Goal: Task Accomplishment & Management: Manage account settings

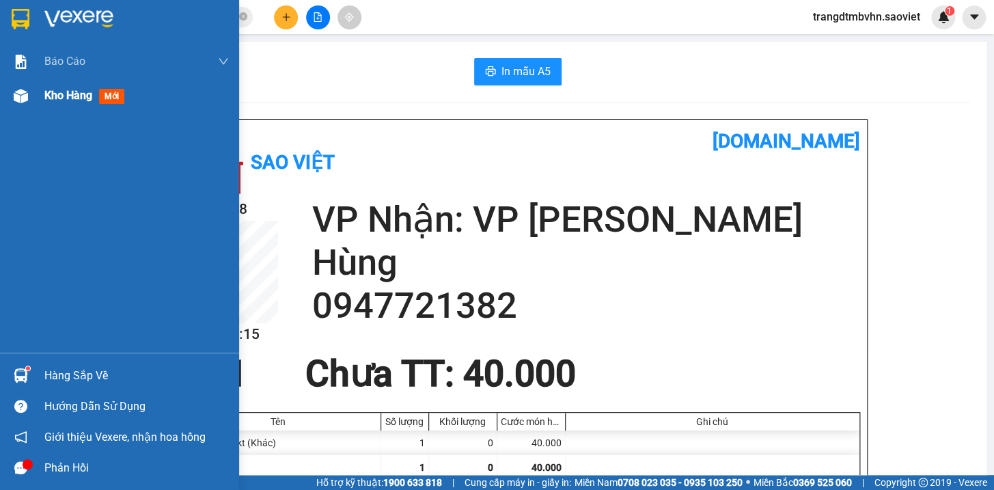
click at [66, 98] on span "Kho hàng" at bounding box center [68, 95] width 48 height 13
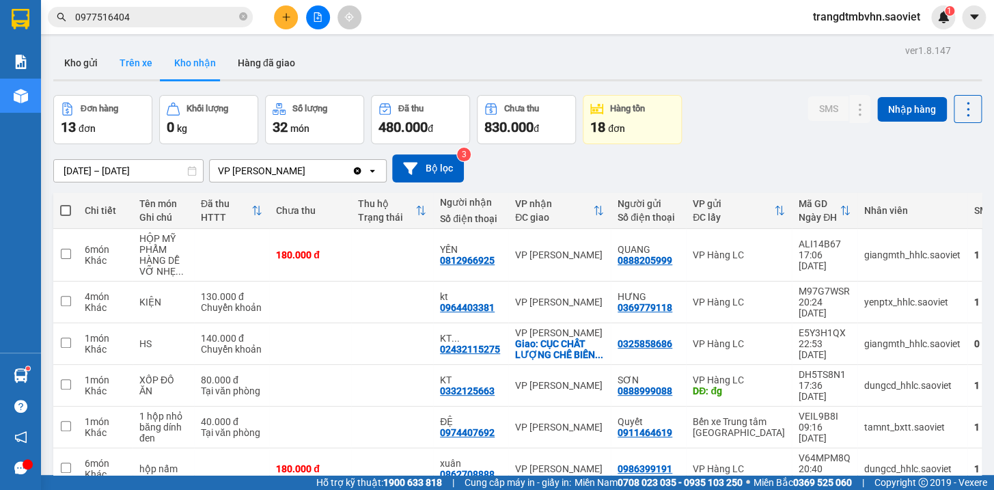
click at [130, 64] on button "Trên xe" at bounding box center [136, 62] width 55 height 33
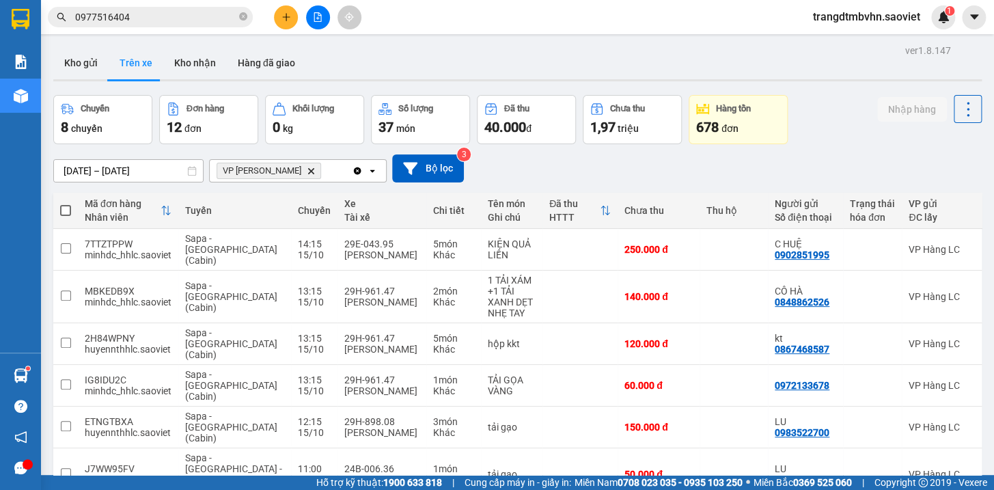
scroll to position [197, 0]
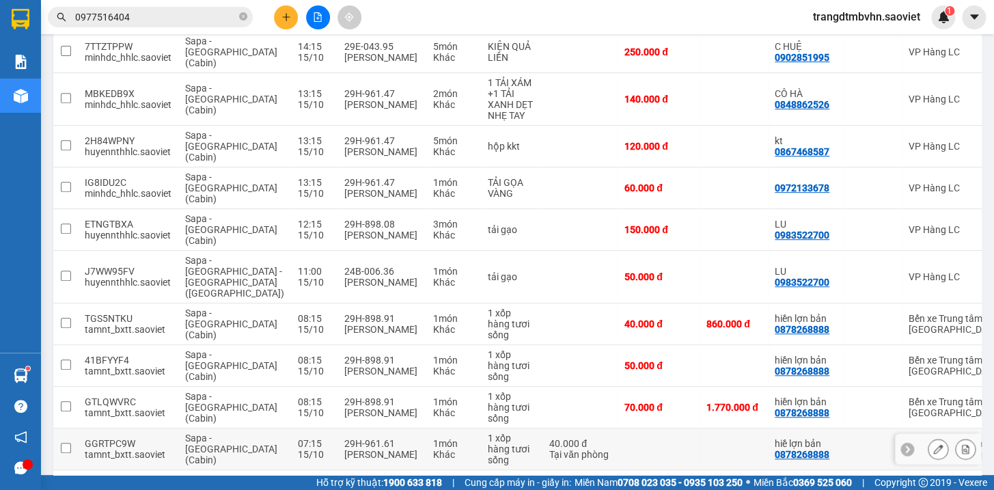
click at [699, 428] on td at bounding box center [733, 449] width 68 height 42
checkbox input "true"
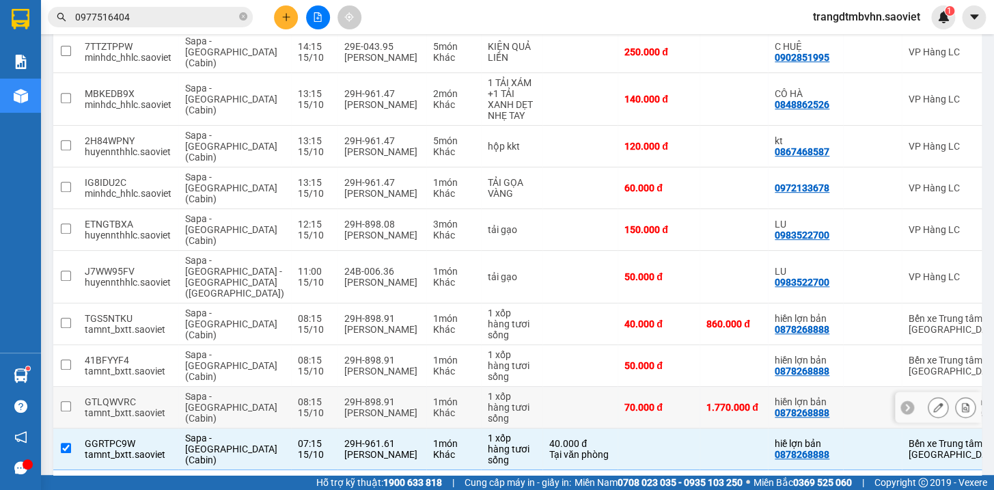
drag, startPoint x: 649, startPoint y: 356, endPoint x: 647, endPoint y: 341, distance: 14.5
click at [647, 387] on td "70.000 đ" at bounding box center [658, 408] width 82 height 42
checkbox input "true"
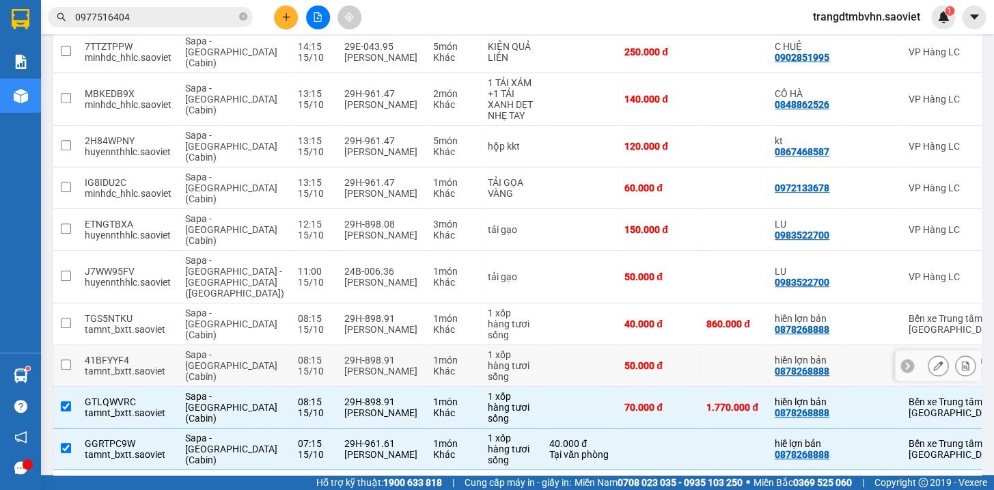
click at [641, 360] on div "50.000 đ" at bounding box center [658, 365] width 68 height 11
checkbox input "true"
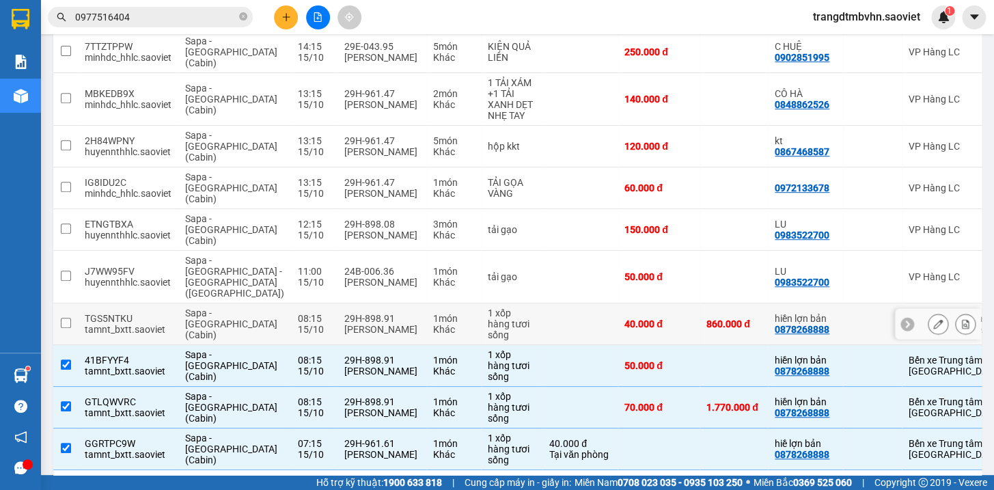
click at [626, 318] on div "40.000 đ" at bounding box center [658, 323] width 68 height 11
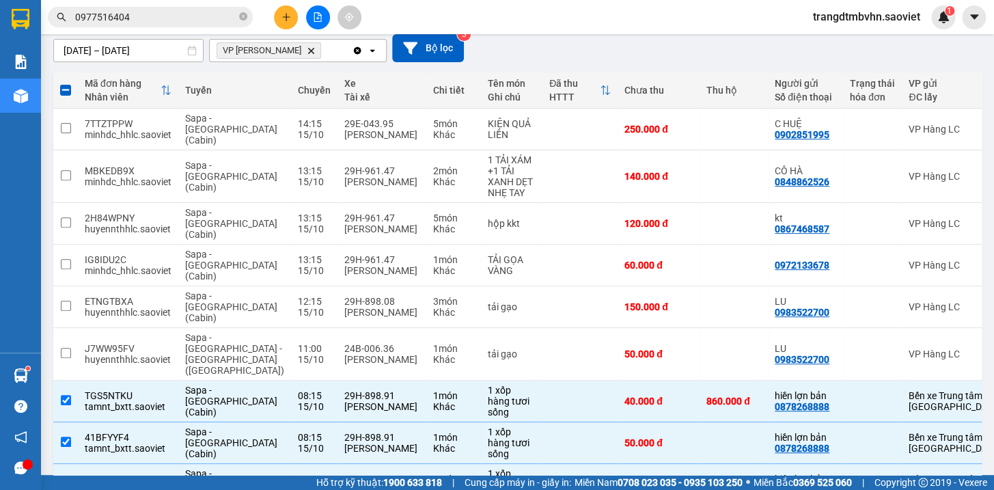
scroll to position [9, 0]
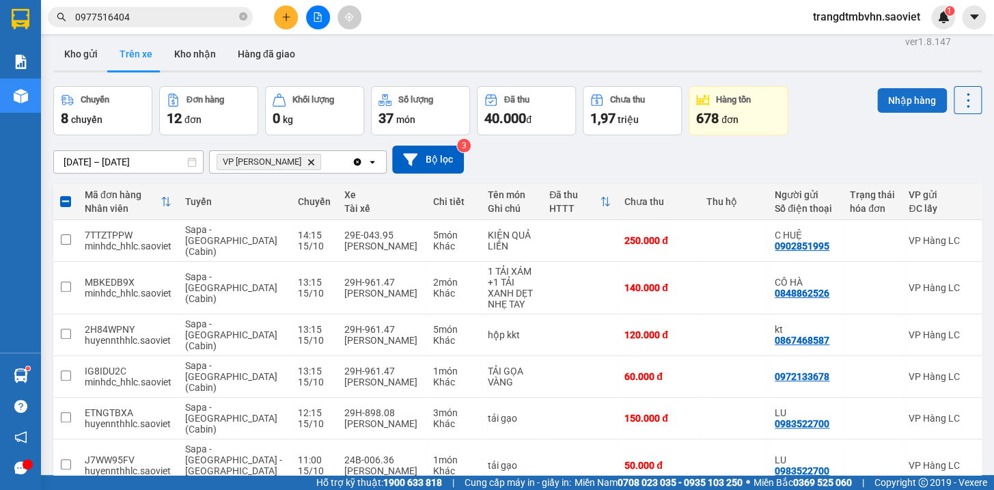
click at [901, 106] on button "Nhập hàng" at bounding box center [912, 100] width 70 height 25
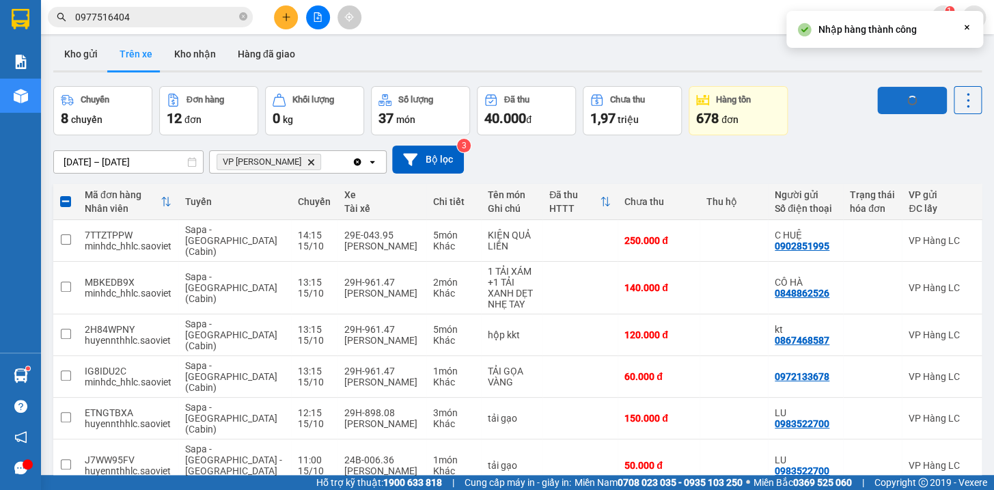
checkbox input "false"
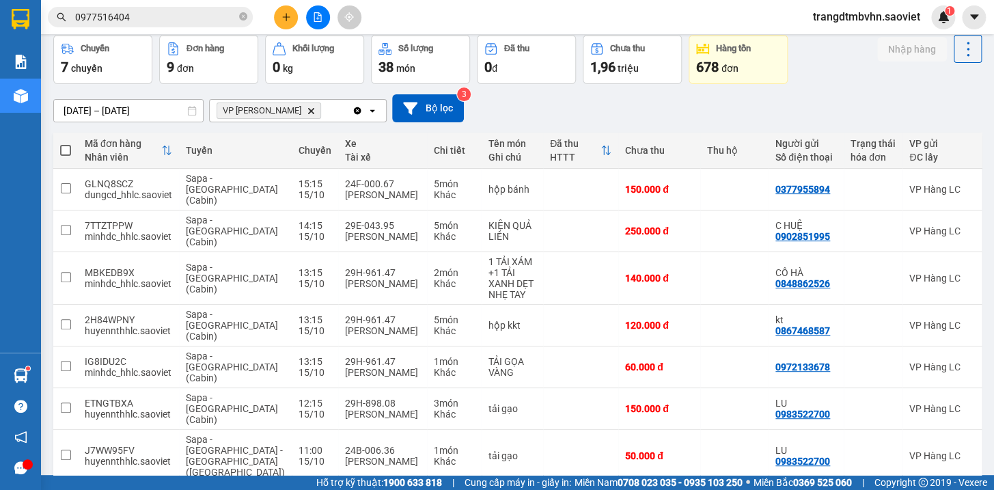
scroll to position [0, 0]
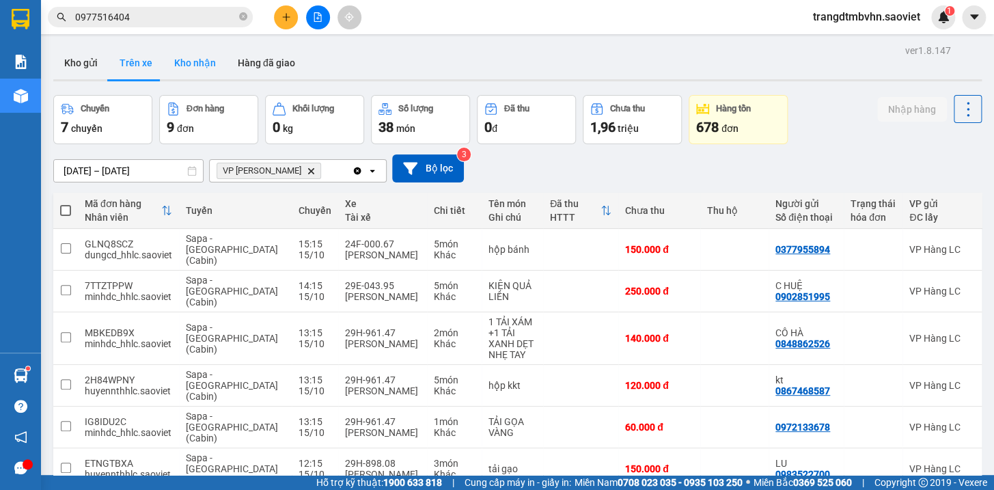
click at [199, 65] on button "Kho nhận" at bounding box center [195, 62] width 64 height 33
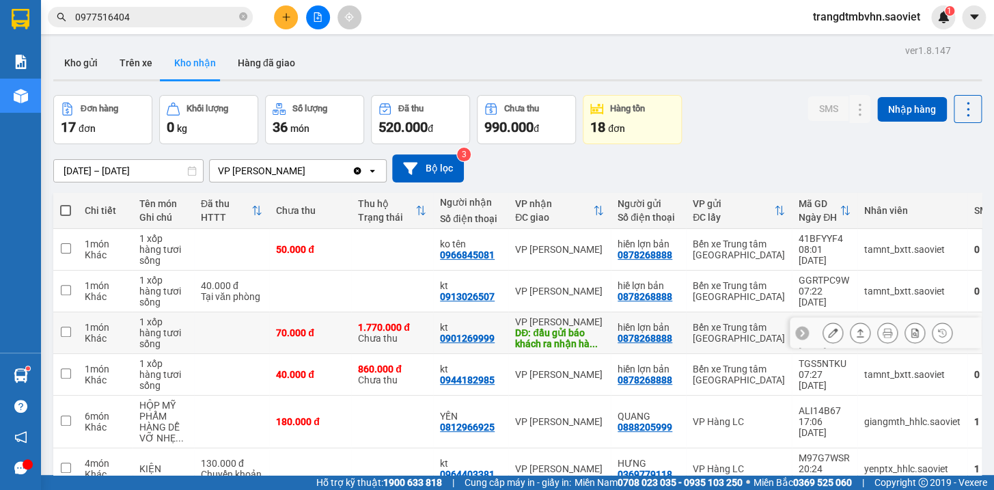
click at [828, 332] on icon at bounding box center [833, 333] width 10 height 10
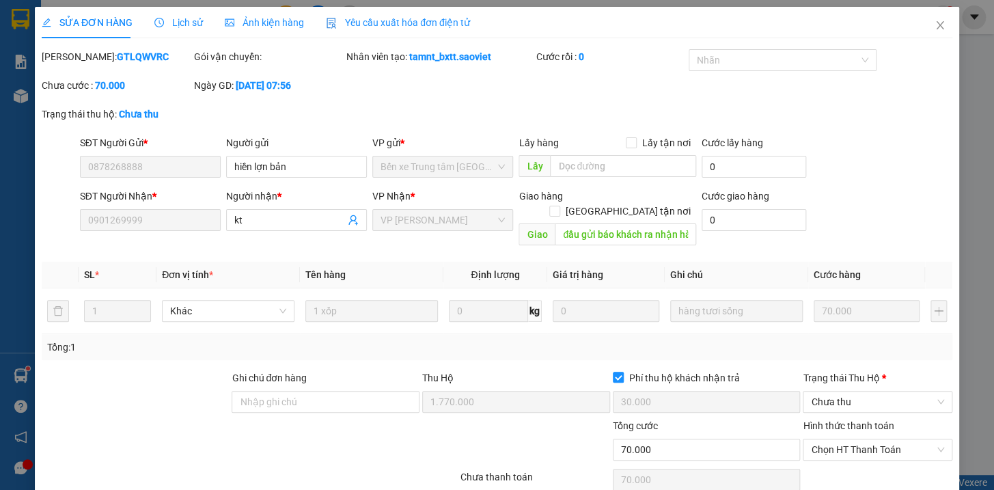
type input "0878268888"
type input "hiền lợn bản"
type input "0901269999"
type input "kt"
type input "đầu gửi báo khách ra nhận hàng thì gọi đầu gửi ck tiền dư"
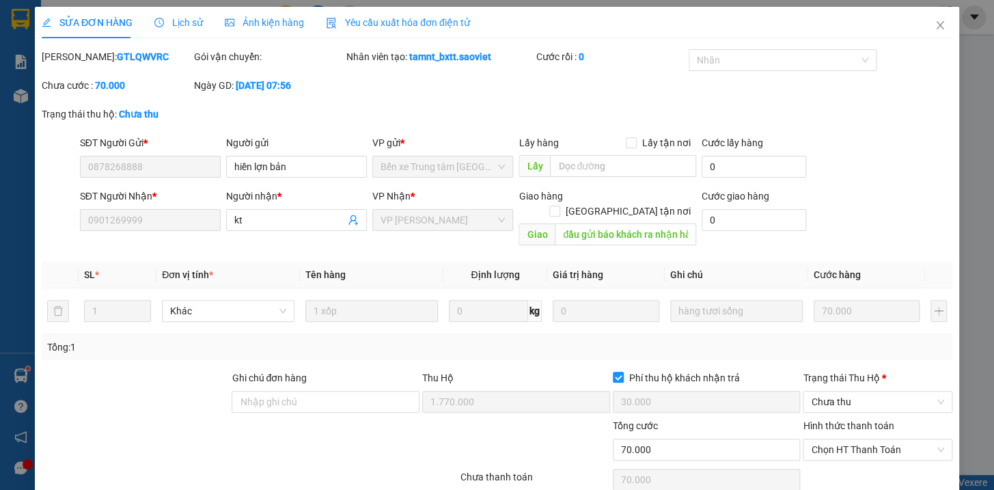
type input "1.770.000"
type input "30.000"
type input "70.000"
click at [934, 27] on icon "close" at bounding box center [939, 25] width 11 height 11
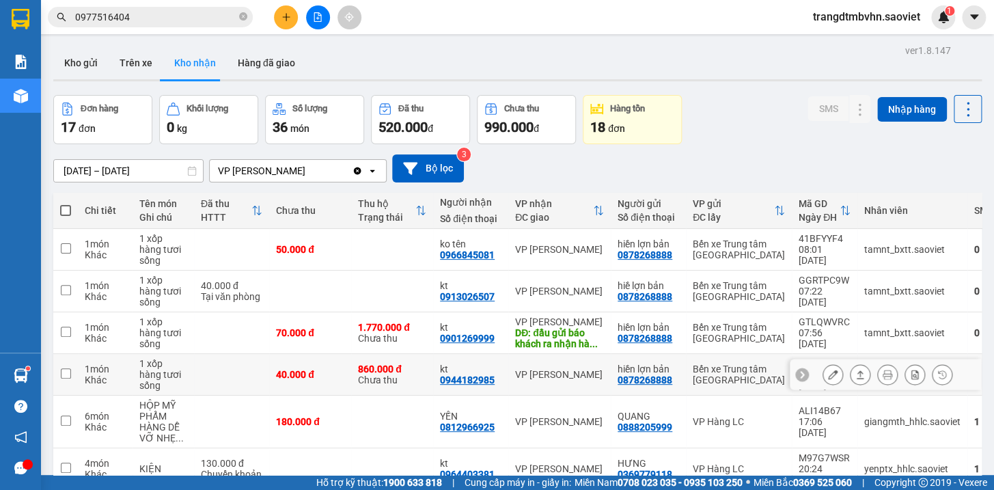
drag, startPoint x: 246, startPoint y: 377, endPoint x: 240, endPoint y: 344, distance: 33.9
click at [246, 377] on td at bounding box center [231, 375] width 75 height 42
checkbox input "true"
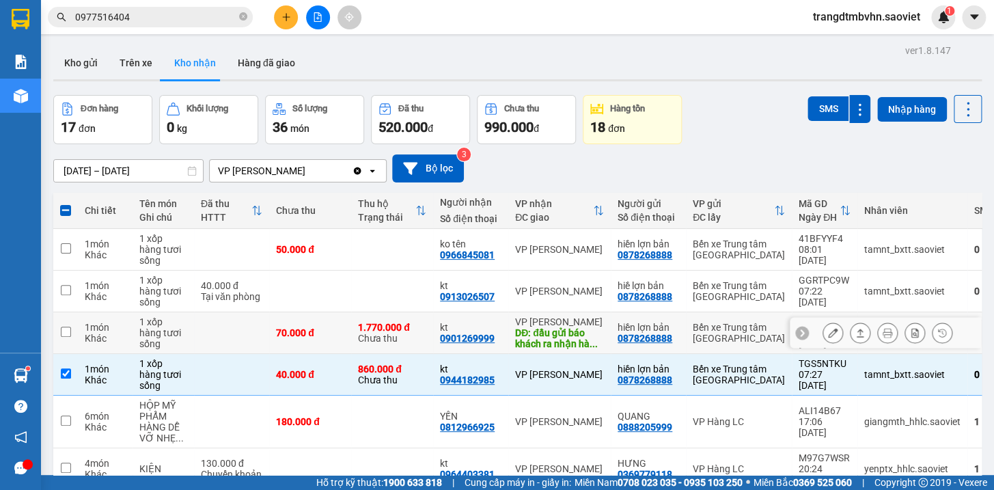
drag, startPoint x: 240, startPoint y: 333, endPoint x: 266, endPoint y: 294, distance: 46.4
click at [240, 332] on td at bounding box center [231, 333] width 75 height 42
checkbox input "true"
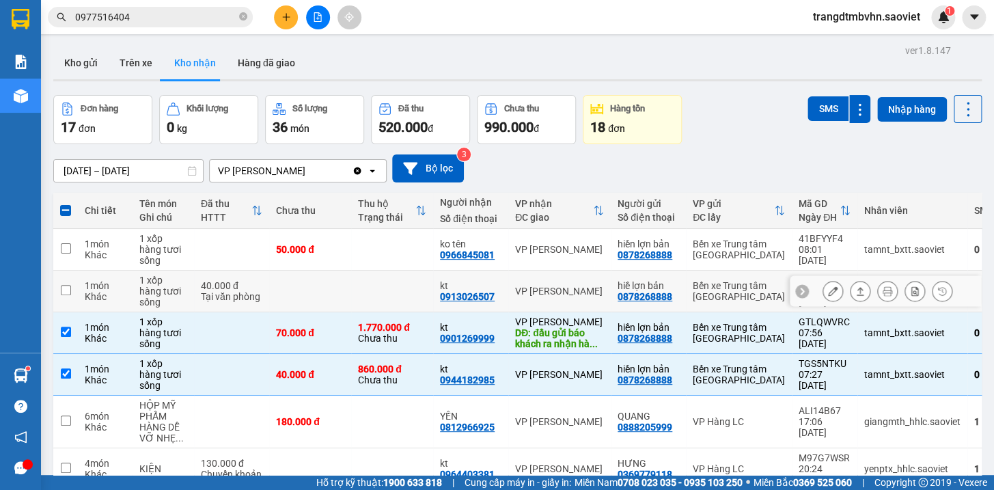
click at [273, 285] on td at bounding box center [310, 291] width 82 height 42
checkbox input "true"
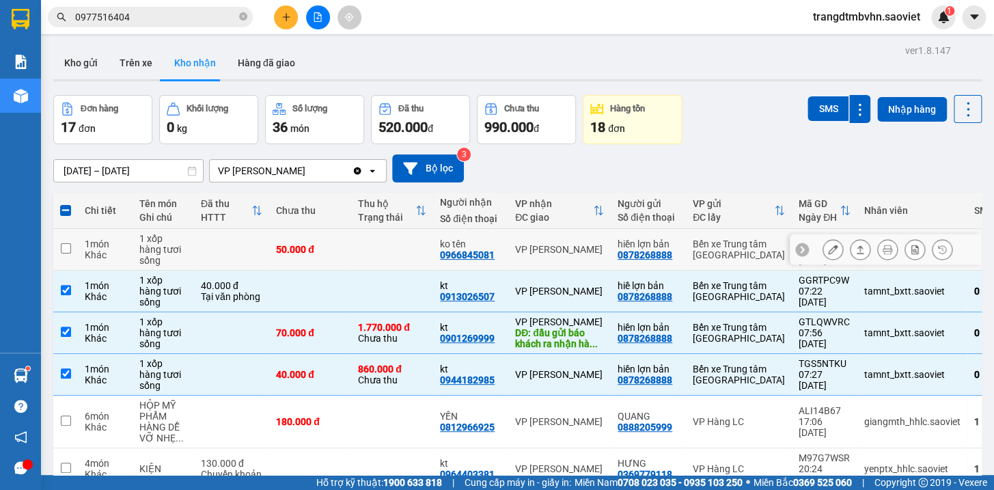
click at [236, 244] on td at bounding box center [231, 250] width 75 height 42
checkbox input "true"
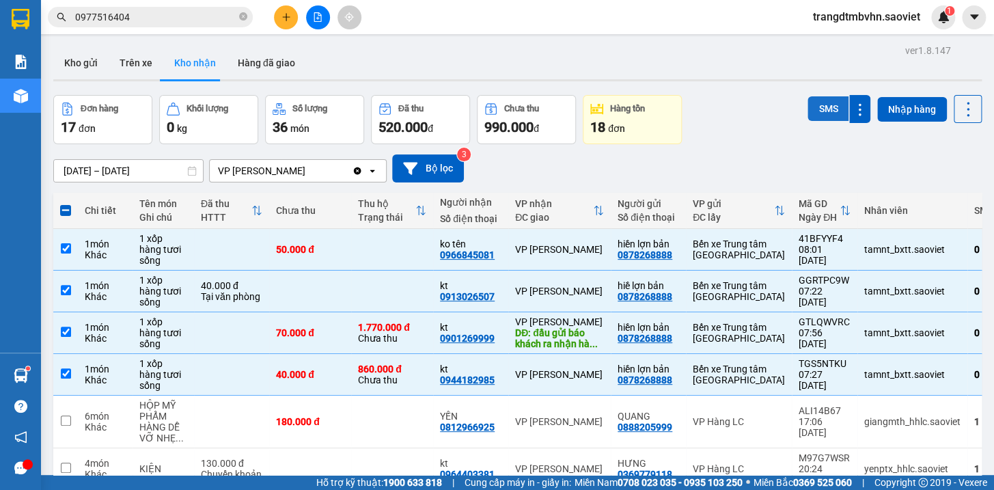
click at [815, 107] on button "SMS" at bounding box center [827, 108] width 41 height 25
click at [66, 211] on span at bounding box center [65, 210] width 11 height 11
click at [66, 204] on input "checkbox" at bounding box center [66, 204] width 0 height 0
checkbox input "true"
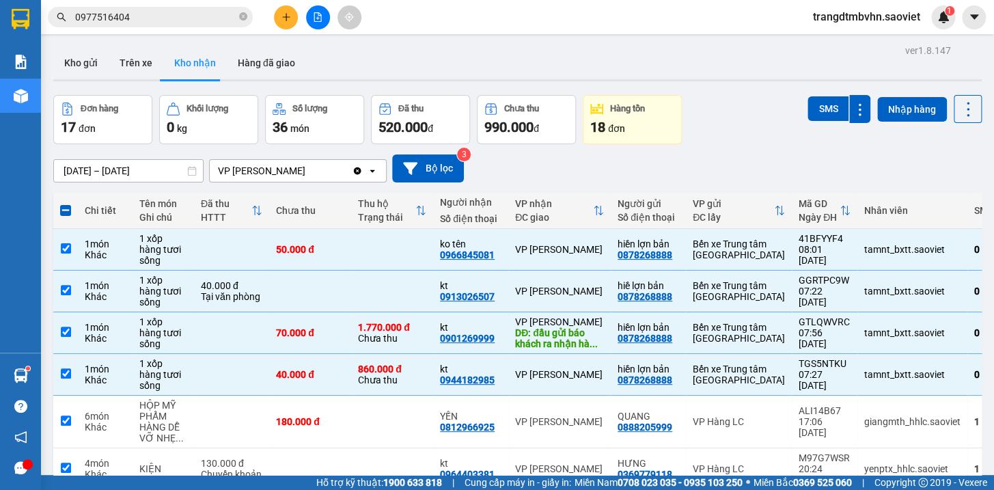
checkbox input "true"
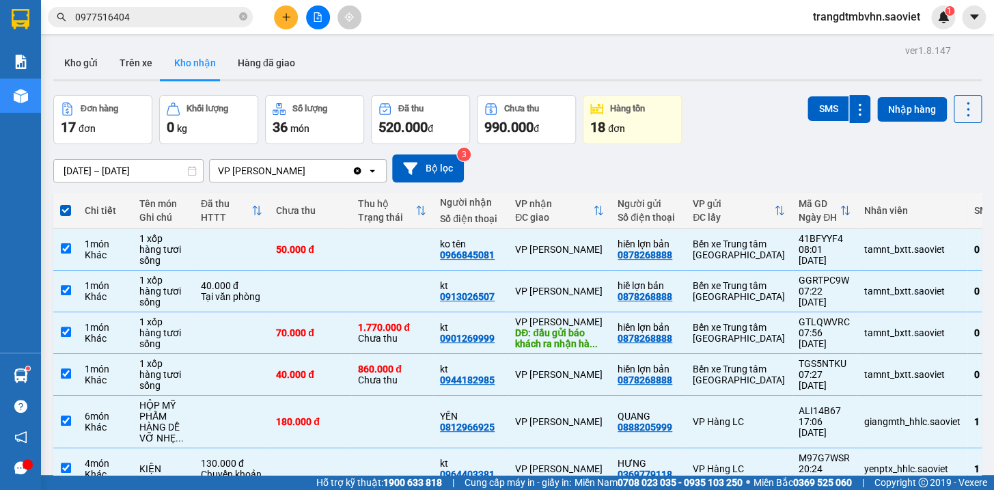
click at [66, 211] on span at bounding box center [65, 210] width 11 height 11
click at [66, 204] on input "checkbox" at bounding box center [66, 204] width 0 height 0
checkbox input "false"
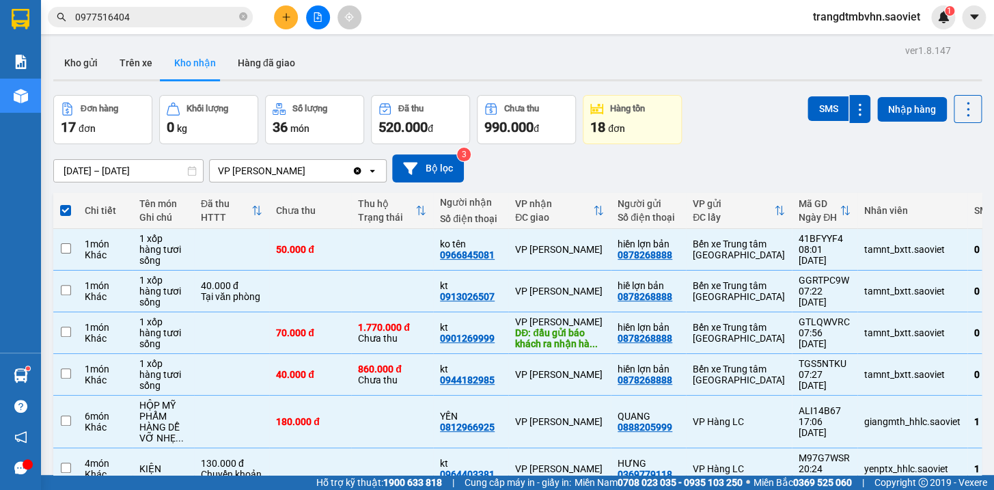
checkbox input "false"
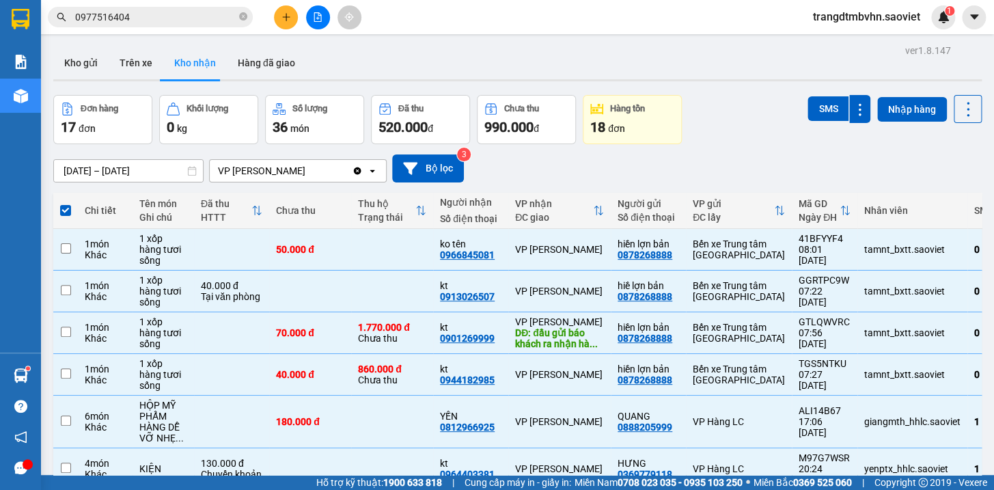
checkbox input "false"
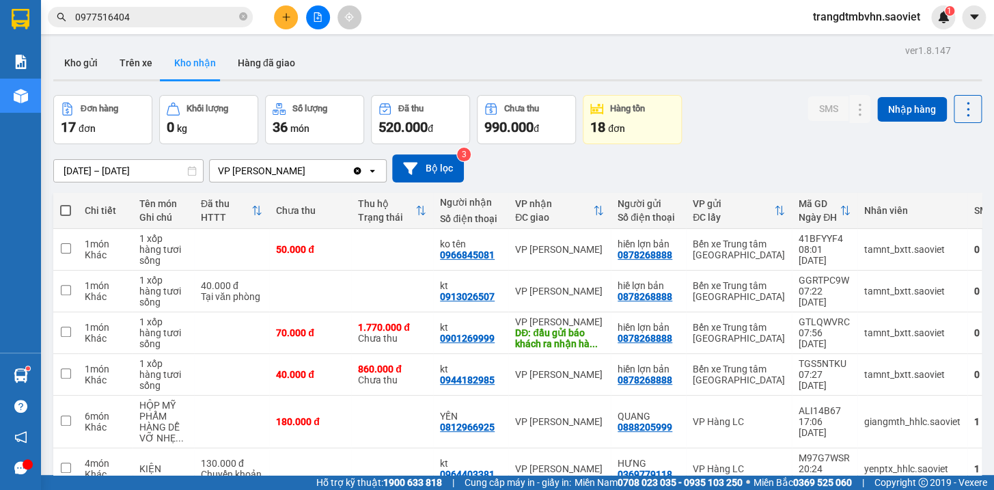
scroll to position [208, 0]
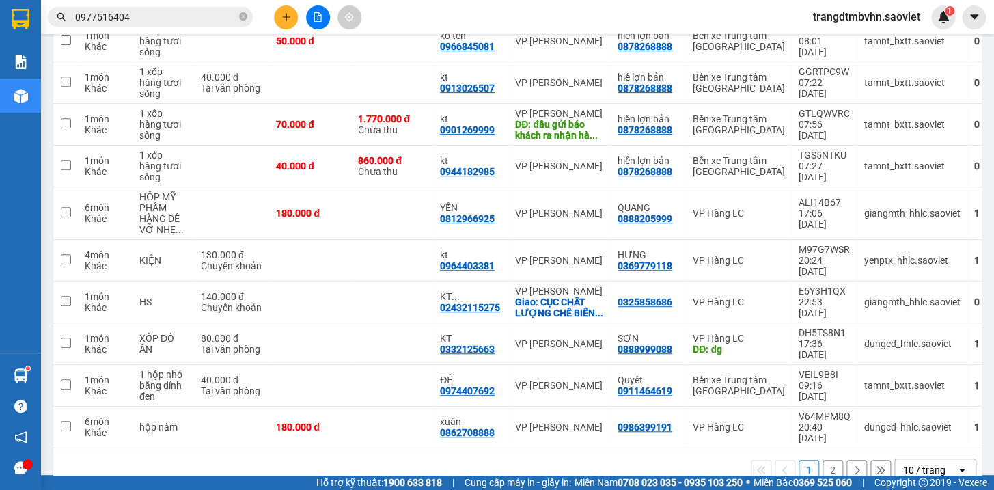
click at [822, 460] on button "2" at bounding box center [832, 470] width 20 height 20
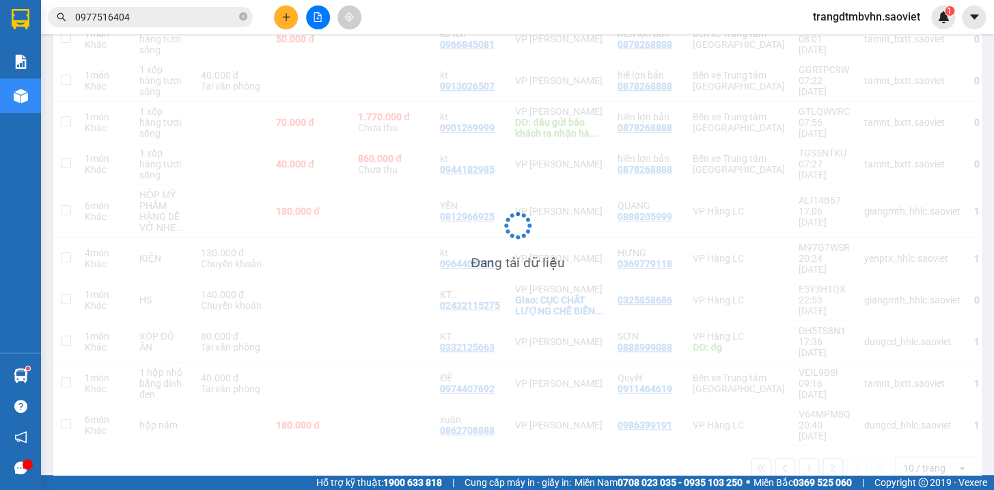
scroll to position [62, 0]
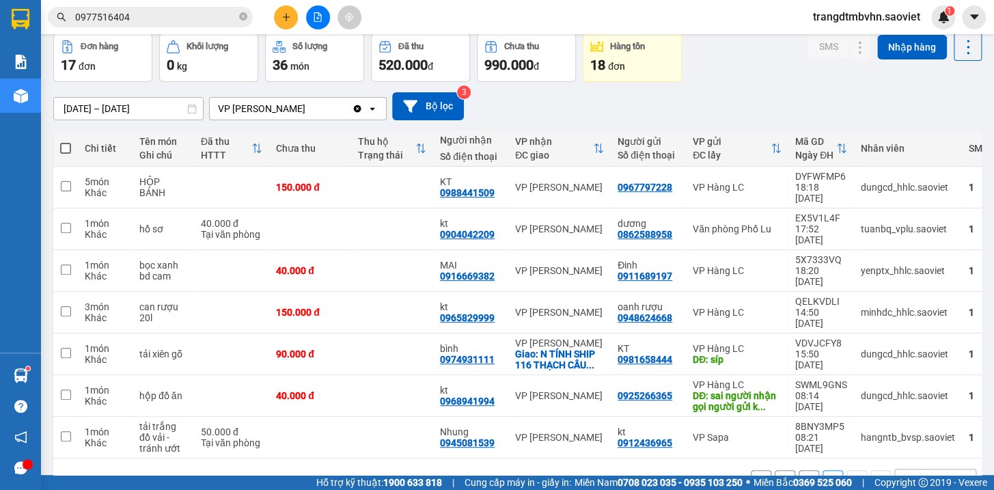
click at [798, 470] on button "1" at bounding box center [808, 480] width 20 height 20
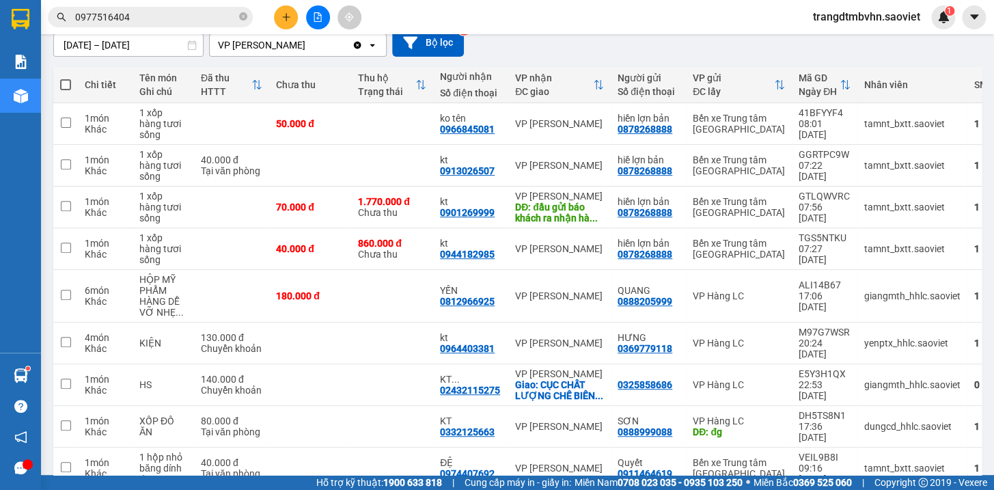
scroll to position [208, 0]
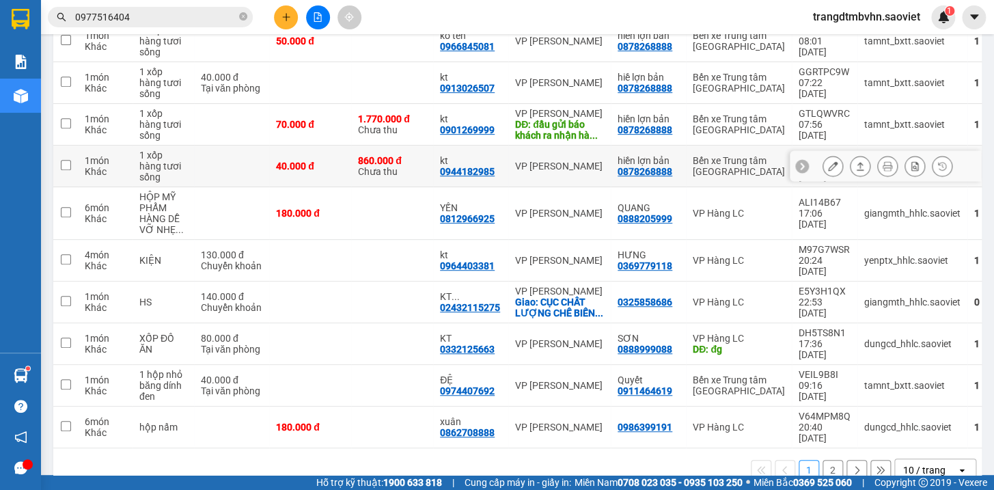
click at [823, 171] on button at bounding box center [832, 166] width 19 height 24
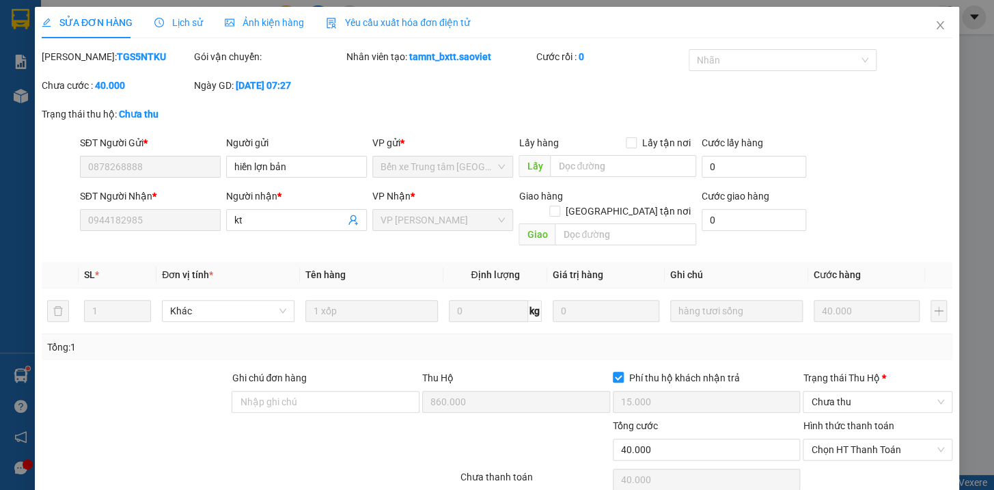
type input "0878268888"
type input "hiền lợn bản"
type input "0944182985"
type input "kt"
type input "860.000"
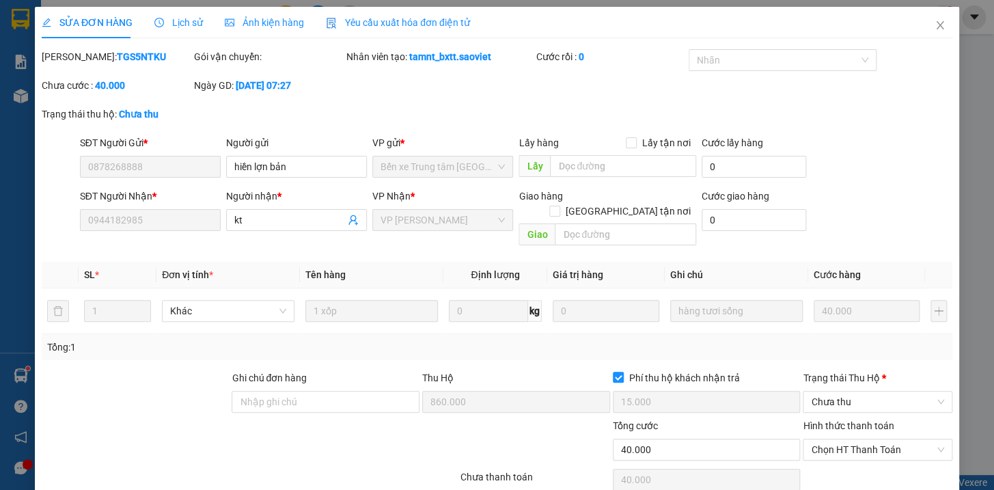
type input "15.000"
type input "40.000"
click at [615, 171] on input "text" at bounding box center [623, 166] width 146 height 22
type input "síp"
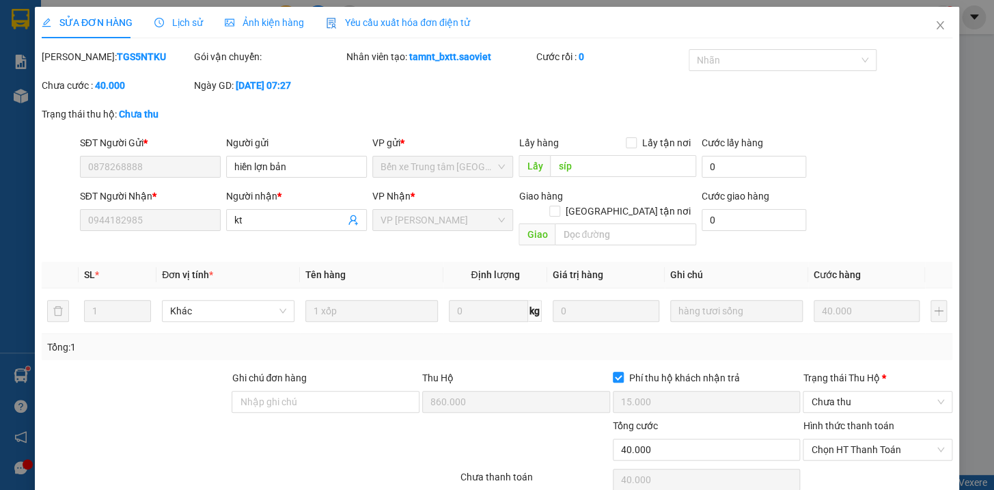
scroll to position [46, 0]
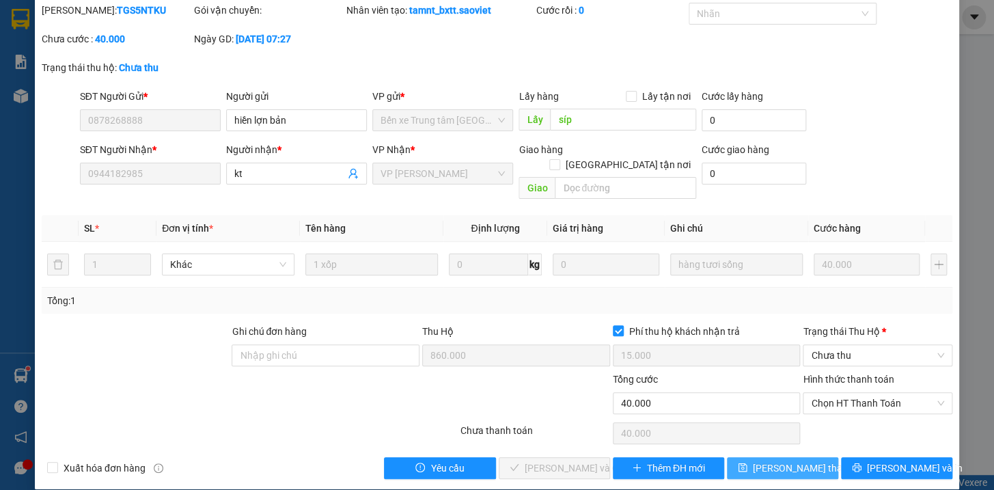
click at [764, 460] on span "[PERSON_NAME] thay đổi" at bounding box center [807, 467] width 109 height 15
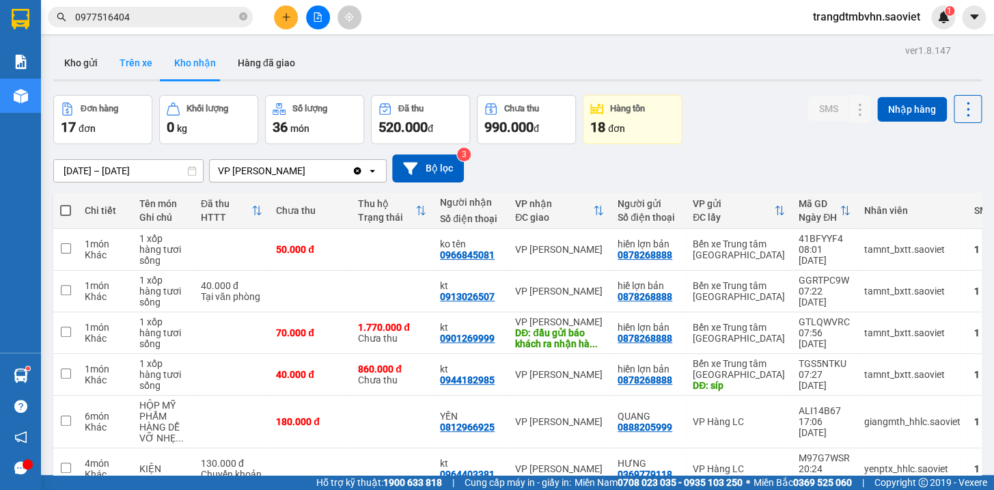
click at [141, 66] on button "Trên xe" at bounding box center [136, 62] width 55 height 33
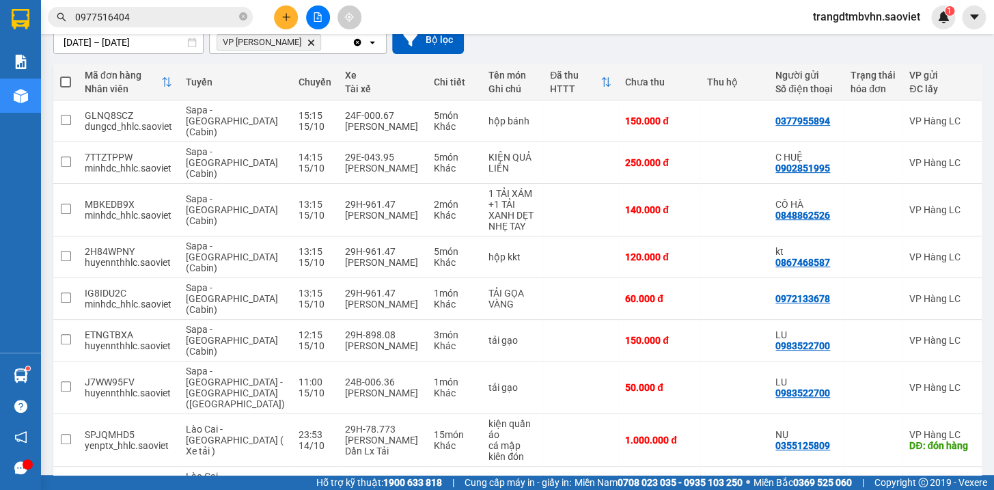
scroll to position [156, 0]
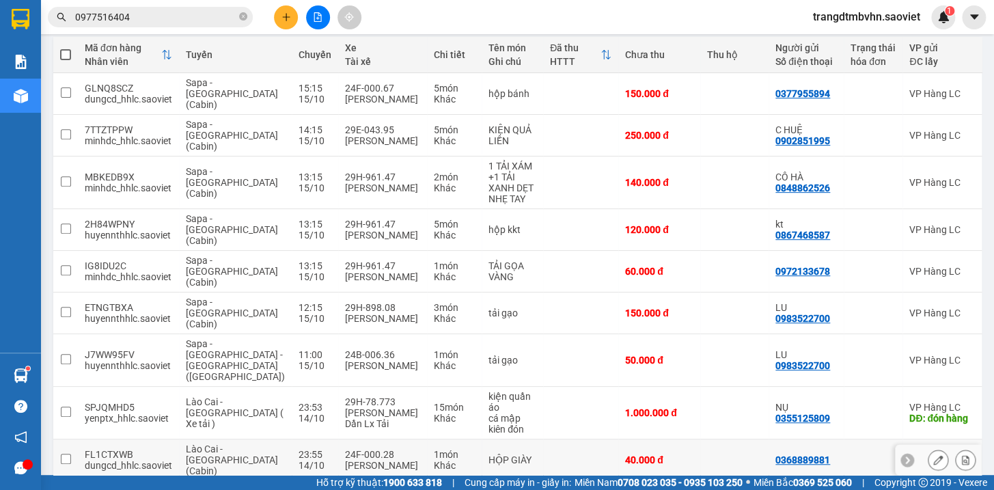
click at [543, 439] on td at bounding box center [580, 460] width 75 height 42
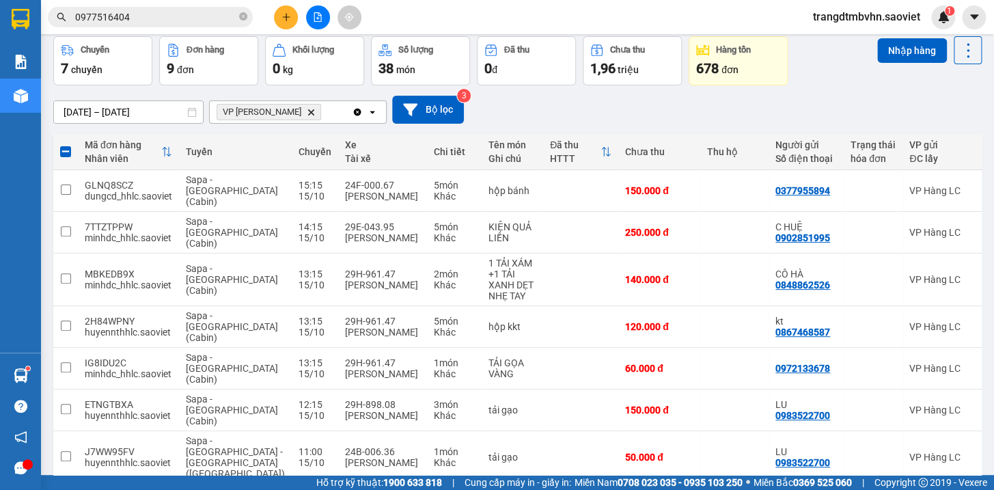
scroll to position [0, 0]
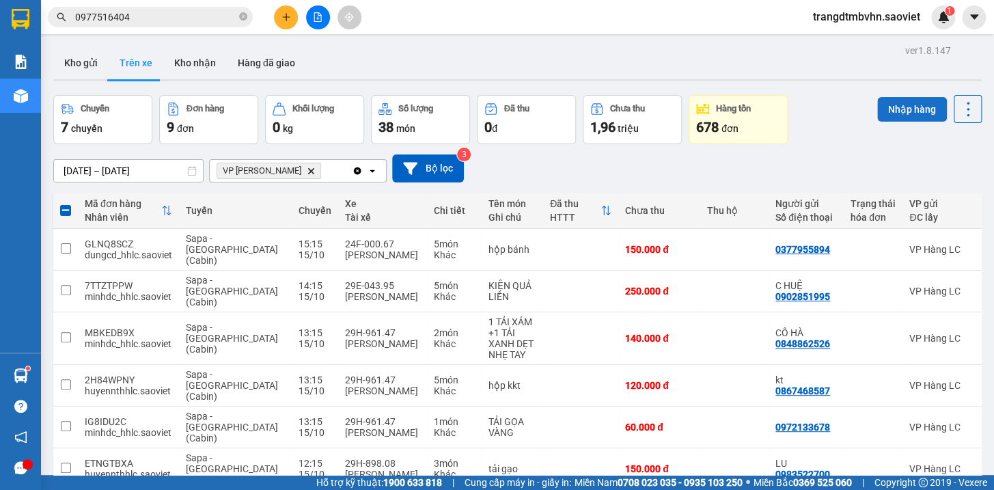
click at [912, 100] on button "Nhập hàng" at bounding box center [912, 109] width 70 height 25
checkbox input "false"
click at [199, 63] on button "Kho nhận" at bounding box center [195, 62] width 64 height 33
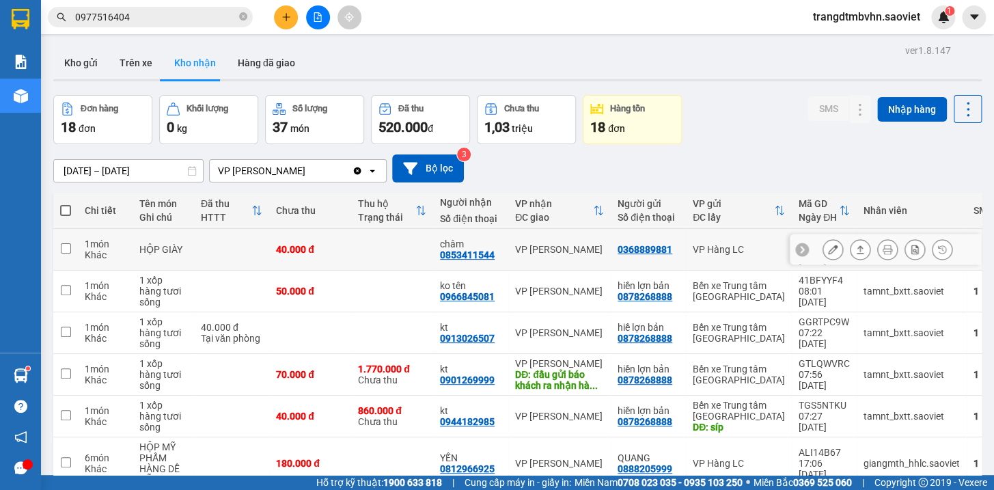
click at [350, 248] on td "40.000 đ" at bounding box center [310, 250] width 82 height 42
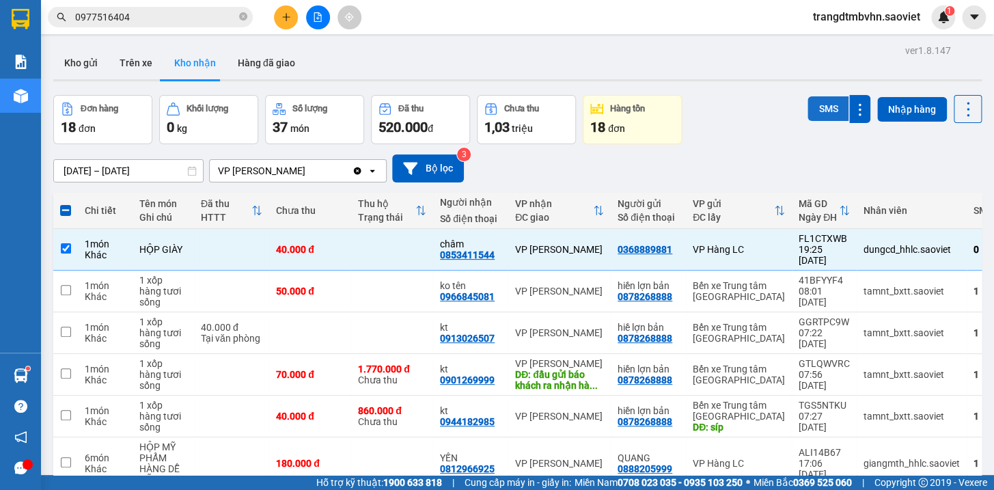
click at [815, 102] on button "SMS" at bounding box center [827, 108] width 41 height 25
click at [381, 244] on td at bounding box center [392, 250] width 82 height 42
checkbox input "false"
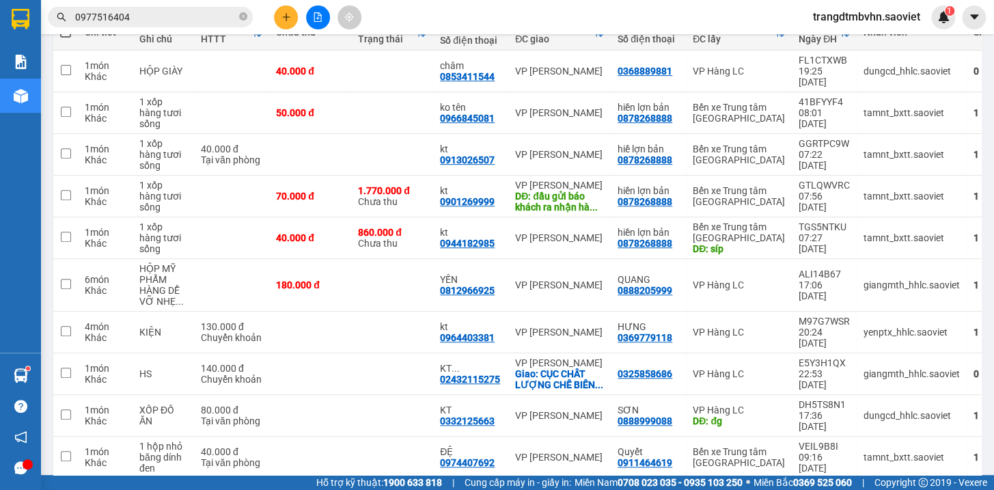
scroll to position [208, 0]
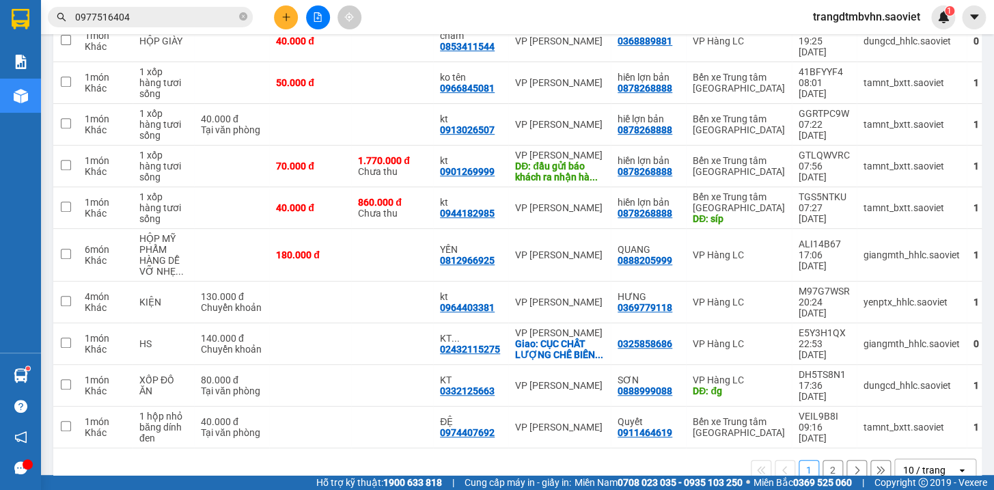
click at [822, 460] on button "2" at bounding box center [832, 470] width 20 height 20
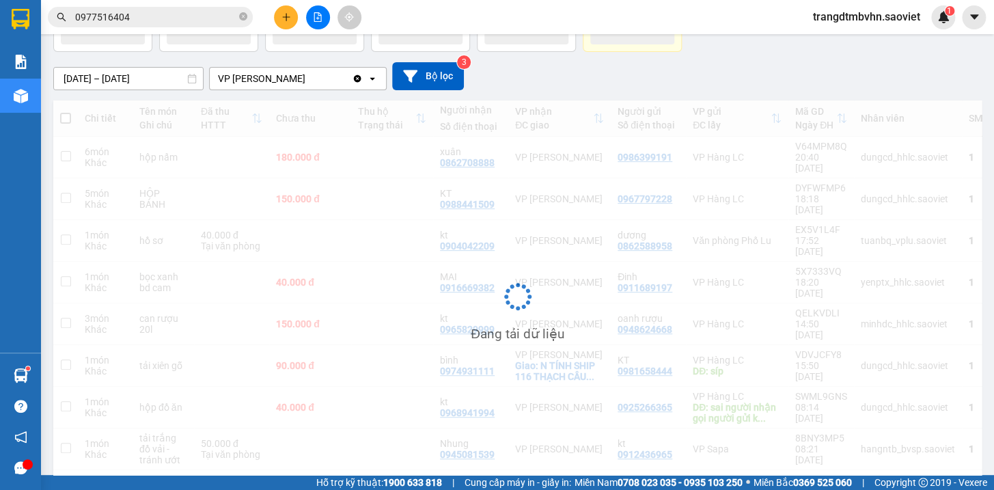
scroll to position [92, 0]
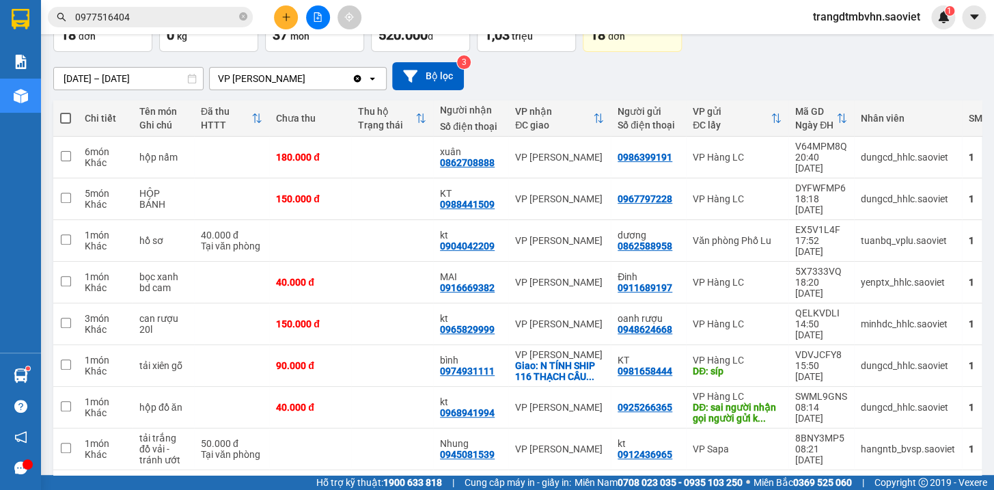
click at [798, 481] on button "1" at bounding box center [808, 491] width 20 height 20
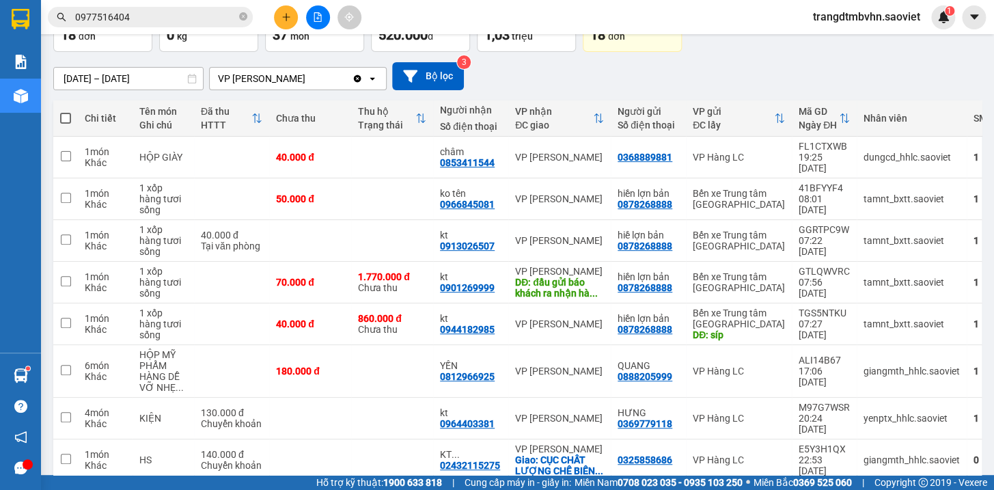
scroll to position [208, 0]
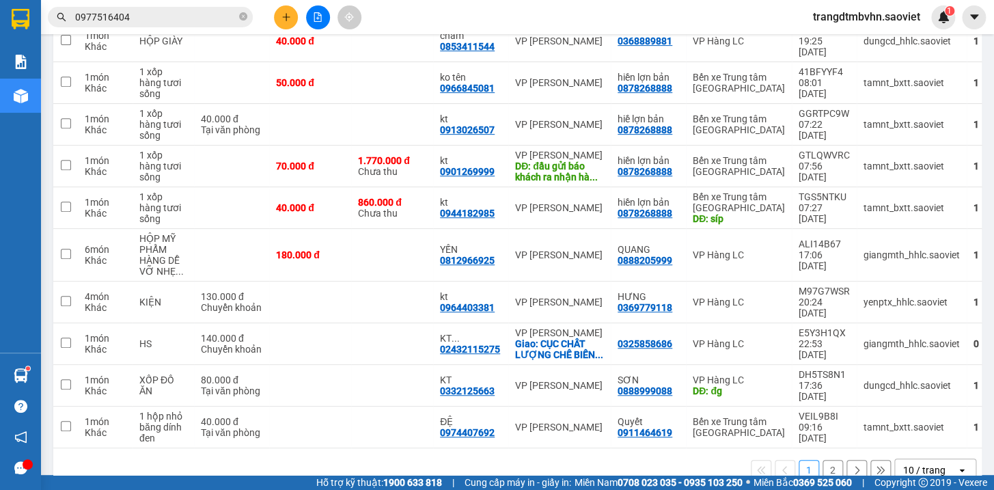
click at [826, 460] on button "2" at bounding box center [832, 470] width 20 height 20
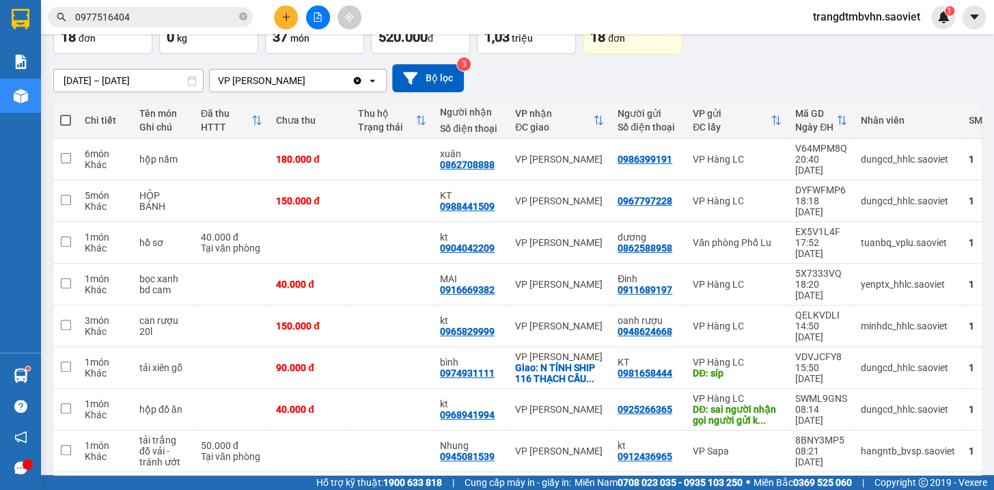
scroll to position [92, 0]
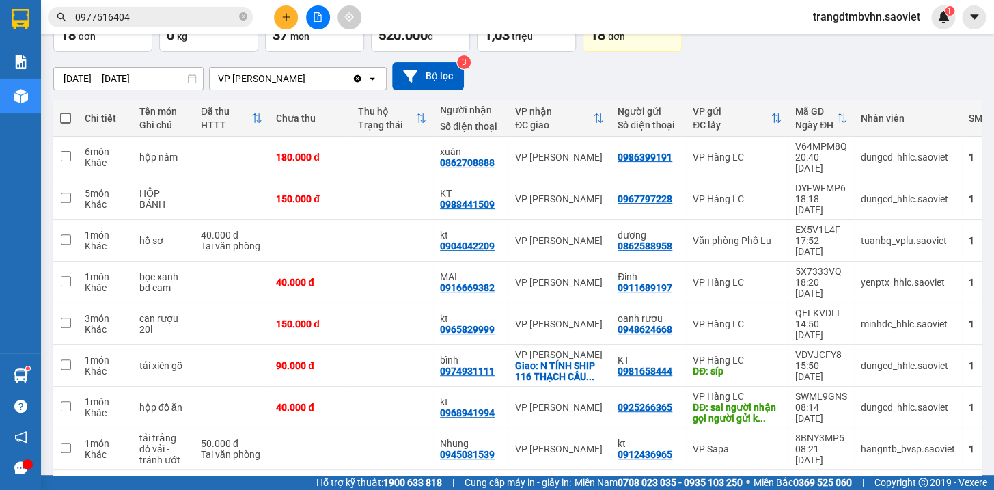
click at [798, 481] on button "1" at bounding box center [808, 491] width 20 height 20
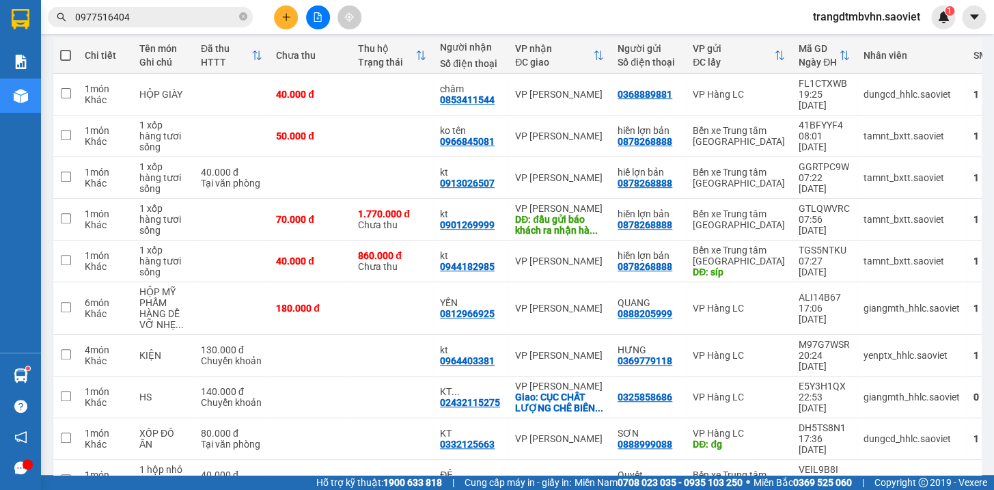
scroll to position [206, 0]
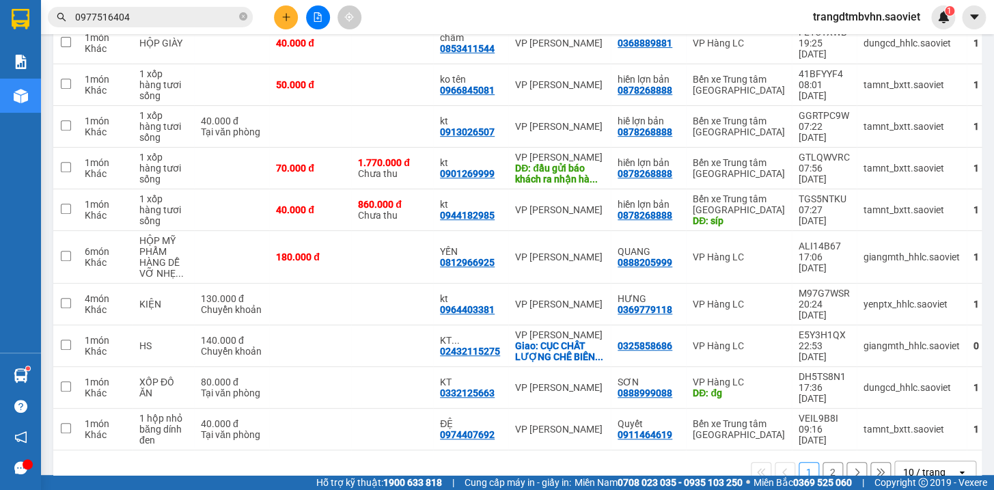
click at [822, 462] on button "2" at bounding box center [832, 472] width 20 height 20
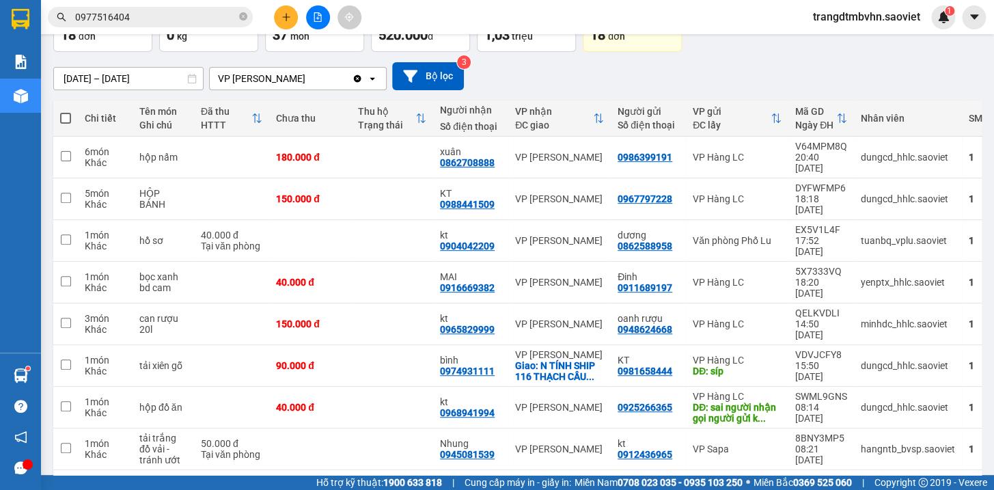
scroll to position [0, 0]
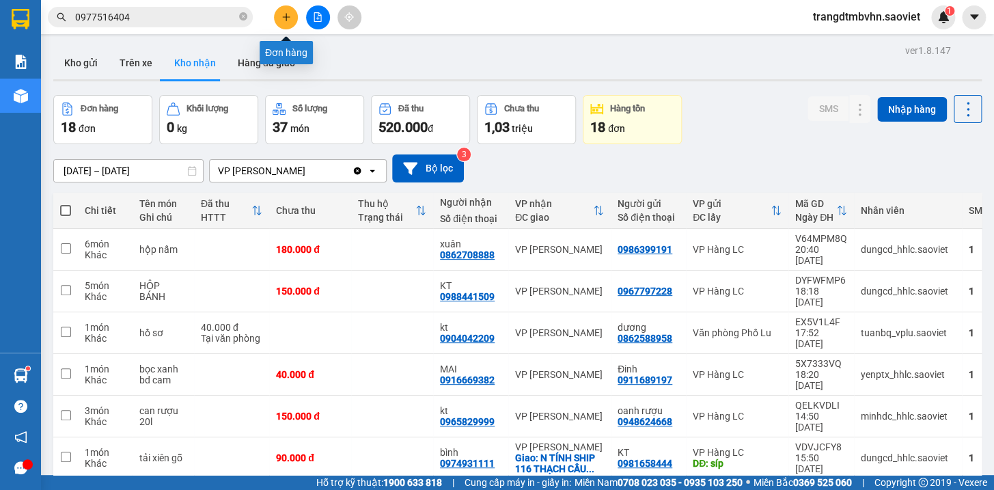
click at [286, 19] on icon "plus" at bounding box center [286, 17] width 10 height 10
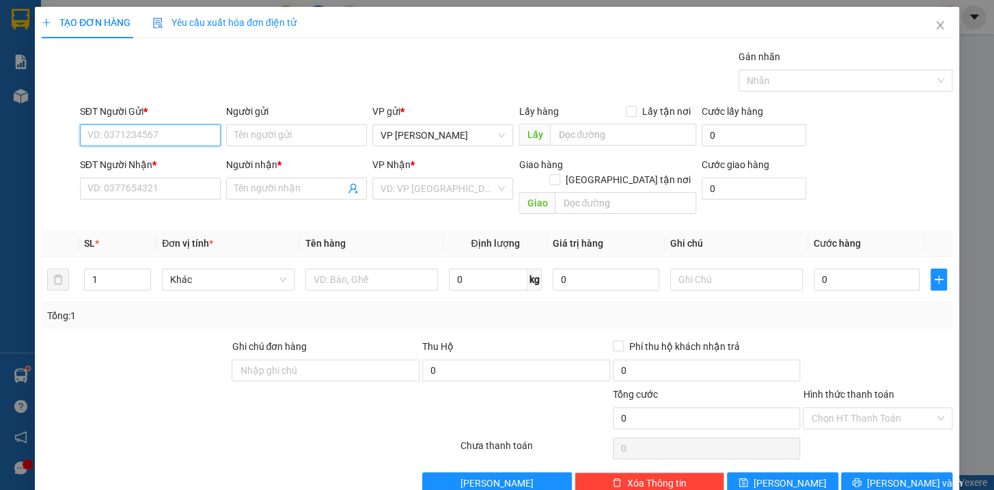
click at [150, 137] on input "SĐT Người Gửi *" at bounding box center [150, 135] width 141 height 22
type input "0387284988"
click at [145, 184] on input "SĐT Người Nhận *" at bounding box center [150, 189] width 141 height 22
drag, startPoint x: 128, startPoint y: 131, endPoint x: 76, endPoint y: 138, distance: 52.4
click at [77, 138] on div "SĐT Người Gửi * 0387284988 0387284988" at bounding box center [150, 128] width 146 height 48
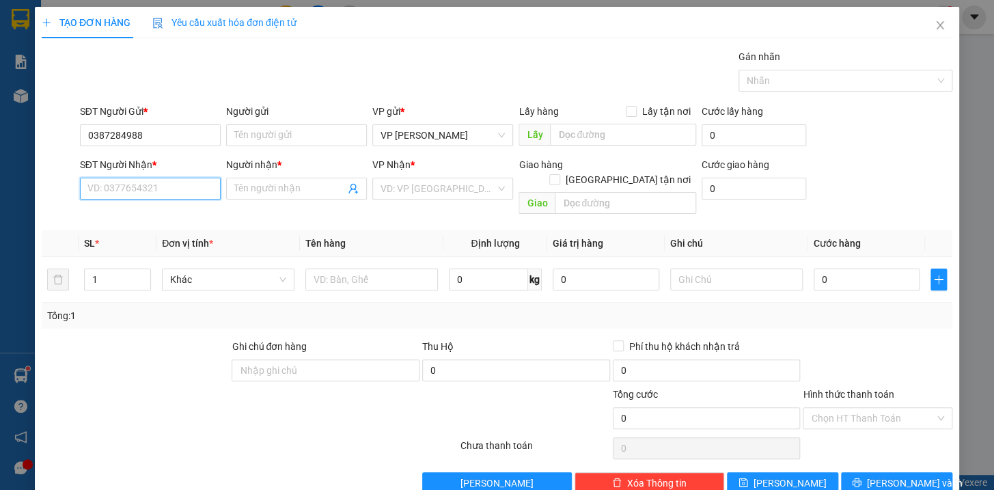
click at [128, 186] on input "SĐT Người Nhận *" at bounding box center [150, 189] width 141 height 22
paste input "0387284988"
type input "0387284988"
click at [165, 132] on input "0387284988" at bounding box center [150, 135] width 141 height 22
type input "0"
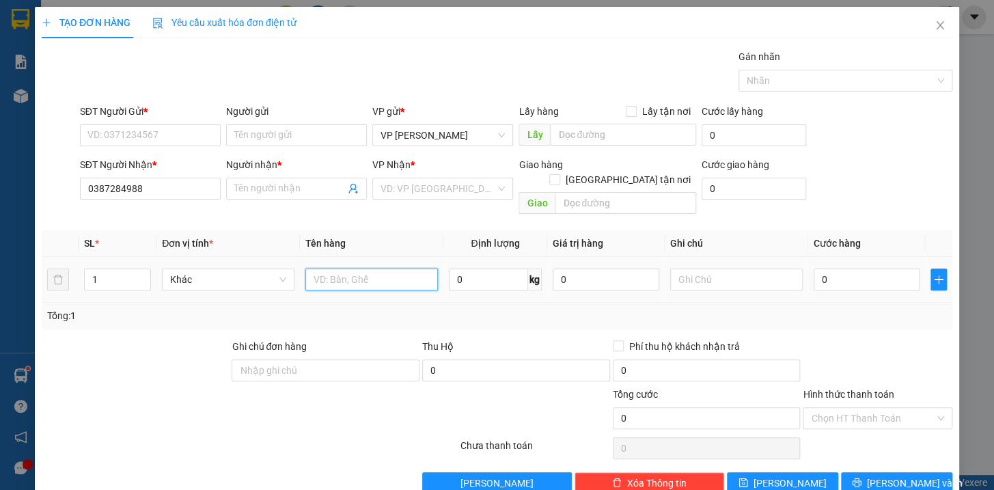
click at [329, 270] on input "text" at bounding box center [371, 279] width 132 height 22
type input "hộp xanh liền kkt"
click at [681, 268] on input "text" at bounding box center [736, 279] width 132 height 22
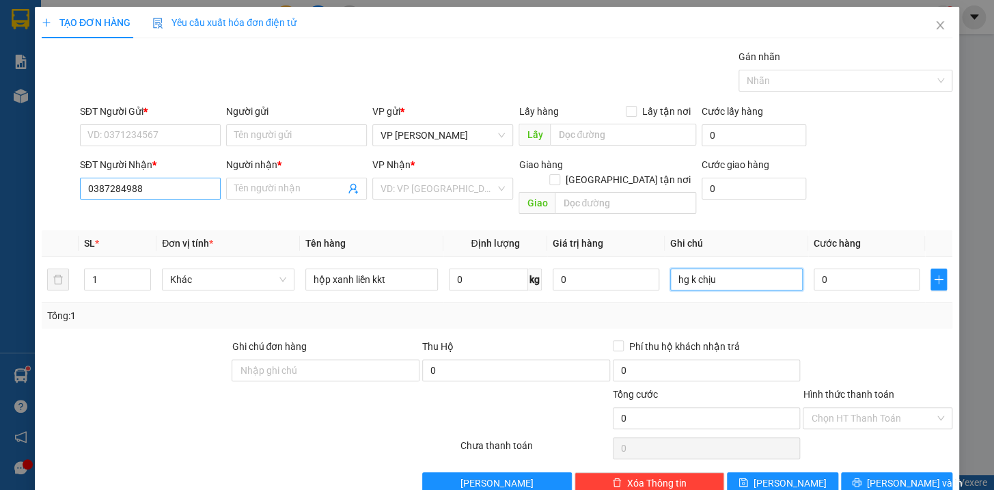
type input "hg k chịu"
drag, startPoint x: 147, startPoint y: 188, endPoint x: 85, endPoint y: 197, distance: 62.7
click at [85, 197] on input "0387284988" at bounding box center [150, 189] width 141 height 22
click at [934, 25] on icon "close" at bounding box center [939, 25] width 11 height 11
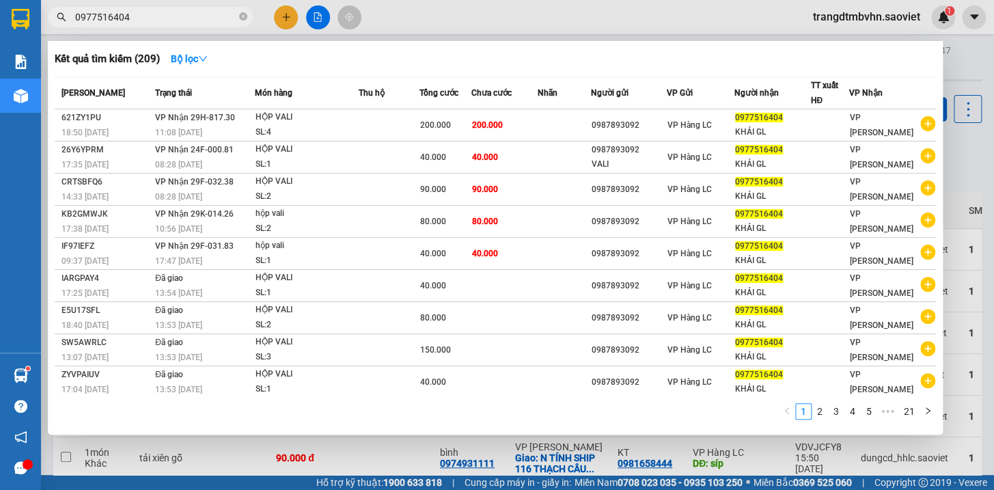
drag, startPoint x: 240, startPoint y: 15, endPoint x: 183, endPoint y: 27, distance: 58.7
click at [240, 14] on icon "close-circle" at bounding box center [243, 16] width 8 height 8
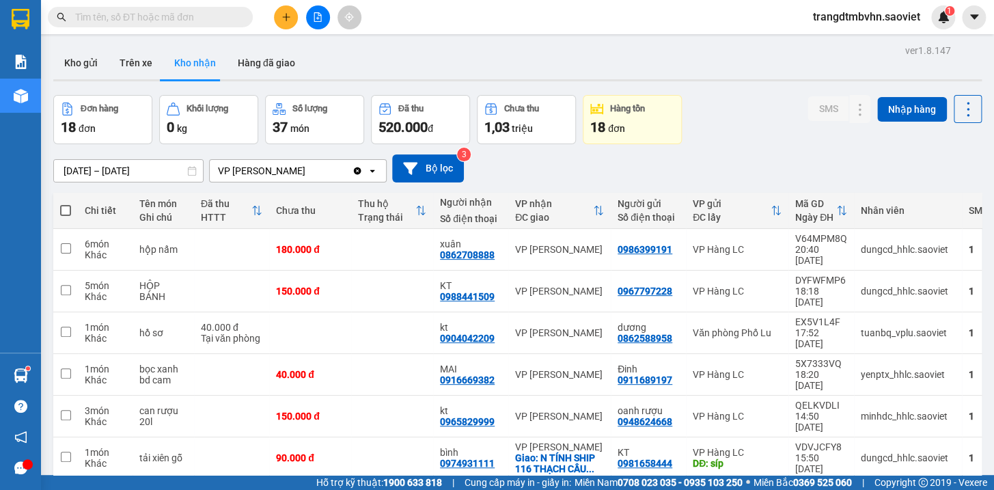
drag, startPoint x: 171, startPoint y: 7, endPoint x: 120, endPoint y: 14, distance: 51.8
click at [120, 14] on input "text" at bounding box center [155, 17] width 161 height 15
paste input "0387284988"
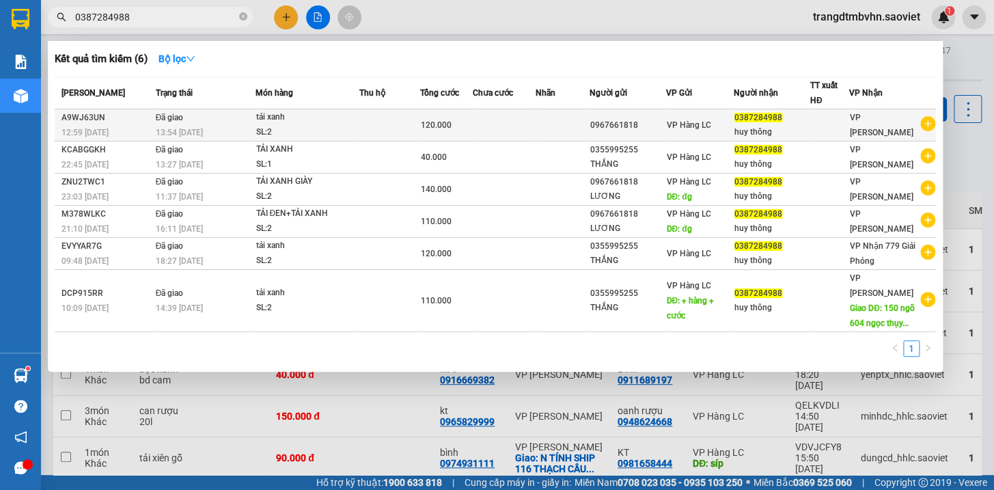
type input "0387284988"
click at [779, 122] on span "0387284988" at bounding box center [758, 118] width 48 height 10
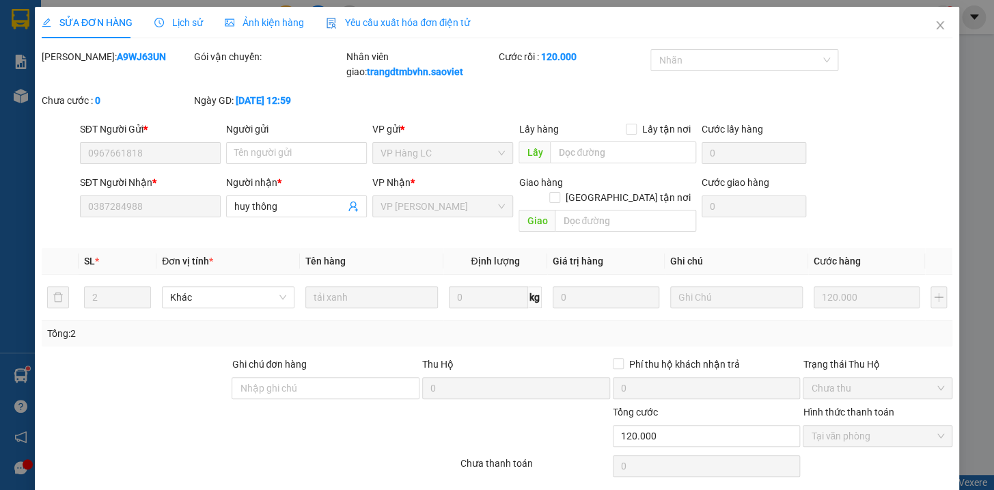
type input "0967661818"
type input "0387284988"
type input "huy thông"
type input "0"
type input "120.000"
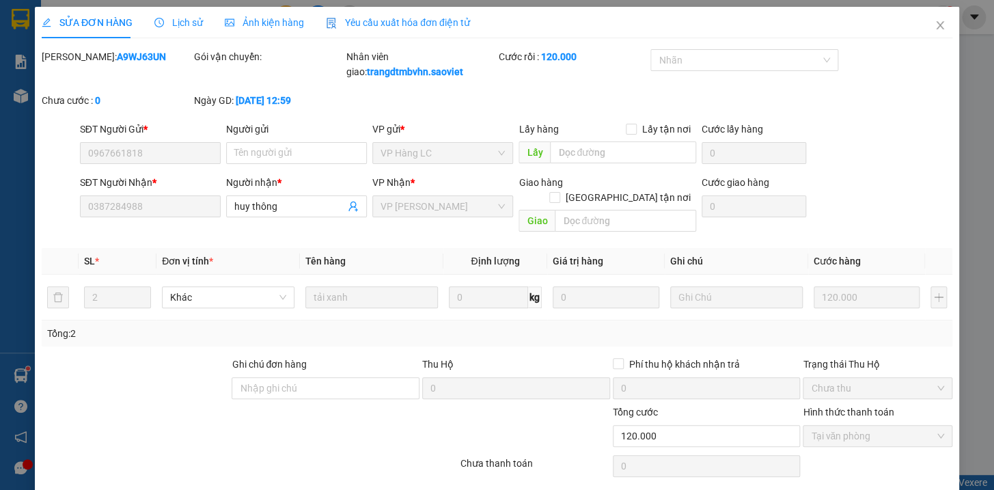
scroll to position [11, 0]
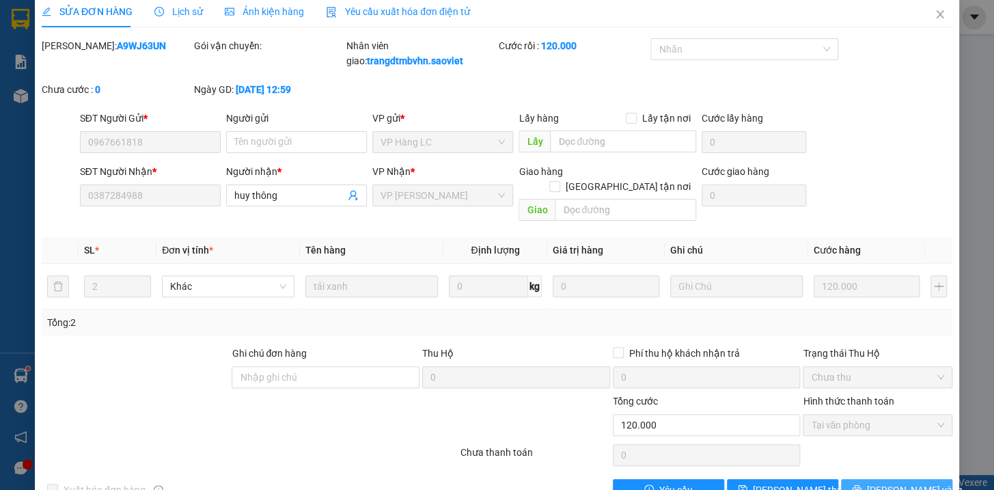
click at [922, 479] on button "[PERSON_NAME] và In" at bounding box center [896, 490] width 111 height 22
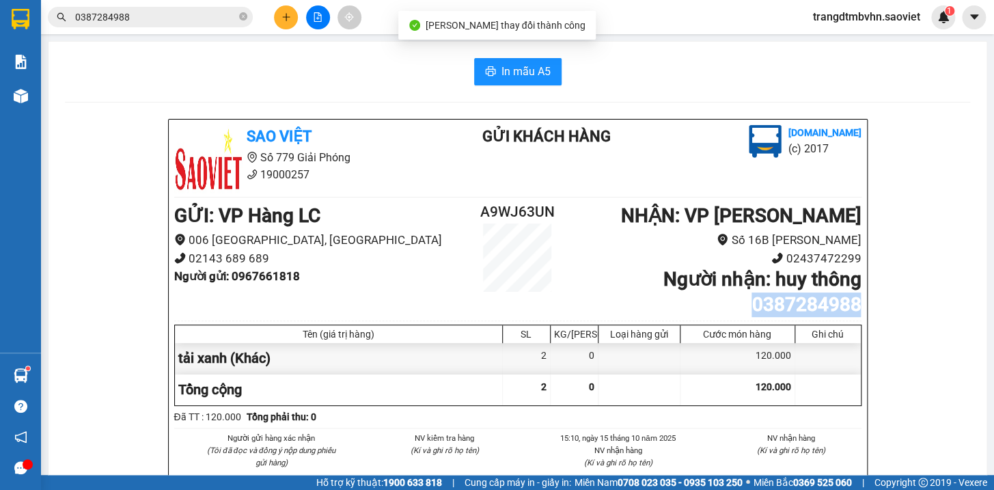
drag, startPoint x: 853, startPoint y: 301, endPoint x: 745, endPoint y: 315, distance: 108.8
click at [745, 315] on b "Người nhận : huy thông 0387284988" at bounding box center [761, 291] width 198 height 47
copy b "0387284988"
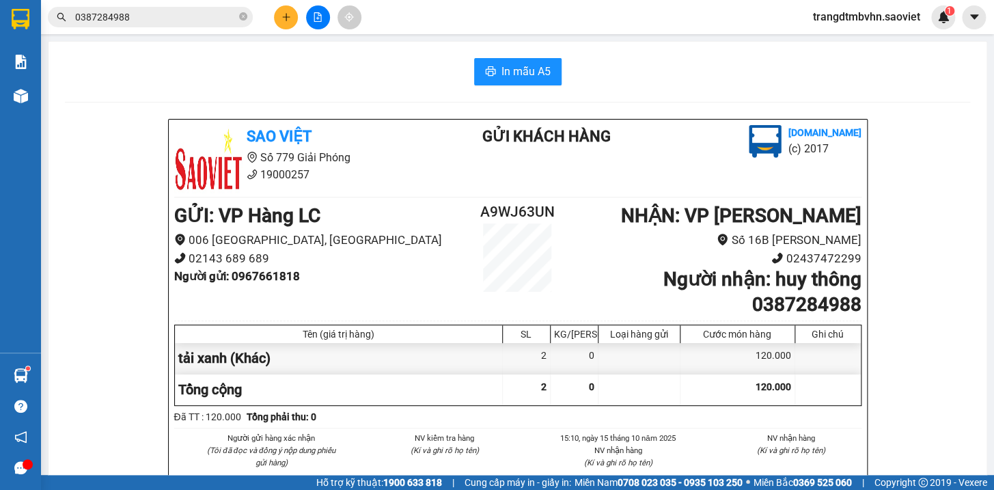
click at [627, 255] on li "02437472299" at bounding box center [717, 258] width 286 height 18
drag, startPoint x: 304, startPoint y: 277, endPoint x: 231, endPoint y: 284, distance: 73.5
click at [231, 284] on li "Người gửi : 0967661818" at bounding box center [317, 276] width 286 height 18
copy b "0967661818"
click at [287, 8] on button at bounding box center [286, 17] width 24 height 24
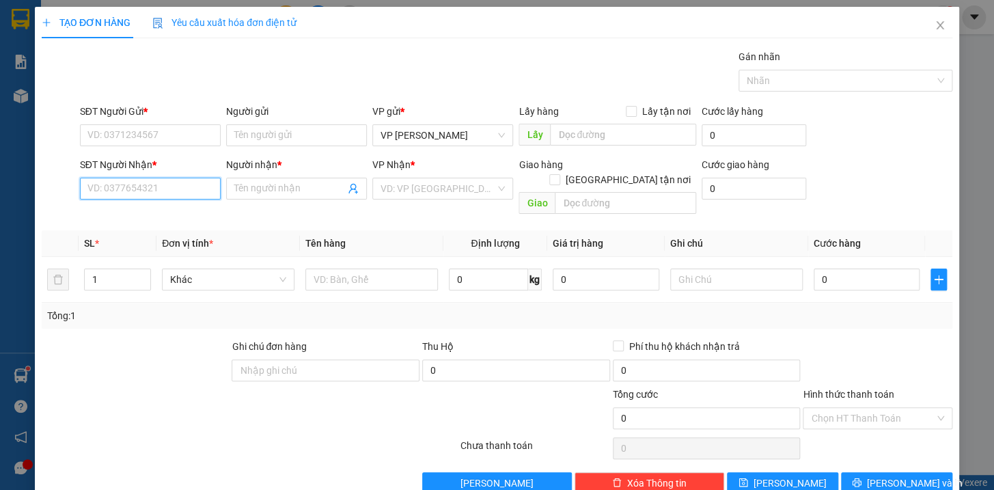
click at [160, 190] on input "SĐT Người Nhận *" at bounding box center [150, 189] width 141 height 22
paste input "0967661818"
type input "0967661818"
click at [162, 128] on input "SĐT Người Gửi *" at bounding box center [150, 135] width 141 height 22
type input "0387284988"
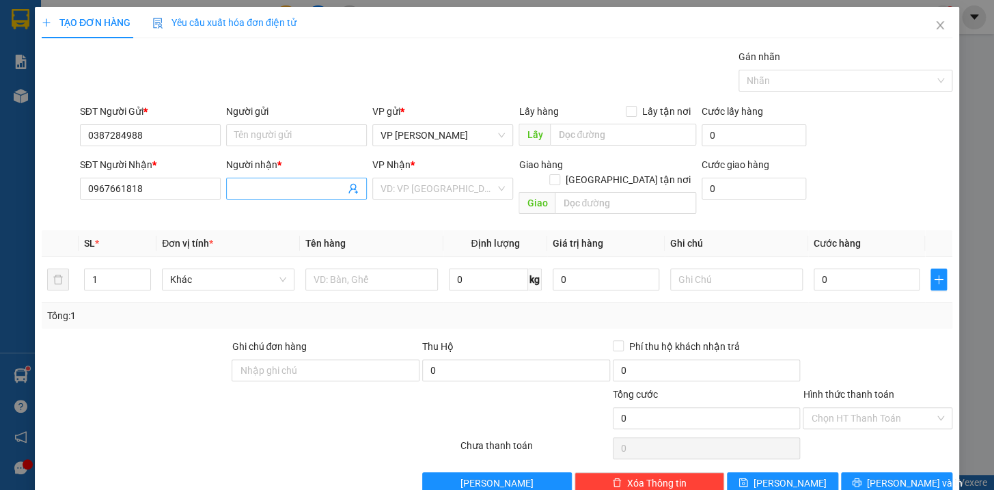
click at [249, 189] on input "Người nhận *" at bounding box center [289, 188] width 111 height 15
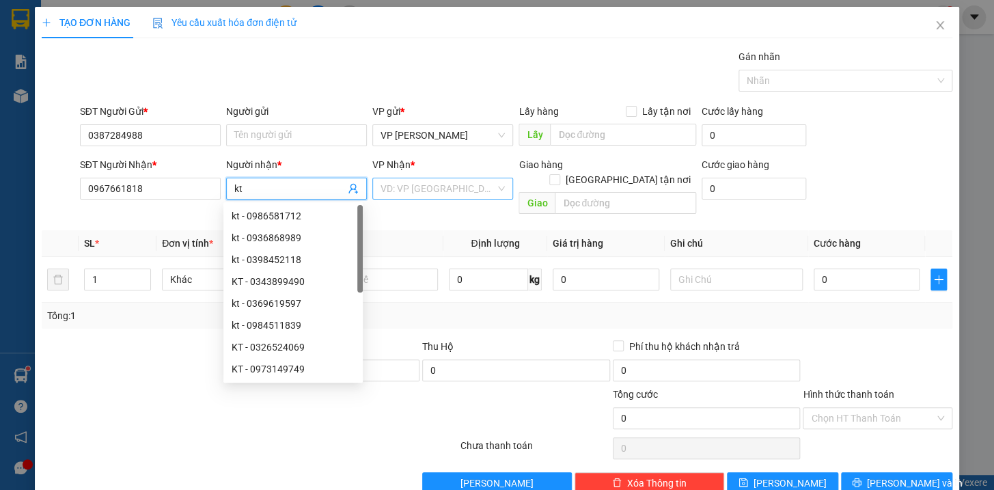
type input "kt"
click at [396, 191] on input "search" at bounding box center [437, 188] width 115 height 20
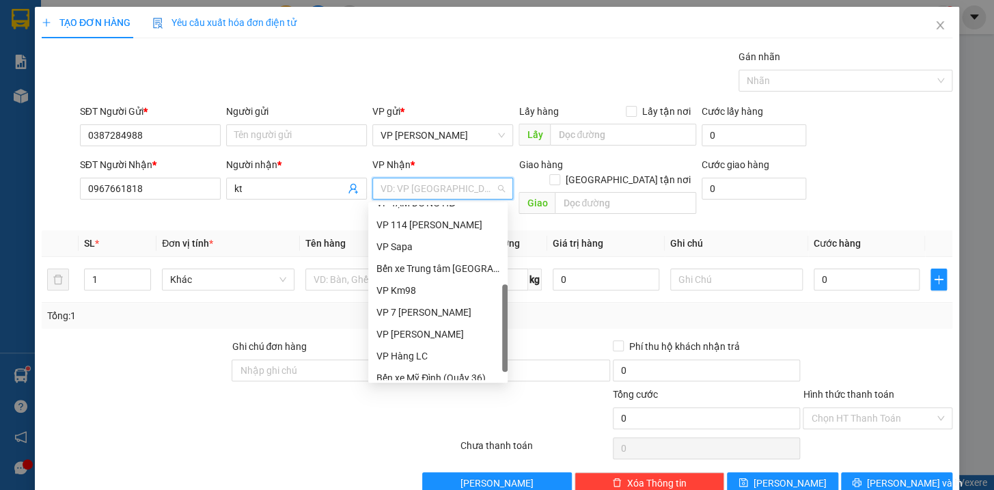
scroll to position [152, 0]
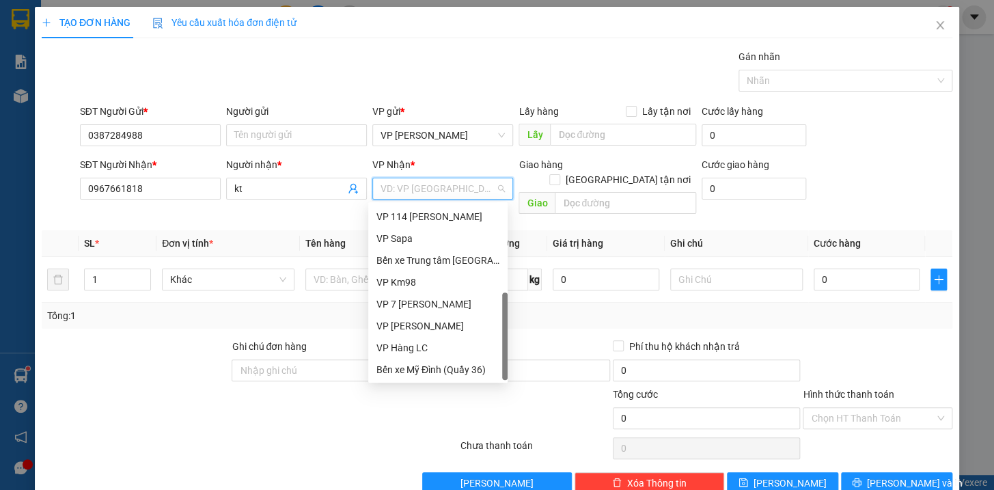
drag, startPoint x: 506, startPoint y: 283, endPoint x: 499, endPoint y: 369, distance: 86.4
click at [509, 376] on body "Kết quả tìm kiếm ( 6 ) Bộ lọc Mã ĐH Trạng thái Món hàng Thu hộ Tổng cước Chưa c…" at bounding box center [497, 245] width 994 height 490
click at [437, 348] on div "VP Hàng LC" at bounding box center [437, 347] width 123 height 15
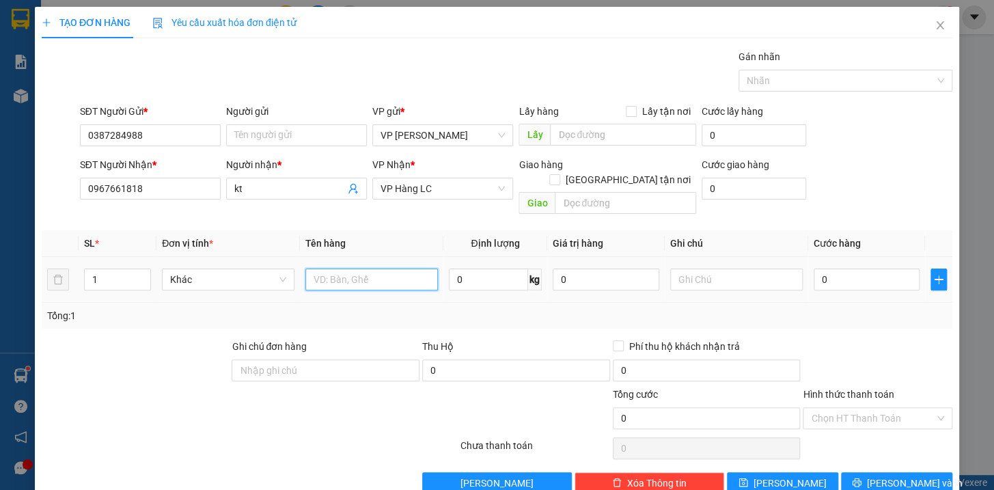
click at [316, 268] on input "text" at bounding box center [371, 279] width 132 height 22
type input "hộp xanh liền kkt"
click at [701, 268] on input "text" at bounding box center [736, 279] width 132 height 22
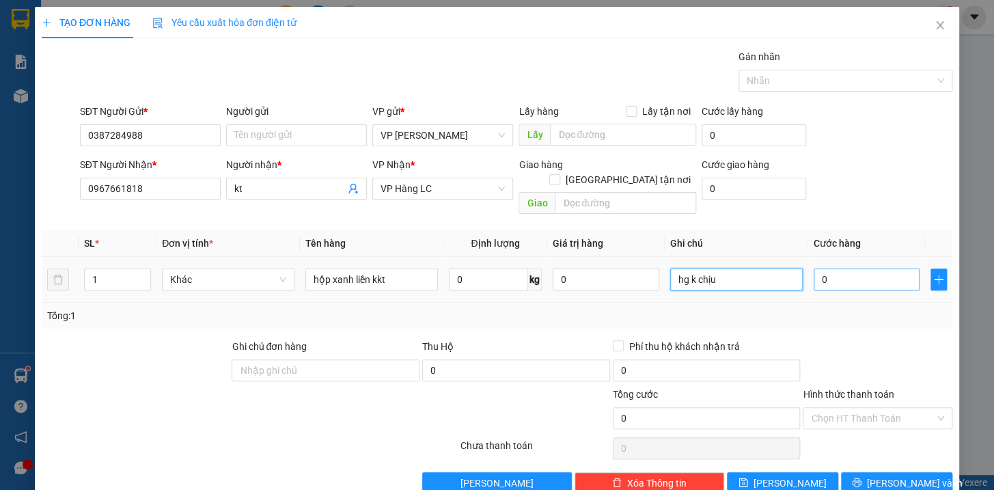
type input "hg k chịu"
click at [837, 268] on input "0" at bounding box center [866, 279] width 107 height 22
type input "4"
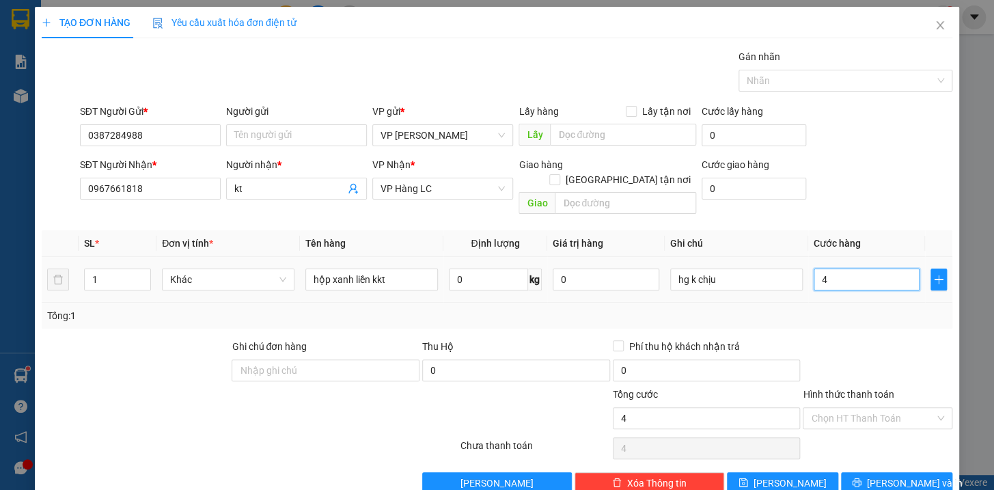
type input "40"
type input "400"
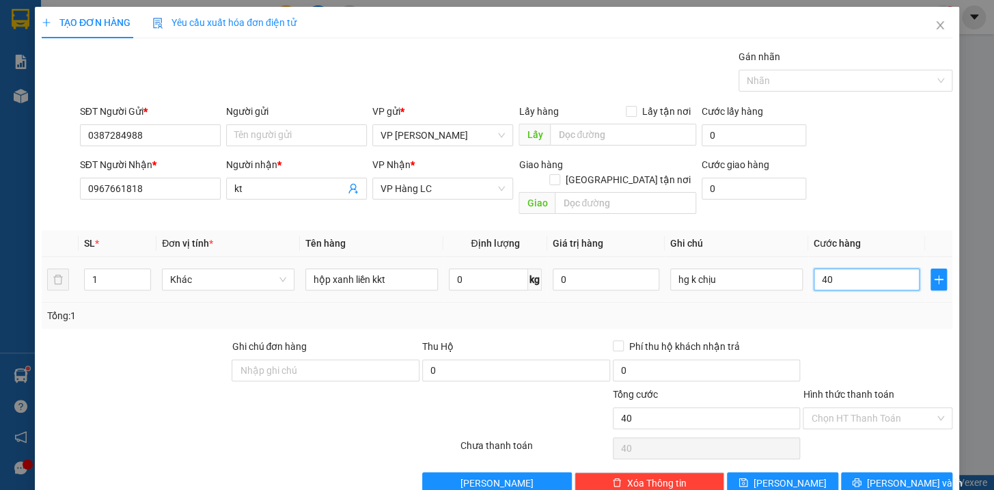
type input "400"
type input "4.000"
type input "40.000"
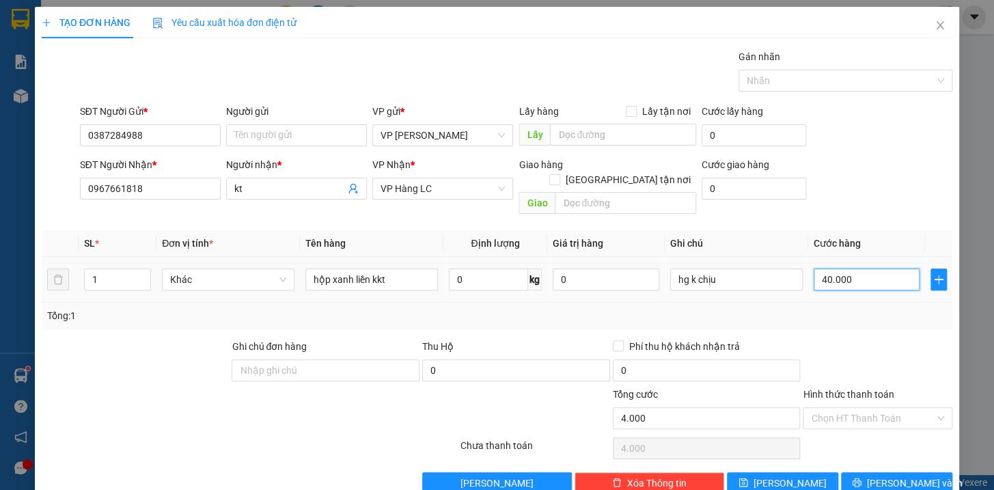
type input "40.000"
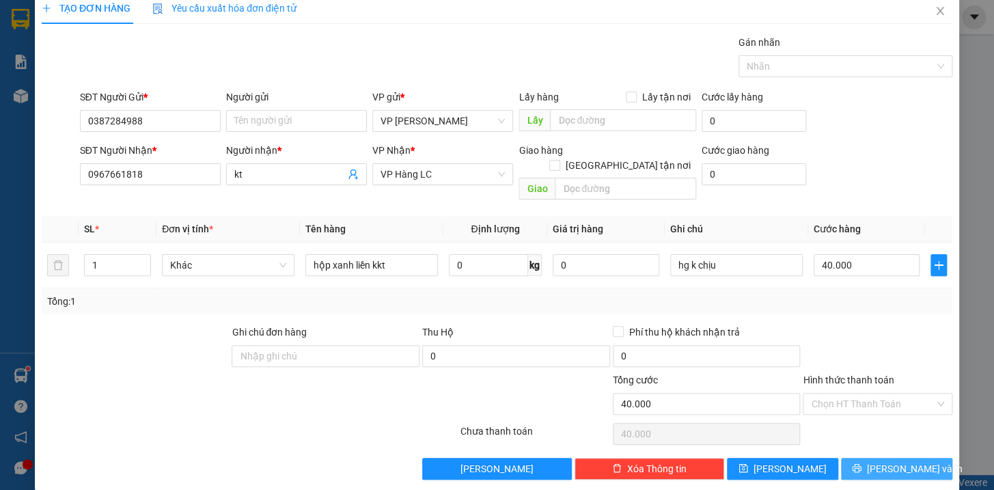
click at [878, 461] on span "[PERSON_NAME] và In" at bounding box center [915, 468] width 96 height 15
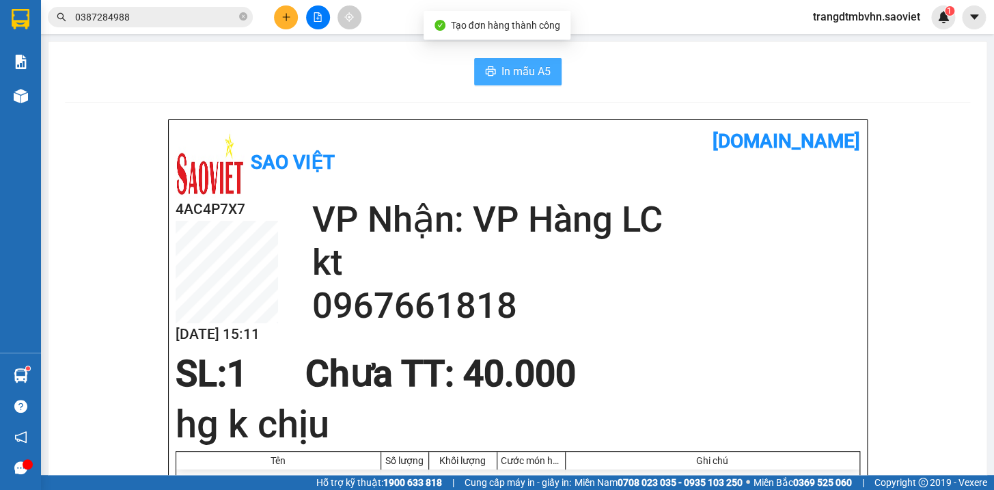
click at [501, 66] on span "In mẫu A5" at bounding box center [525, 71] width 49 height 17
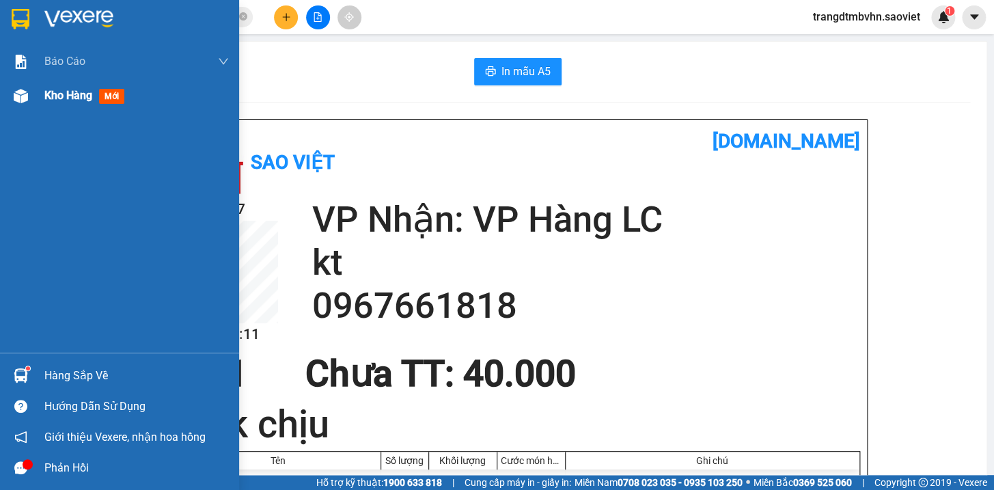
click at [70, 96] on span "Kho hàng" at bounding box center [68, 95] width 48 height 13
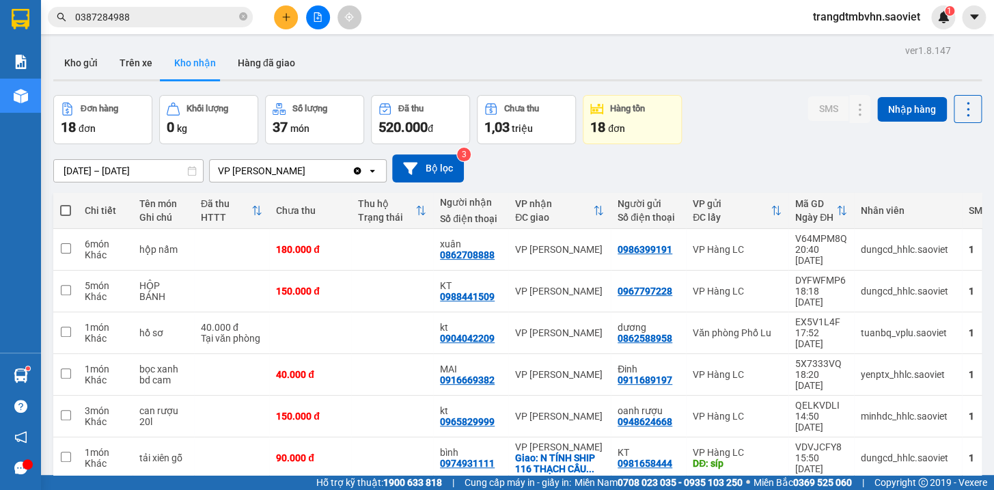
scroll to position [92, 0]
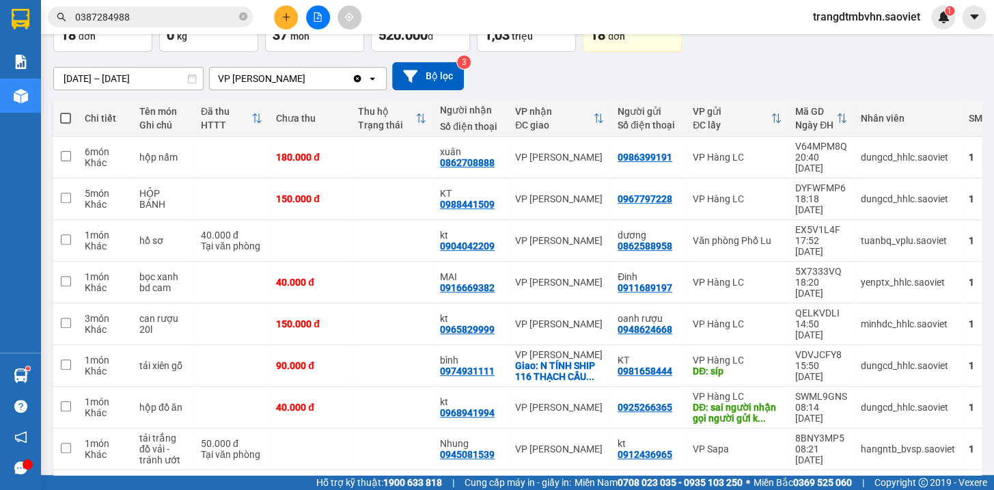
click at [798, 481] on button "1" at bounding box center [808, 491] width 20 height 20
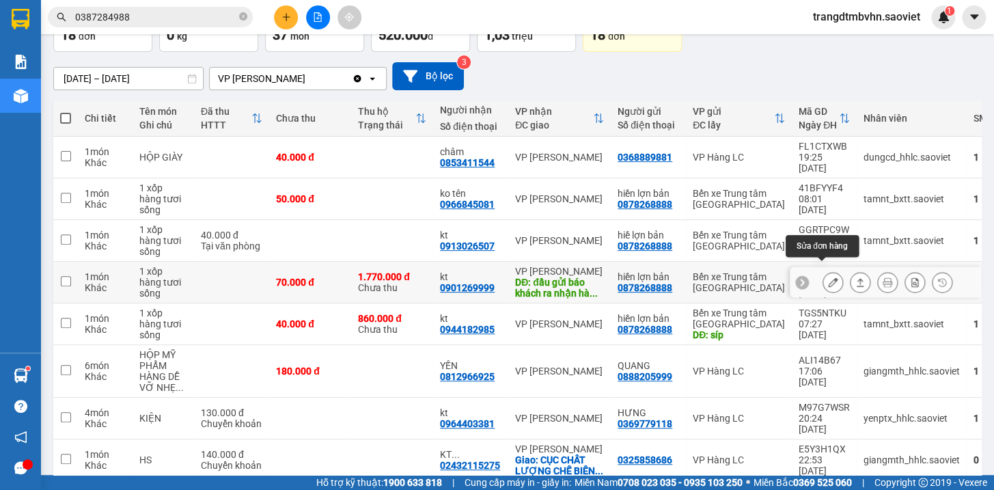
click at [828, 277] on icon at bounding box center [833, 282] width 10 height 10
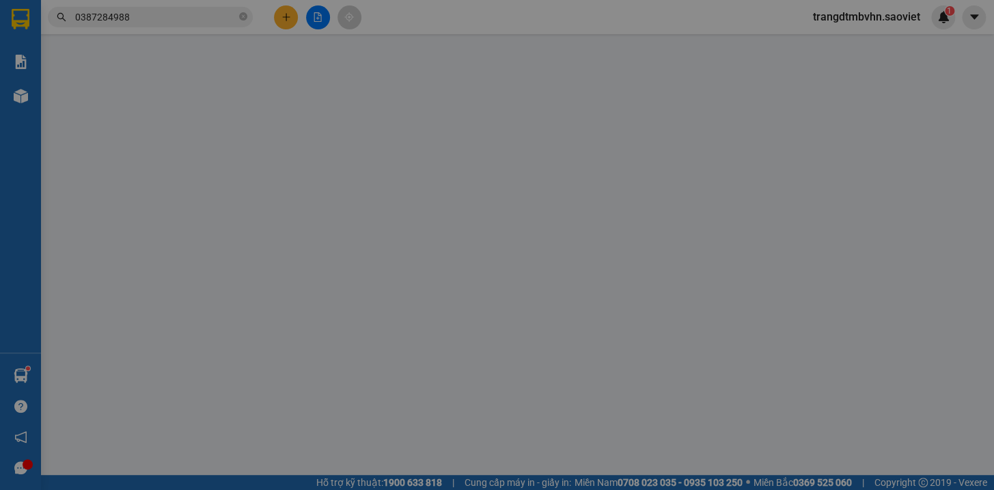
type input "0878268888"
type input "hiền lợn bản"
type input "0901269999"
type input "kt"
type input "đầu gửi báo khách ra nhận hàng thì gọi đầu gửi ck tiền dư"
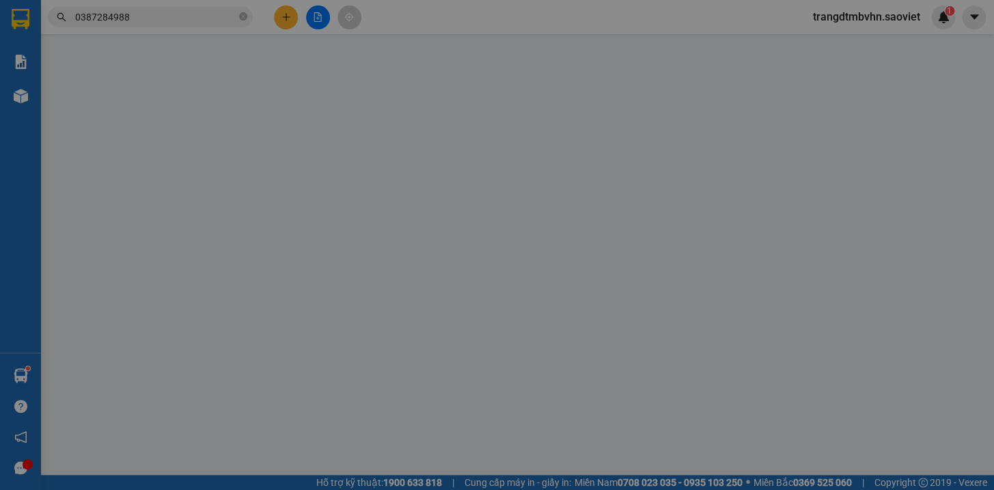
type input "1.770.000"
type input "30.000"
type input "70.000"
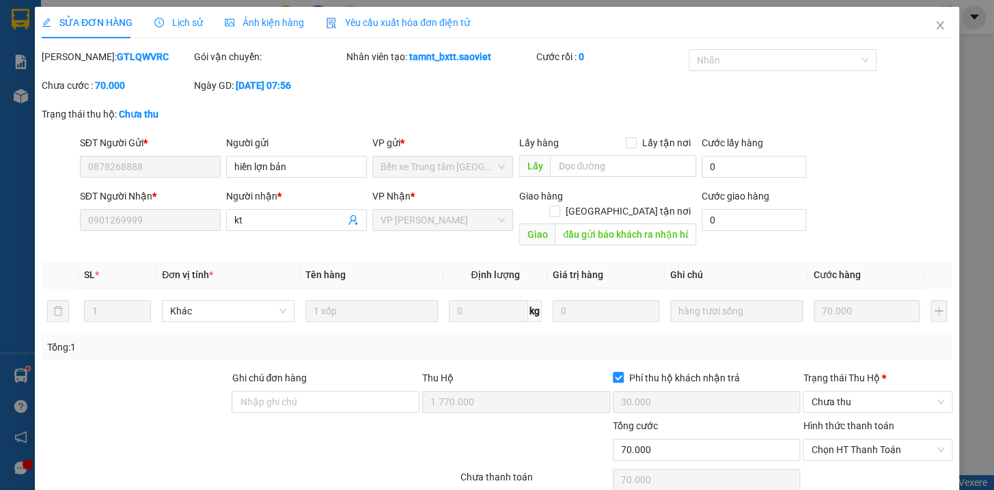
scroll to position [46, 0]
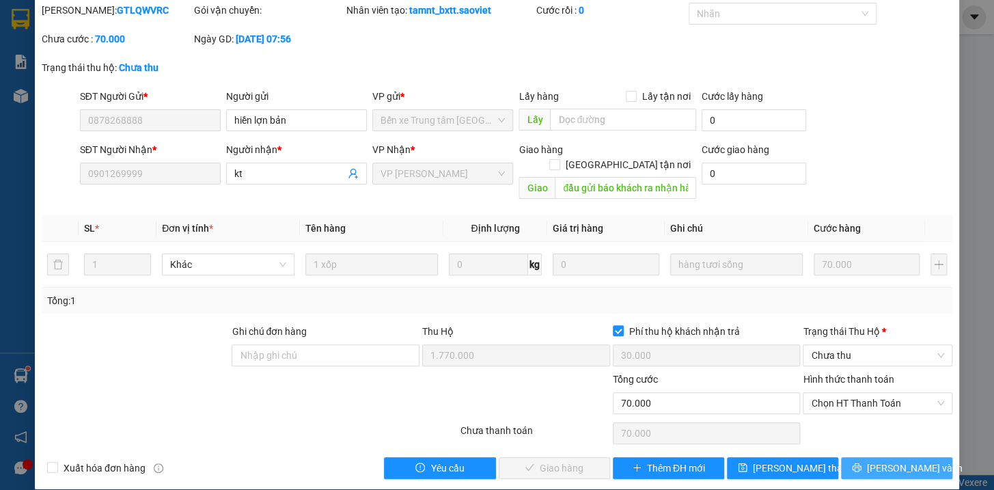
click at [879, 460] on span "[PERSON_NAME] và In" at bounding box center [915, 467] width 96 height 15
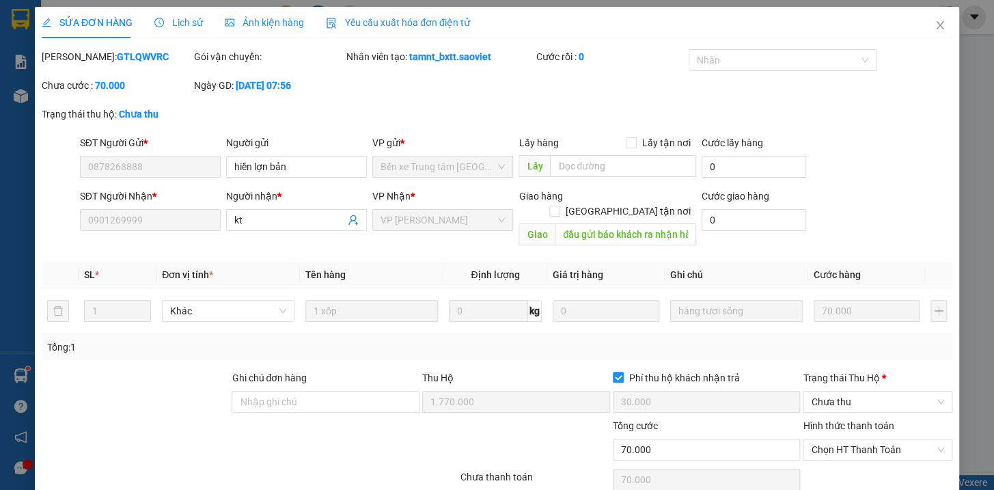
type input "0878268888"
type input "hiền lợn bản"
type input "0901269999"
type input "kt"
type input "đầu gửi báo khách ra nhận hàng thì gọi đầu gửi ck tiền dư"
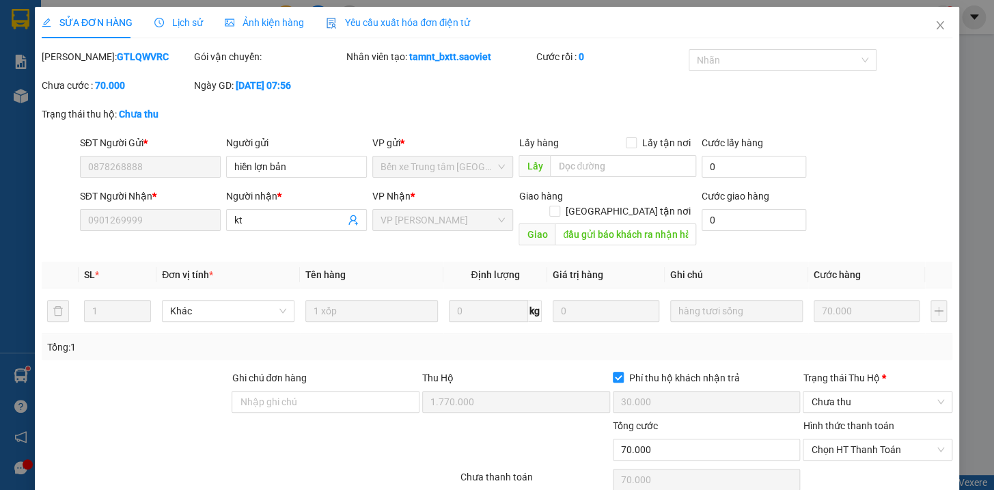
type input "1.770.000"
type input "30.000"
type input "70.000"
click at [934, 29] on icon "close" at bounding box center [939, 25] width 11 height 11
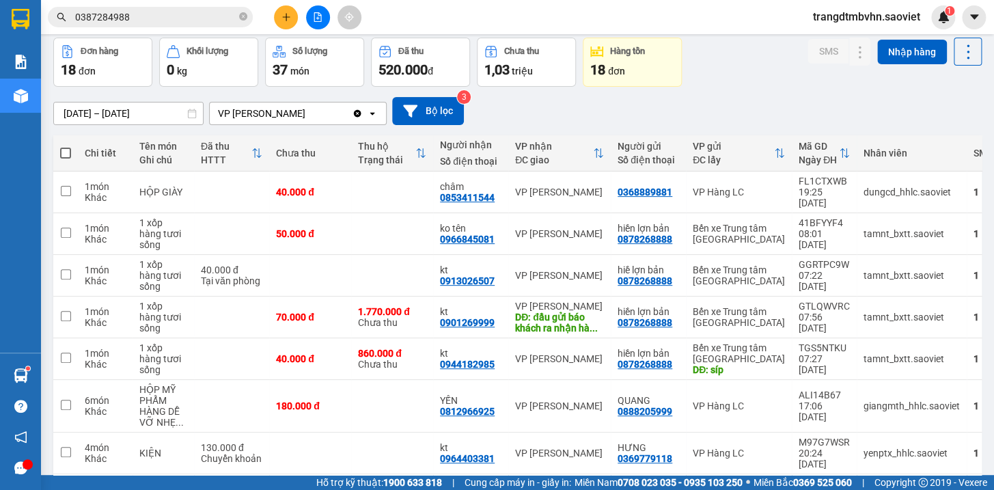
scroll to position [59, 0]
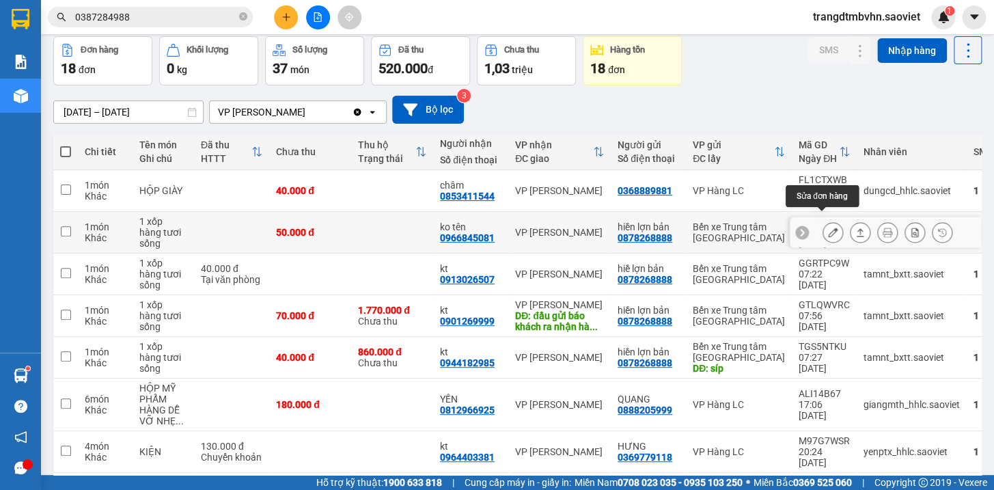
click at [828, 227] on icon at bounding box center [833, 232] width 10 height 10
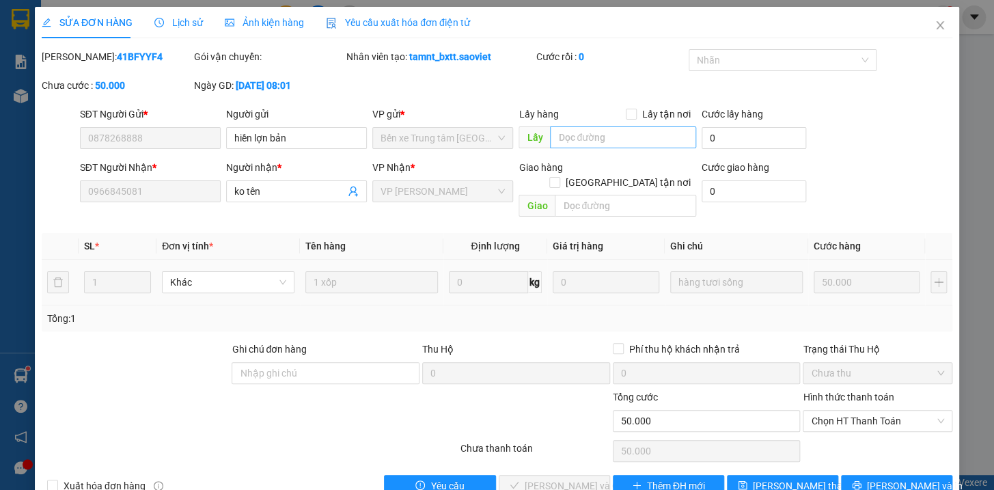
type input "0878268888"
type input "hiền lợn bản"
type input "0966845081"
type input "ko tên"
type input "0"
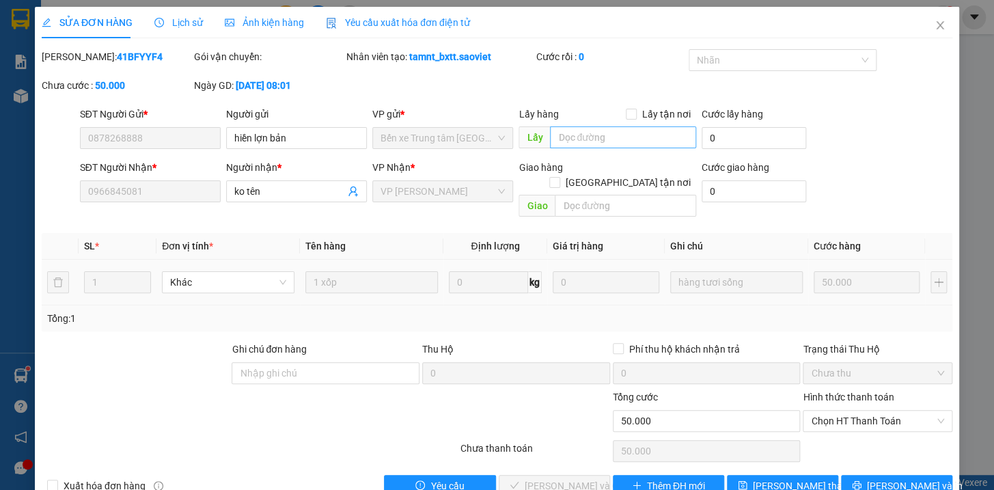
type input "50.000"
click at [620, 135] on input "text" at bounding box center [623, 137] width 146 height 22
type input "d"
type input "đg"
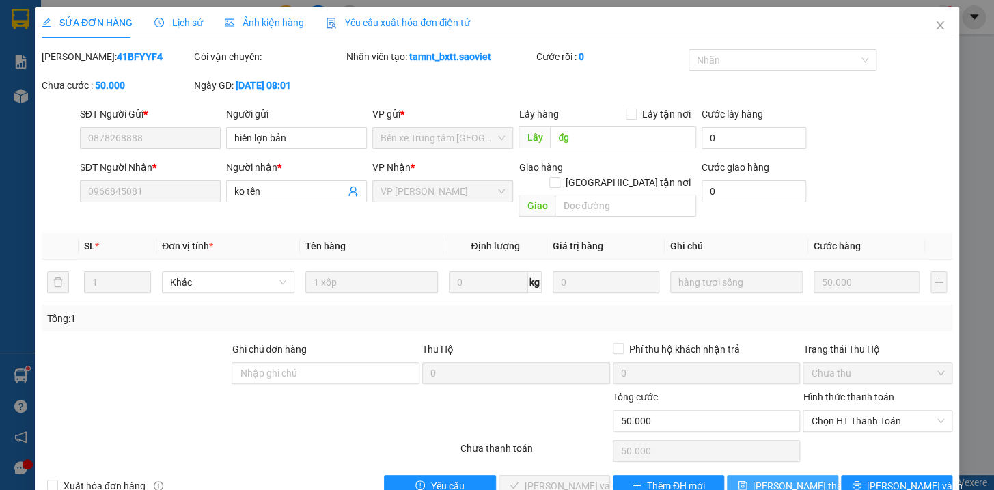
click at [802, 478] on span "[PERSON_NAME] thay đổi" at bounding box center [807, 485] width 109 height 15
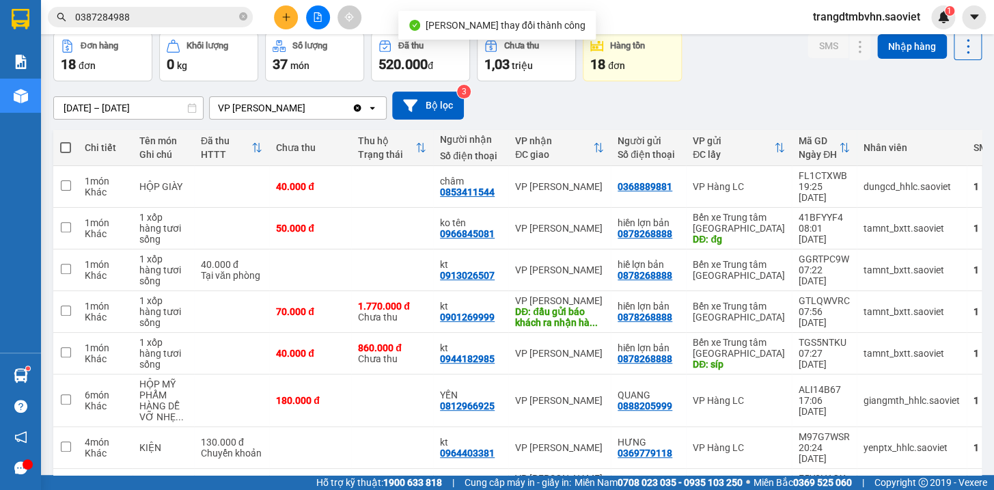
scroll to position [74, 0]
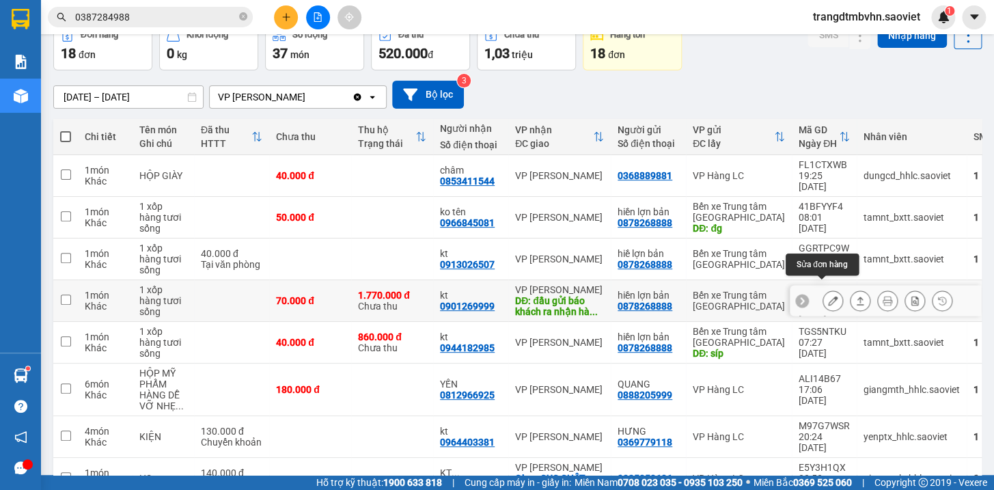
click at [828, 296] on icon at bounding box center [833, 301] width 10 height 10
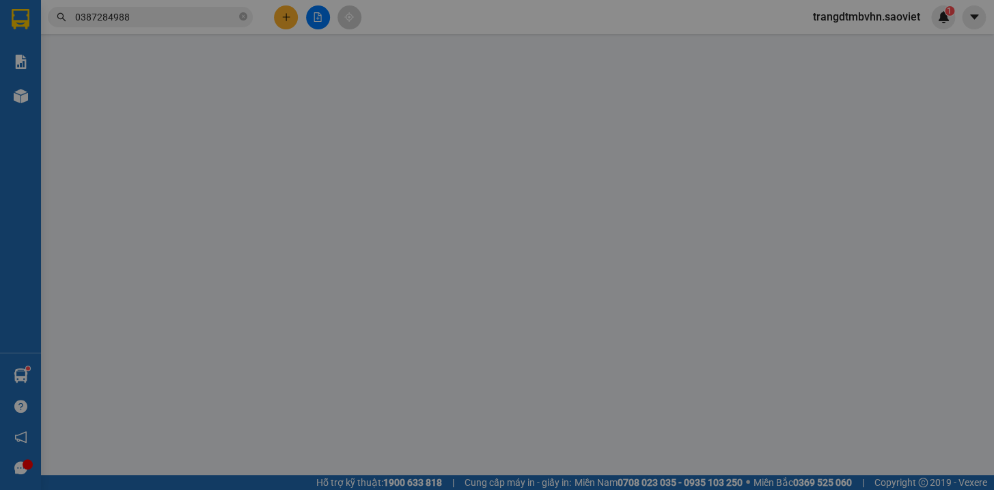
type input "0878268888"
type input "hiền lợn bản"
type input "0901269999"
type input "kt"
type input "đầu gửi báo khách ra nhận hàng thì gọi đầu gửi ck tiền dư"
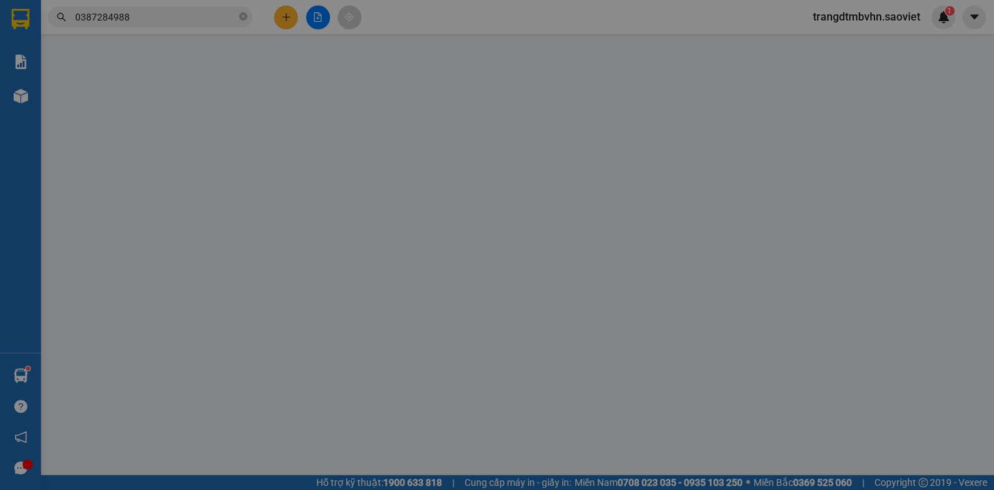
type input "1.770.000"
type input "30.000"
type input "70.000"
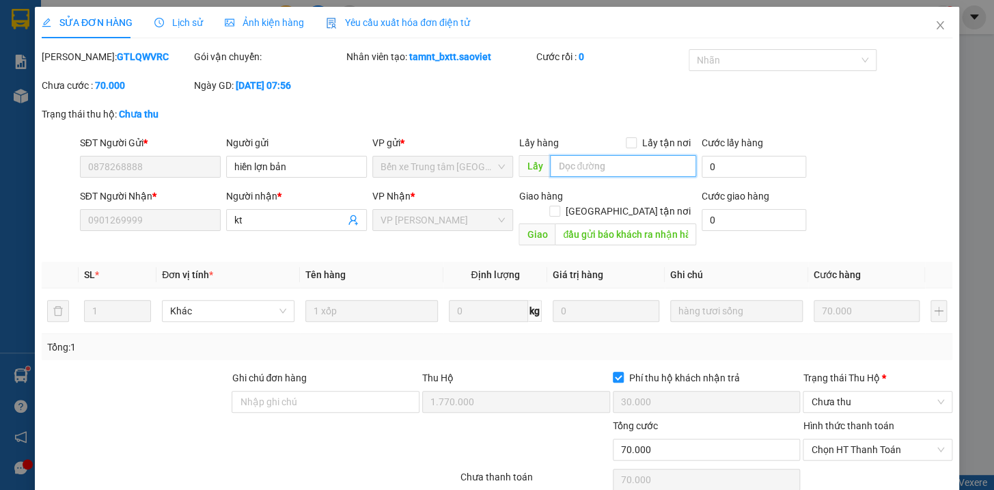
click at [658, 170] on input "text" at bounding box center [623, 166] width 146 height 22
type input "ngõ 303 phúc lợi"
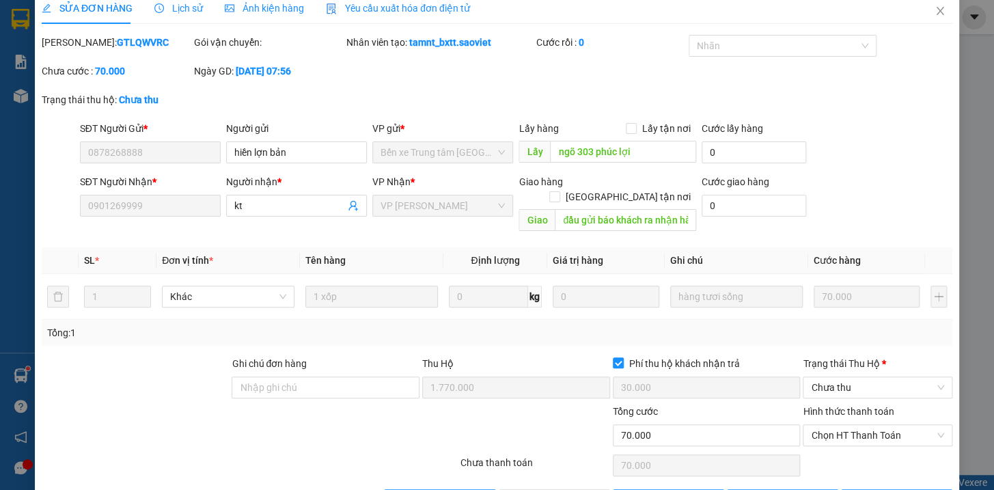
scroll to position [46, 0]
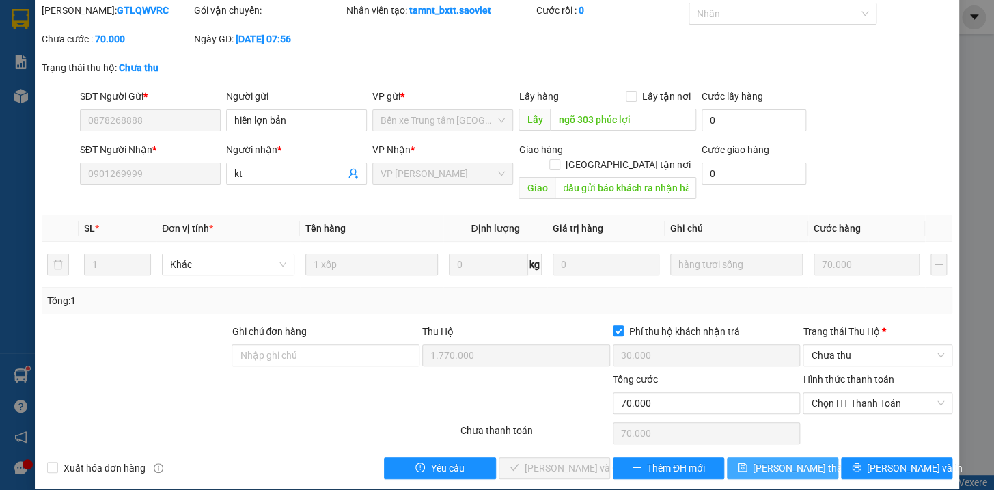
click at [810, 457] on button "[PERSON_NAME] thay đổi" at bounding box center [782, 468] width 111 height 22
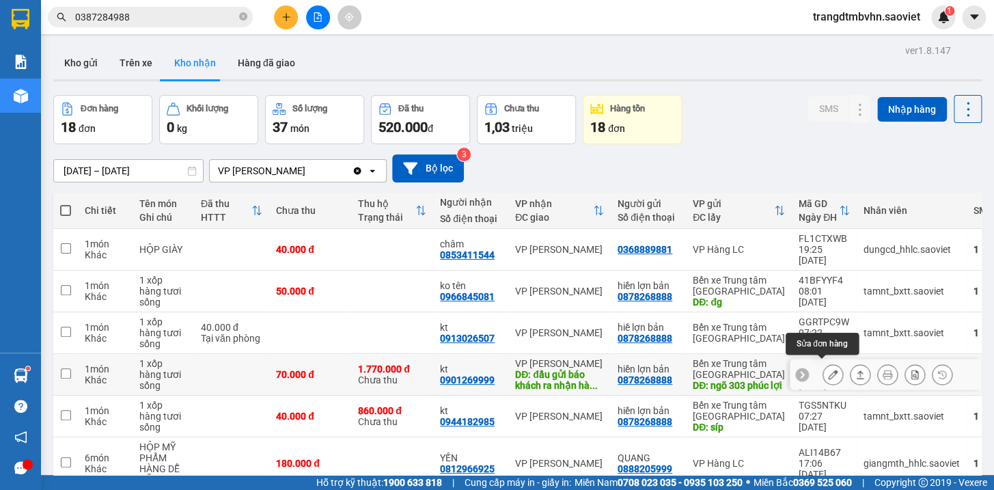
click at [828, 369] on icon at bounding box center [833, 374] width 10 height 10
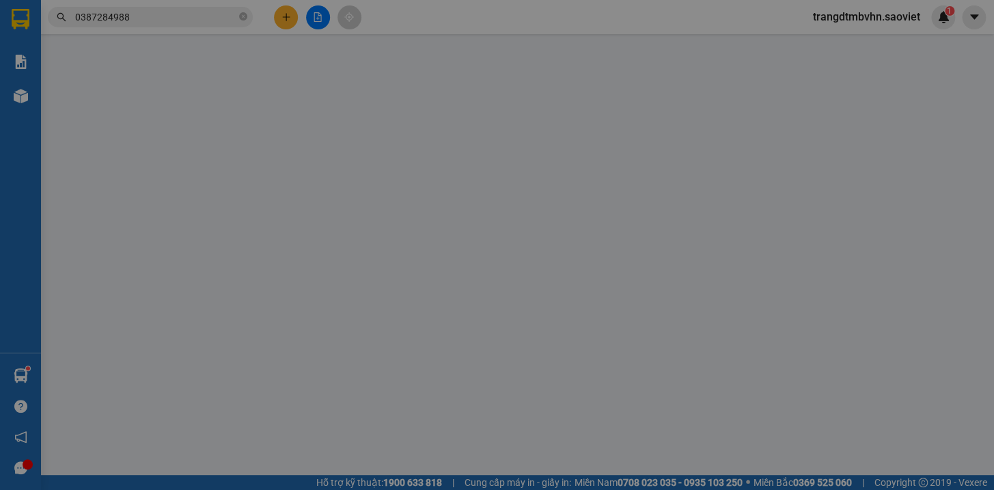
type input "0878268888"
type input "hiền lợn bản"
type input "ngõ 303 phúc lợi"
type input "0901269999"
type input "kt"
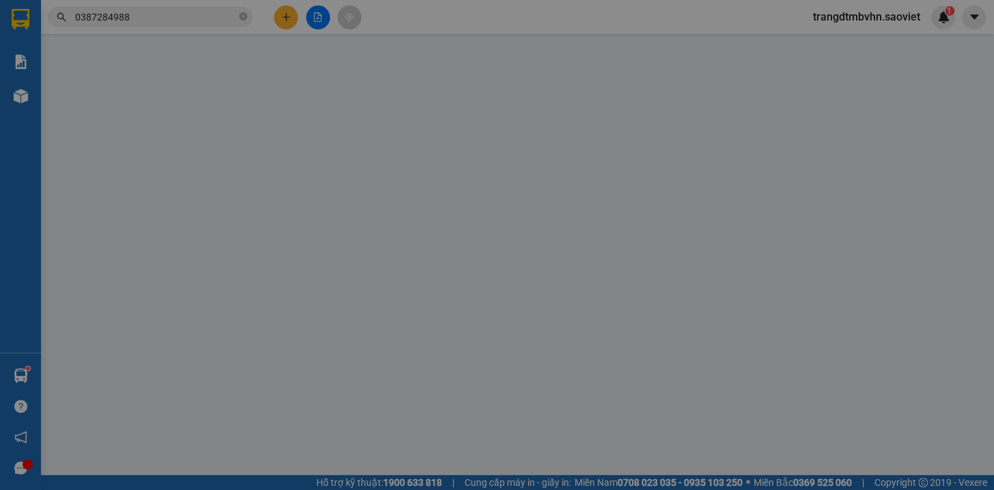
type input "đầu gửi báo khách ra nhận hàng thì gọi đầu gửi ck tiền dư"
type input "1.770.000"
type input "30.000"
type input "70.000"
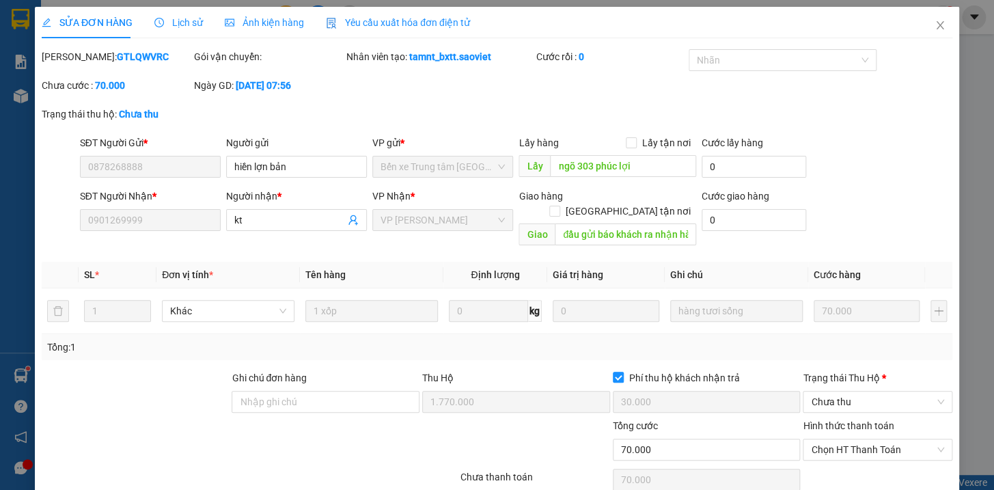
drag, startPoint x: 992, startPoint y: 9, endPoint x: 964, endPoint y: 331, distance: 323.6
click at [964, 331] on div "SỬA ĐƠN HÀNG Lịch sử Ảnh kiện hàng Yêu cầu xuất hóa đơn điện tử Total Paid Fee …" at bounding box center [497, 245] width 994 height 490
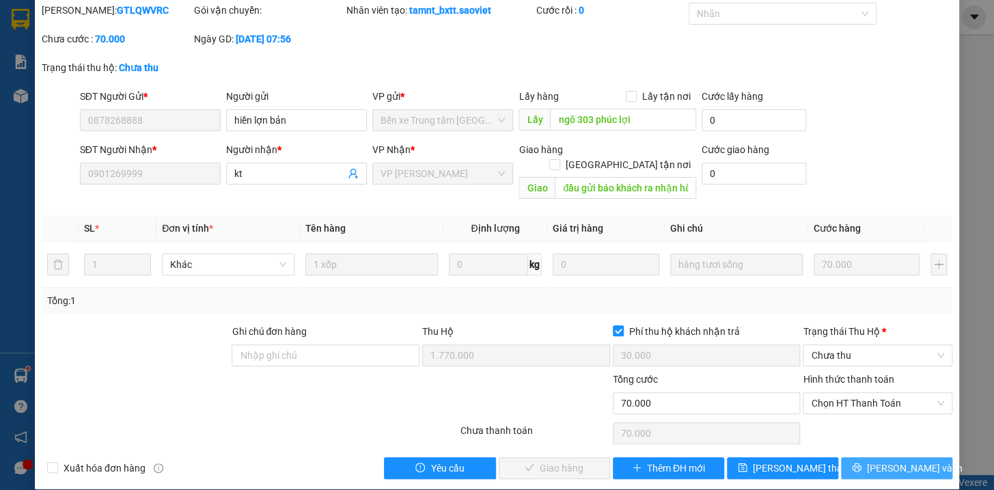
click at [921, 457] on button "[PERSON_NAME] và In" at bounding box center [896, 468] width 111 height 22
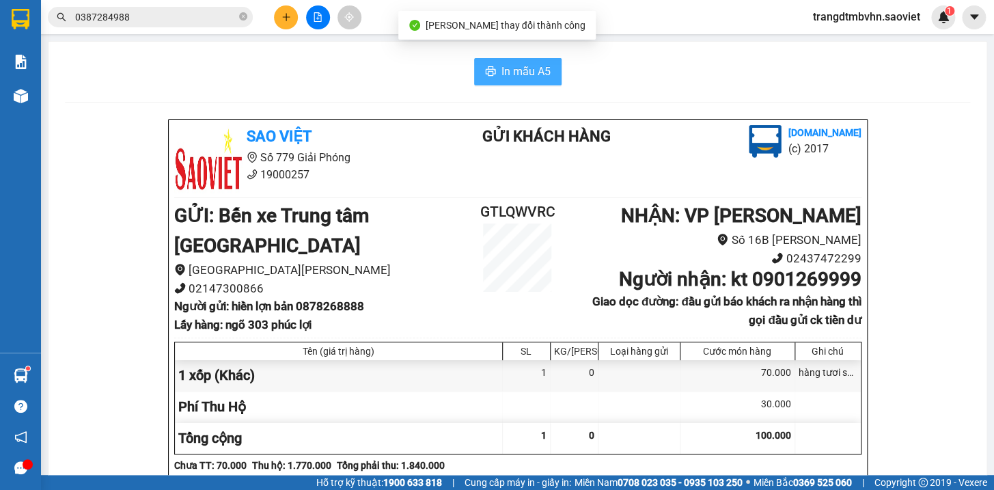
click at [527, 69] on span "In mẫu A5" at bounding box center [525, 71] width 49 height 17
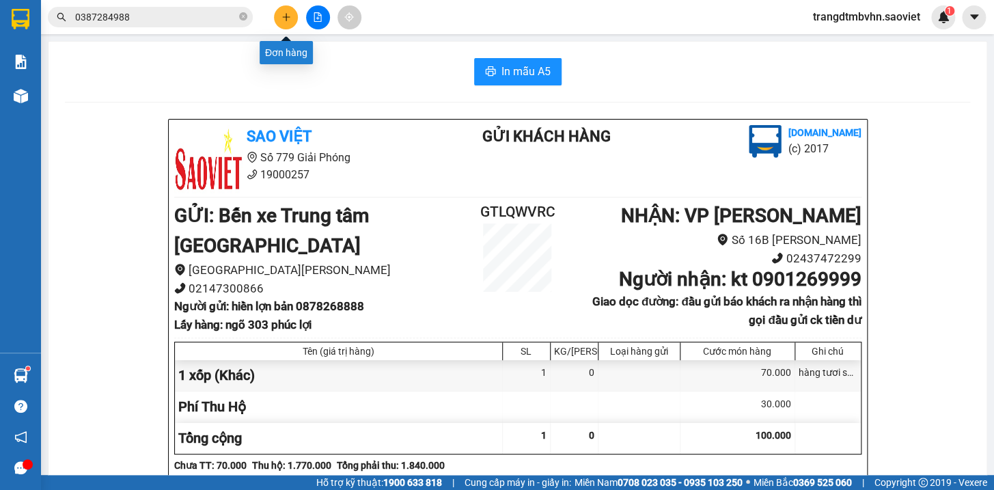
click at [284, 18] on icon "plus" at bounding box center [286, 17] width 10 height 10
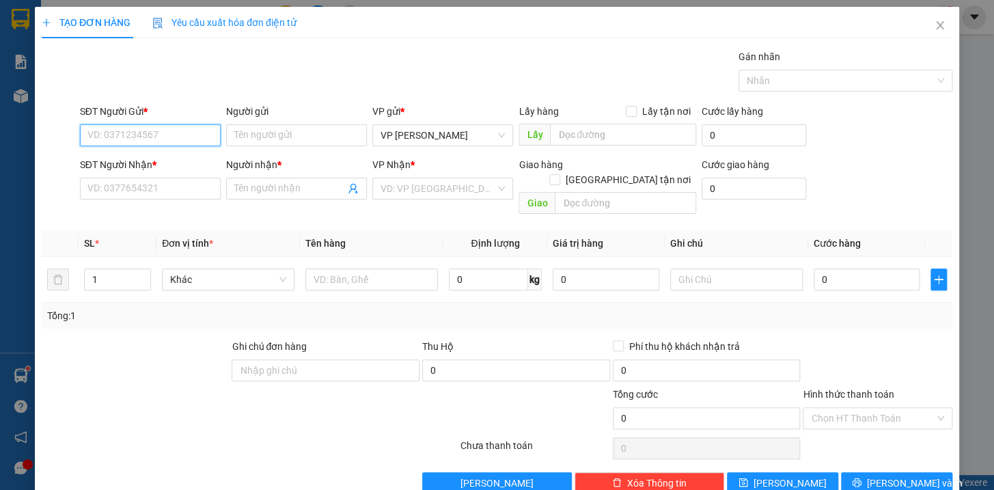
click at [201, 139] on input "SĐT Người Gửi *" at bounding box center [150, 135] width 141 height 22
click at [130, 157] on div "0963637032" at bounding box center [148, 162] width 123 height 15
type input "0963637032"
type input "tp"
type input "0389479081"
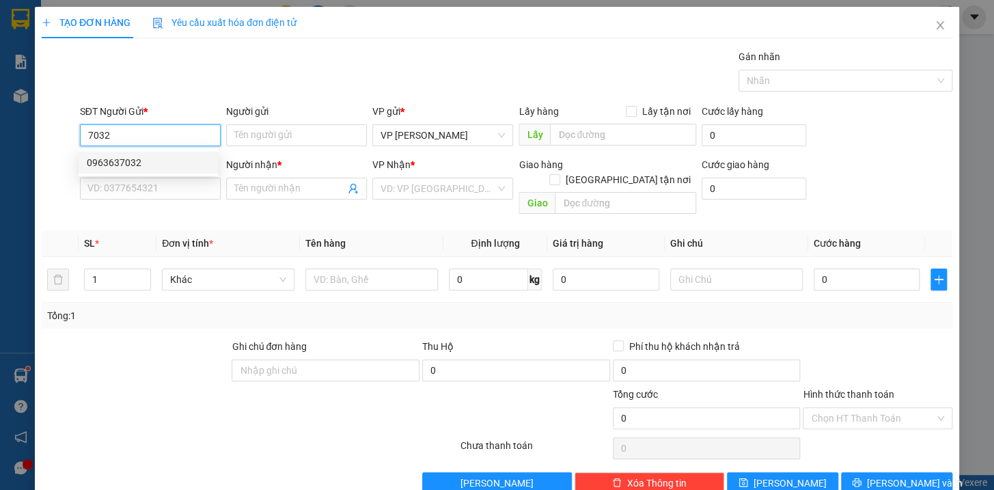
type input "cty"
type input "0963637032"
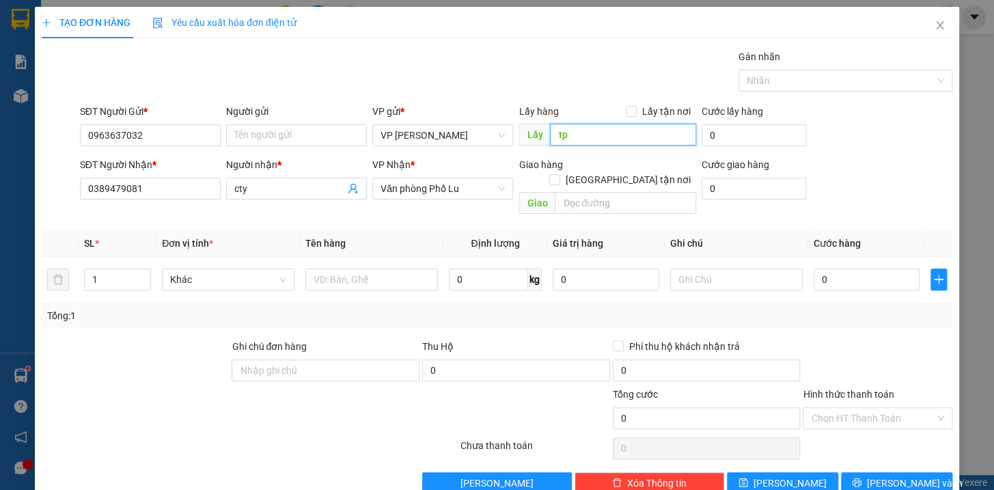
click at [614, 131] on input "tp" at bounding box center [623, 135] width 146 height 22
click at [118, 269] on input "1" at bounding box center [118, 279] width 66 height 20
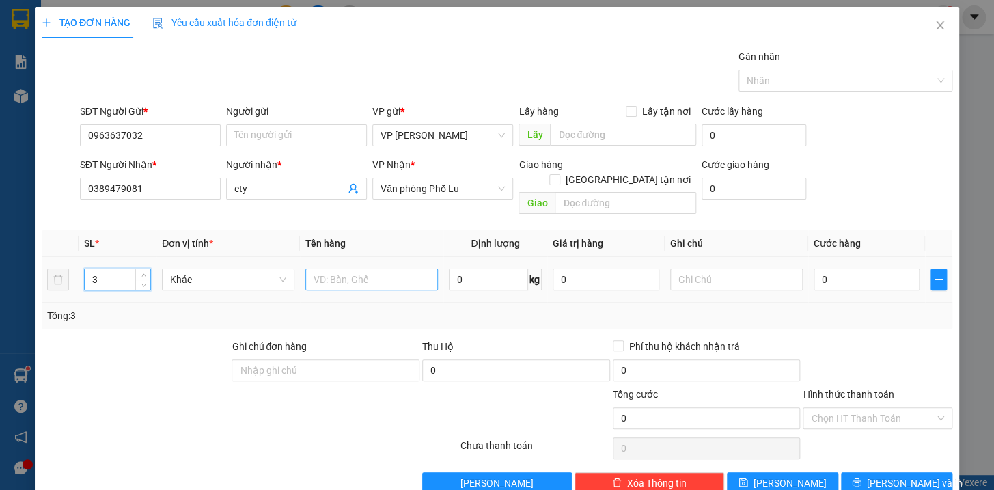
type input "3"
click at [317, 268] on input "text" at bounding box center [371, 279] width 132 height 22
type input "2 bọc van + tải trắng kkt"
click at [892, 268] on input "0" at bounding box center [866, 279] width 107 height 22
type input "2"
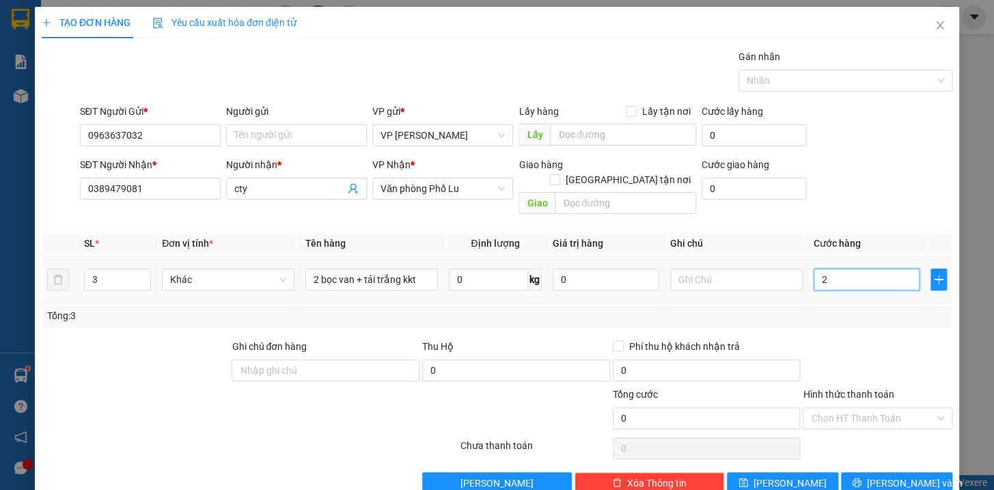
type input "2"
type input "25"
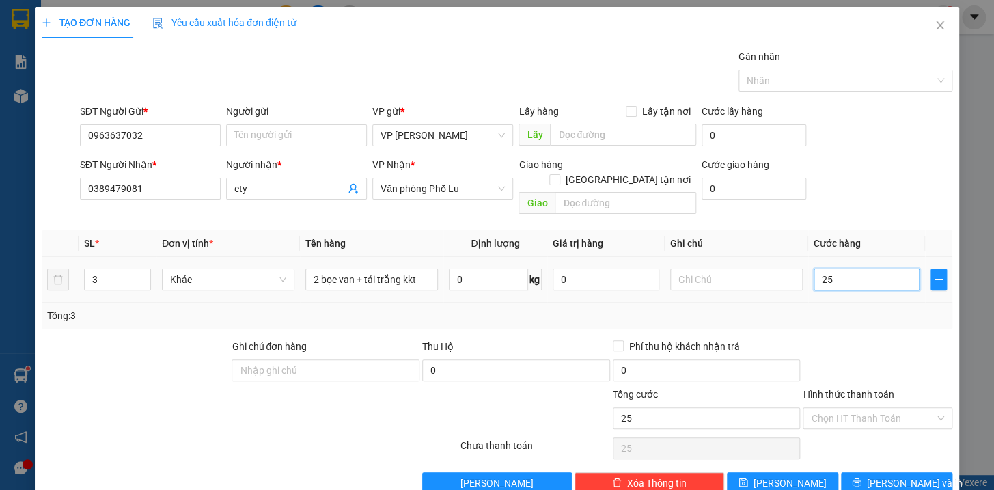
type input "250"
type input "2.500"
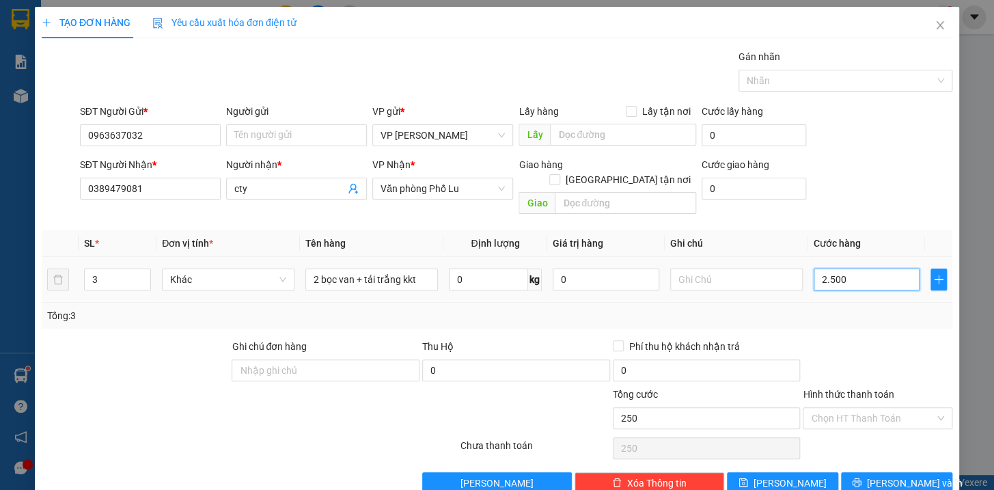
type input "2.500"
type input "25.000"
type input "250.000"
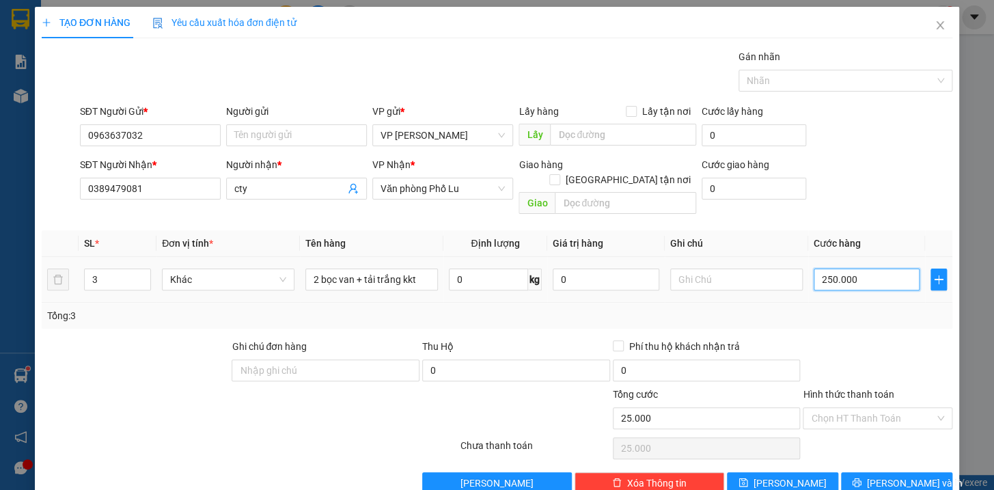
type input "250.000"
click at [874, 475] on span "[PERSON_NAME] và In" at bounding box center [915, 482] width 96 height 15
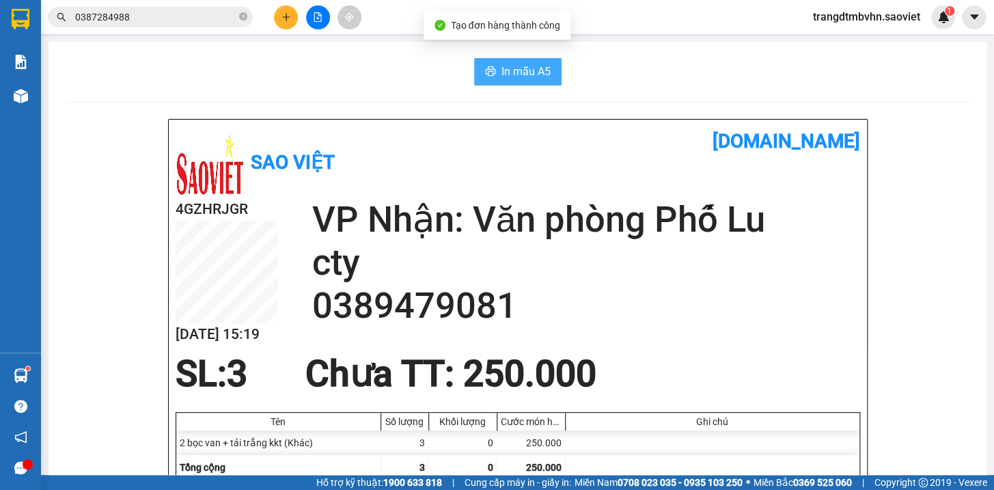
click at [533, 76] on span "In mẫu A5" at bounding box center [525, 71] width 49 height 17
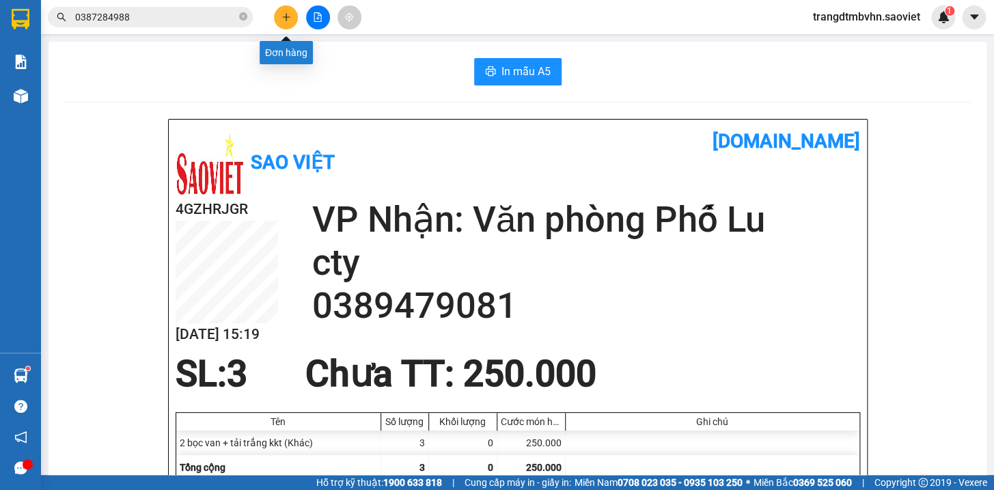
click at [281, 8] on button at bounding box center [286, 17] width 24 height 24
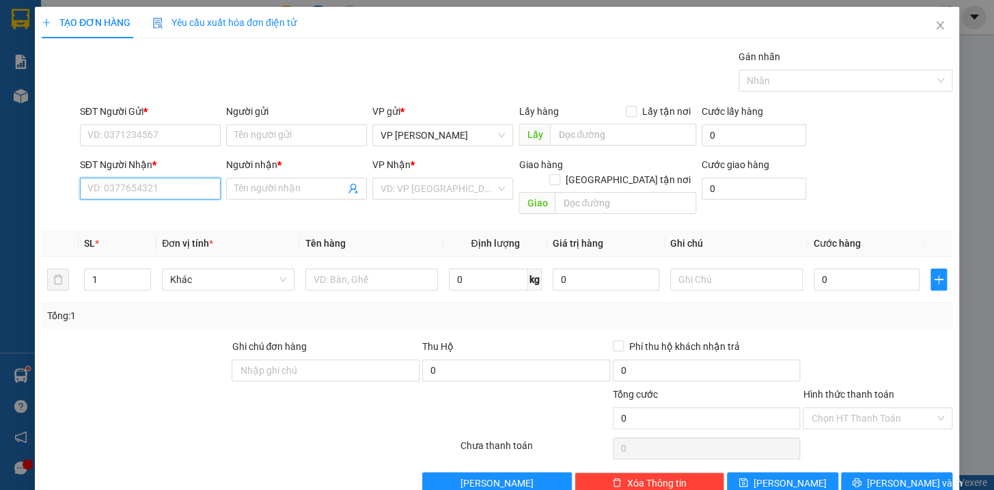
click at [137, 191] on input "SĐT Người Nhận *" at bounding box center [150, 189] width 141 height 22
type input "5"
type input "0346525586"
click at [132, 212] on div "0346525586 - Sanh" at bounding box center [148, 215] width 123 height 15
type input "Sanh"
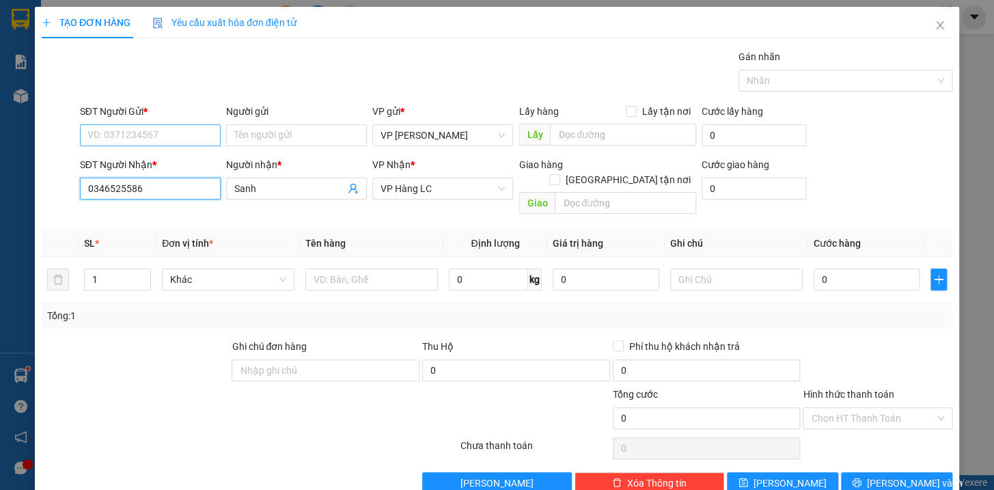
type input "0346525586"
click at [132, 130] on input "SĐT Người Gửi *" at bounding box center [150, 135] width 141 height 22
click at [148, 166] on div "0989140181 - Hạnh" at bounding box center [148, 162] width 123 height 15
type input "0989140181"
type input "Hạnh"
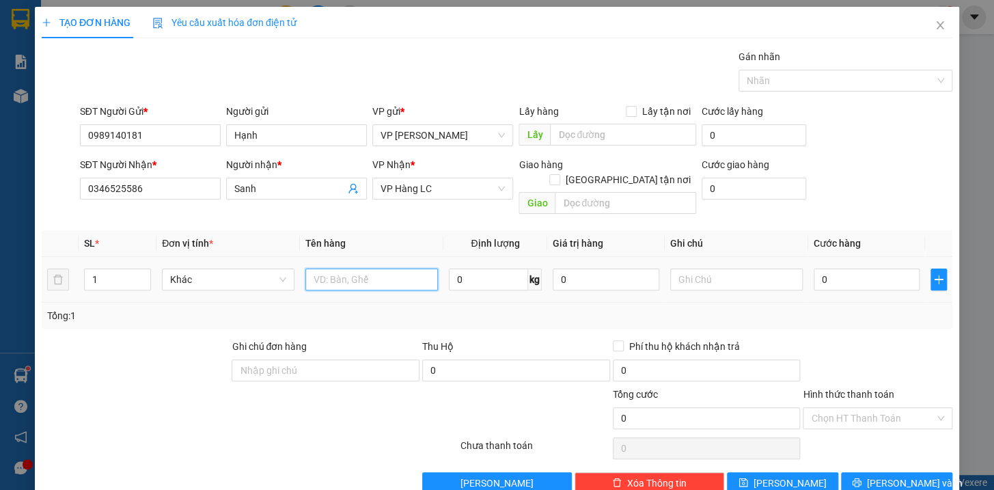
click at [345, 268] on input "text" at bounding box center [371, 279] width 132 height 22
type input "tải xám kkt"
click at [826, 268] on input "0" at bounding box center [866, 279] width 107 height 22
type input "6"
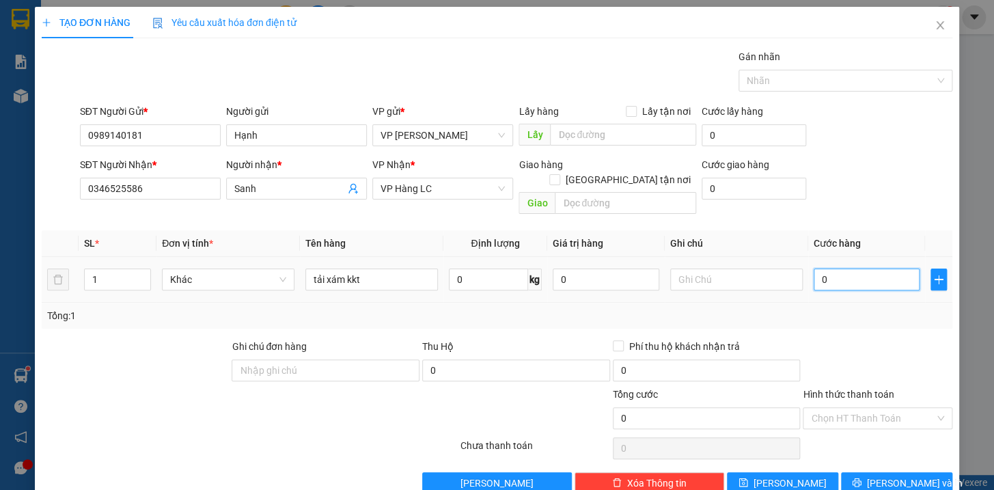
type input "6"
type input "60"
type input "600"
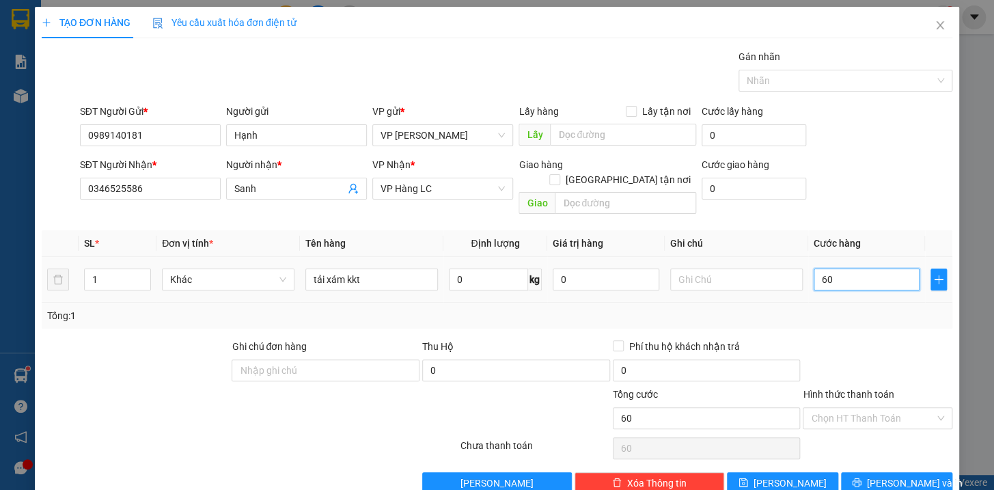
type input "600"
type input "6.000"
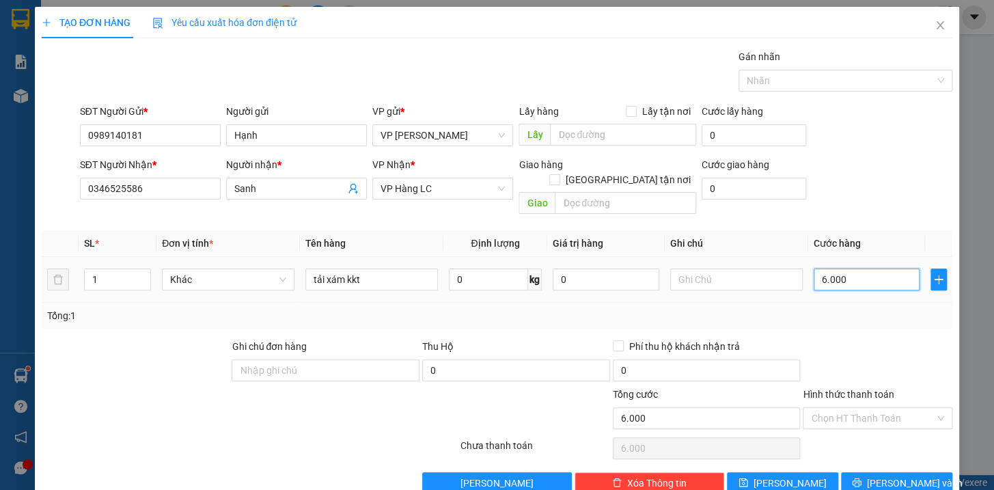
type input "60.000"
click at [893, 475] on span "[PERSON_NAME] và In" at bounding box center [915, 482] width 96 height 15
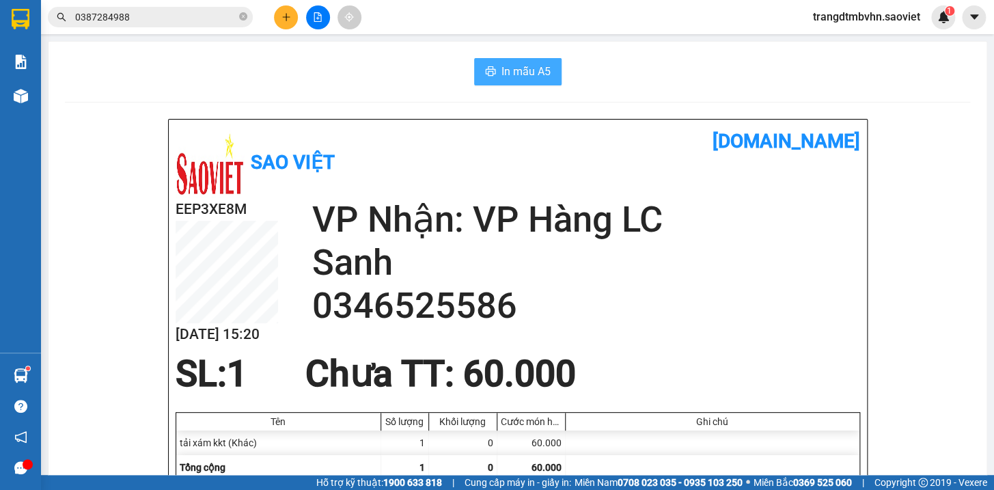
click at [536, 61] on button "In mẫu A5" at bounding box center [517, 71] width 87 height 27
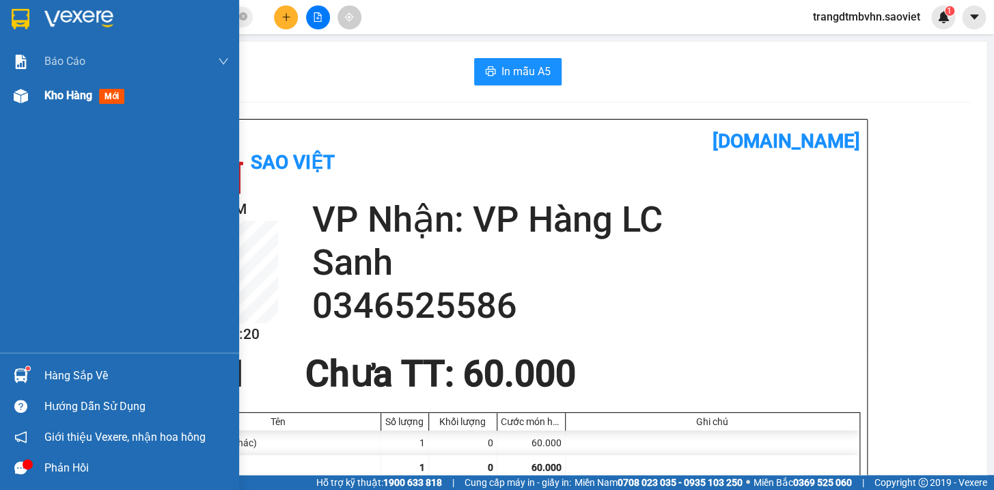
click at [70, 100] on span "Kho hàng" at bounding box center [68, 95] width 48 height 13
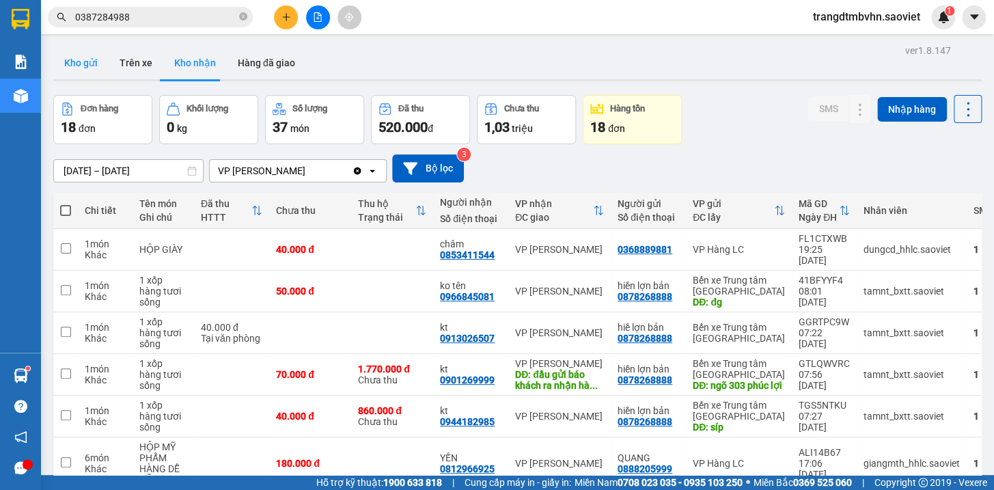
click at [70, 66] on button "Kho gửi" at bounding box center [80, 62] width 55 height 33
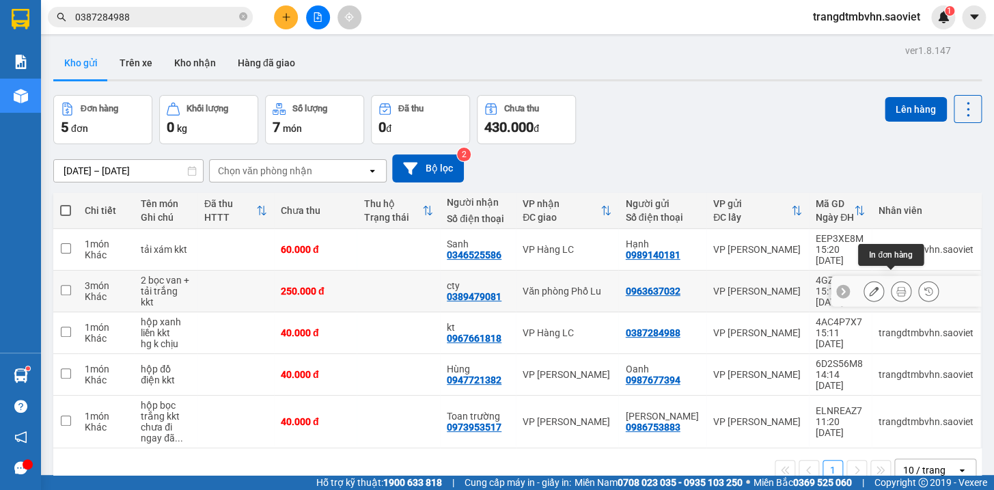
click at [896, 286] on icon at bounding box center [901, 291] width 10 height 10
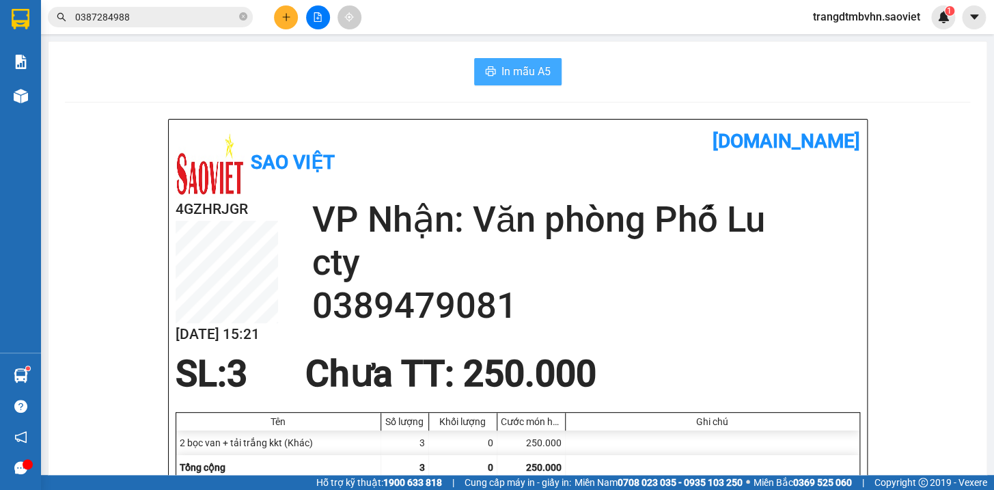
click at [526, 79] on span "In mẫu A5" at bounding box center [525, 71] width 49 height 17
click at [242, 19] on icon "close-circle" at bounding box center [243, 16] width 8 height 8
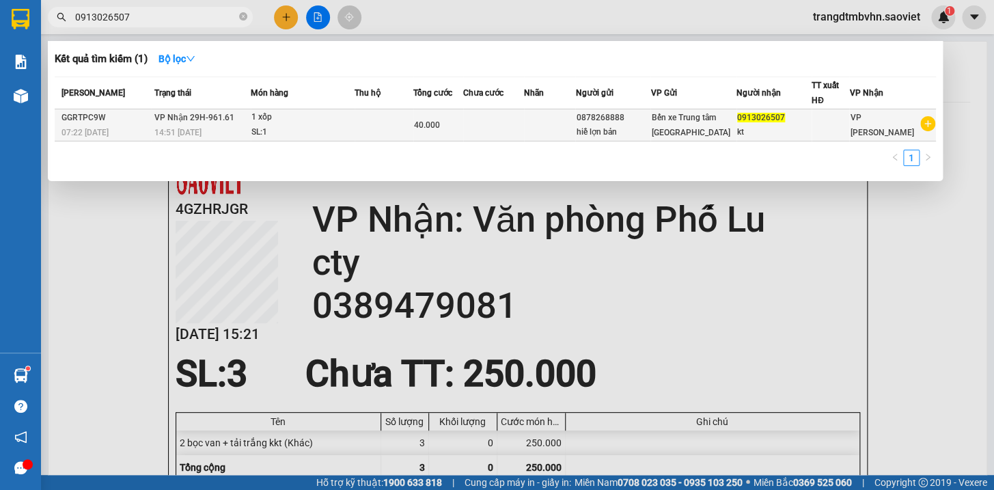
type input "0913026507"
click at [779, 130] on div "kt" at bounding box center [774, 132] width 74 height 14
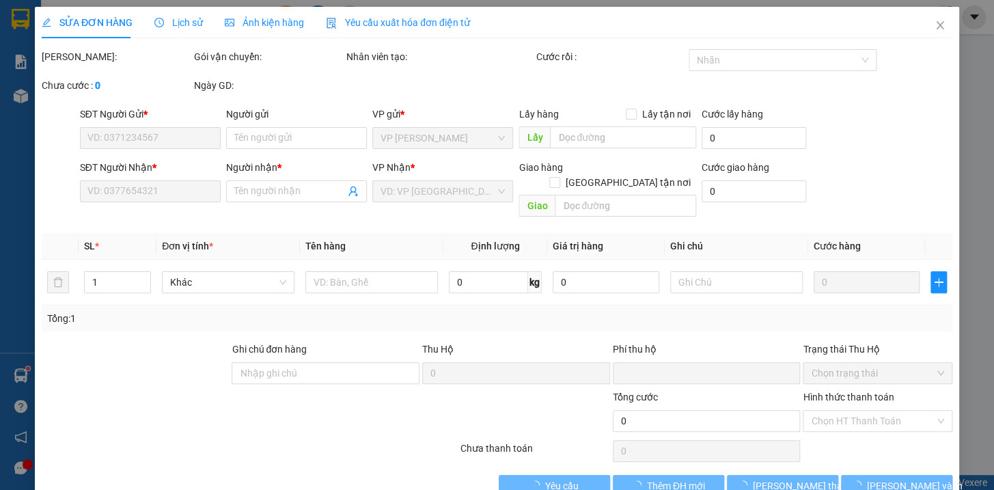
type input "0878268888"
type input "hiề lợn bản"
type input "0913026507"
type input "kt"
type input "0"
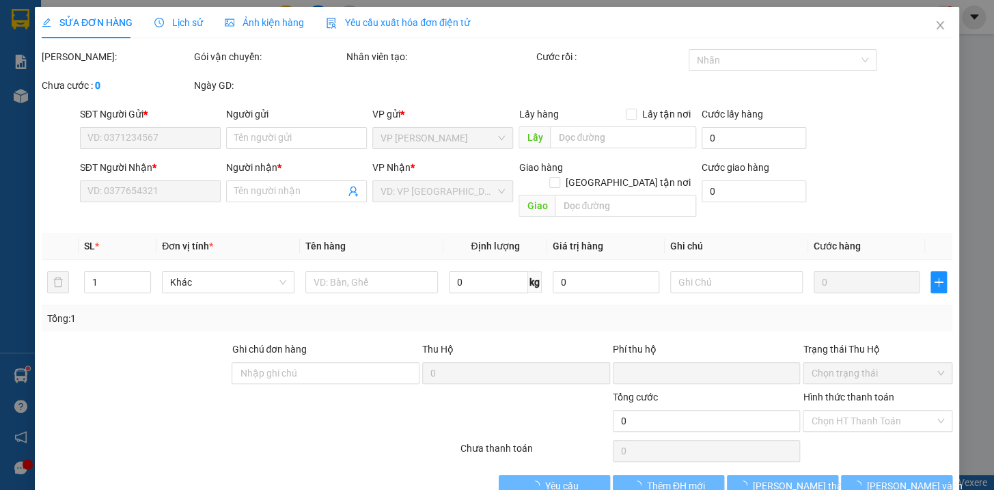
type input "40.000"
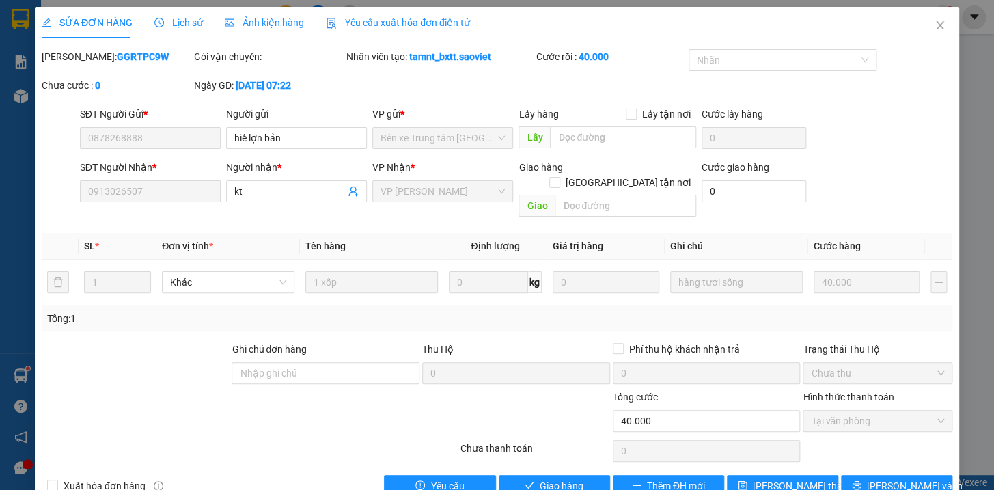
scroll to position [18, 0]
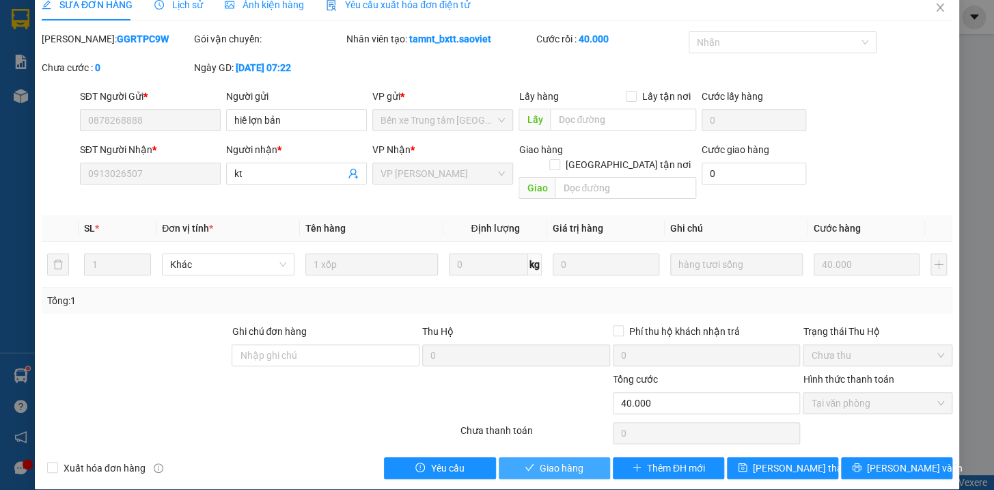
click at [588, 457] on button "Giao hàng" at bounding box center [554, 468] width 111 height 22
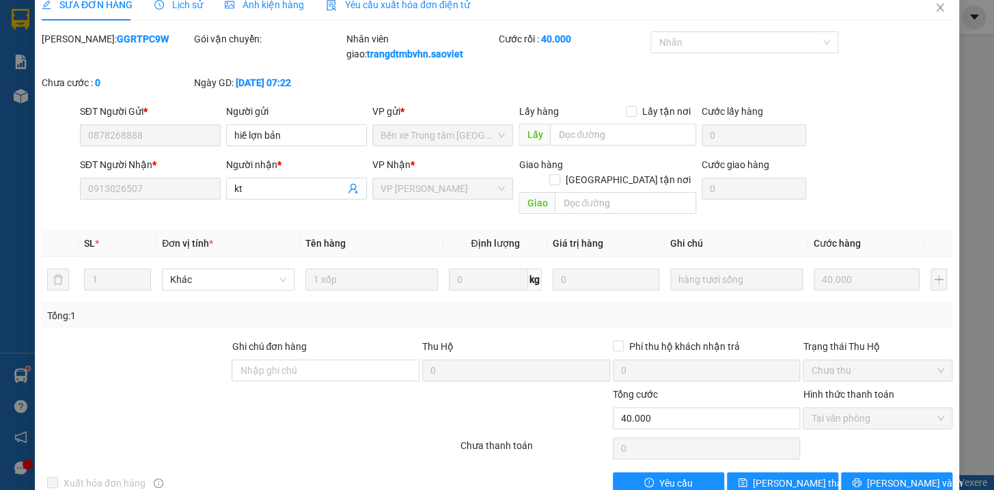
scroll to position [0, 0]
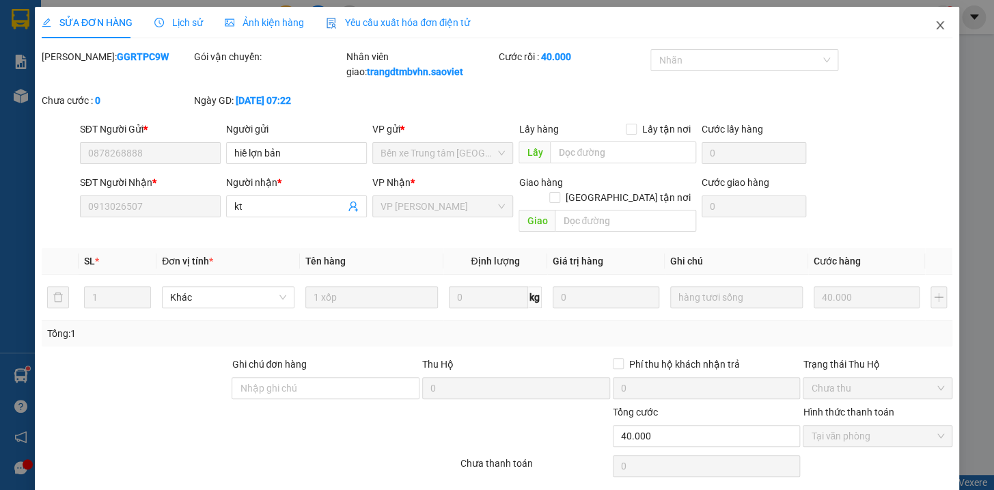
click at [934, 24] on icon "close" at bounding box center [939, 25] width 11 height 11
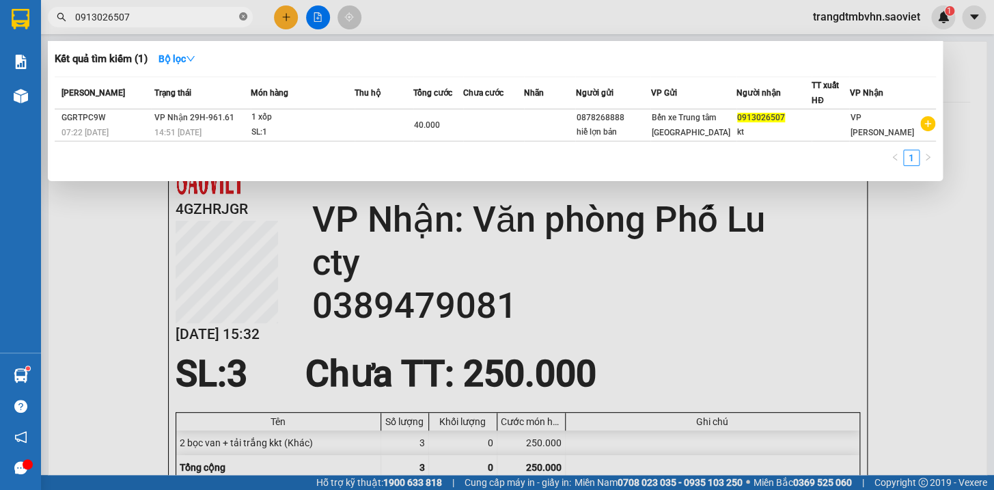
click at [245, 14] on icon "close-circle" at bounding box center [243, 16] width 8 height 8
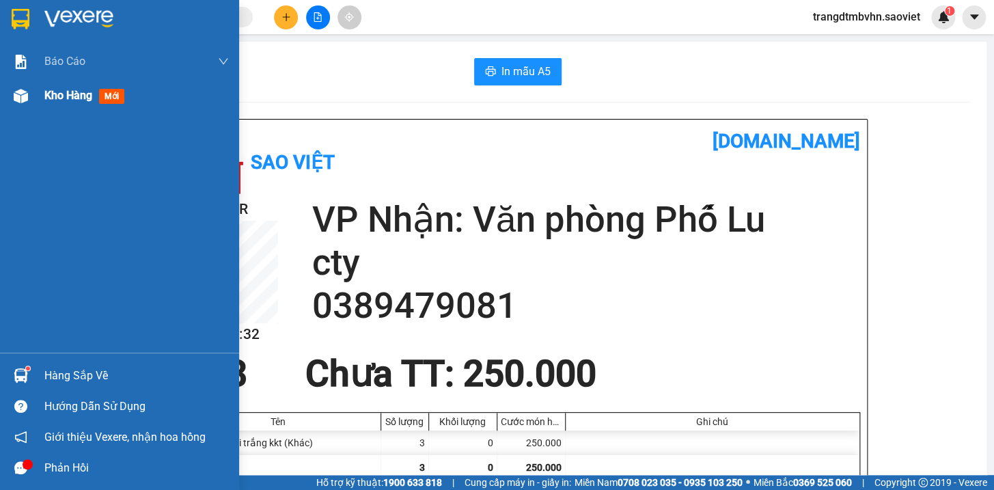
click at [57, 99] on span "Kho hàng" at bounding box center [68, 95] width 48 height 13
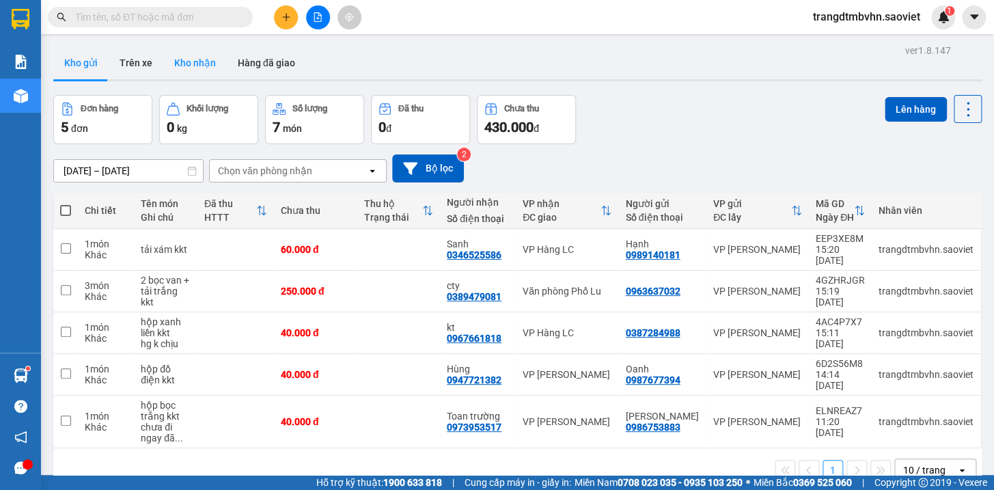
click at [186, 60] on button "Kho nhận" at bounding box center [195, 62] width 64 height 33
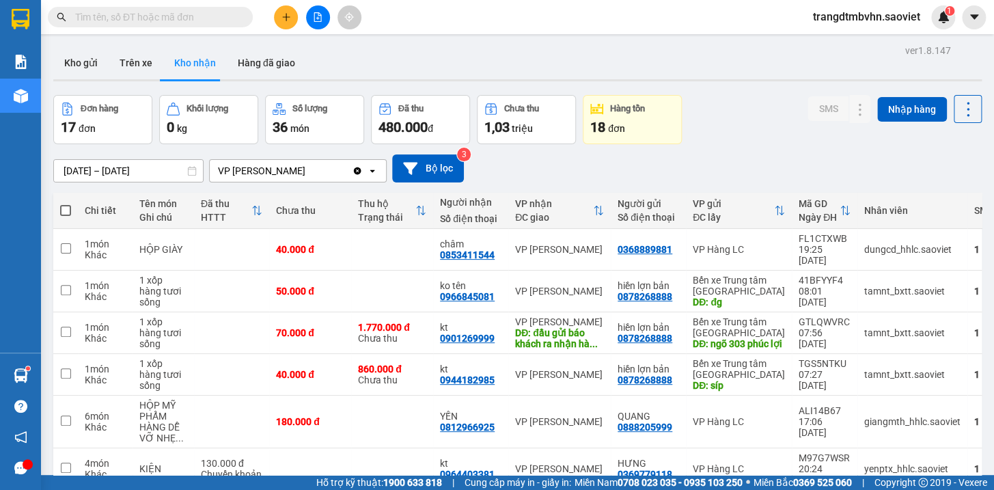
click at [174, 18] on input "text" at bounding box center [155, 17] width 161 height 15
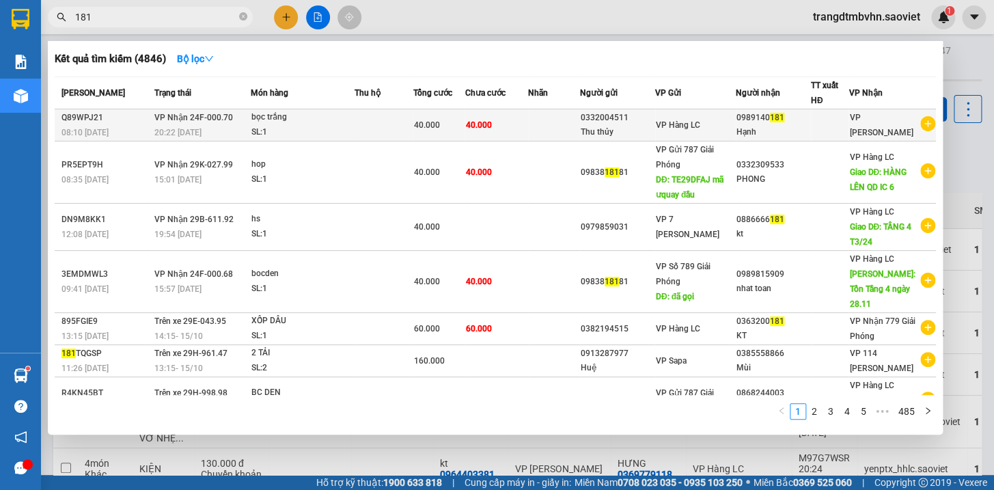
type input "181"
click at [748, 125] on div "Hạnh" at bounding box center [773, 132] width 74 height 14
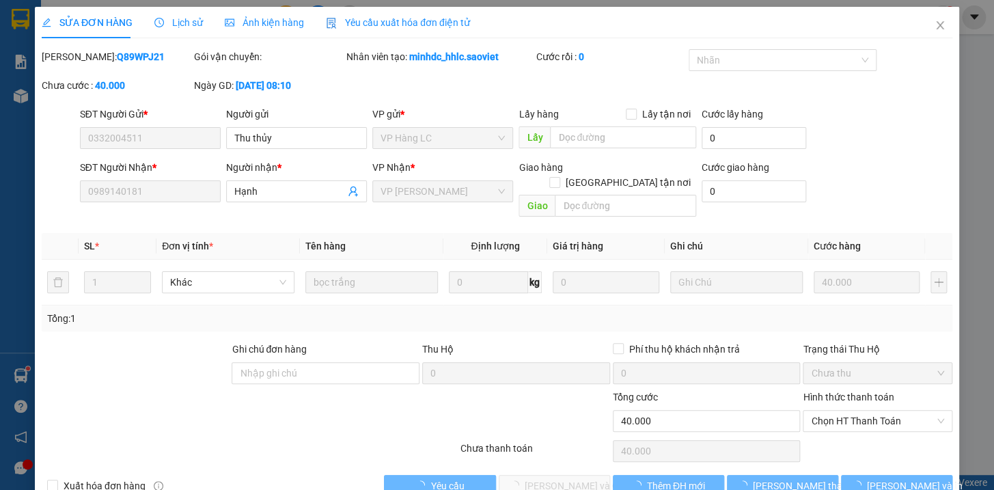
type input "0332004511"
type input "Thu thủy"
type input "0989140181"
type input "Hạnh"
type input "0"
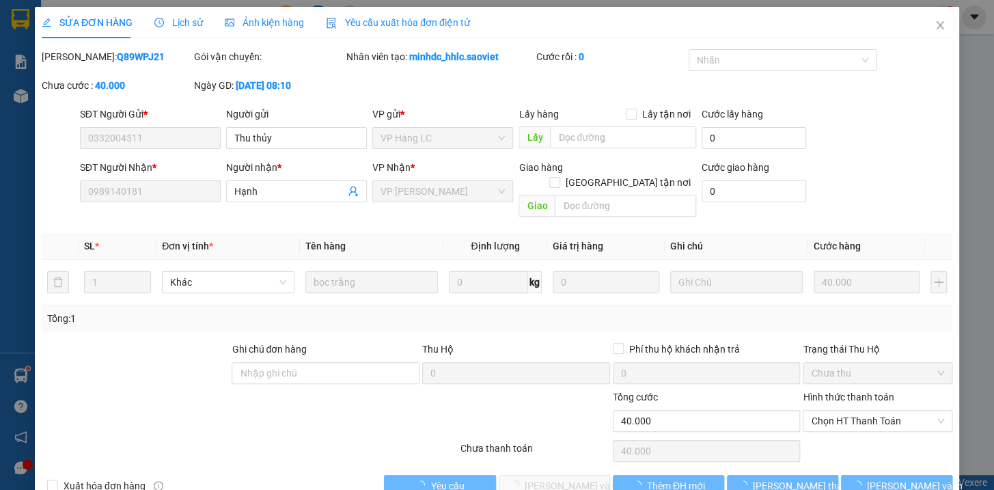
type input "40.000"
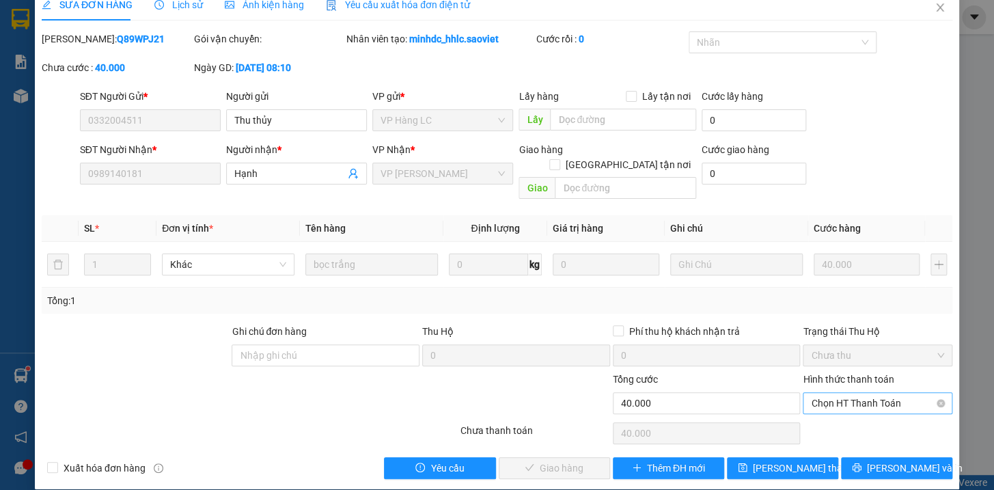
click at [836, 393] on span "Chọn HT Thanh Toán" at bounding box center [877, 403] width 133 height 20
click at [837, 415] on div "Tại văn phòng" at bounding box center [867, 414] width 131 height 15
type input "0"
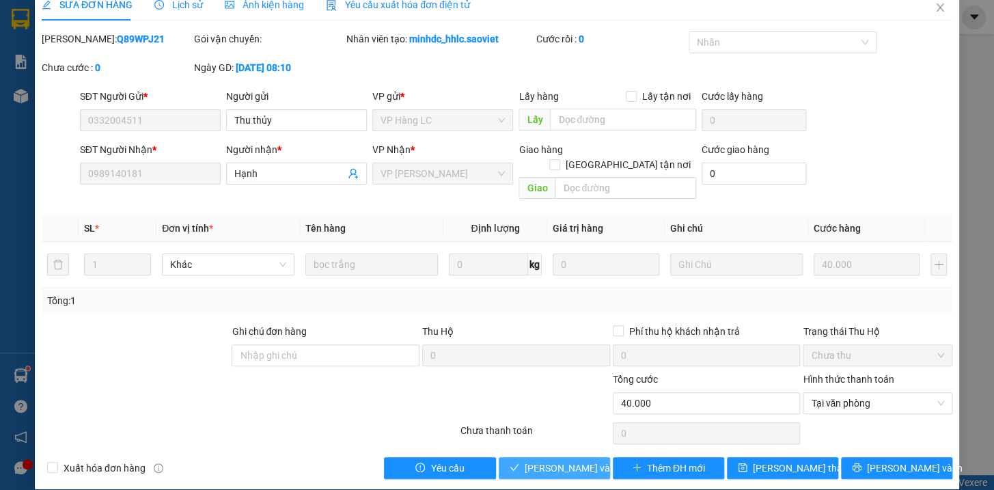
click at [581, 460] on span "[PERSON_NAME] và Giao hàng" at bounding box center [589, 467] width 131 height 15
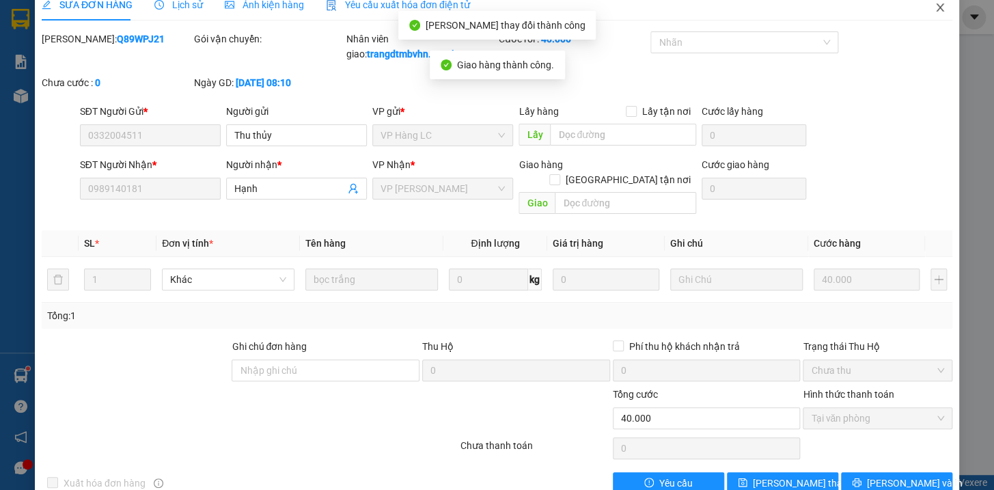
click at [934, 8] on icon "close" at bounding box center [939, 7] width 11 height 11
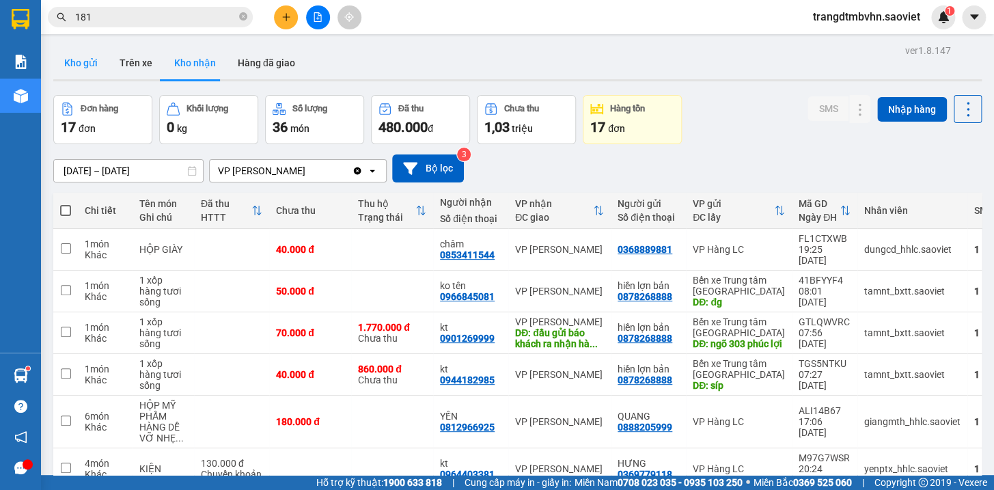
click at [78, 61] on button "Kho gửi" at bounding box center [80, 62] width 55 height 33
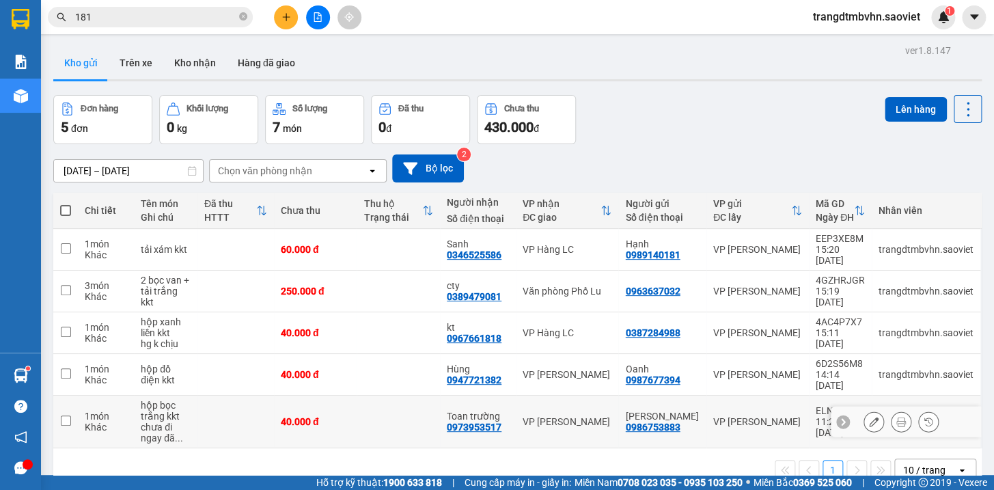
drag, startPoint x: 386, startPoint y: 410, endPoint x: 380, endPoint y: 366, distance: 44.0
click at [386, 408] on td at bounding box center [397, 421] width 83 height 53
checkbox input "true"
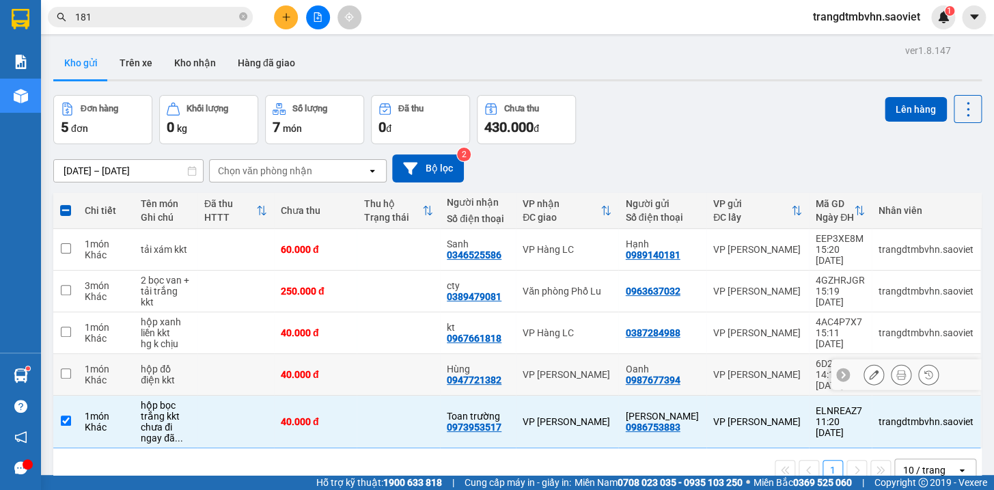
click at [380, 361] on td at bounding box center [397, 375] width 83 height 42
checkbox input "true"
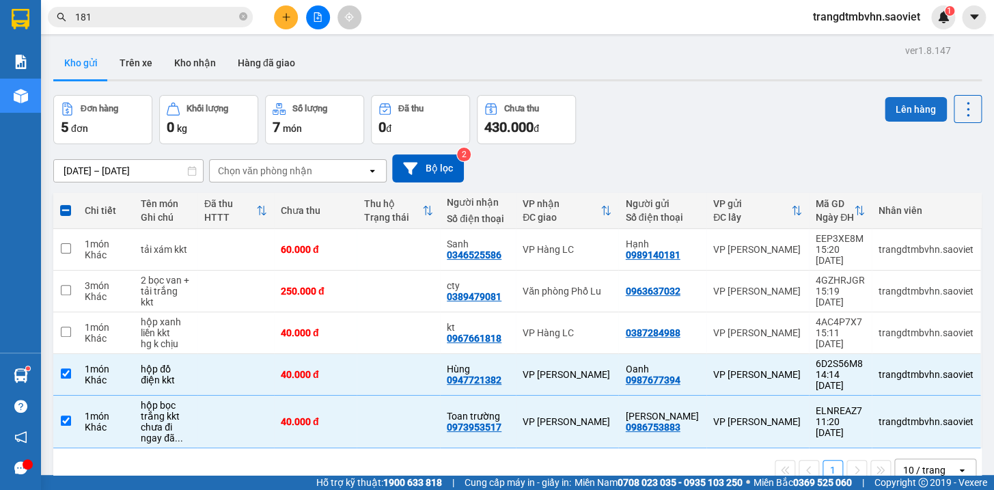
click at [906, 111] on button "Lên hàng" at bounding box center [915, 109] width 62 height 25
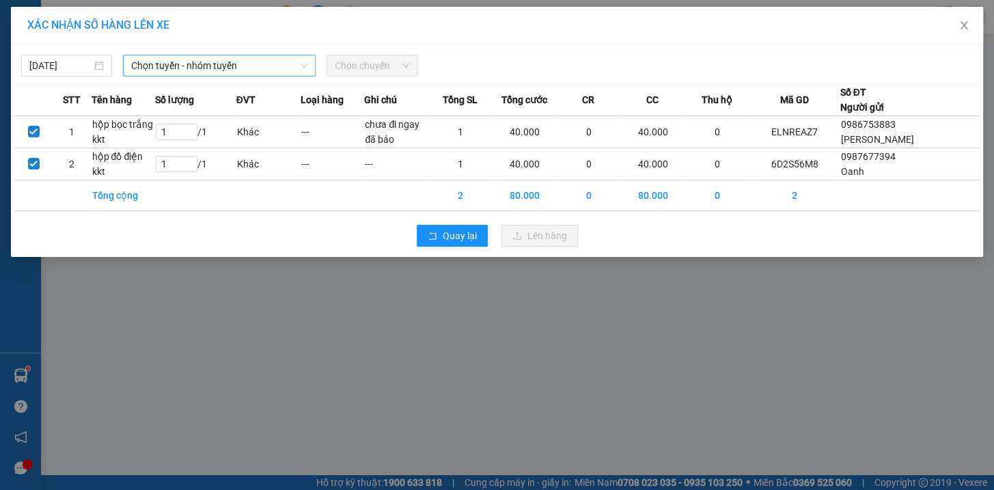
click at [178, 58] on span "Chọn tuyến - nhóm tuyến" at bounding box center [219, 65] width 176 height 20
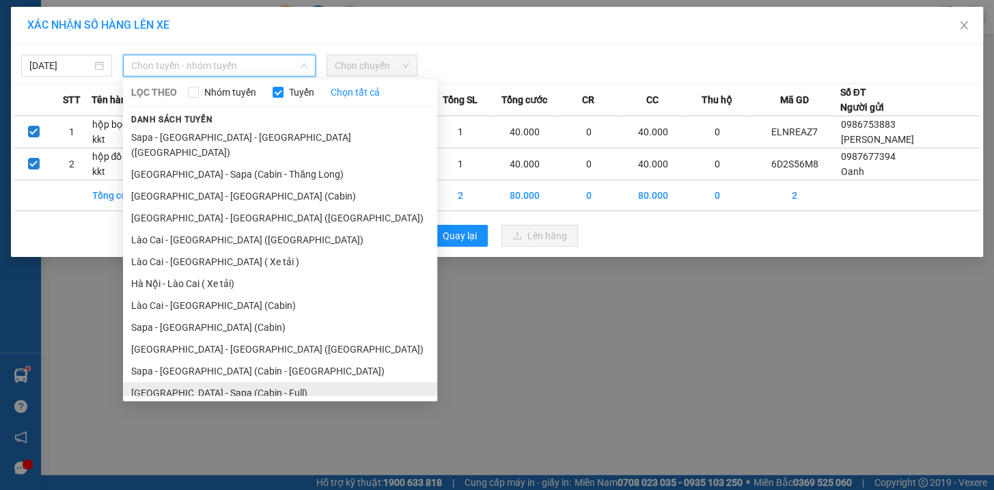
click at [179, 382] on li "Hà Nội - Sapa (Cabin - Full)" at bounding box center [280, 393] width 314 height 22
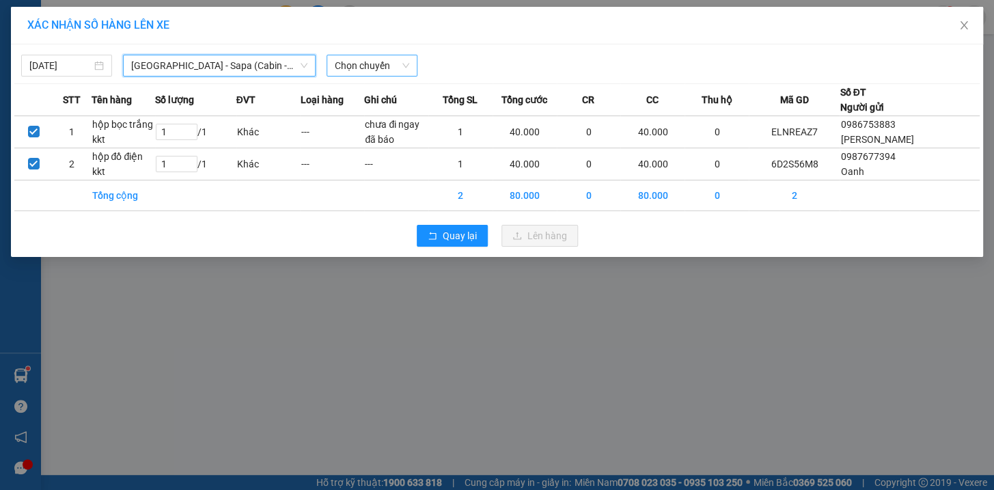
click at [376, 67] on span "Chọn chuyến" at bounding box center [372, 65] width 74 height 20
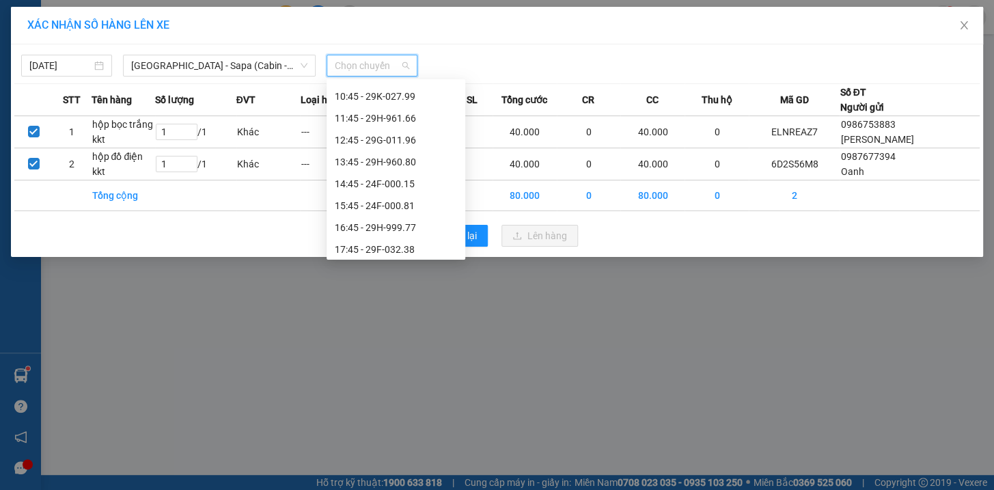
scroll to position [132, 0]
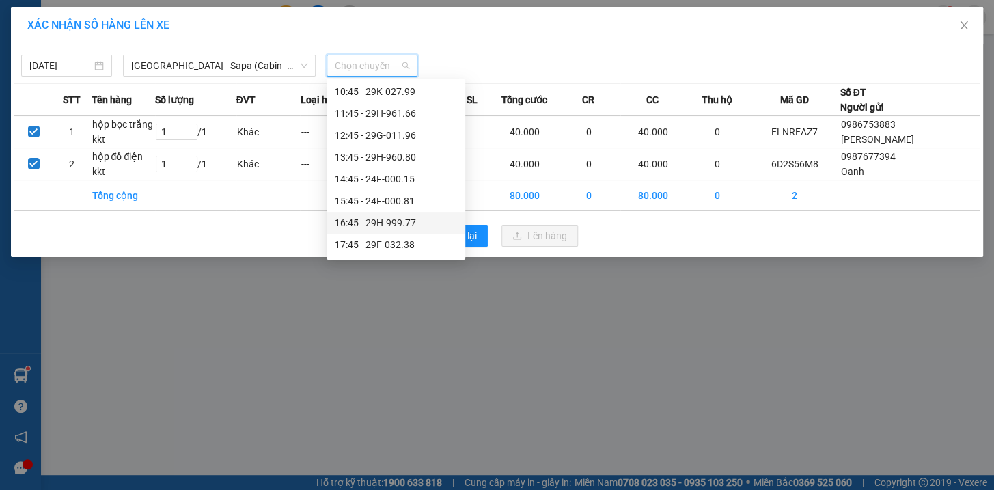
click at [393, 226] on div "16:45 - 29H-999.77" at bounding box center [396, 222] width 122 height 15
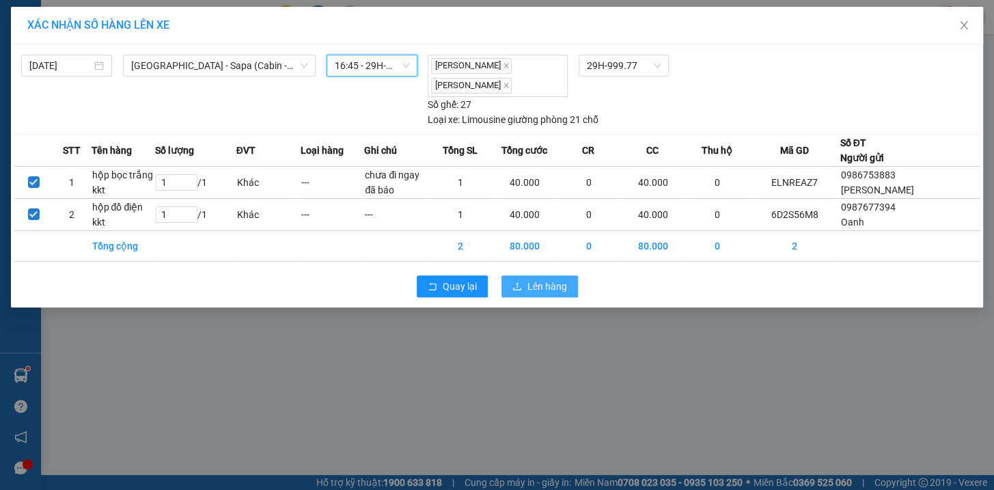
click at [560, 283] on span "Lên hàng" at bounding box center [547, 286] width 40 height 15
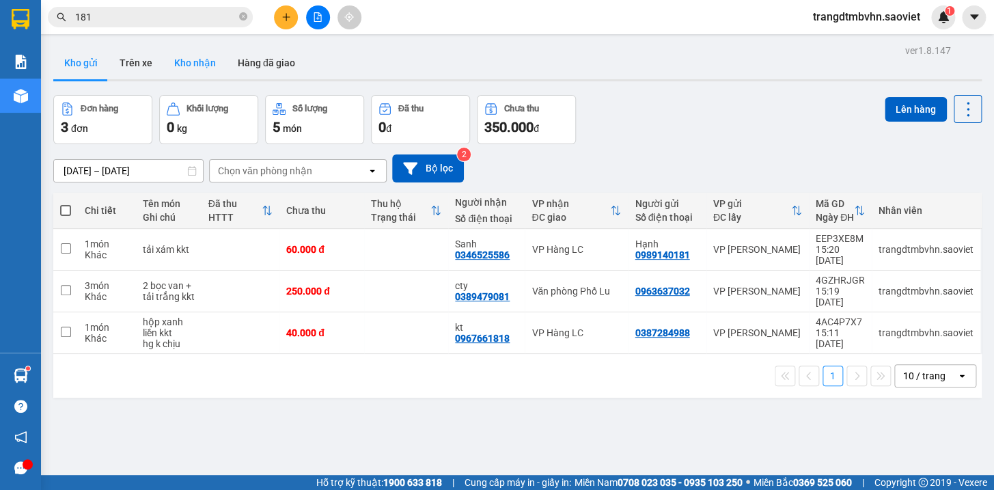
click at [170, 61] on button "Kho nhận" at bounding box center [195, 62] width 64 height 33
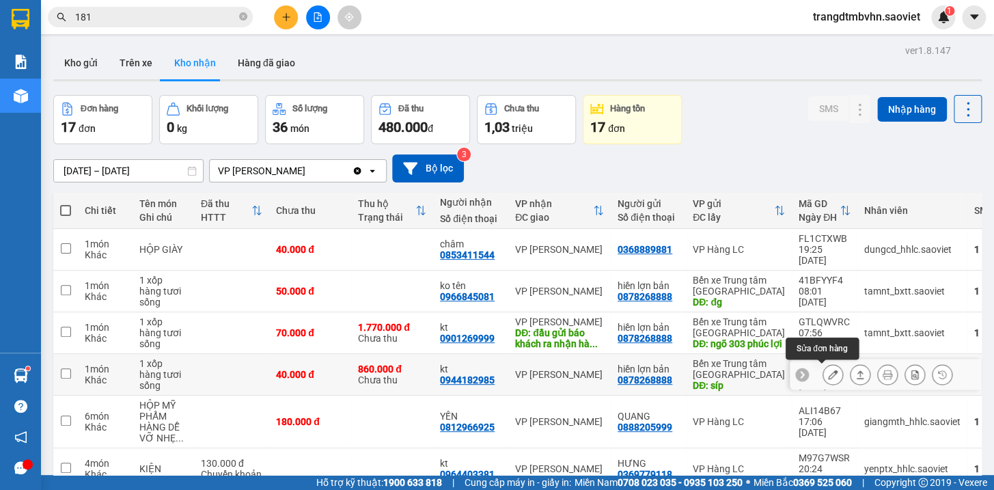
click at [828, 373] on icon at bounding box center [833, 374] width 10 height 10
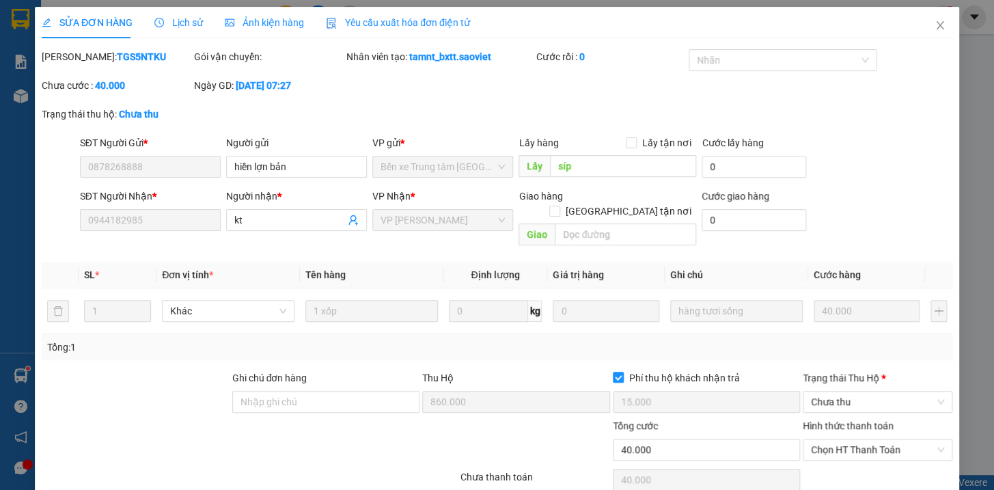
type input "0878268888"
type input "hiền lợn bản"
type input "síp"
type input "0944182985"
type input "kt"
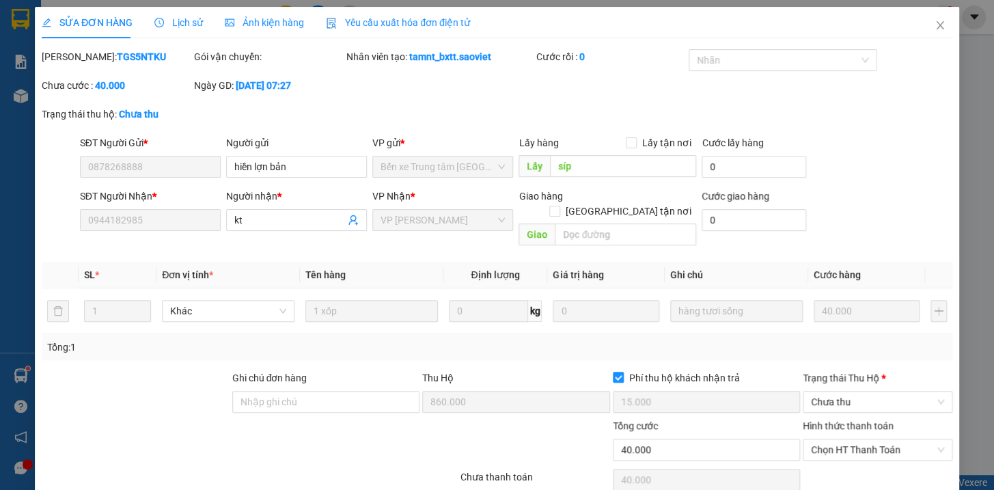
type input "860.000"
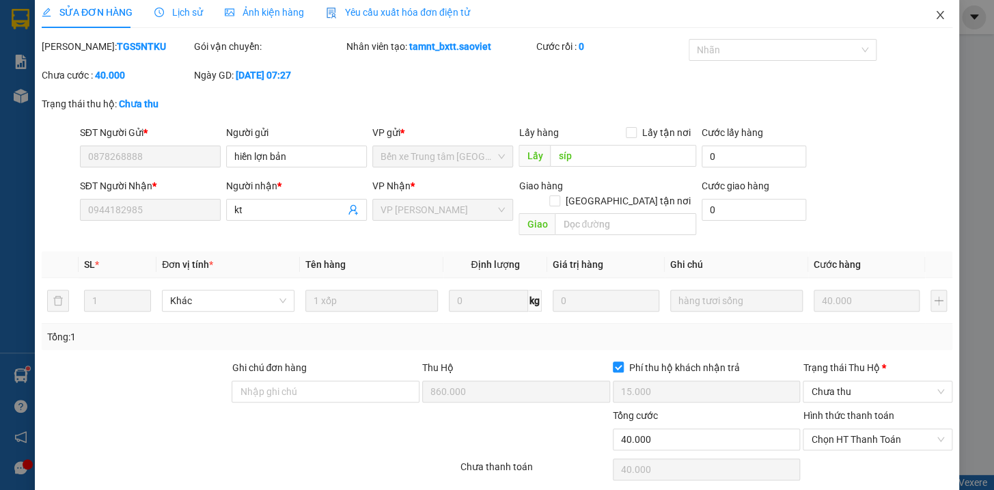
click at [936, 12] on icon "close" at bounding box center [940, 15] width 8 height 8
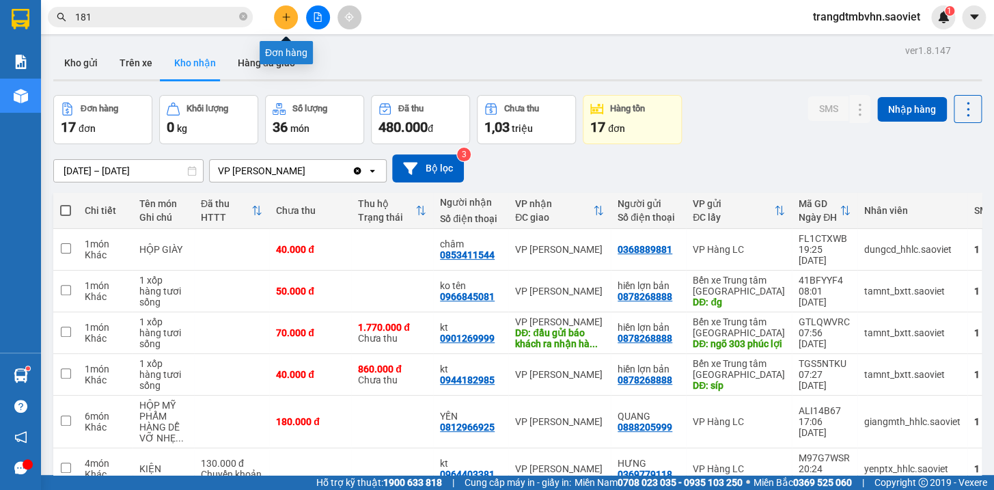
click at [289, 18] on icon "plus" at bounding box center [286, 17] width 10 height 10
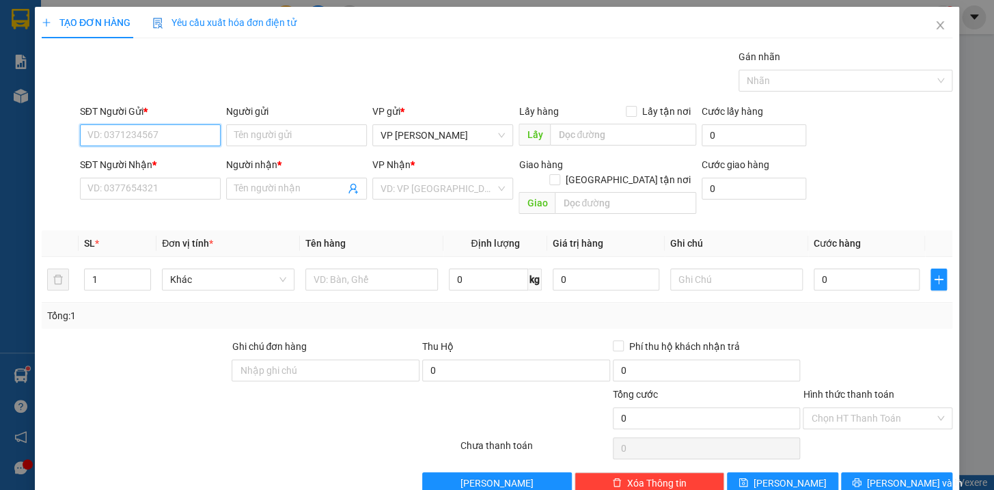
click at [126, 129] on input "SĐT Người Gửi *" at bounding box center [150, 135] width 141 height 22
click at [109, 163] on div "0975917787" at bounding box center [148, 162] width 123 height 15
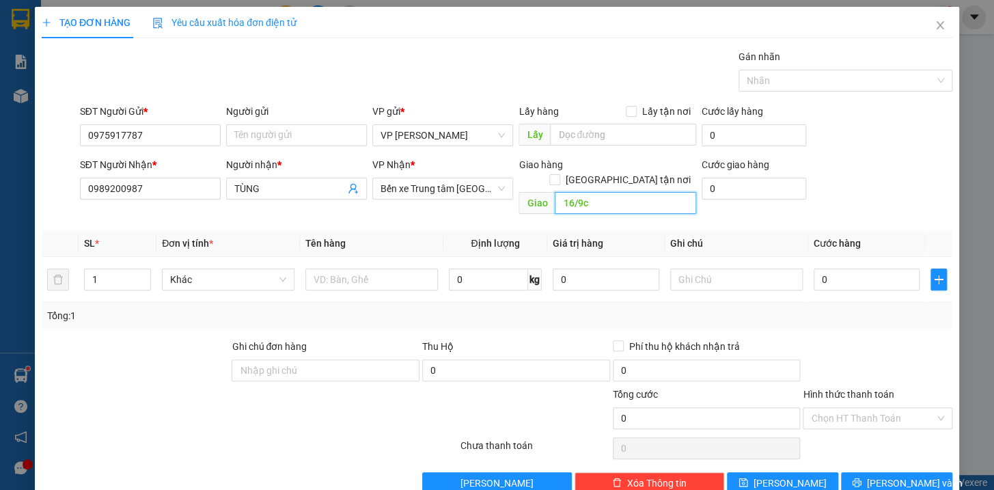
click at [614, 192] on input "16/9c" at bounding box center [625, 203] width 141 height 22
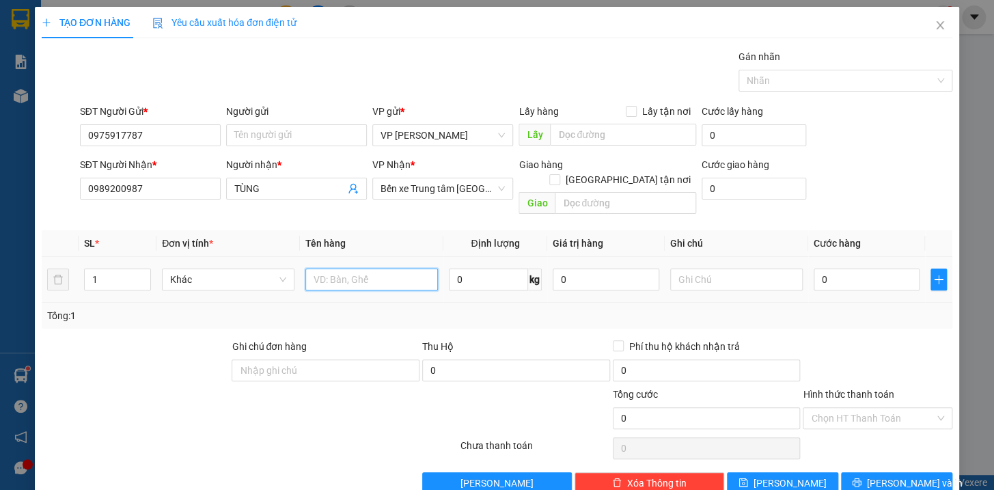
click at [393, 272] on input "text" at bounding box center [371, 279] width 132 height 22
click at [878, 272] on input "0" at bounding box center [866, 279] width 107 height 22
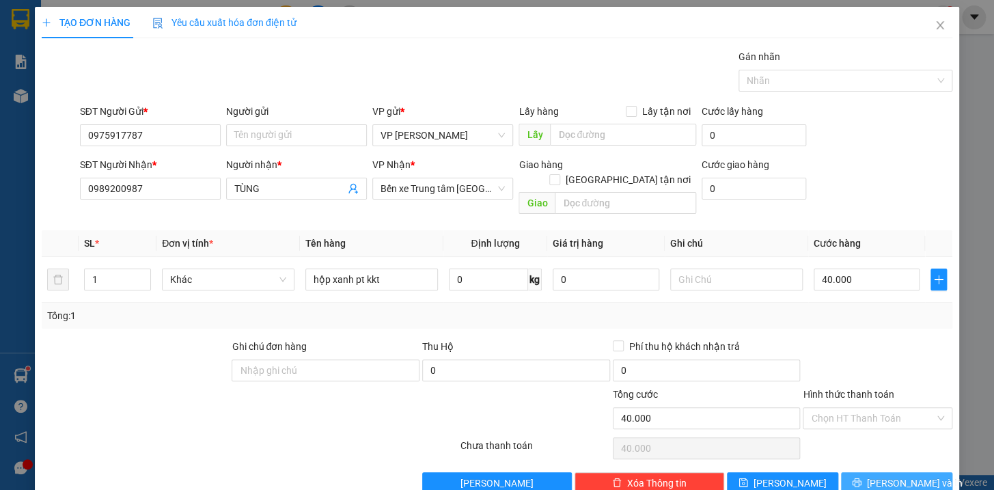
click at [918, 472] on button "[PERSON_NAME] và In" at bounding box center [896, 483] width 111 height 22
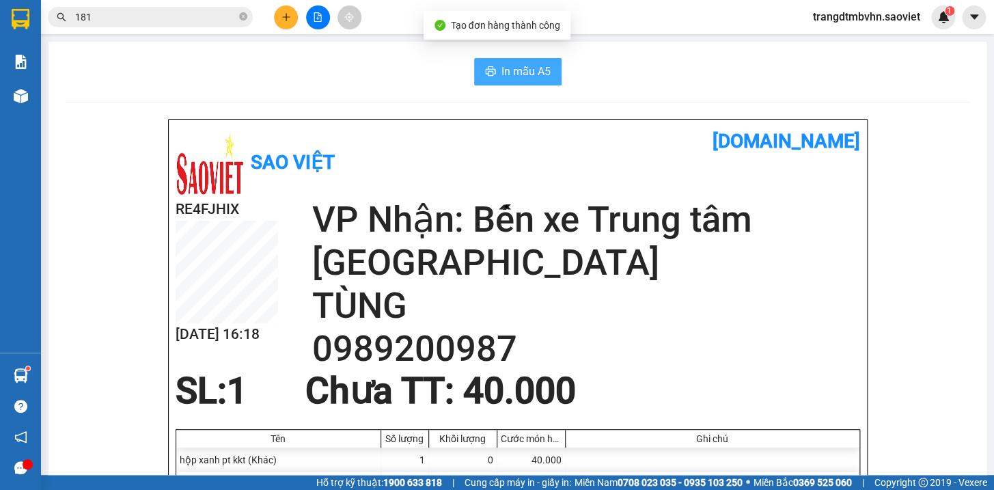
click at [513, 74] on span "In mẫu A5" at bounding box center [525, 71] width 49 height 17
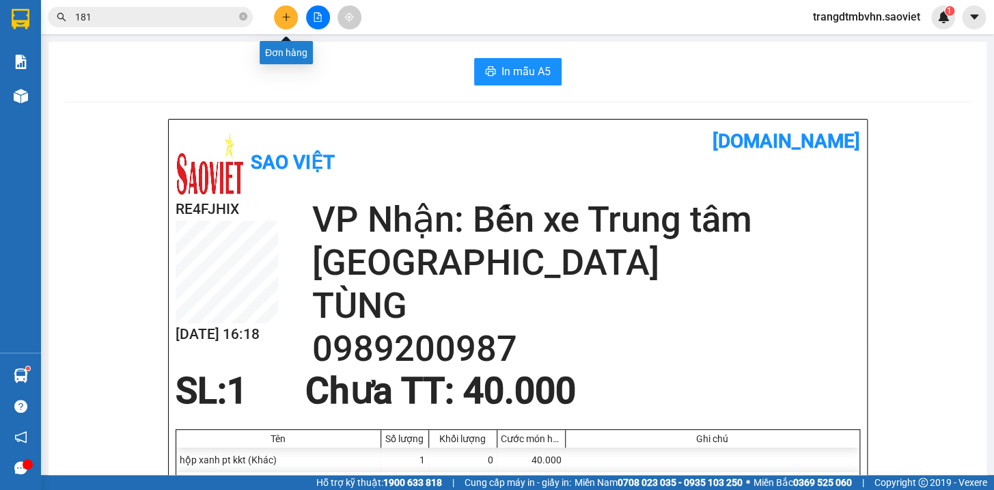
click at [297, 13] on button at bounding box center [286, 17] width 24 height 24
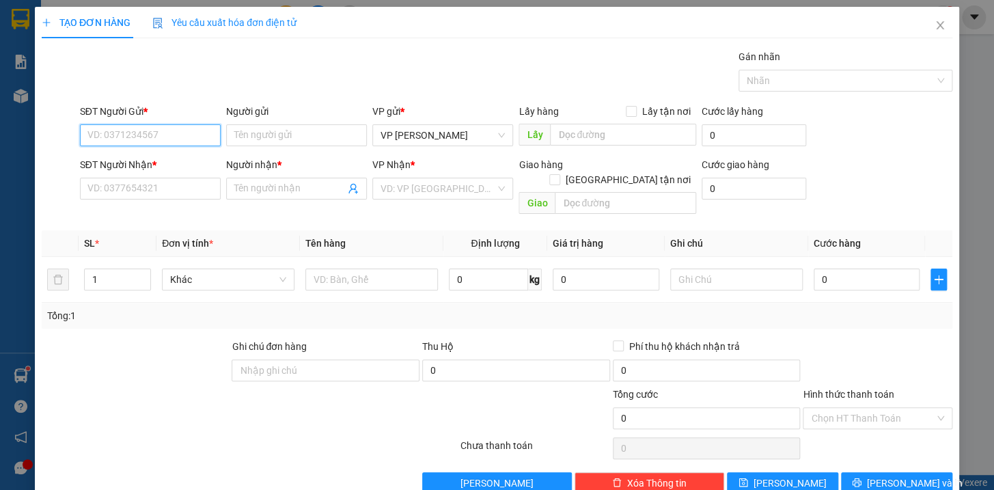
click at [161, 142] on input "SĐT Người Gửi *" at bounding box center [150, 135] width 141 height 22
click at [326, 273] on input "text" at bounding box center [371, 279] width 132 height 22
click at [205, 138] on input "SĐT Người Gửi *" at bounding box center [150, 135] width 141 height 22
click at [162, 196] on input "SĐT Người Nhận *" at bounding box center [150, 189] width 141 height 22
click at [114, 185] on input "09322728093" at bounding box center [150, 189] width 141 height 22
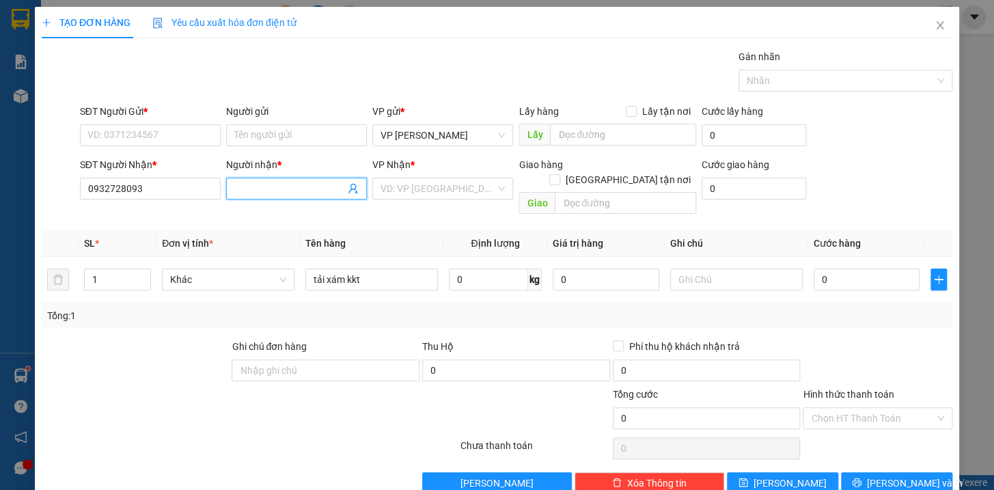
click at [283, 191] on input "Người nhận *" at bounding box center [289, 188] width 111 height 15
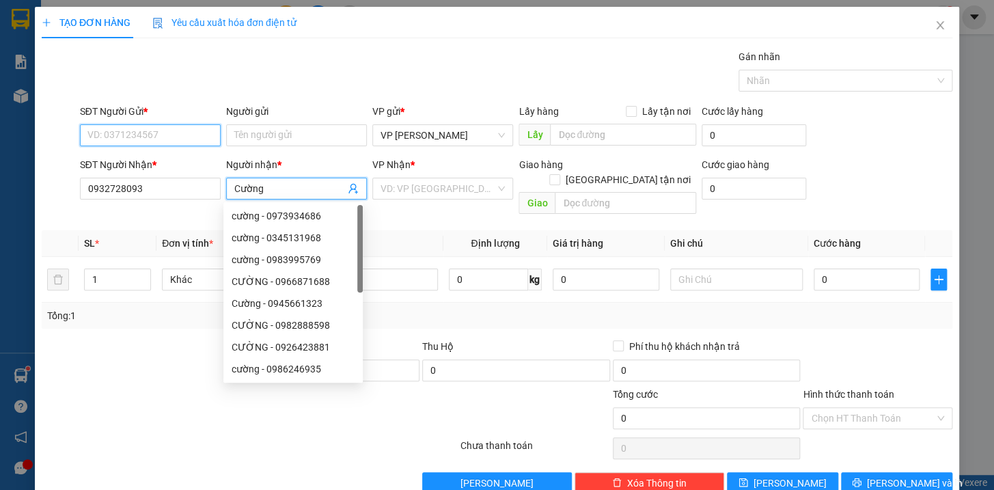
click at [184, 140] on input "SĐT Người Gửi *" at bounding box center [150, 135] width 141 height 22
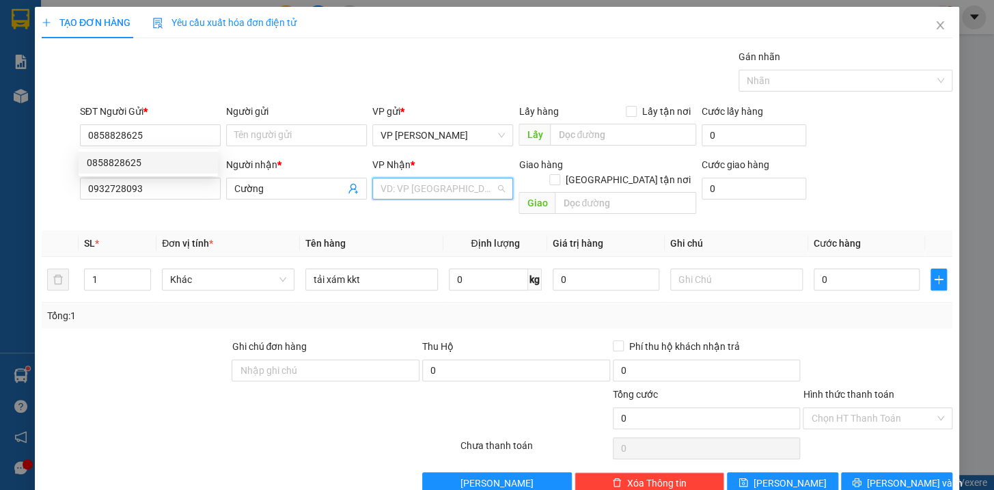
click at [438, 194] on input "search" at bounding box center [437, 188] width 115 height 20
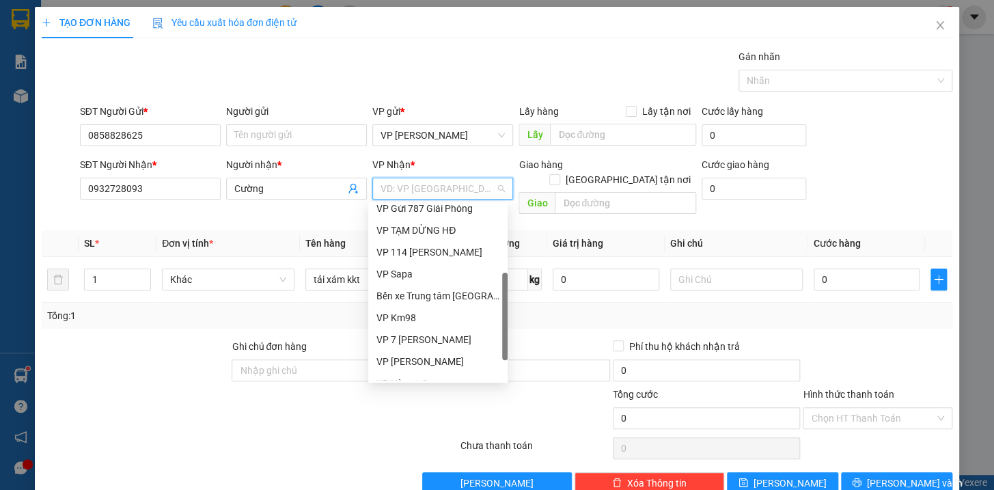
scroll to position [119, 0]
drag, startPoint x: 501, startPoint y: 266, endPoint x: 497, endPoint y: 335, distance: 68.4
click at [497, 335] on div "VP Gửi 787 Giải Phóng VP TẠM DỪNG HĐ VP 114 Trần Nhật Duật VP Sapa Bến xe Trung…" at bounding box center [437, 292] width 139 height 175
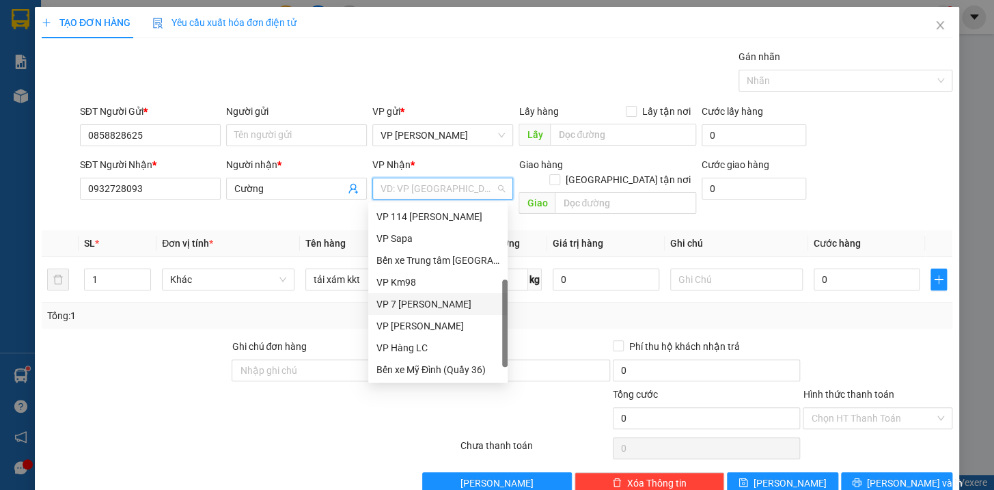
drag, startPoint x: 504, startPoint y: 338, endPoint x: 504, endPoint y: 359, distance: 21.2
click at [504, 359] on div at bounding box center [504, 322] width 5 height 87
click at [417, 340] on div "VP Hàng LC" at bounding box center [437, 347] width 123 height 15
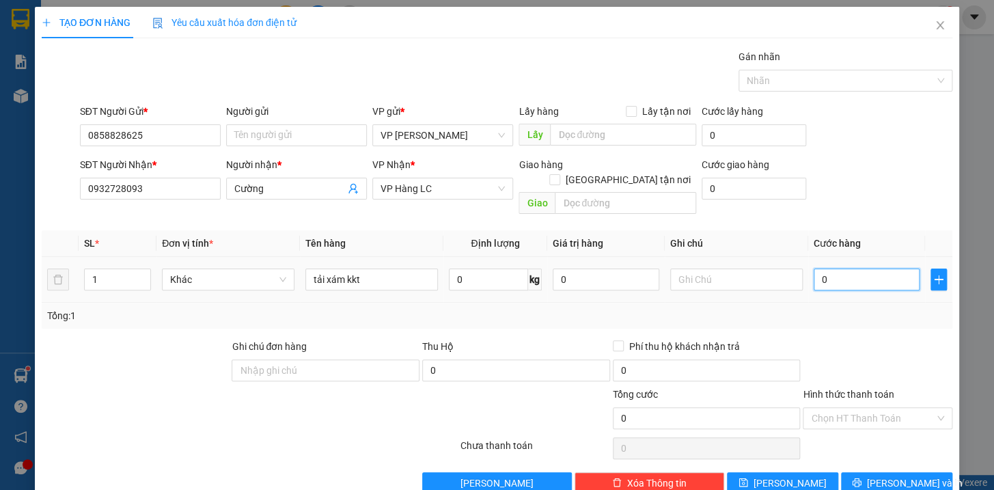
click at [835, 268] on input "0" at bounding box center [866, 279] width 107 height 22
click at [893, 475] on span "[PERSON_NAME] và In" at bounding box center [915, 482] width 96 height 15
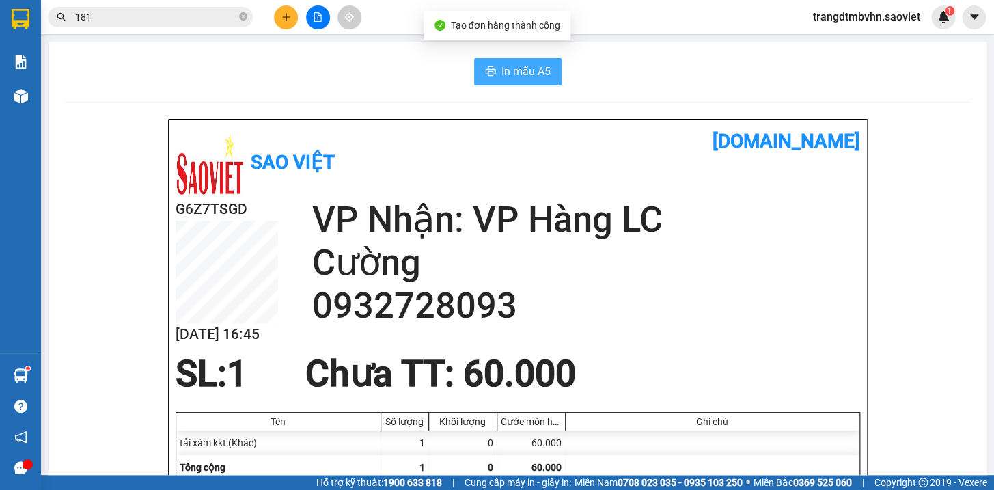
click at [494, 68] on button "In mẫu A5" at bounding box center [517, 71] width 87 height 27
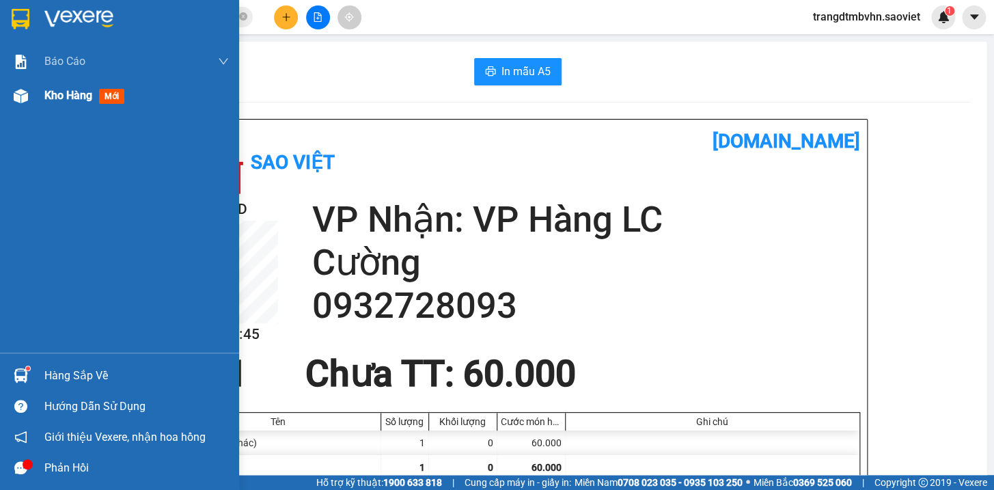
click at [73, 92] on span "Kho hàng" at bounding box center [68, 95] width 48 height 13
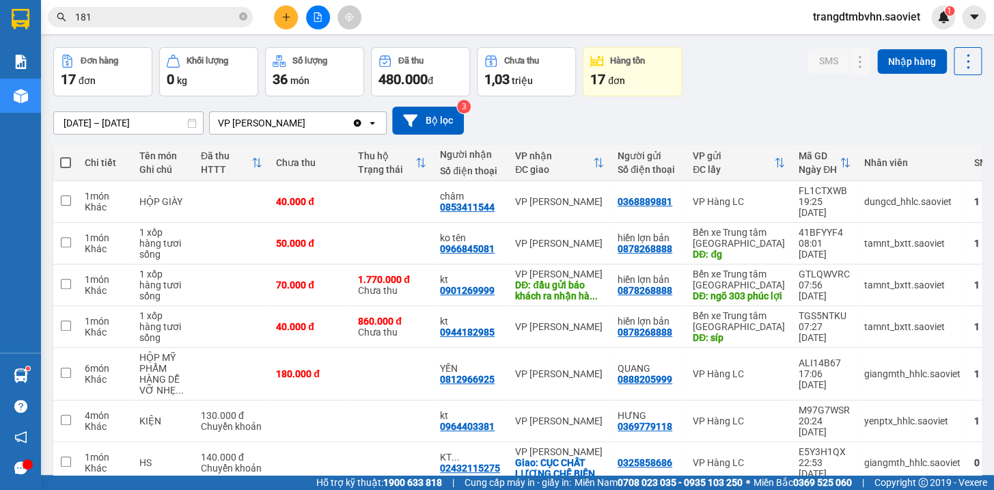
scroll to position [47, 0]
click at [761, 107] on div "13/10/2025 – 15/10/2025 Press the down arrow key to interact with the calendar …" at bounding box center [517, 121] width 928 height 28
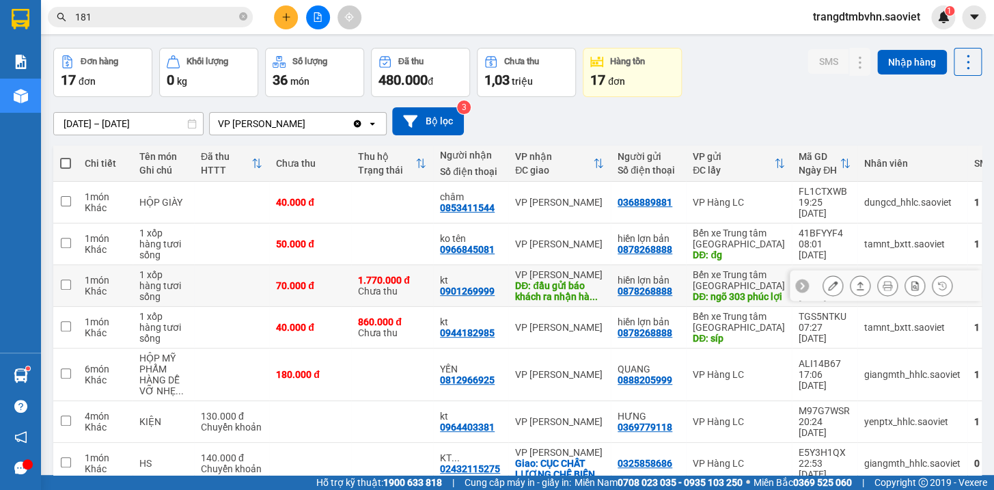
click at [748, 291] on div "DĐ: ngõ 303 phúc lợi" at bounding box center [738, 296] width 92 height 11
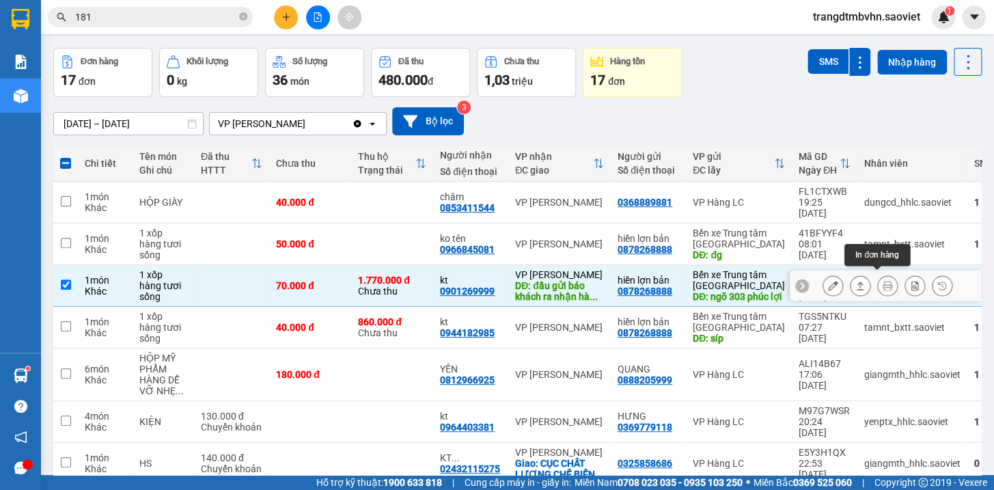
click at [882, 282] on icon at bounding box center [887, 286] width 10 height 10
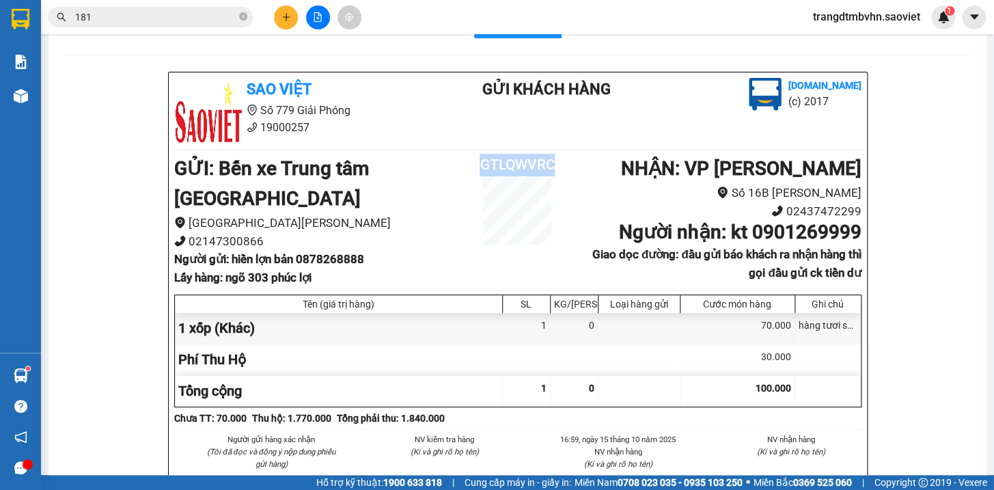
drag, startPoint x: 556, startPoint y: 163, endPoint x: 468, endPoint y: 168, distance: 88.3
click at [468, 168] on h2 "GTLQWVRC" at bounding box center [517, 165] width 115 height 23
copy h2 "GTLQWVRC"
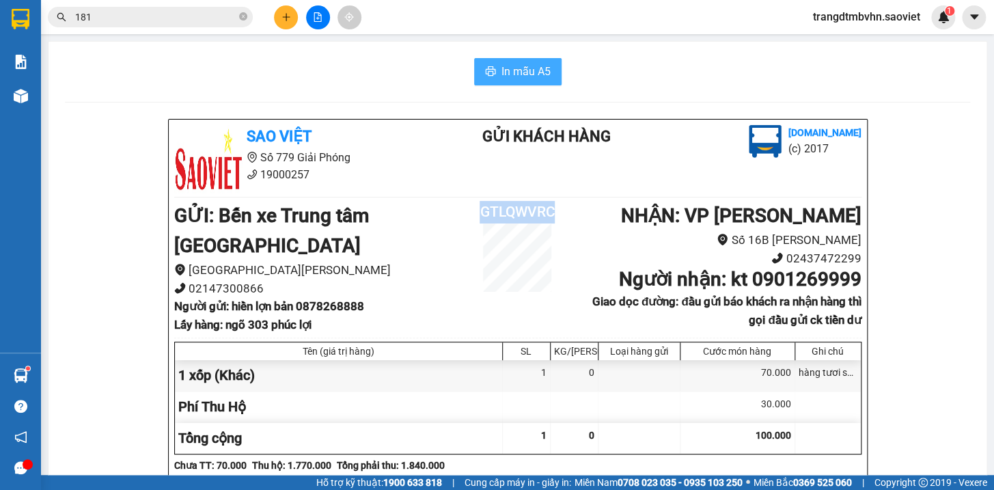
click at [509, 74] on span "In mẫu A5" at bounding box center [525, 71] width 49 height 17
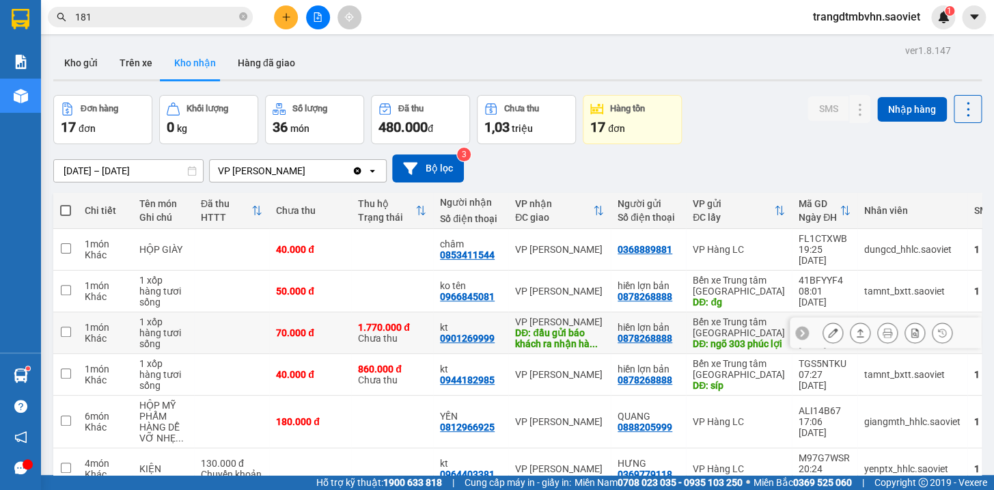
click at [828, 328] on icon at bounding box center [833, 333] width 10 height 10
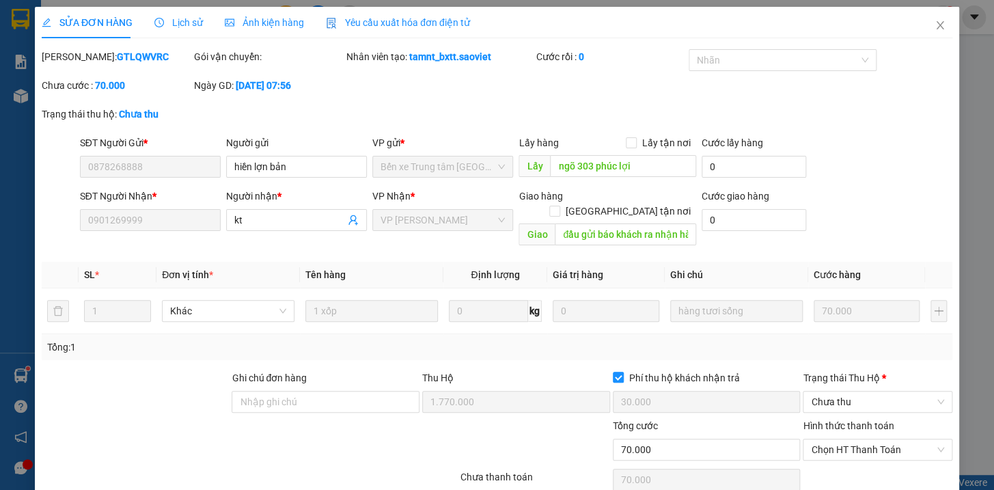
scroll to position [46, 0]
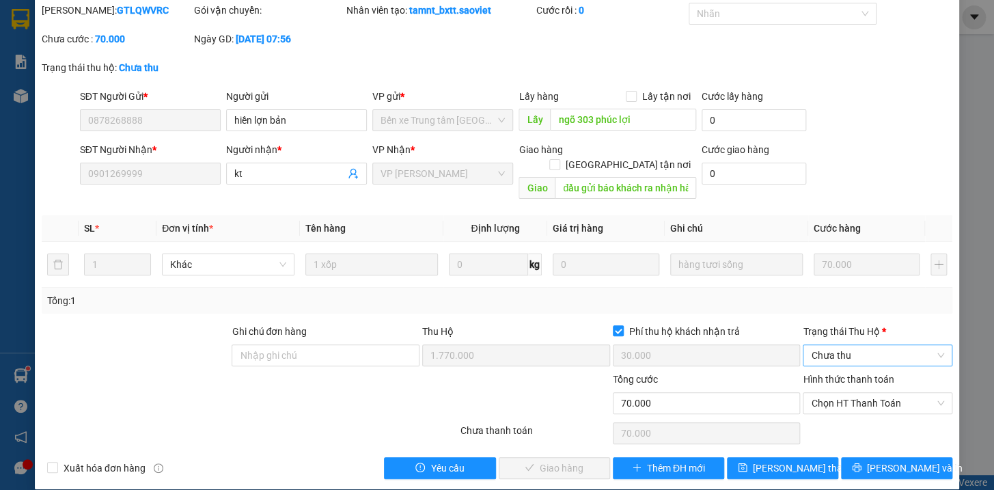
click at [834, 345] on span "Chưa thu" at bounding box center [877, 355] width 133 height 20
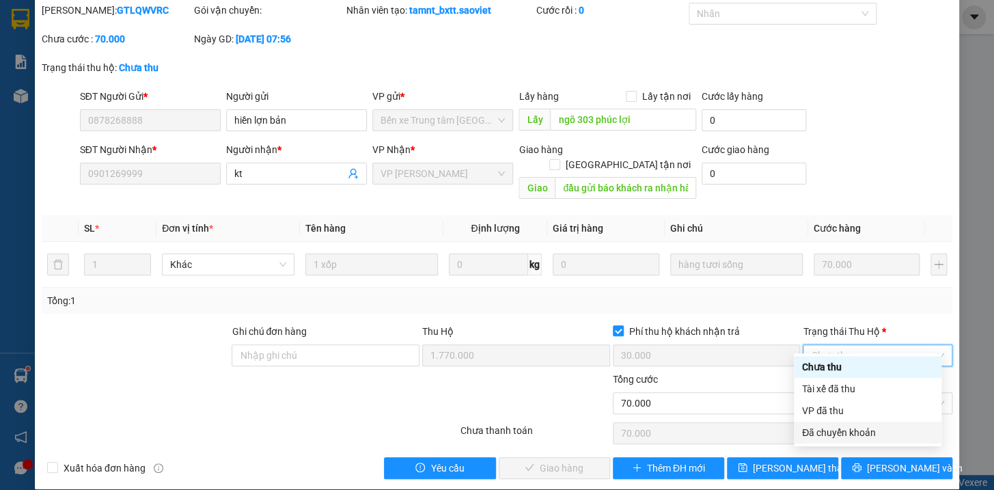
click at [832, 436] on div "Đã chuyển khoản" at bounding box center [867, 432] width 131 height 15
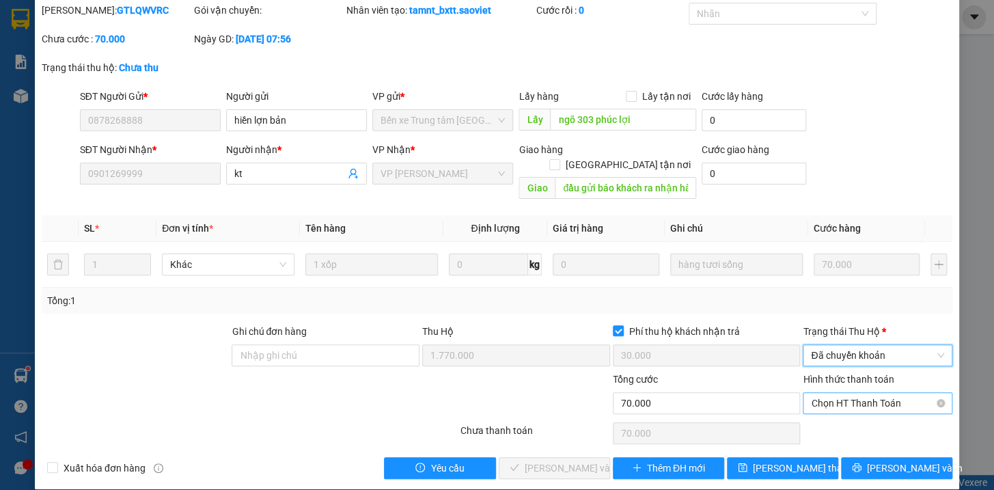
click at [848, 393] on span "Chọn HT Thanh Toán" at bounding box center [877, 403] width 133 height 20
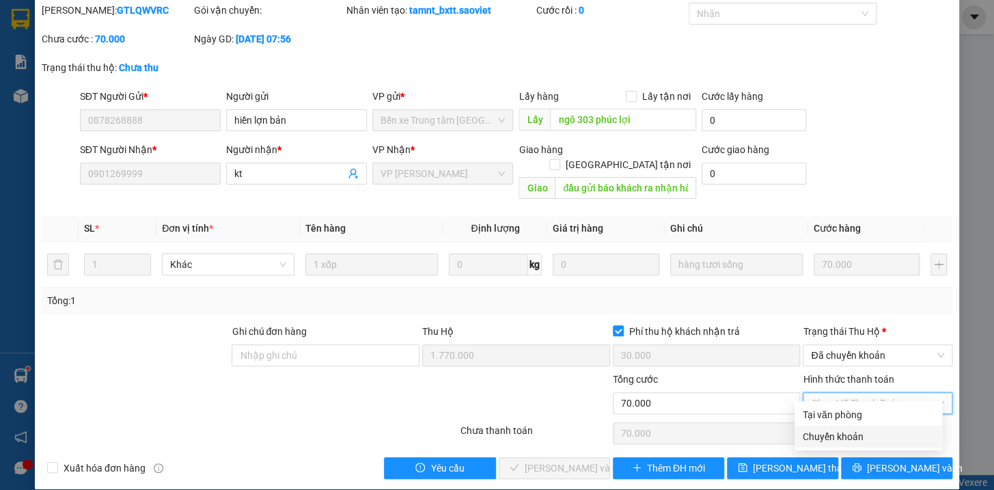
click at [848, 434] on div "Chuyển khoản" at bounding box center [867, 436] width 131 height 15
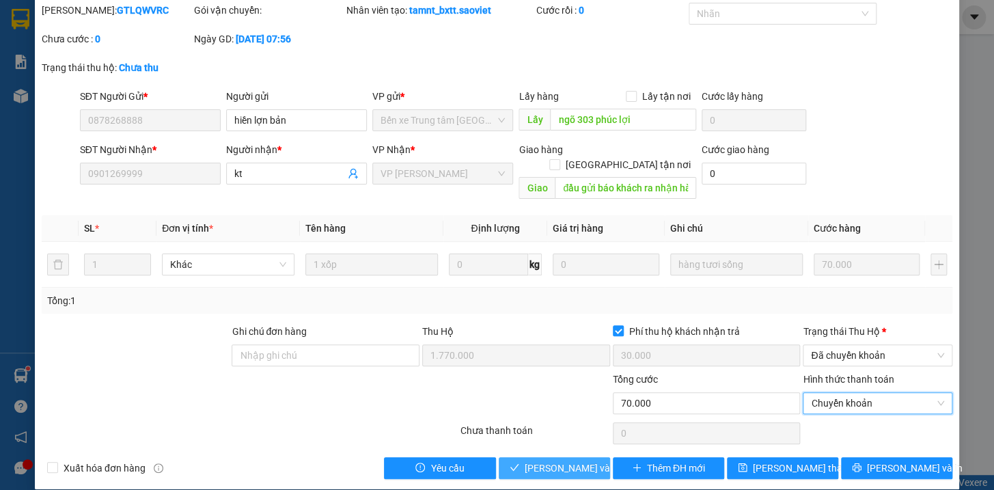
click at [560, 460] on span "[PERSON_NAME] và Giao hàng" at bounding box center [589, 467] width 131 height 15
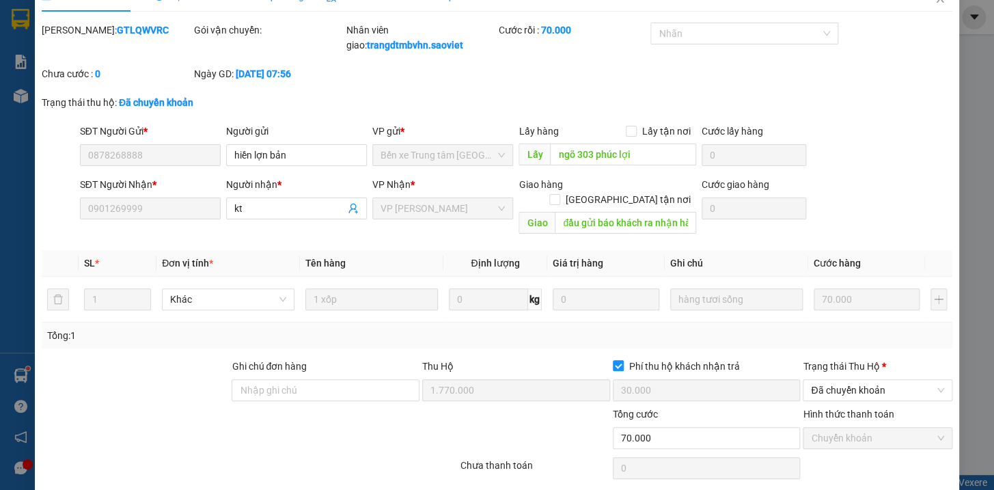
scroll to position [0, 0]
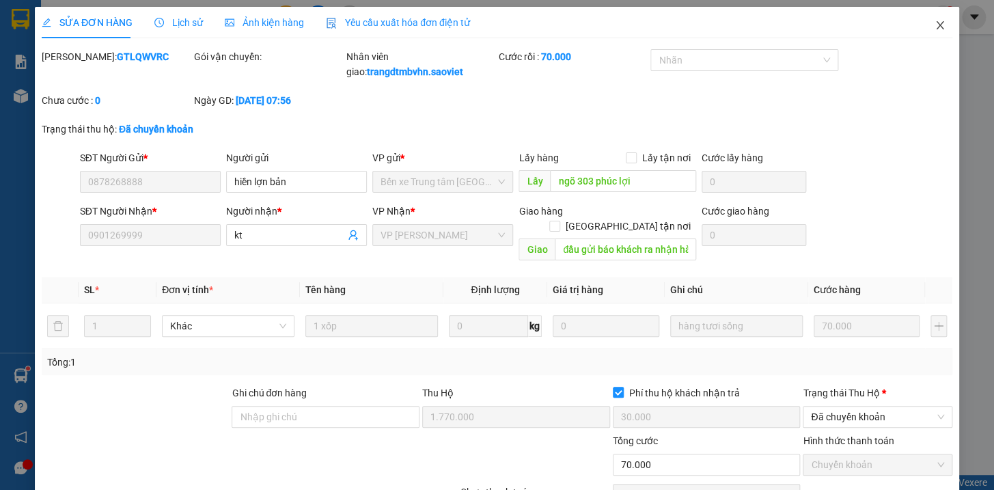
click at [934, 25] on icon "close" at bounding box center [939, 25] width 11 height 11
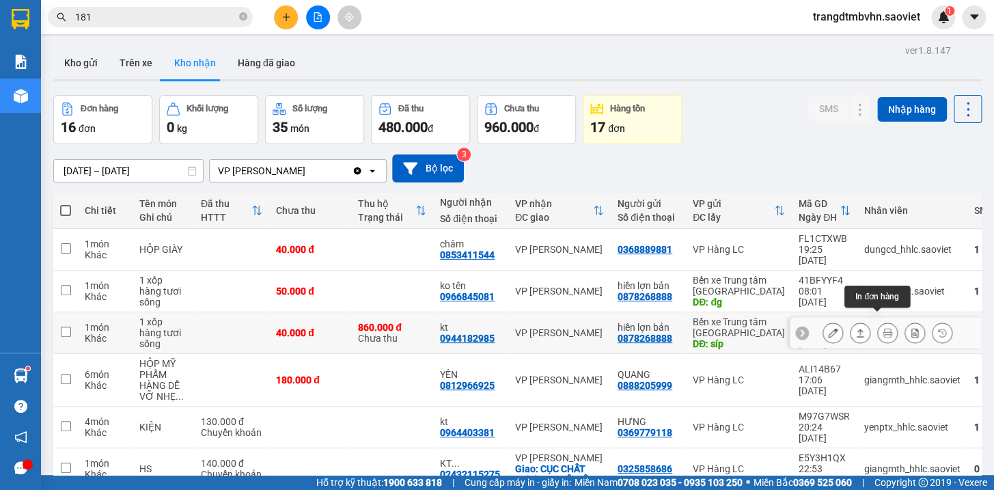
click at [882, 328] on icon at bounding box center [887, 333] width 10 height 10
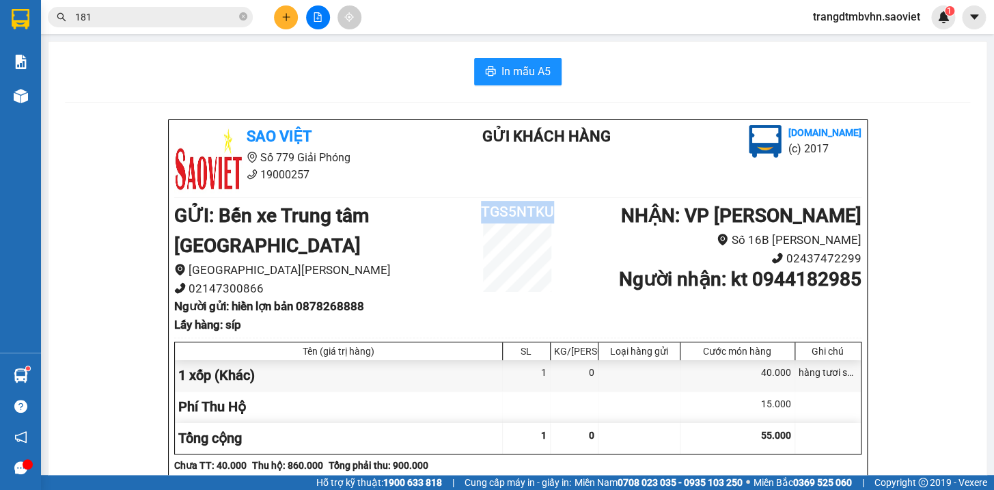
drag, startPoint x: 548, startPoint y: 210, endPoint x: 476, endPoint y: 211, distance: 72.4
click at [476, 211] on h2 "TGS5NTKU" at bounding box center [517, 212] width 115 height 23
copy h2 "TGS5NTKU"
click at [501, 64] on span "In mẫu A5" at bounding box center [525, 71] width 49 height 17
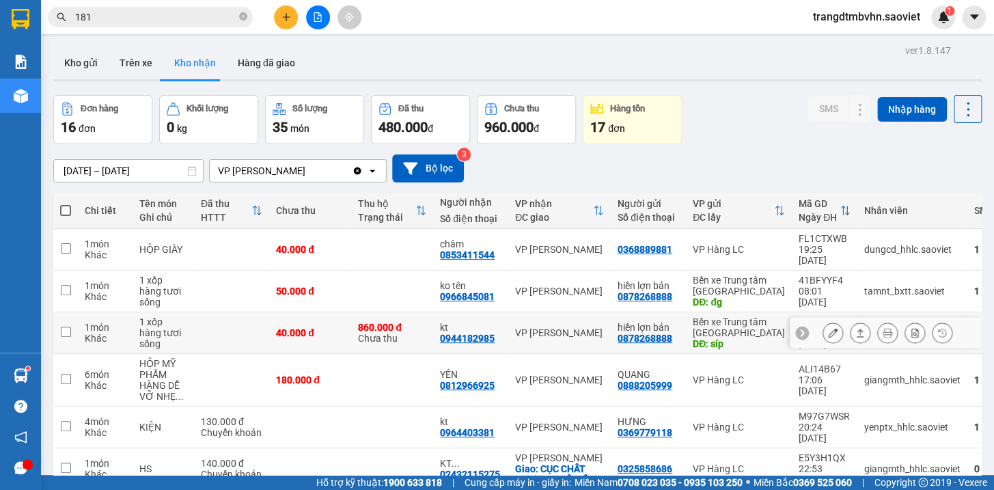
click at [634, 322] on div "hiền lợn bản" at bounding box center [647, 327] width 61 height 11
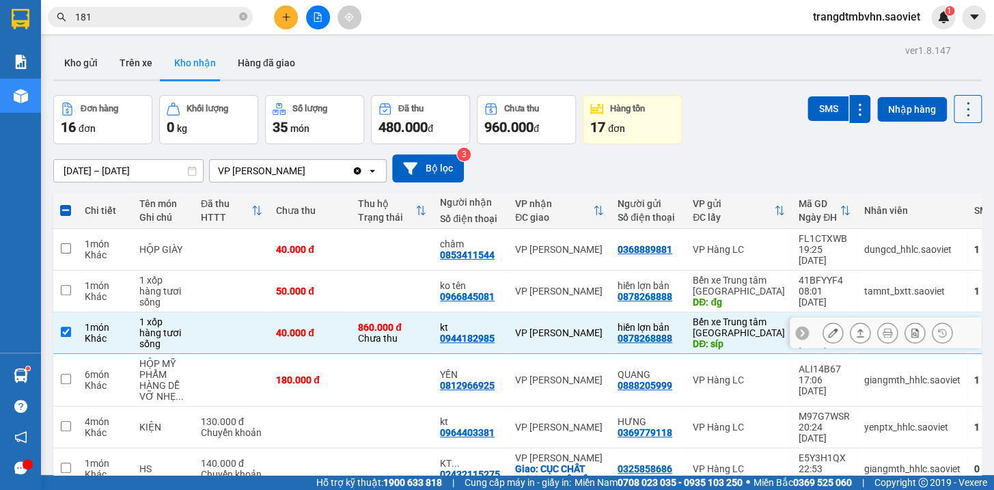
click at [406, 322] on div "860.000 đ" at bounding box center [392, 327] width 68 height 11
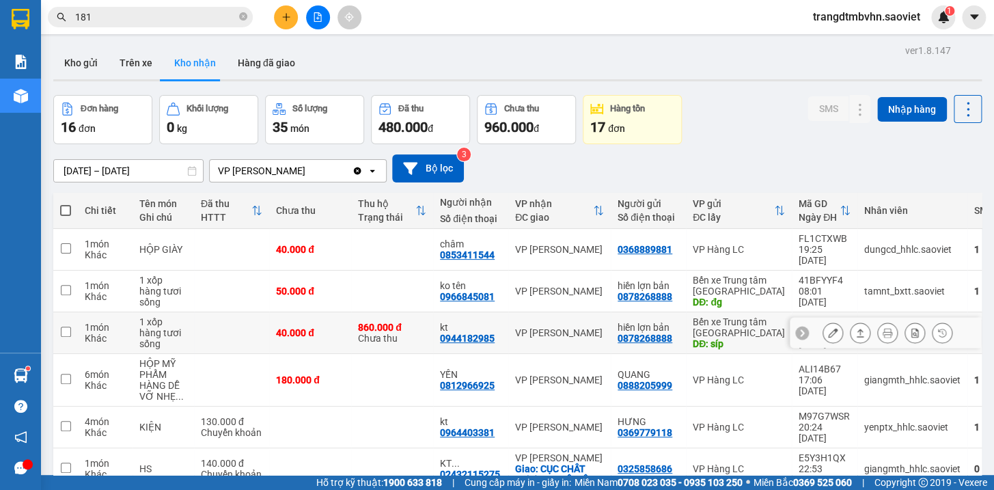
click at [828, 328] on icon at bounding box center [833, 333] width 10 height 10
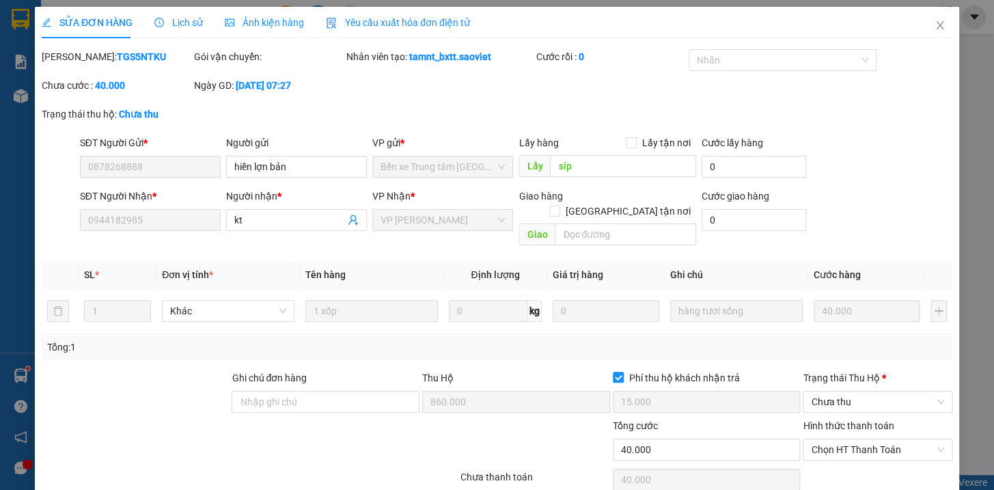
scroll to position [46, 0]
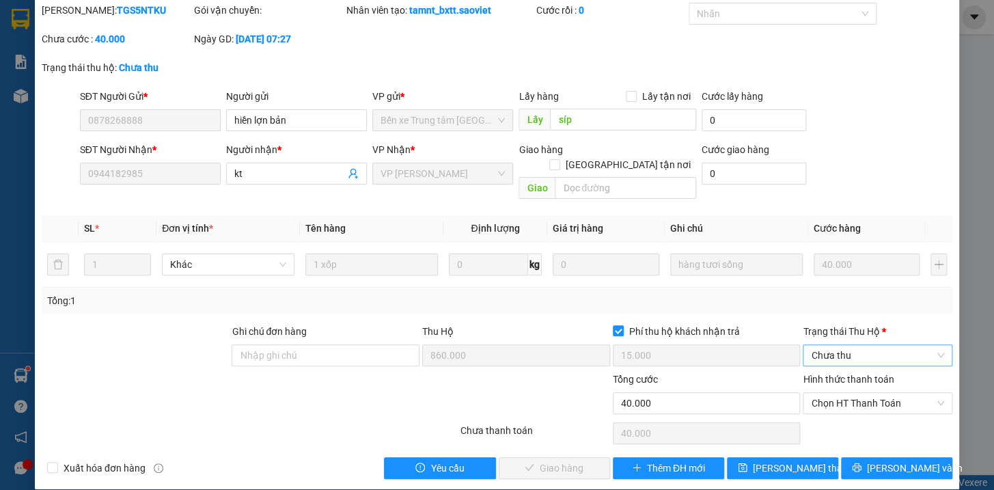
click at [860, 345] on span "Chưa thu" at bounding box center [877, 355] width 133 height 20
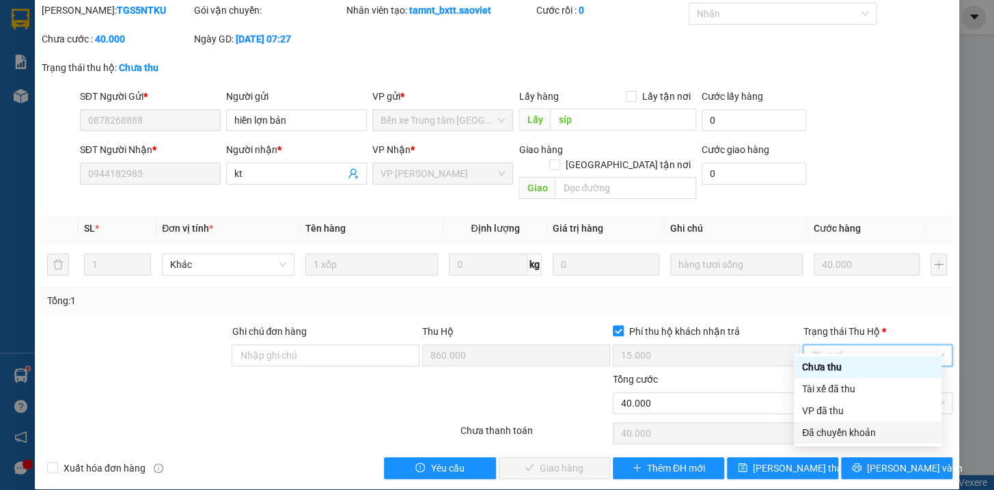
click at [844, 432] on div "Đã chuyển khoản" at bounding box center [867, 432] width 131 height 15
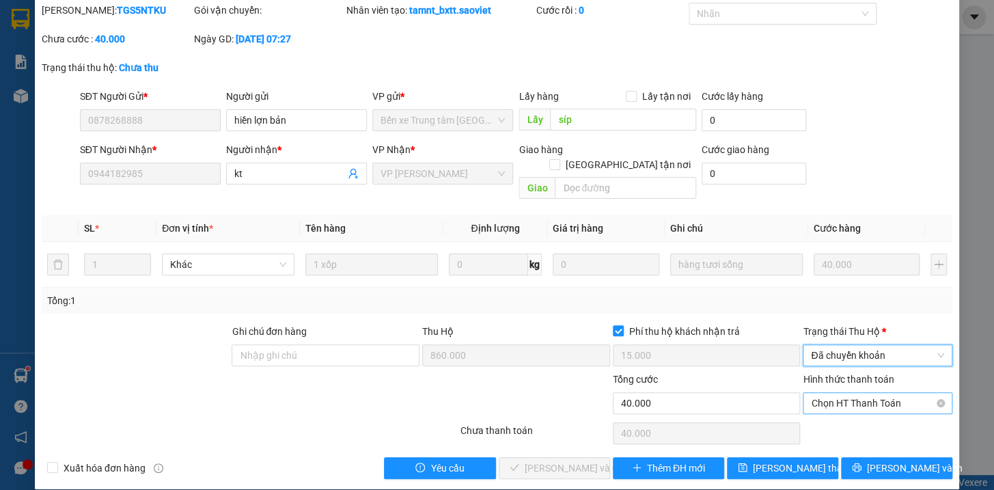
click at [852, 393] on span "Chọn HT Thanh Toán" at bounding box center [877, 403] width 133 height 20
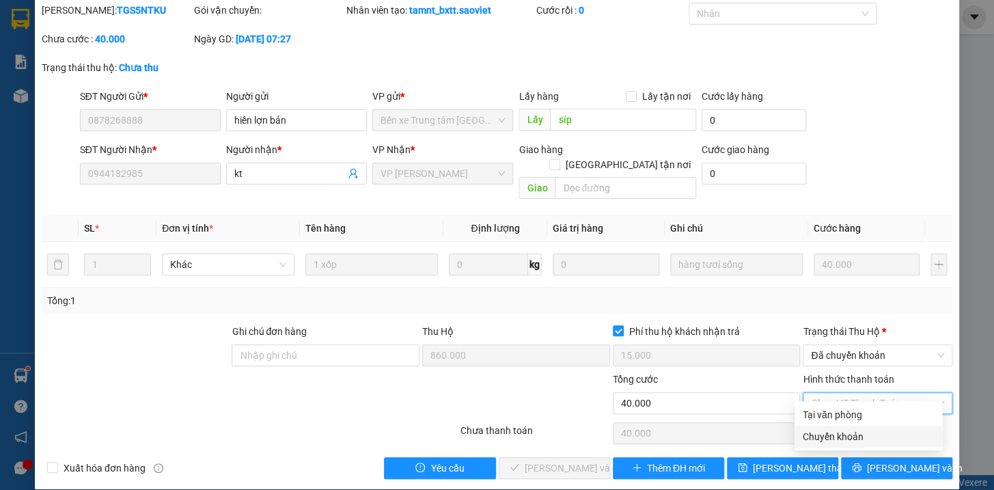
click at [841, 432] on div "Chuyển khoản" at bounding box center [867, 436] width 131 height 15
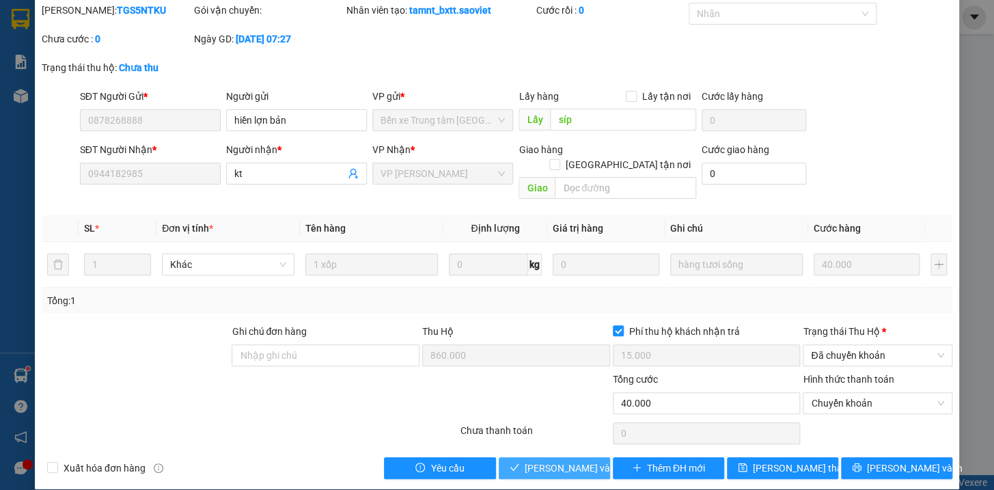
click at [550, 460] on span "[PERSON_NAME] và Giao hàng" at bounding box center [589, 467] width 131 height 15
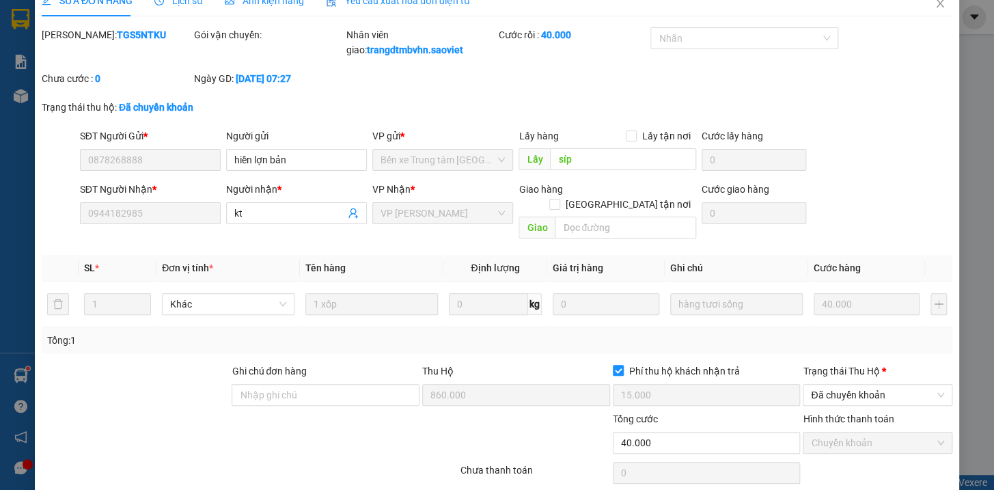
scroll to position [0, 0]
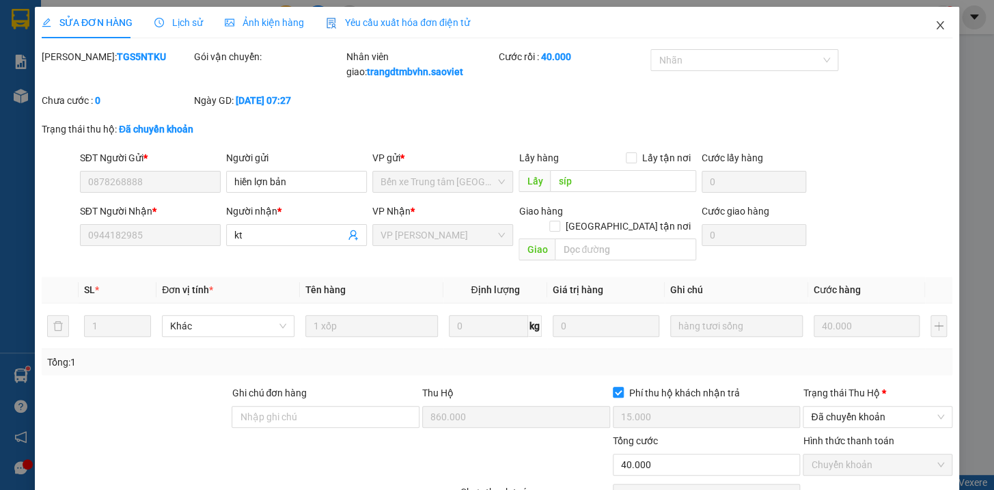
click at [934, 22] on icon "close" at bounding box center [939, 25] width 11 height 11
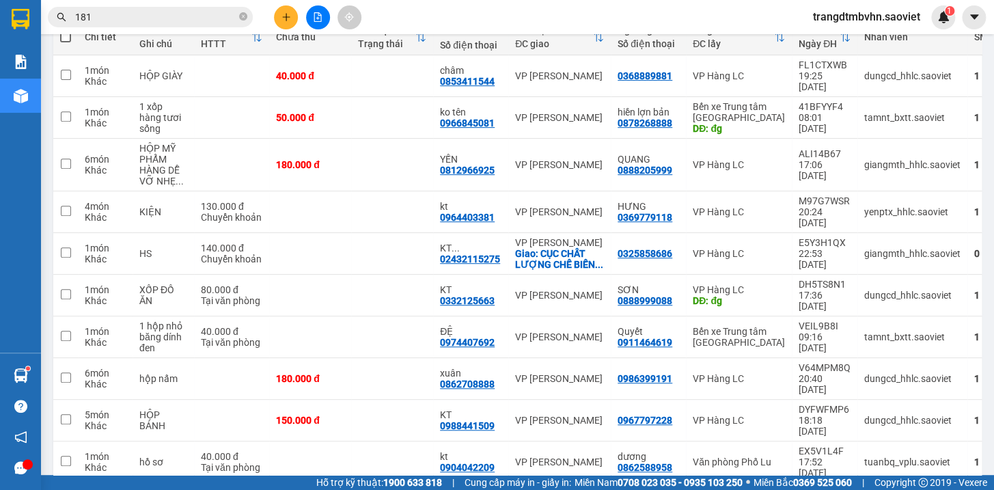
scroll to position [176, 0]
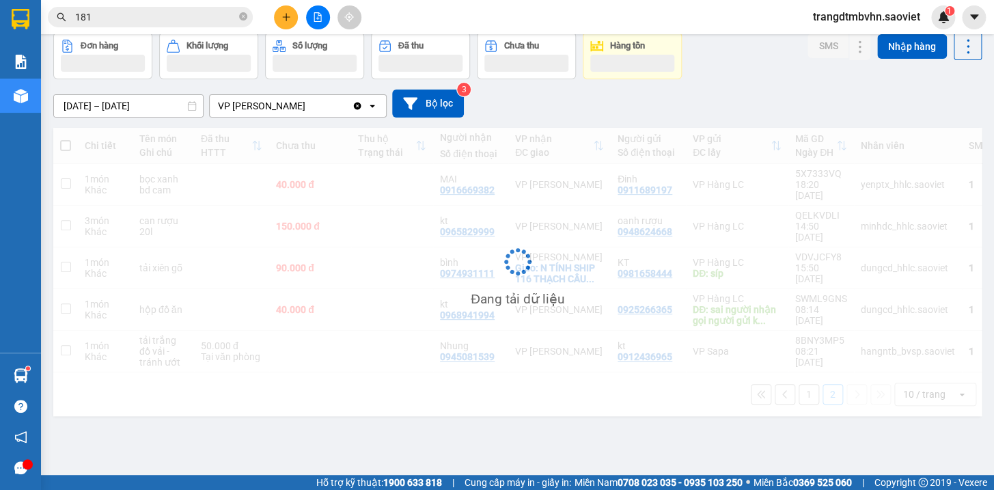
scroll to position [62, 0]
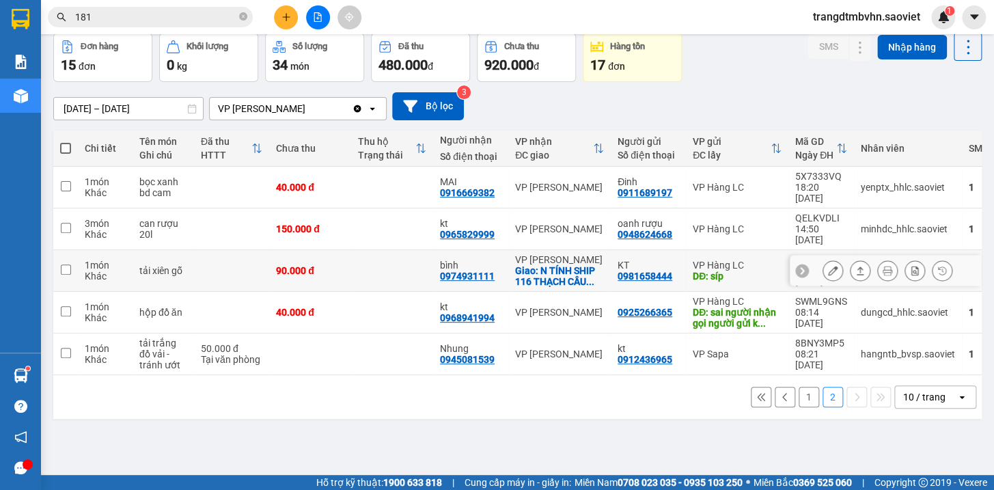
click at [828, 266] on icon at bounding box center [833, 271] width 10 height 10
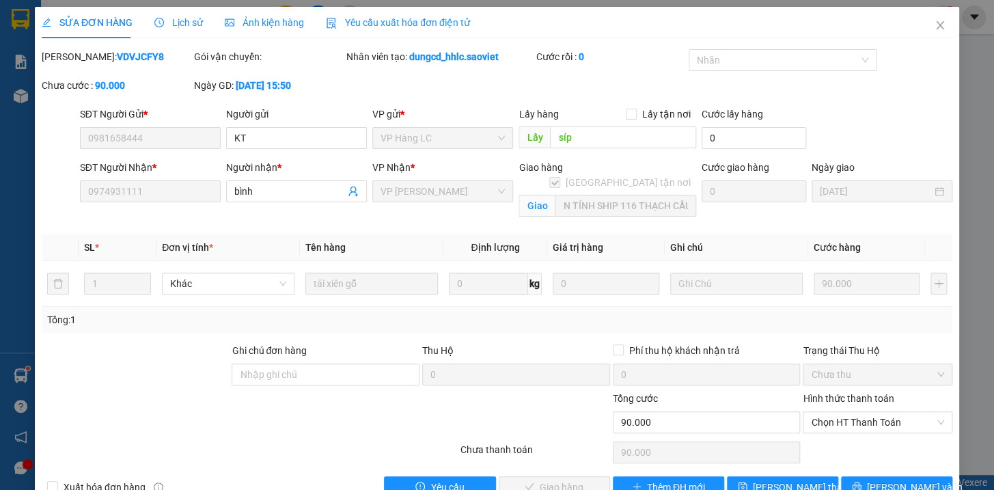
scroll to position [34, 0]
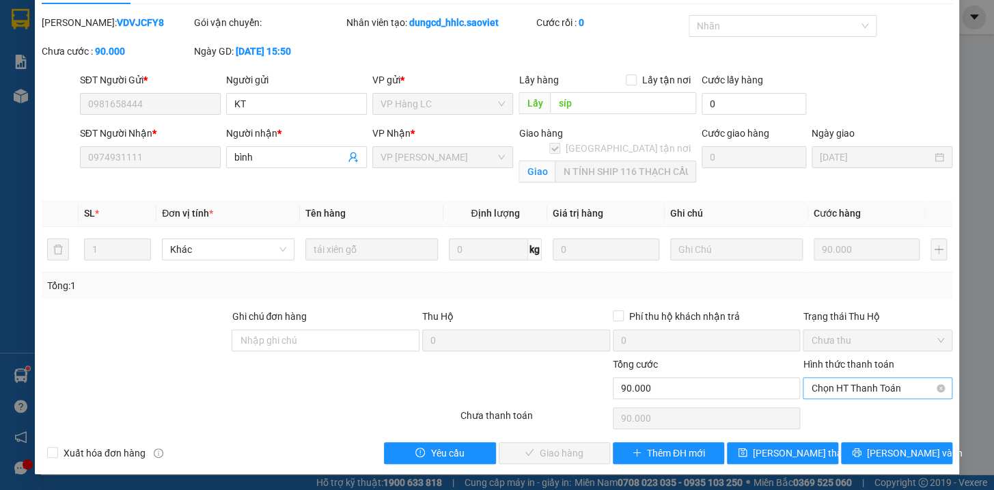
click at [860, 388] on span "Chọn HT Thanh Toán" at bounding box center [877, 388] width 133 height 20
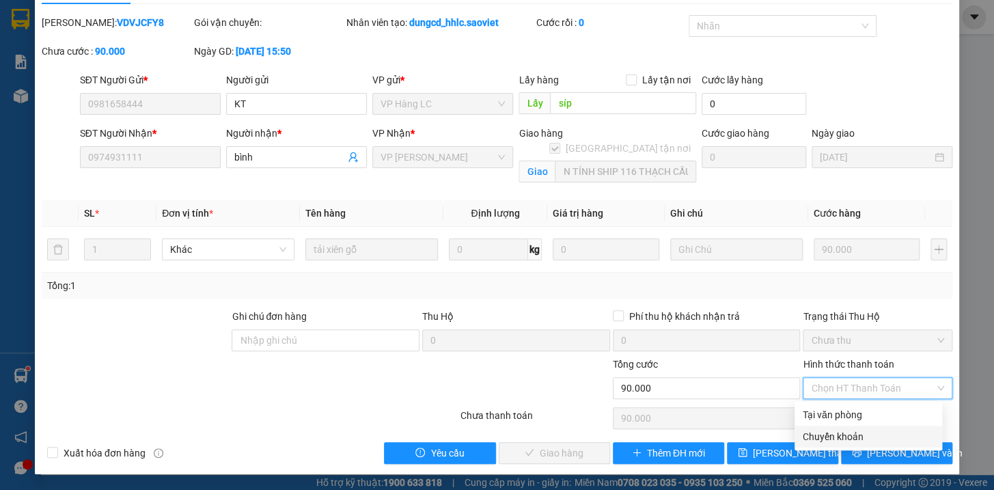
click at [840, 434] on div "Chuyển khoản" at bounding box center [867, 436] width 131 height 15
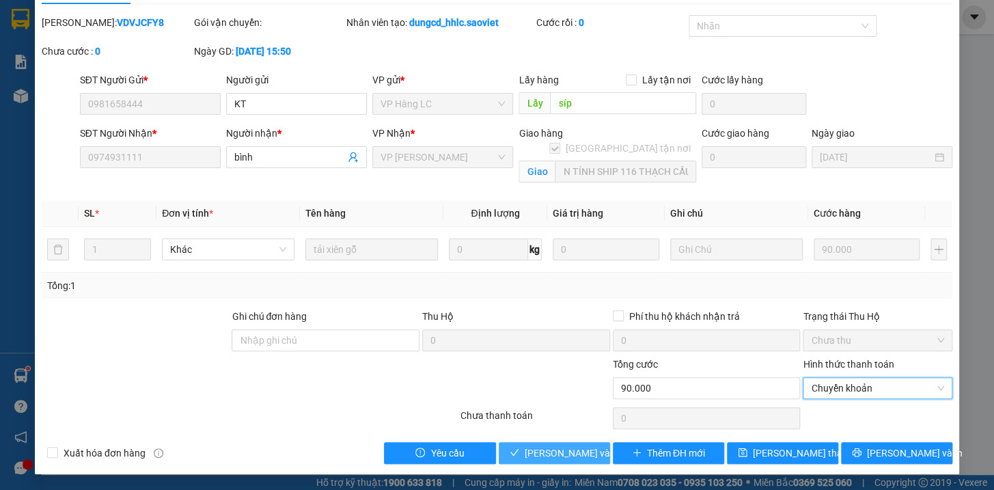
click at [579, 453] on span "[PERSON_NAME] và Giao hàng" at bounding box center [589, 452] width 131 height 15
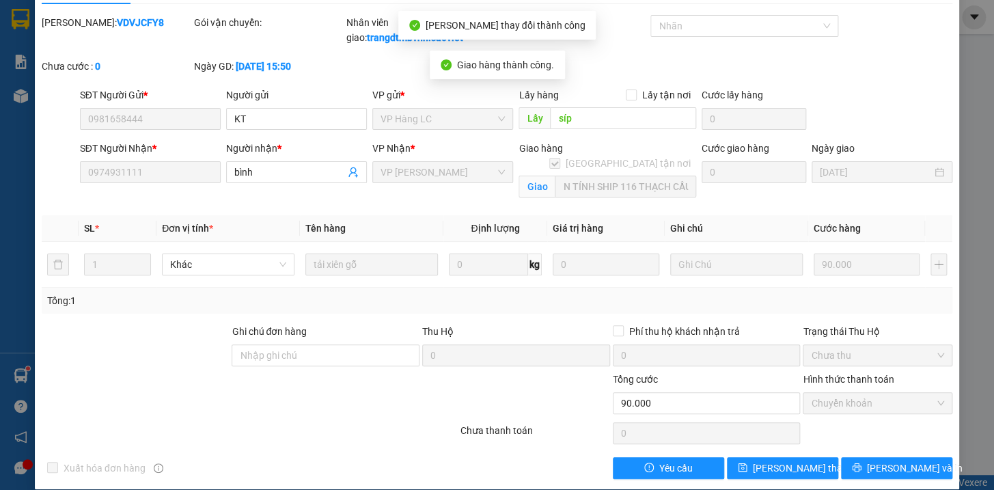
scroll to position [0, 0]
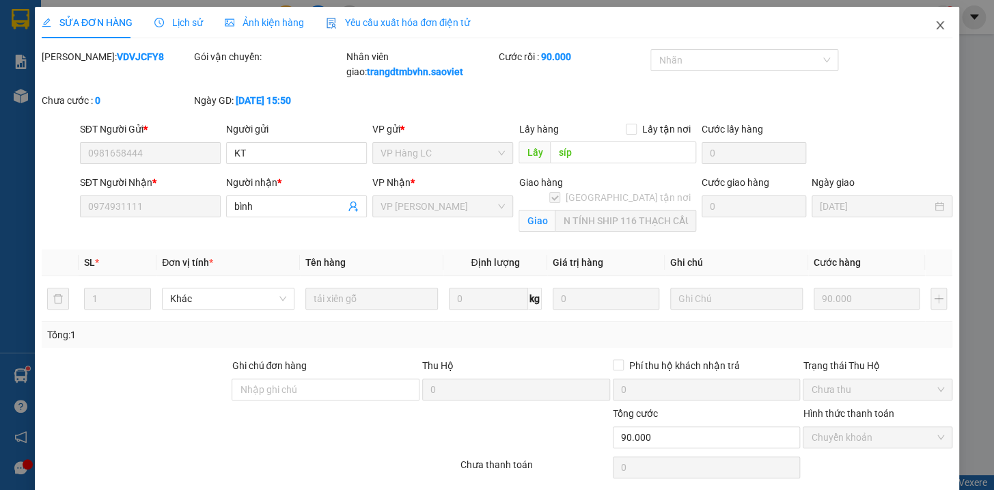
click at [934, 27] on icon "close" at bounding box center [939, 25] width 11 height 11
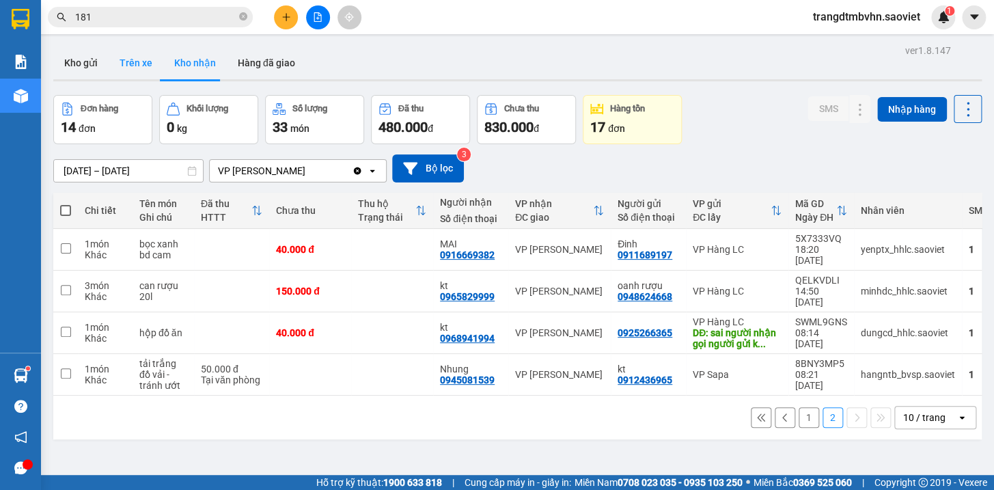
click at [137, 64] on button "Trên xe" at bounding box center [136, 62] width 55 height 33
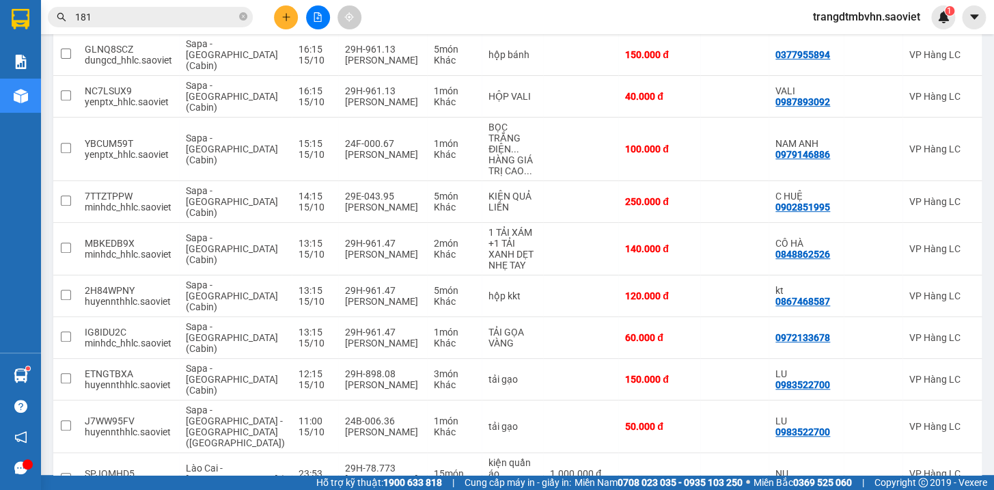
scroll to position [197, 0]
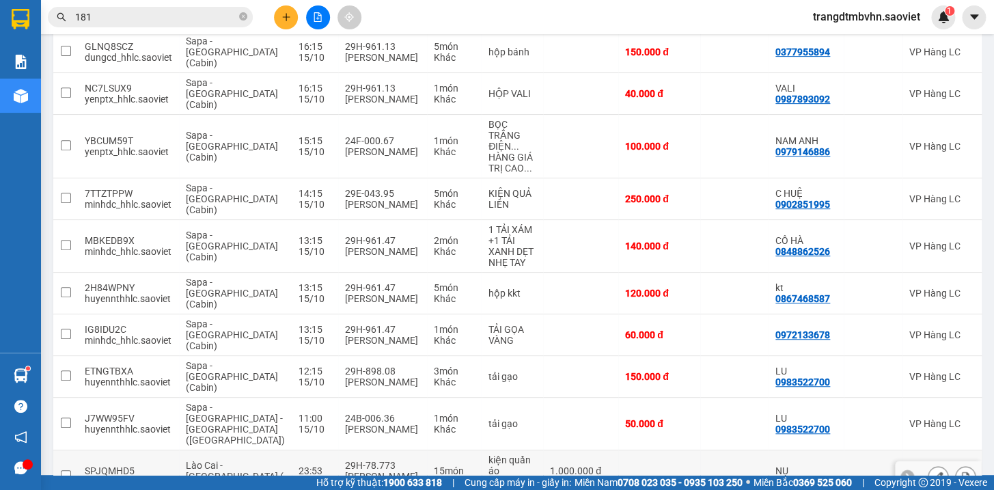
click at [700, 450] on td at bounding box center [734, 476] width 68 height 53
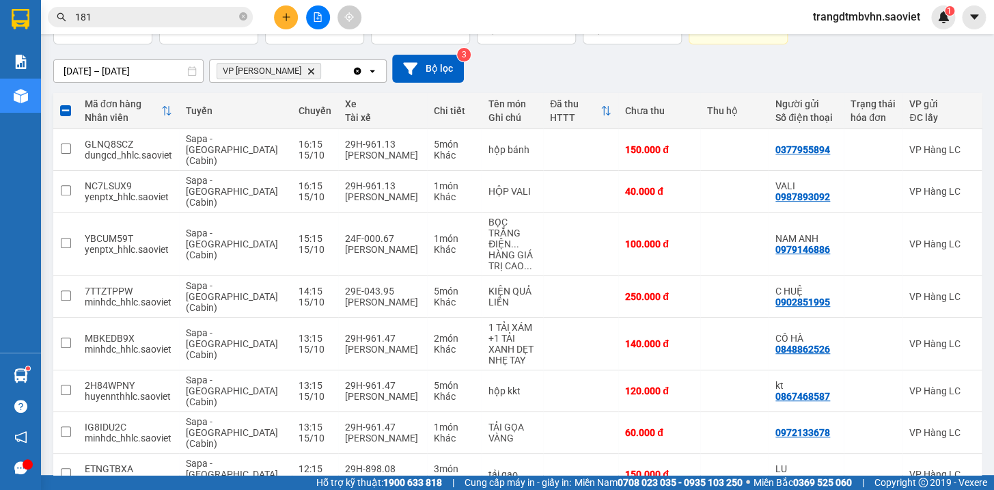
scroll to position [18, 0]
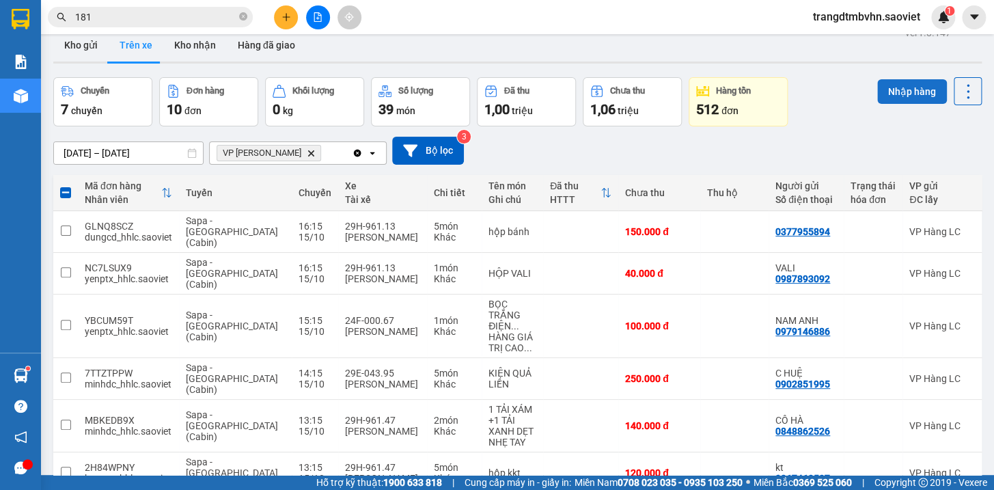
click at [907, 95] on button "Nhập hàng" at bounding box center [912, 91] width 70 height 25
click at [196, 42] on button "Kho nhận" at bounding box center [195, 45] width 64 height 33
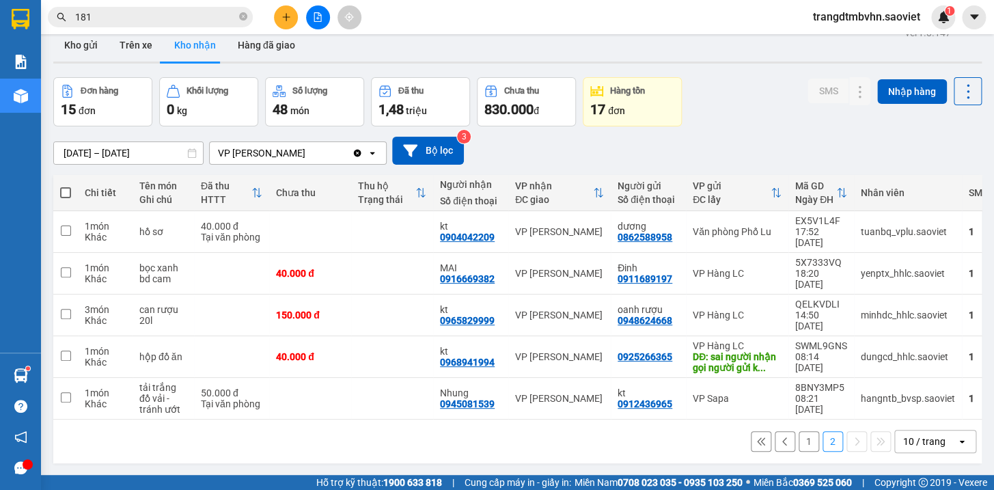
click at [798, 431] on button "1" at bounding box center [808, 441] width 20 height 20
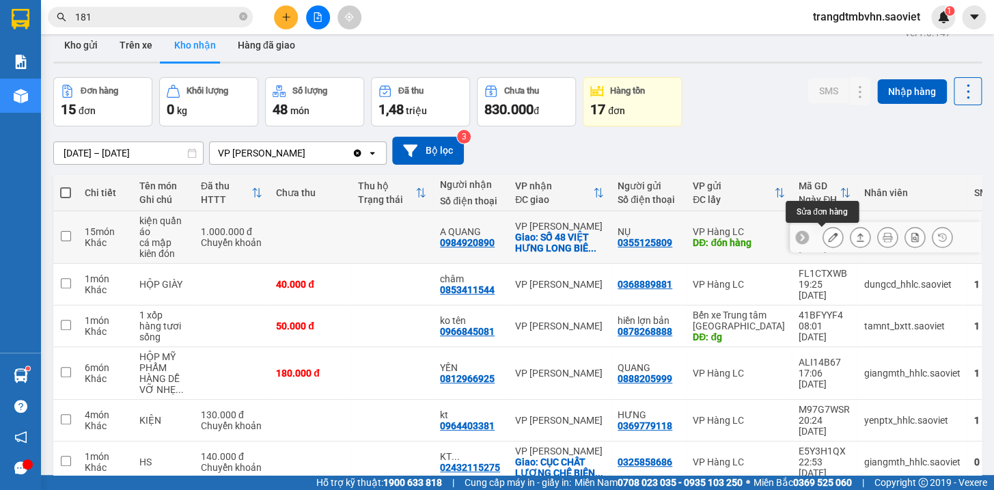
click at [828, 235] on icon at bounding box center [833, 237] width 10 height 10
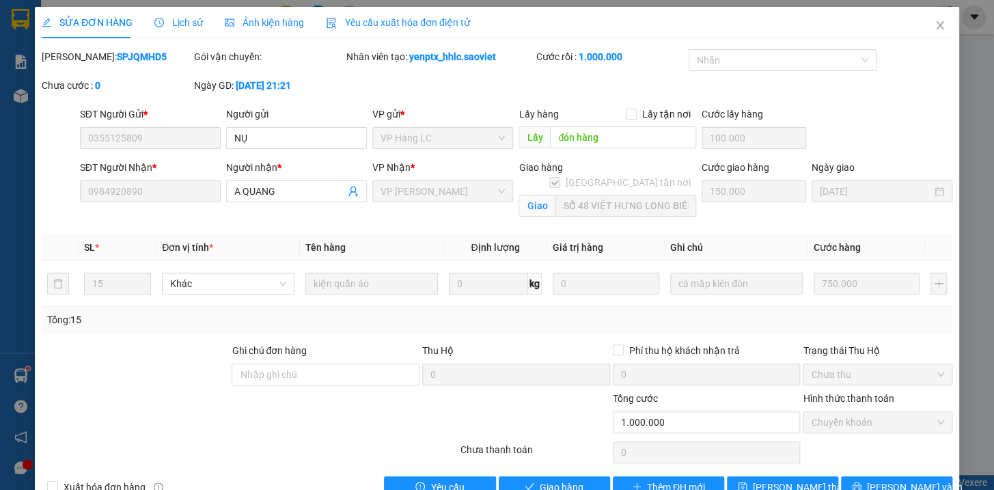
scroll to position [34, 0]
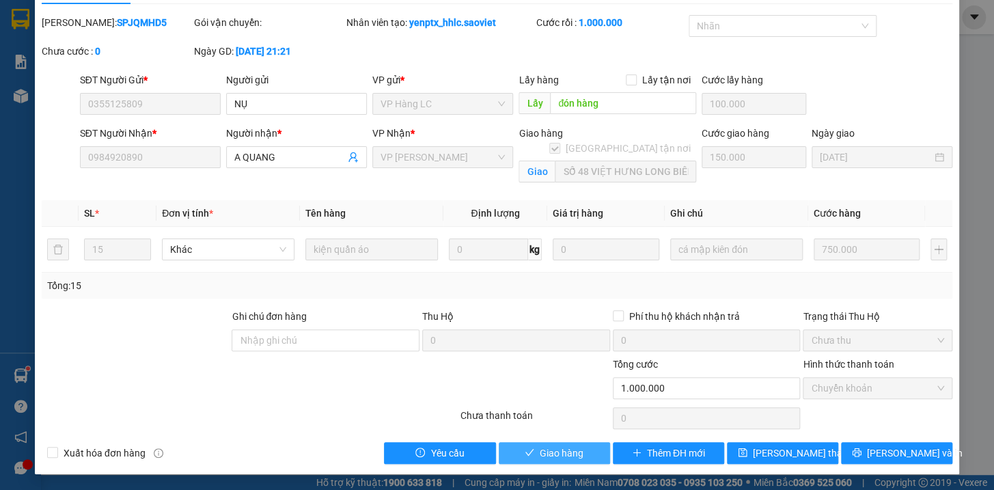
click at [562, 453] on span "Giao hàng" at bounding box center [562, 452] width 44 height 15
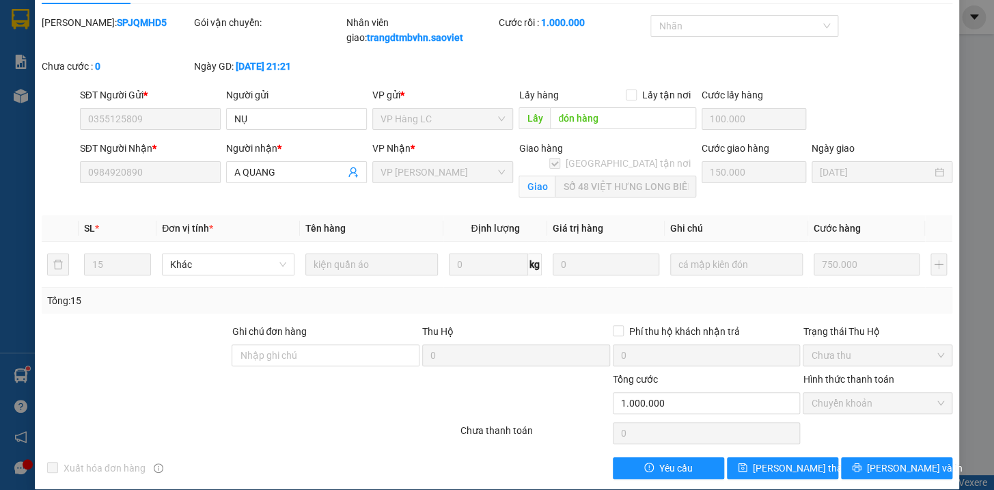
scroll to position [0, 0]
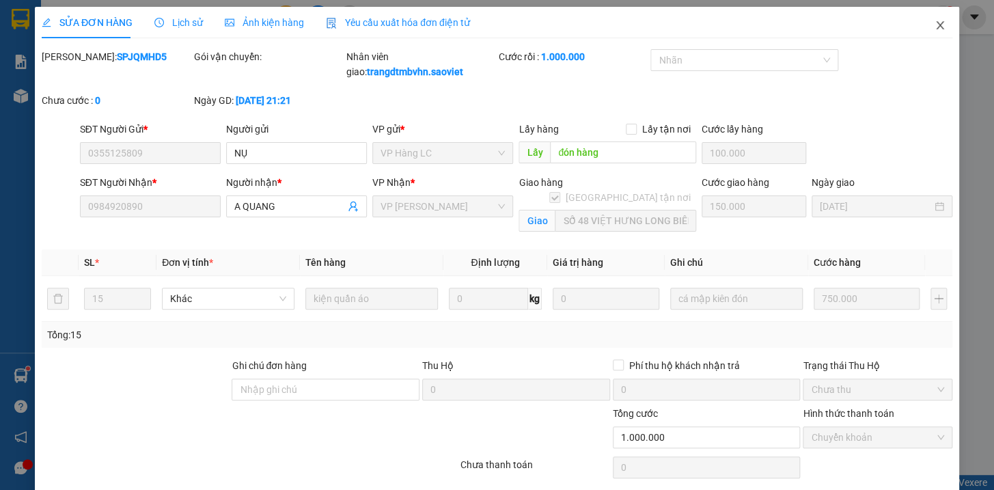
click at [934, 23] on icon "close" at bounding box center [939, 25] width 11 height 11
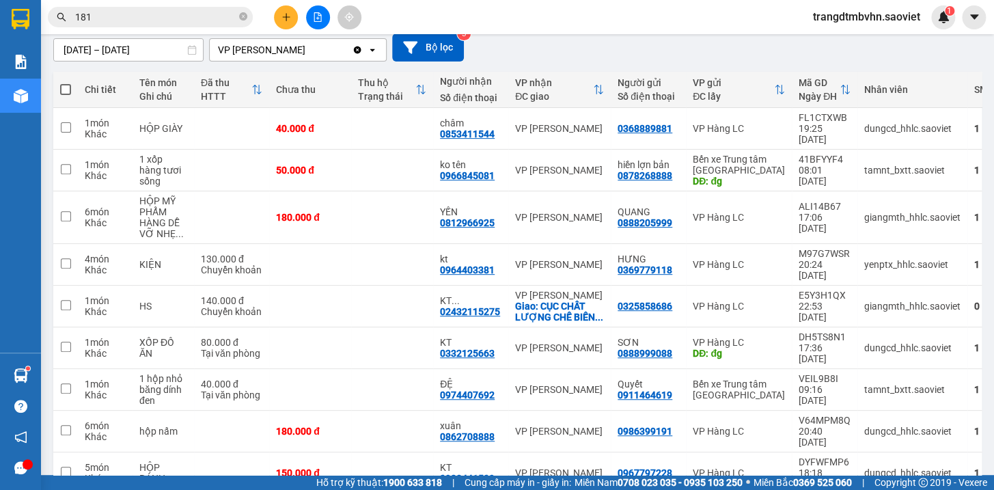
scroll to position [122, 0]
click at [287, 17] on icon "plus" at bounding box center [286, 16] width 8 height 1
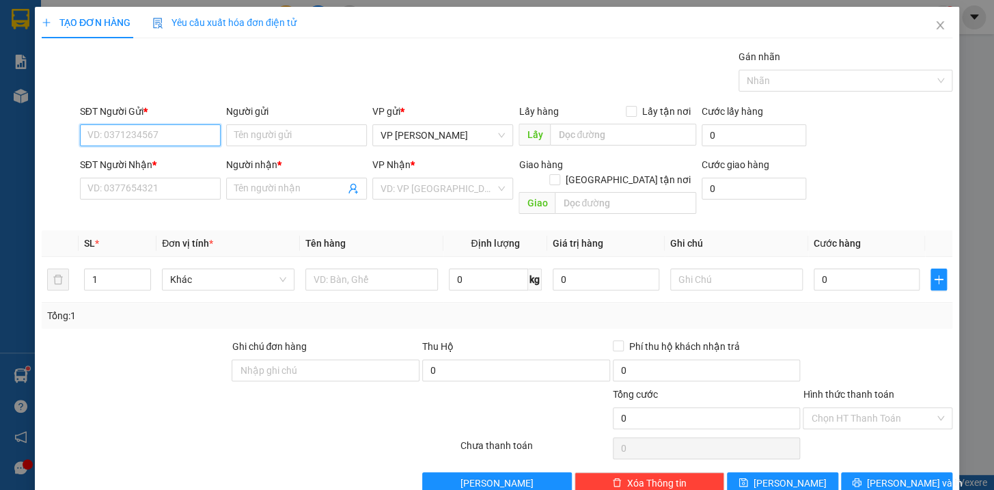
click at [138, 139] on input "SĐT Người Gửi *" at bounding box center [150, 135] width 141 height 22
click at [117, 165] on div "0353587425" at bounding box center [148, 162] width 123 height 15
click at [143, 190] on input "0971919791" at bounding box center [150, 189] width 141 height 22
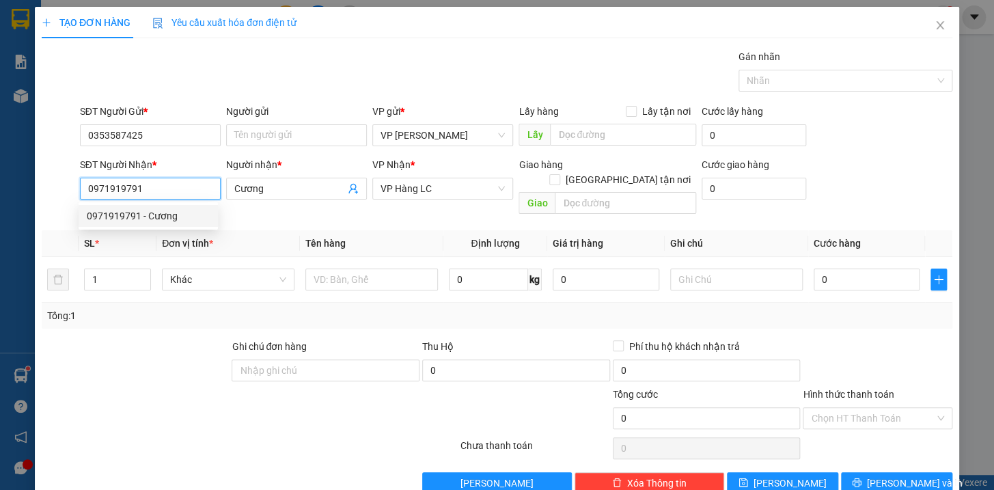
click at [141, 215] on div "0971919791 - Cương" at bounding box center [148, 215] width 123 height 15
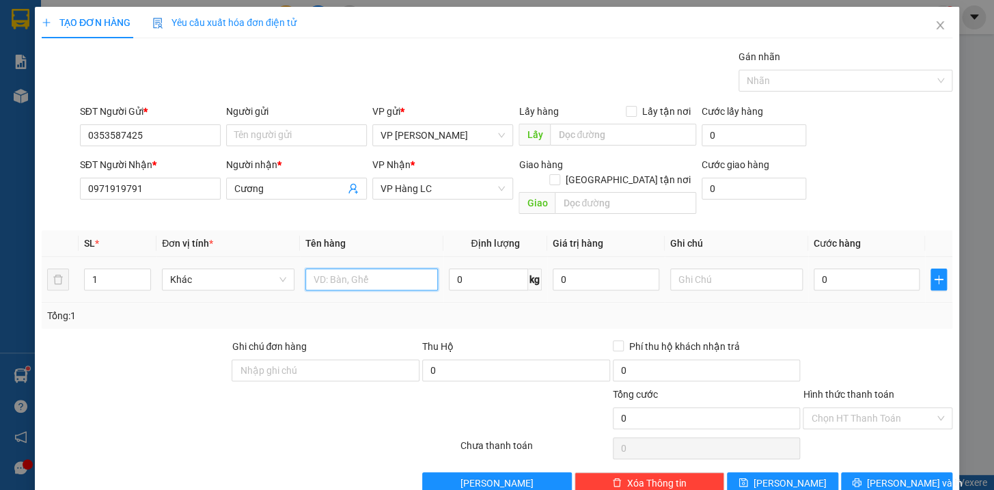
click at [313, 268] on input "text" at bounding box center [371, 279] width 132 height 22
click at [884, 268] on input "0" at bounding box center [866, 279] width 107 height 22
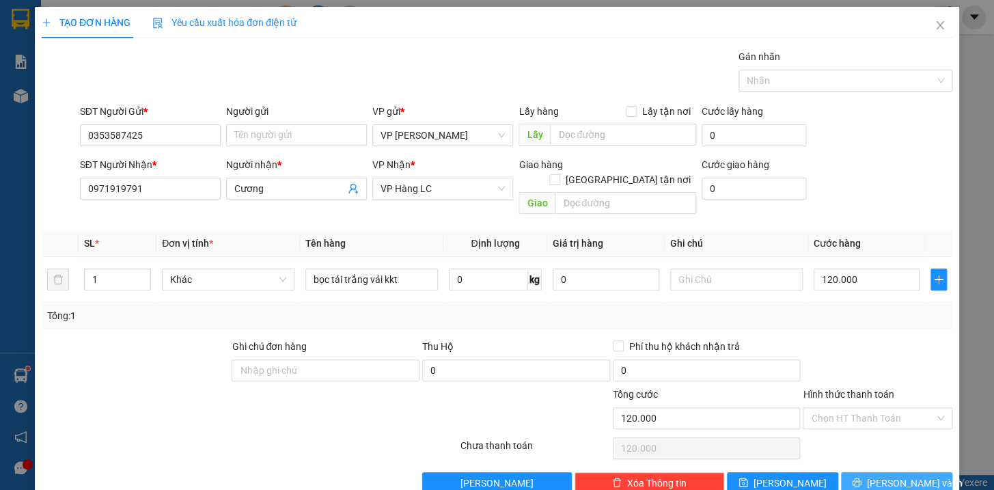
click at [924, 472] on button "[PERSON_NAME] và In" at bounding box center [896, 483] width 111 height 22
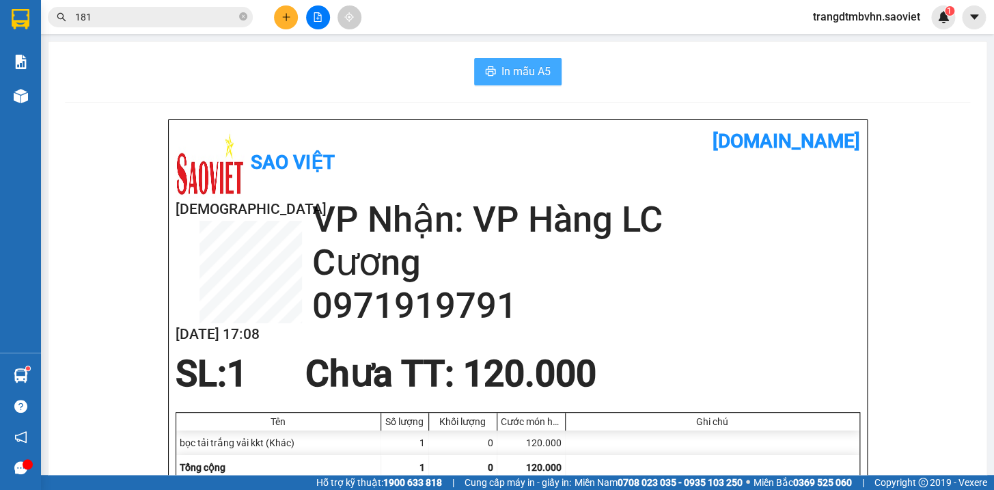
click at [529, 71] on span "In mẫu A5" at bounding box center [525, 71] width 49 height 17
click at [288, 23] on button at bounding box center [286, 17] width 24 height 24
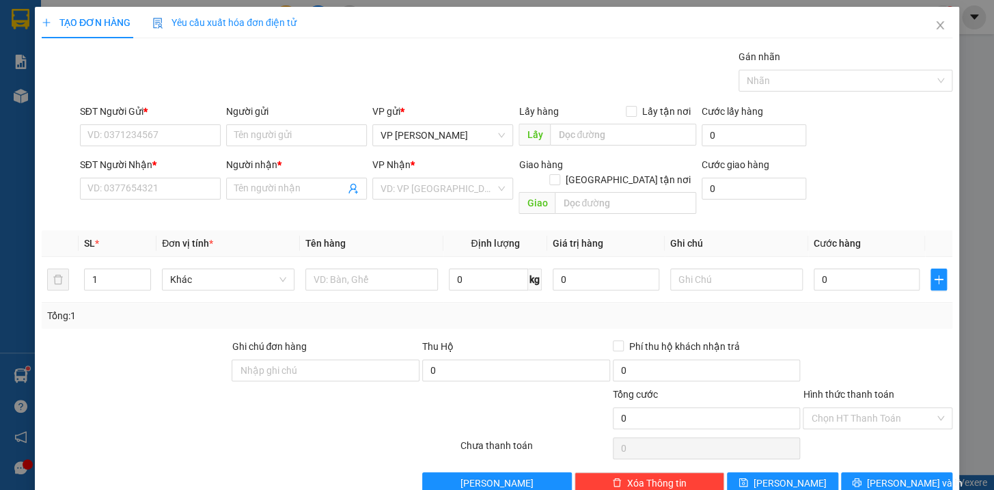
click at [178, 120] on div "SĐT Người Gửi *" at bounding box center [150, 114] width 141 height 20
click at [178, 140] on input "SĐT Người Gửi *" at bounding box center [150, 135] width 141 height 22
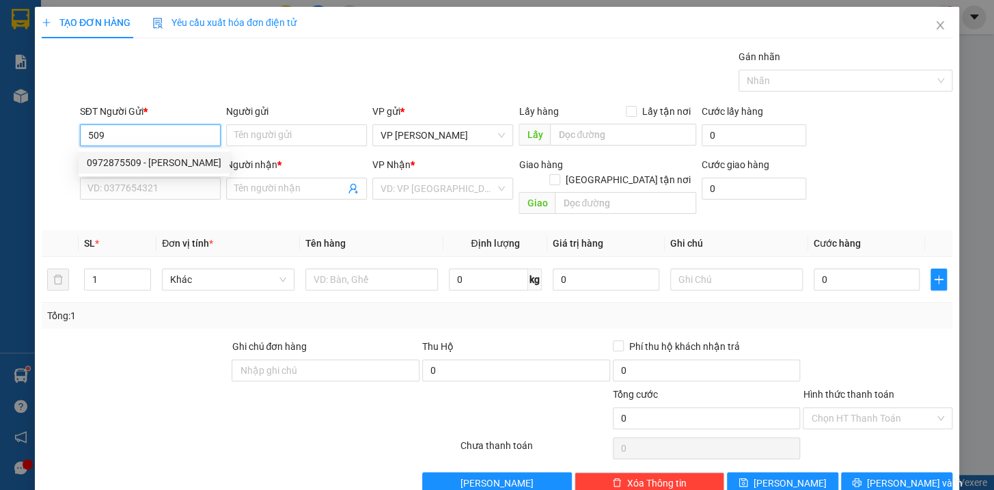
click at [169, 165] on div "0972875509 - [PERSON_NAME]" at bounding box center [154, 162] width 135 height 15
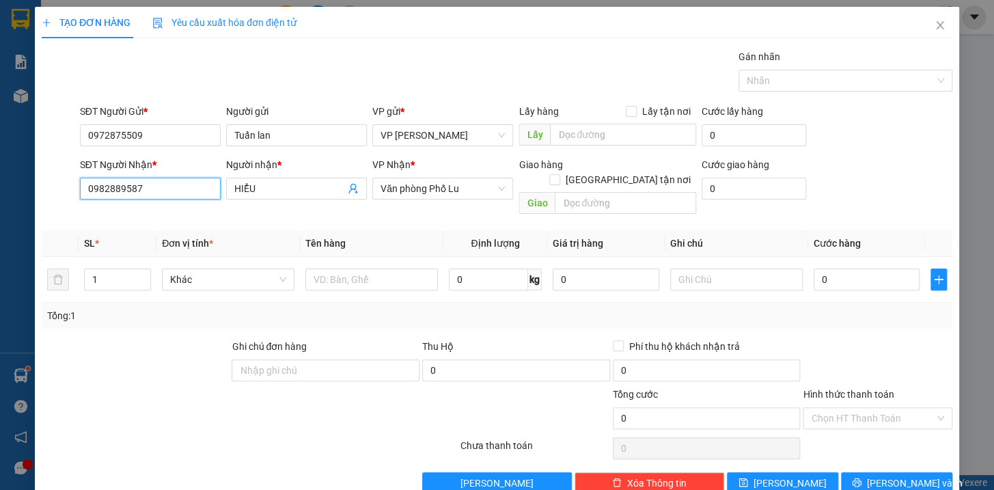
click at [179, 190] on input "0982889587" at bounding box center [150, 189] width 141 height 22
click at [282, 191] on input "HIỂU" at bounding box center [289, 188] width 111 height 15
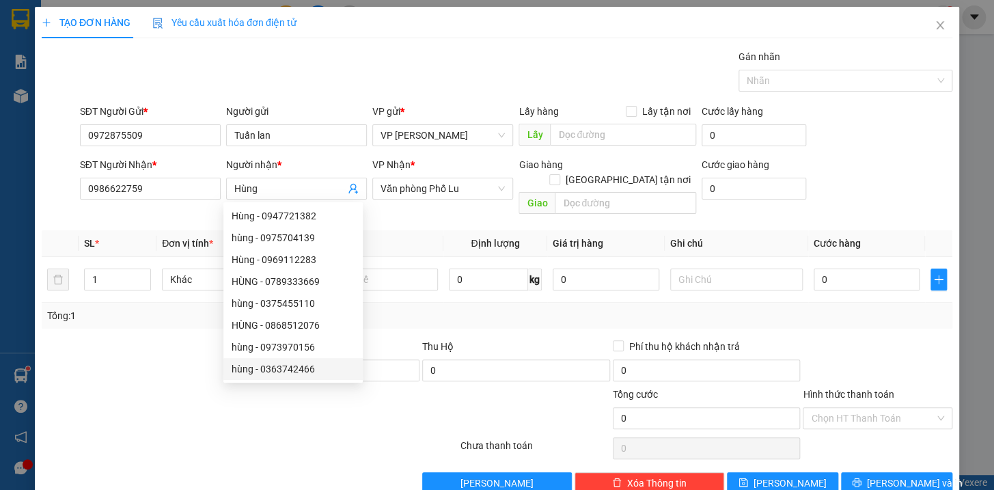
click at [154, 339] on div at bounding box center [135, 363] width 191 height 48
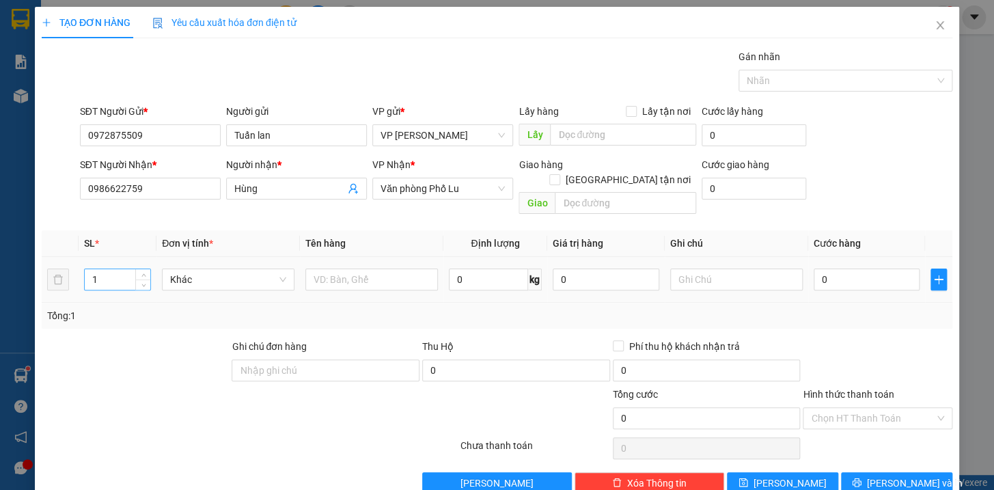
click at [117, 269] on input "1" at bounding box center [118, 279] width 66 height 20
click at [322, 268] on input "text" at bounding box center [371, 279] width 132 height 22
click at [287, 137] on input "Tuấn lan" at bounding box center [296, 135] width 141 height 22
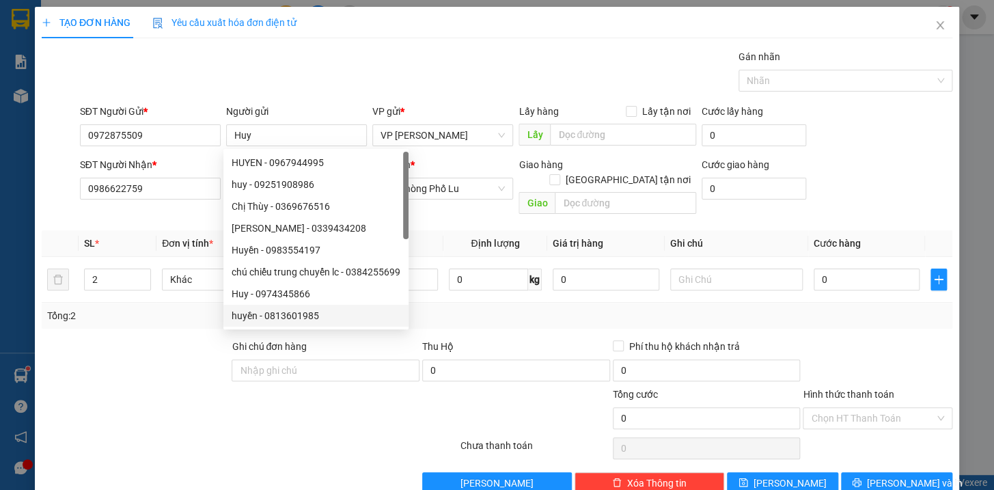
click at [223, 395] on div at bounding box center [173, 411] width 266 height 48
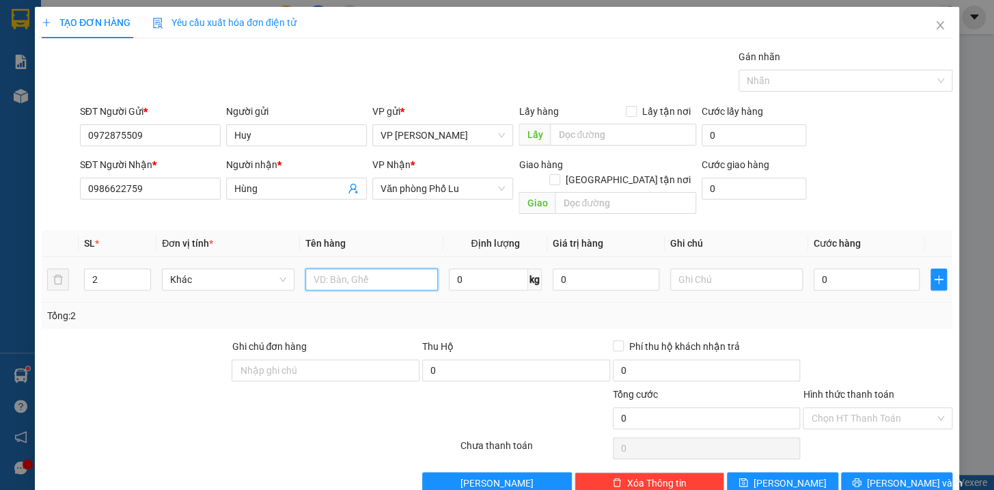
click at [366, 268] on input "text" at bounding box center [371, 279] width 132 height 22
click at [871, 272] on input "0" at bounding box center [866, 279] width 107 height 22
type input "2"
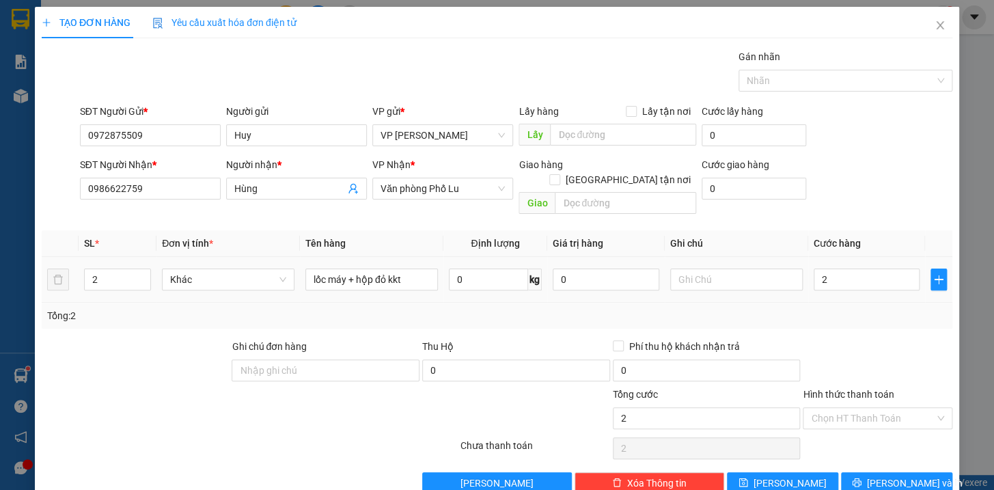
type input "25"
type input "250"
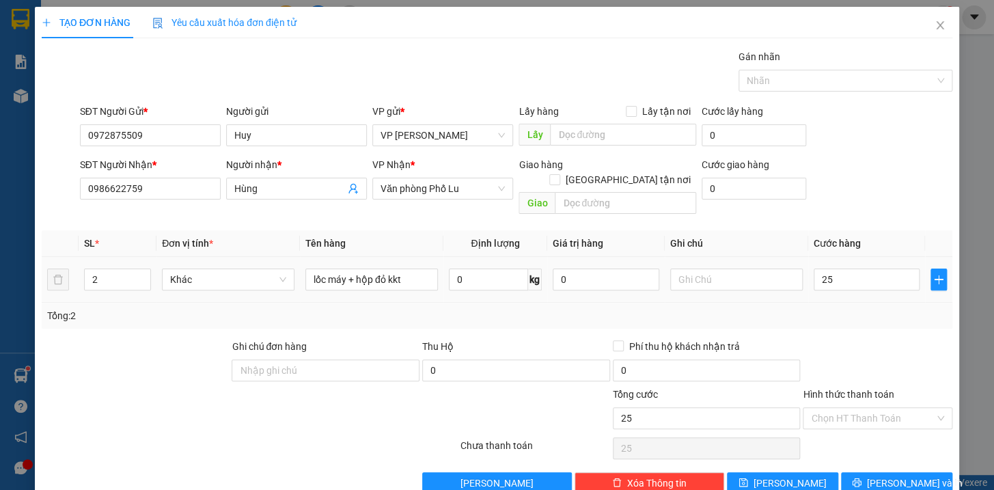
type input "250"
type input "2.500"
type input "25.000"
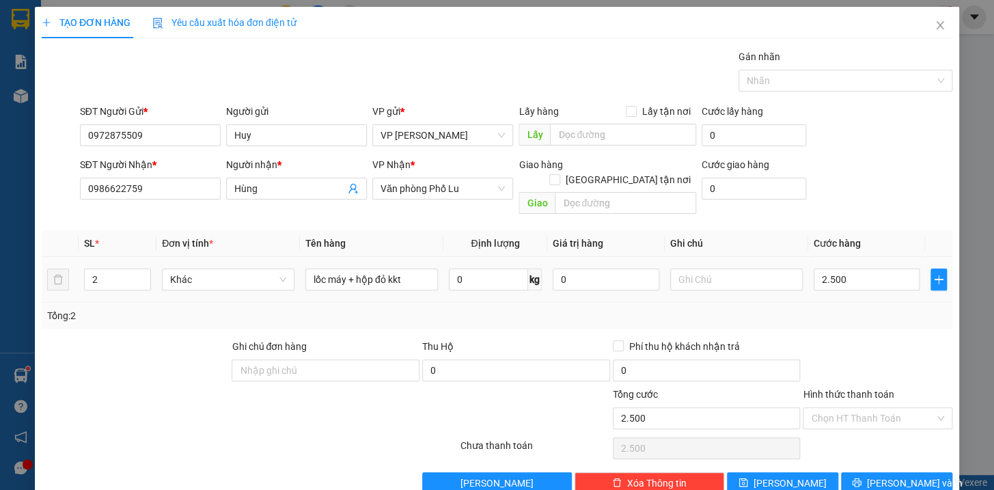
type input "25.000"
type input "250.000"
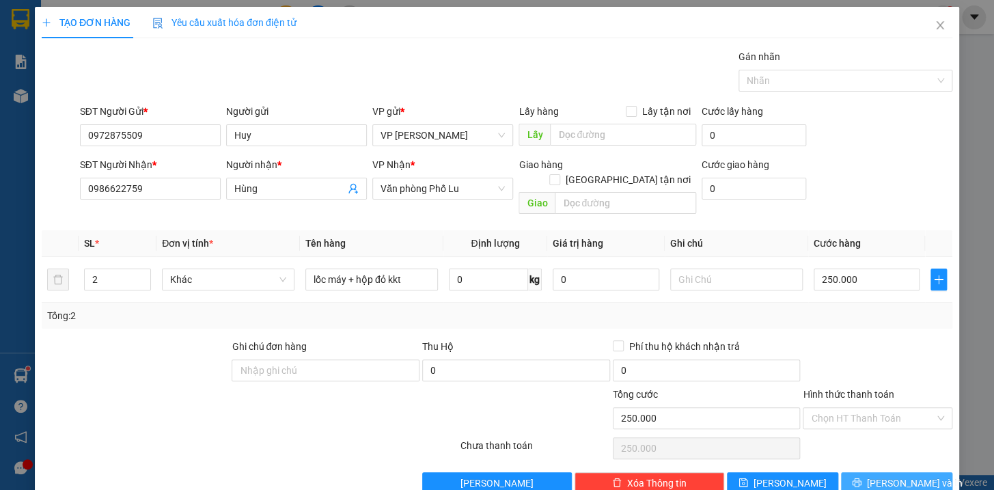
type input "250.000"
click at [891, 475] on span "[PERSON_NAME] và In" at bounding box center [915, 482] width 96 height 15
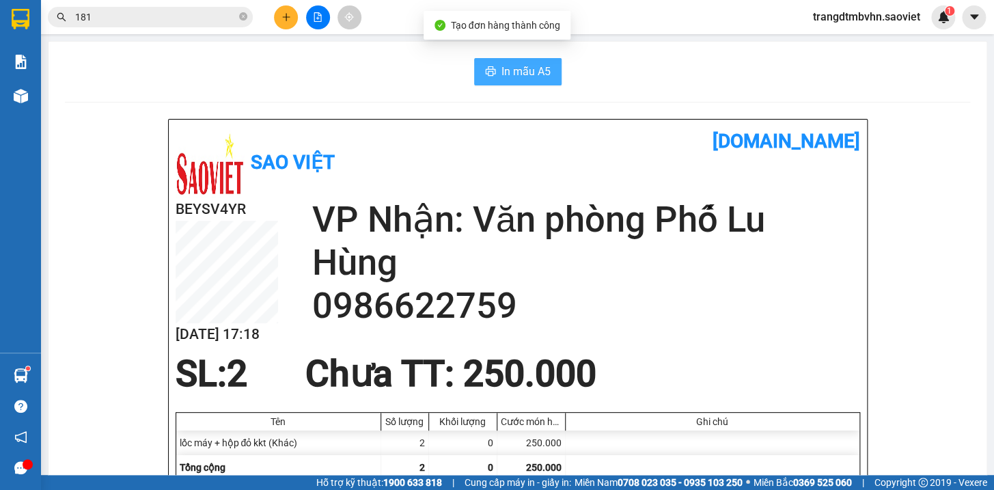
click at [526, 74] on span "In mẫu A5" at bounding box center [525, 71] width 49 height 17
click at [511, 74] on span "In mẫu A5" at bounding box center [525, 71] width 49 height 17
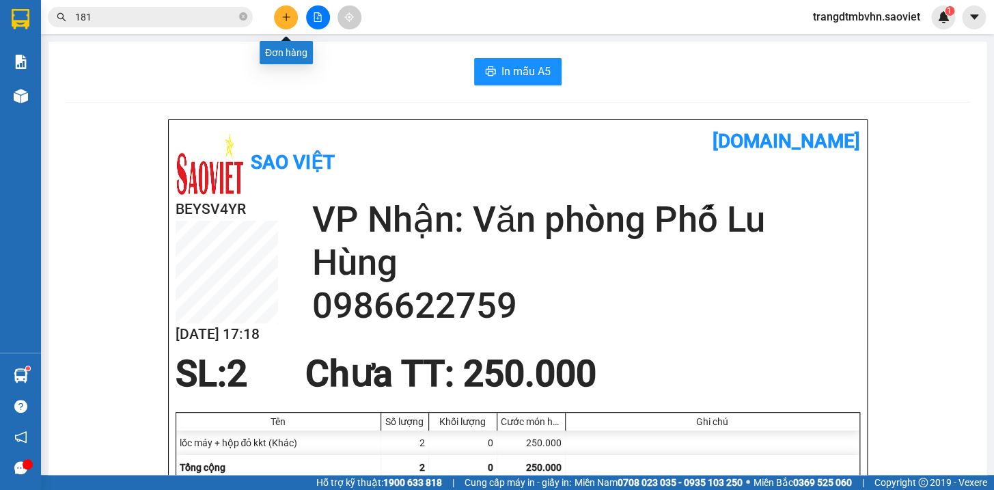
click at [288, 14] on icon "plus" at bounding box center [286, 17] width 10 height 10
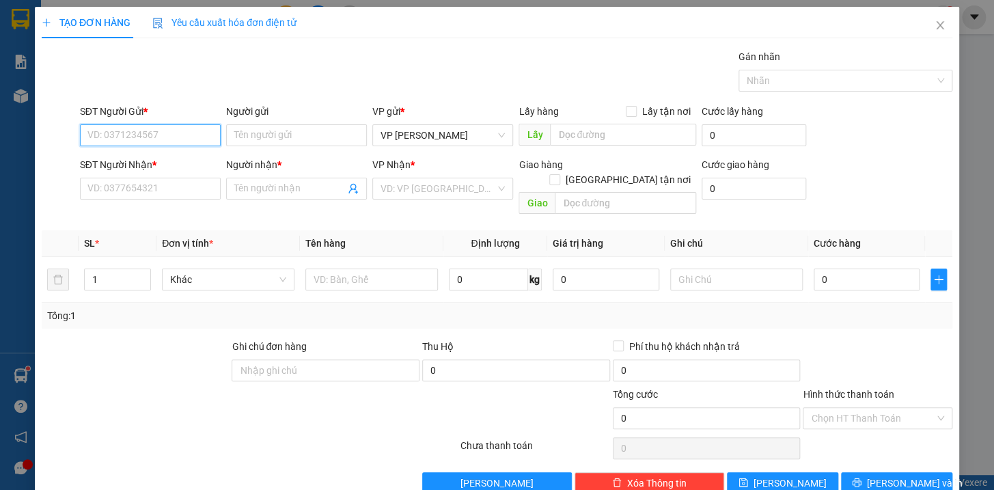
click at [158, 130] on input "SĐT Người Gửi *" at bounding box center [150, 135] width 141 height 22
click at [116, 156] on div "0968594593" at bounding box center [148, 162] width 123 height 15
type input "0968594593"
type input "0972888675"
type input "a duy"
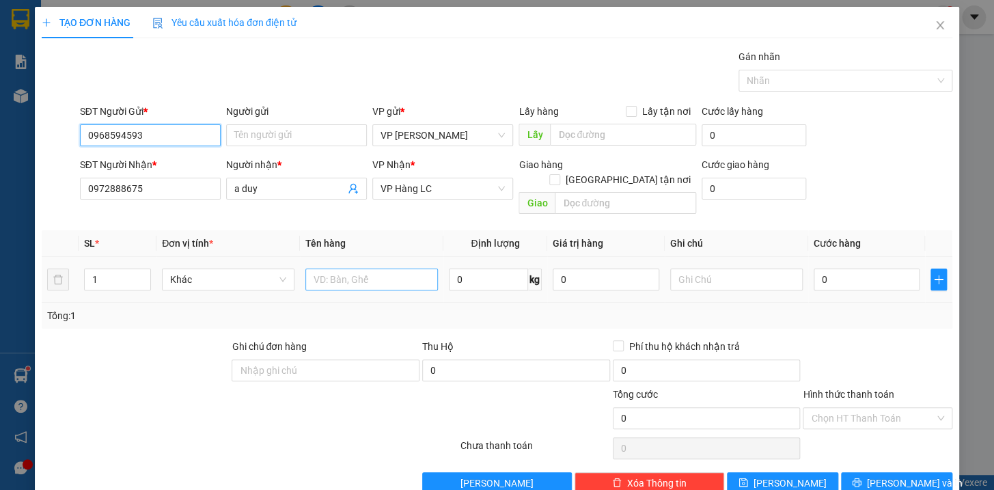
type input "0968594593"
click at [364, 268] on input "text" at bounding box center [371, 279] width 132 height 22
type input "xốp dài hg k chịu"
click at [854, 268] on input "0" at bounding box center [866, 279] width 107 height 22
type input "6"
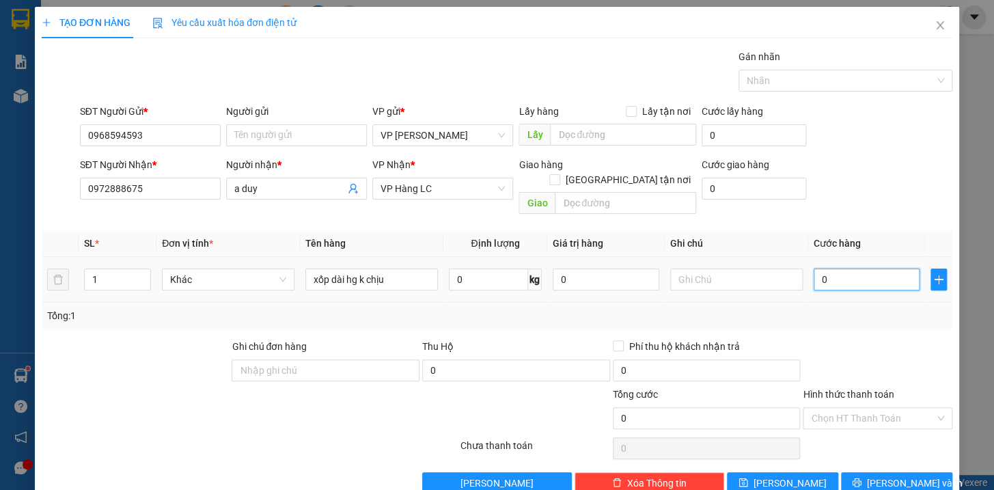
type input "6"
type input "60"
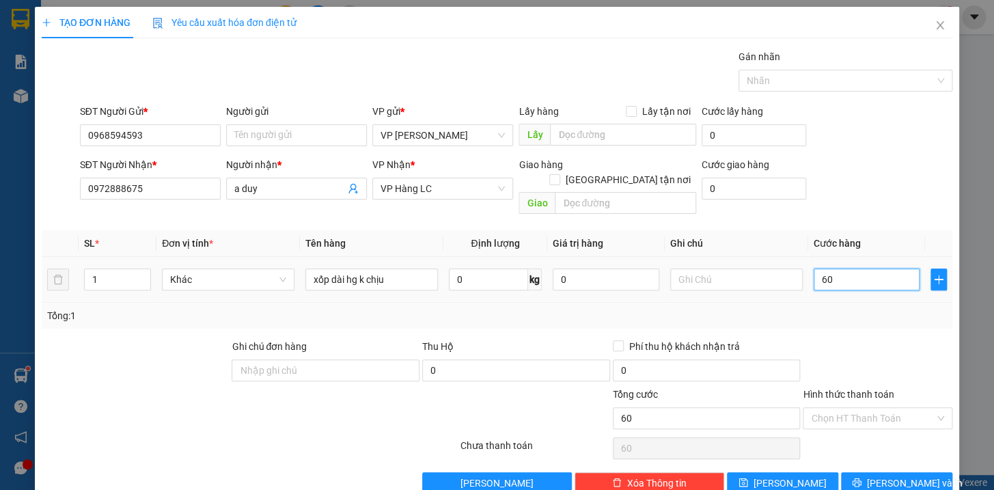
type input "600"
type input "6.000"
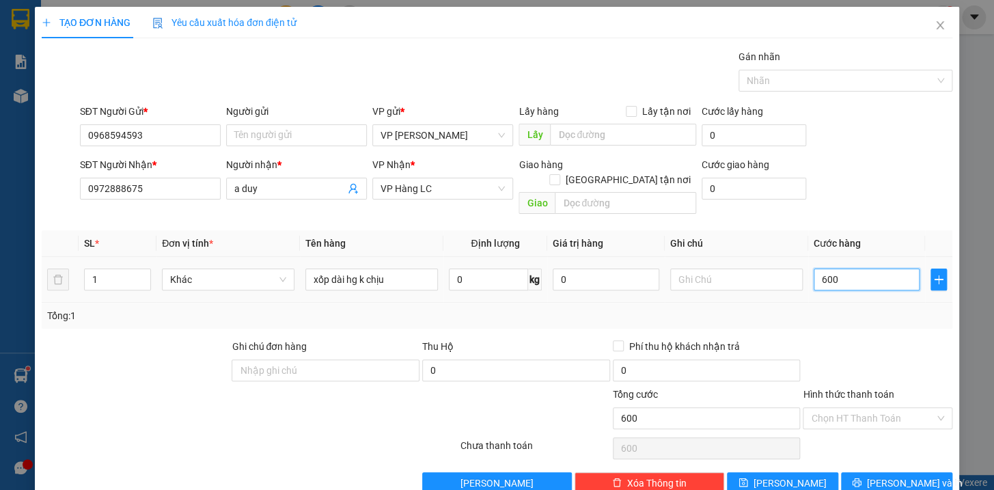
type input "6.000"
type input "60.000"
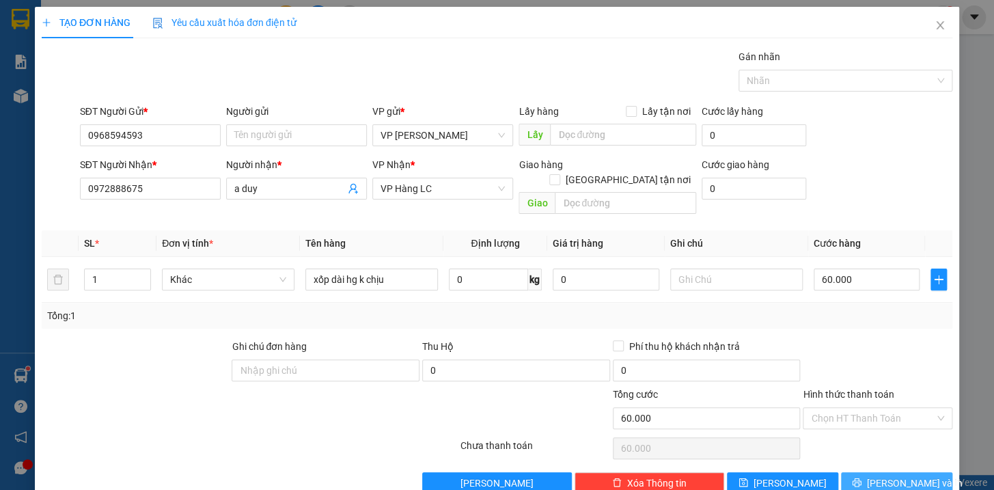
click at [893, 475] on span "[PERSON_NAME] và In" at bounding box center [915, 482] width 96 height 15
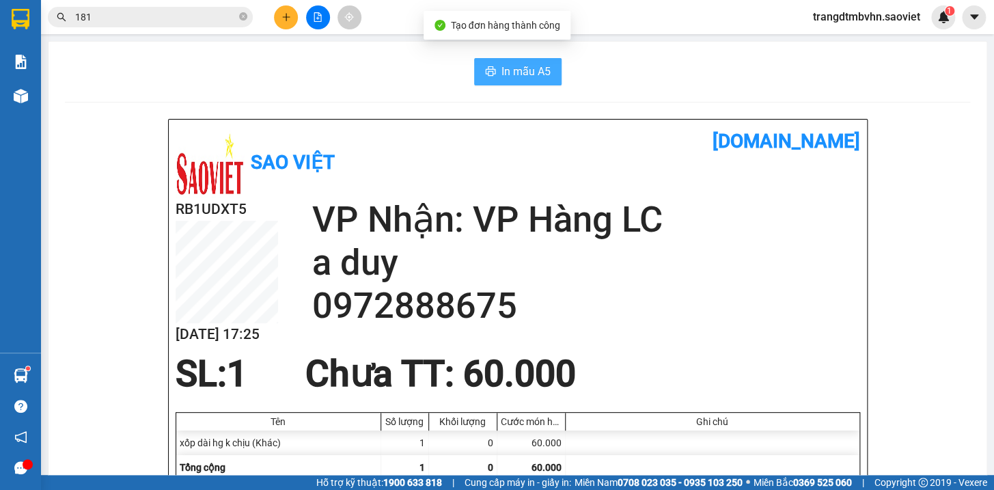
click at [507, 70] on span "In mẫu A5" at bounding box center [525, 71] width 49 height 17
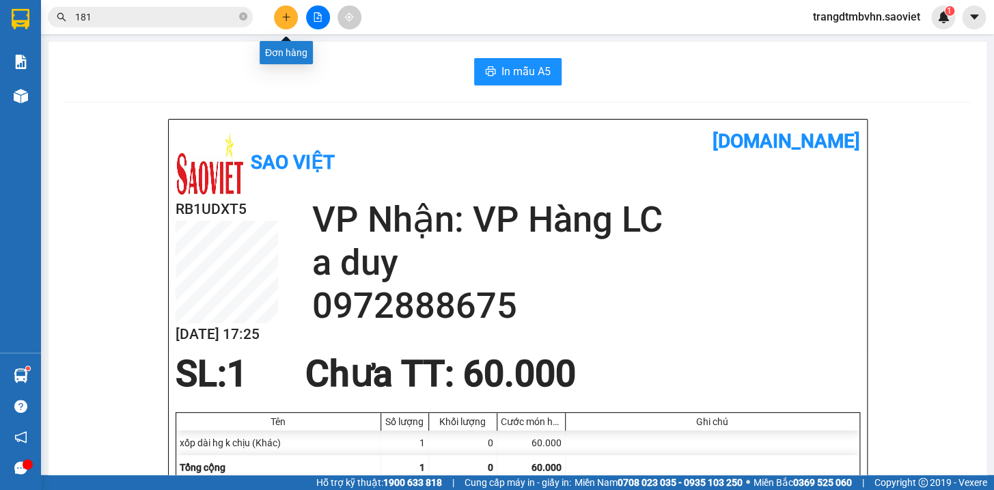
click at [287, 23] on button at bounding box center [286, 17] width 24 height 24
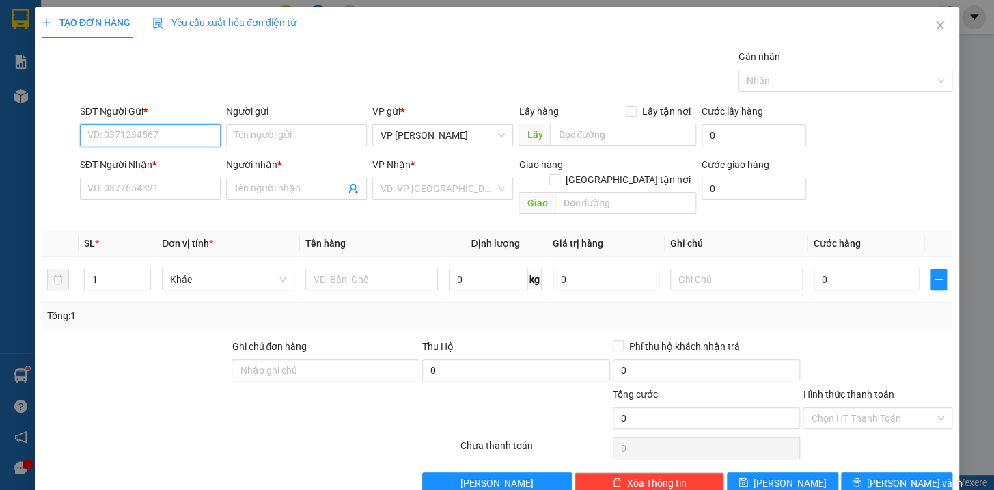
click at [178, 132] on input "SĐT Người Gửi *" at bounding box center [150, 135] width 141 height 22
click at [173, 160] on div "0946783993 - [GEOGRAPHIC_DATA]" at bounding box center [164, 162] width 154 height 15
type input "0946783993"
type input "Viêt anh"
type input "0886243456"
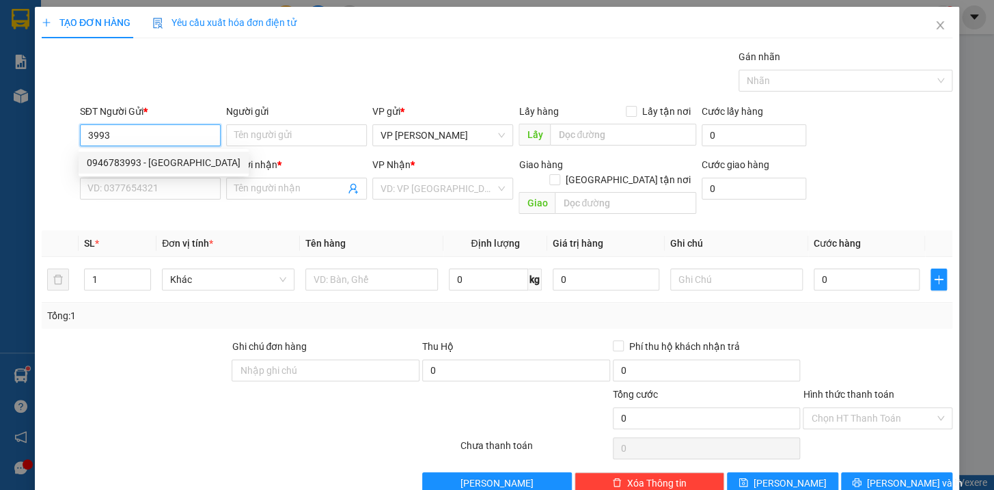
type input "linh"
type input "đã gọi"
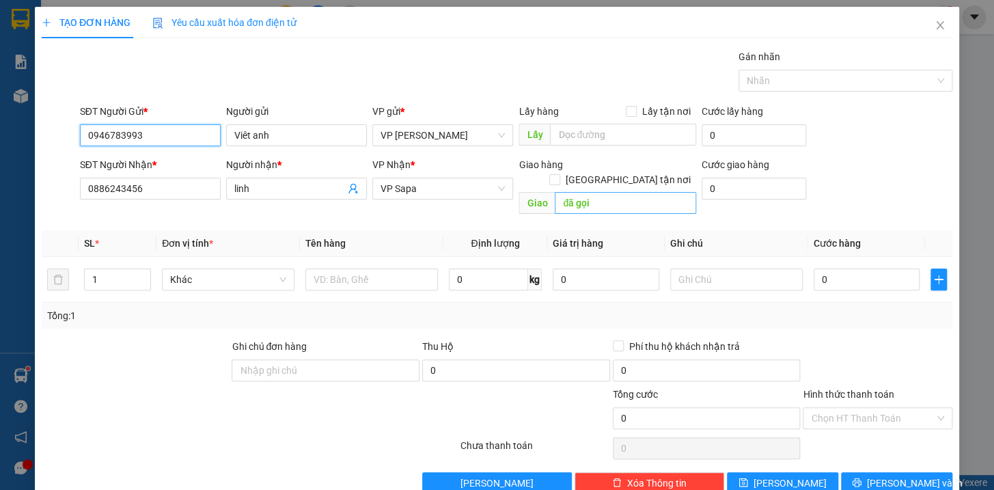
type input "0946783993"
click at [617, 193] on input "đã gọi" at bounding box center [625, 203] width 141 height 22
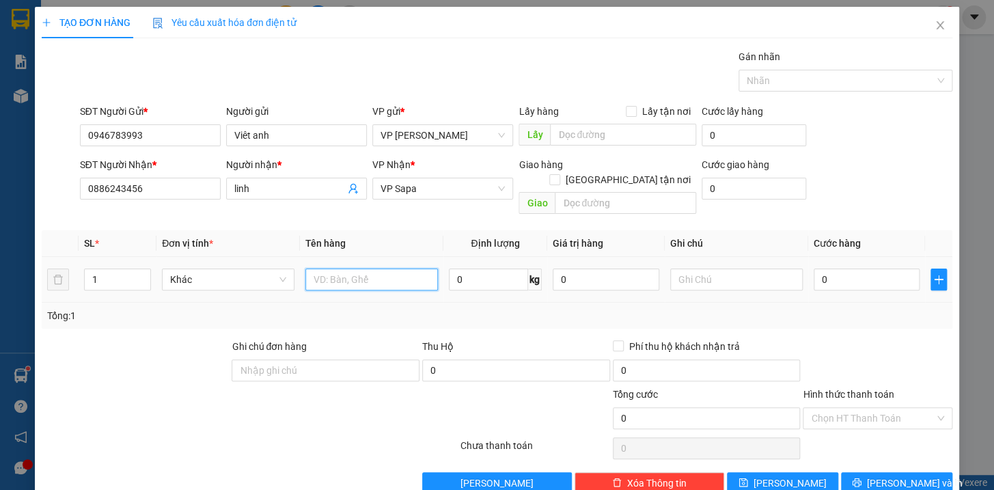
click at [351, 268] on input "text" at bounding box center [371, 279] width 132 height 22
type input "bọc đen qa"
click at [828, 268] on input "0" at bounding box center [866, 279] width 107 height 22
type input "6"
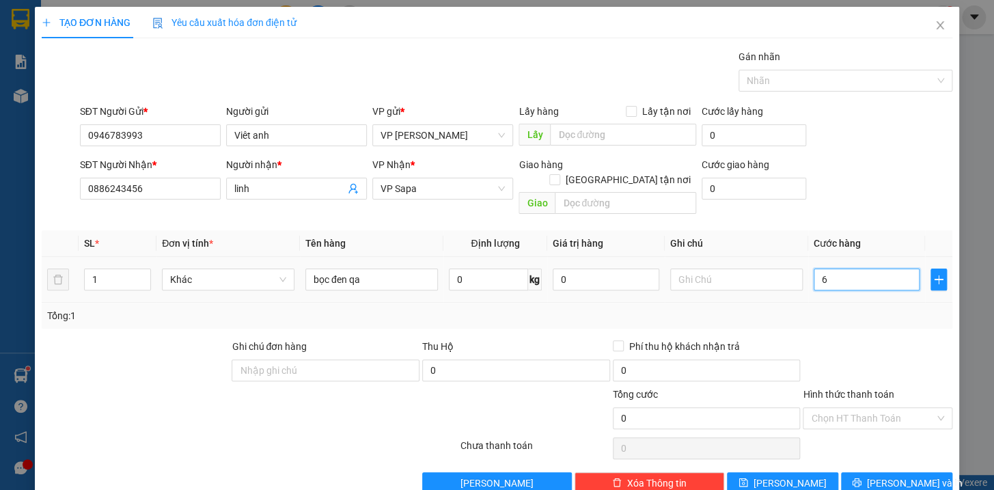
type input "6"
type input "60"
type input "600"
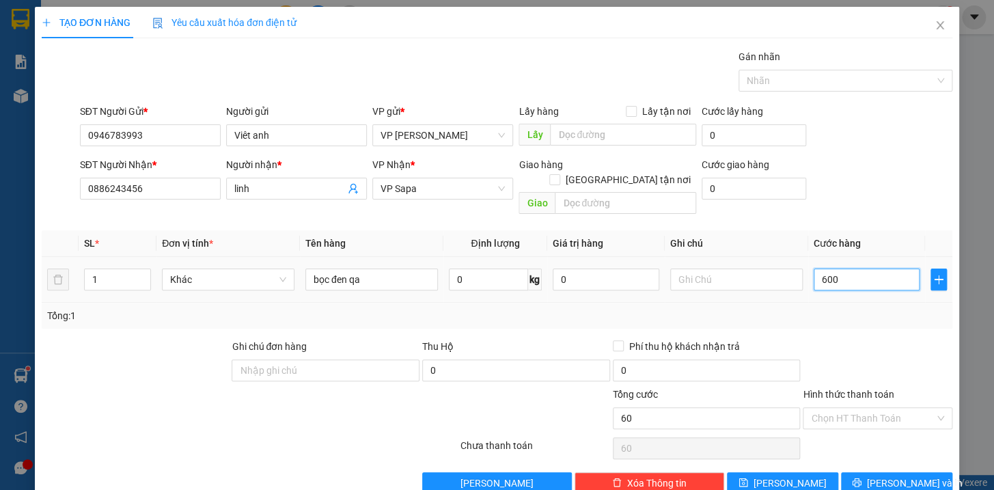
type input "600"
type input "6.000"
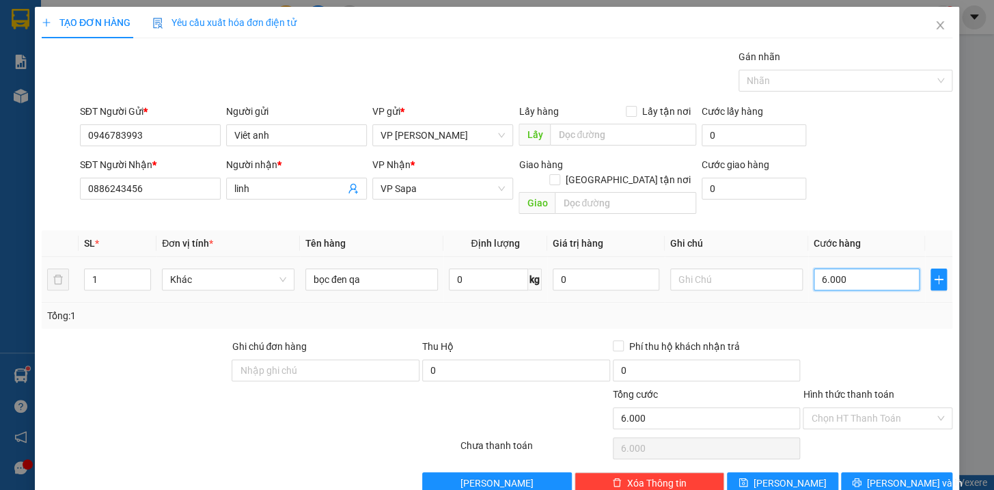
type input "60.000"
click at [892, 475] on span "[PERSON_NAME] và In" at bounding box center [915, 482] width 96 height 15
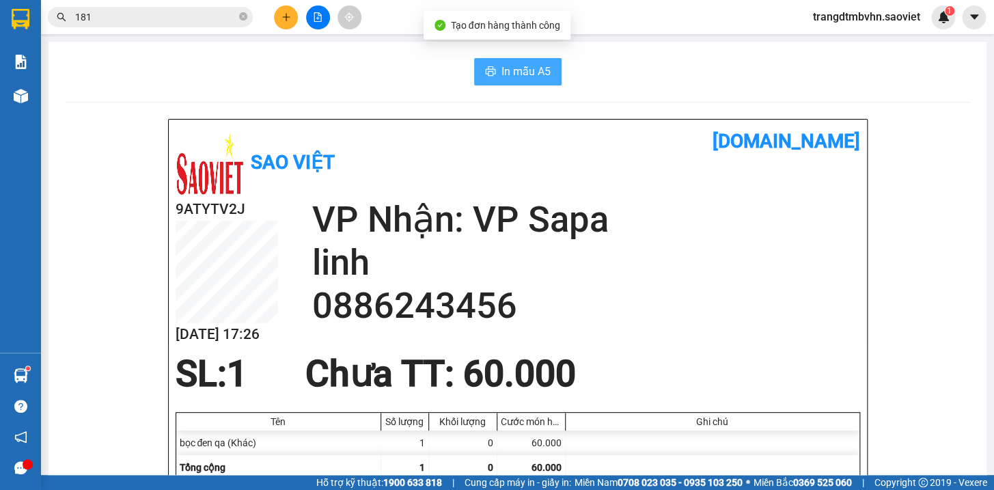
click at [518, 73] on span "In mẫu A5" at bounding box center [525, 71] width 49 height 17
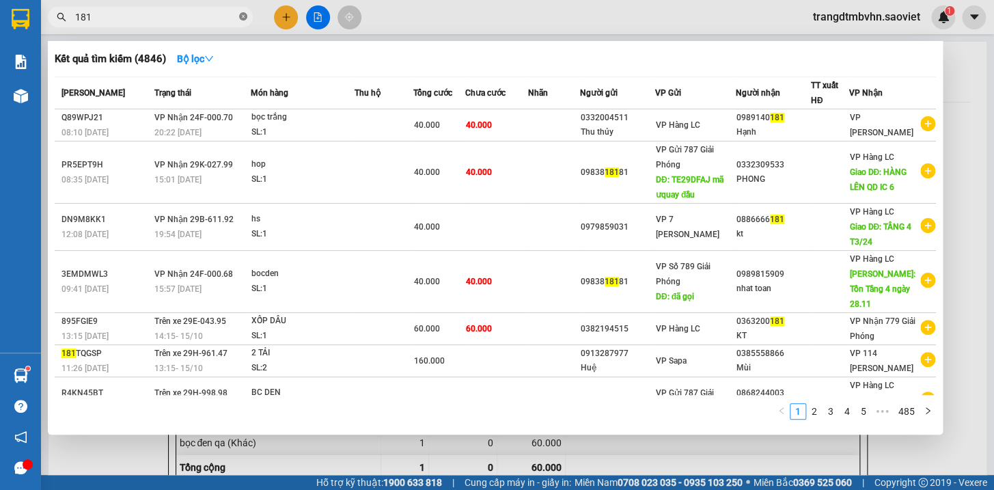
click at [241, 14] on icon "close-circle" at bounding box center [243, 16] width 8 height 8
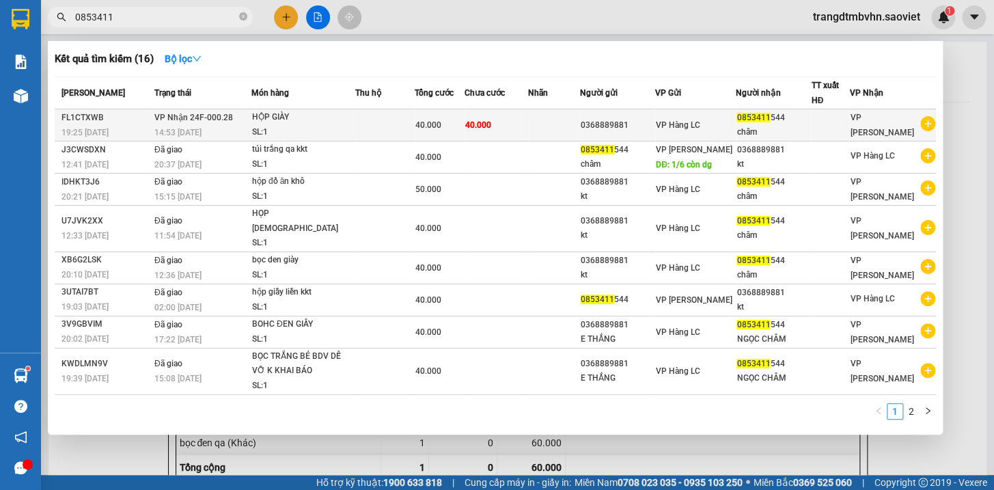
type input "0853411"
click at [731, 119] on div "VP Hàng LC" at bounding box center [695, 124] width 79 height 15
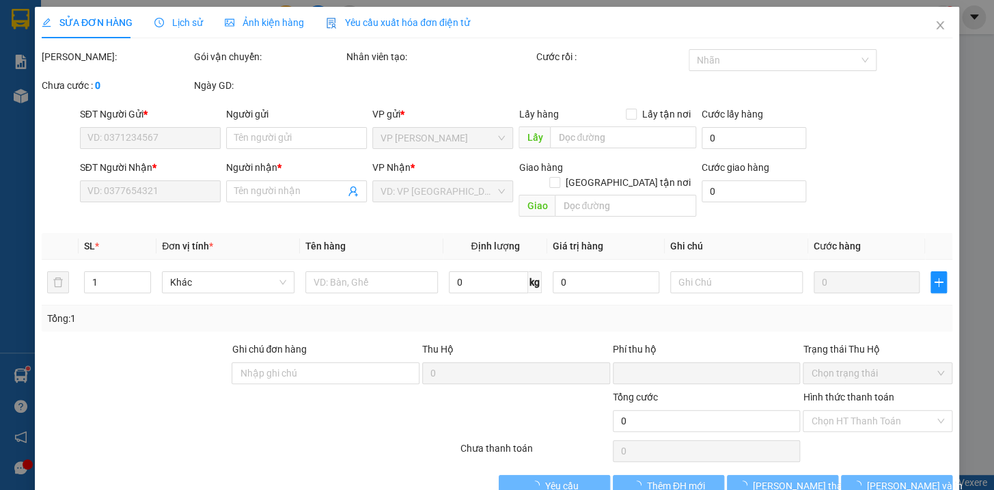
type input "0368889881"
type input "0853411544"
type input "châm"
type input "0"
type input "40.000"
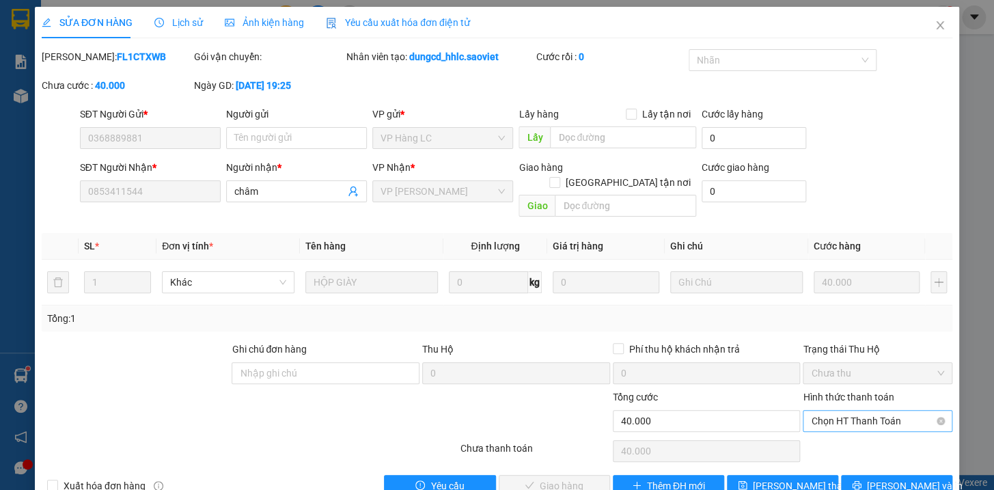
click at [871, 410] on span "Chọn HT Thanh Toán" at bounding box center [877, 420] width 133 height 20
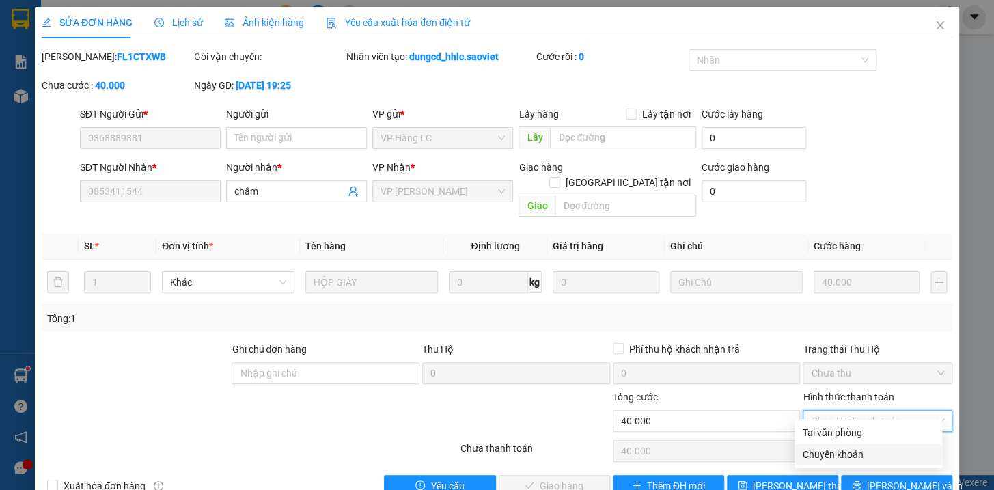
click at [843, 450] on div "Chuyển khoản" at bounding box center [867, 454] width 131 height 15
type input "0"
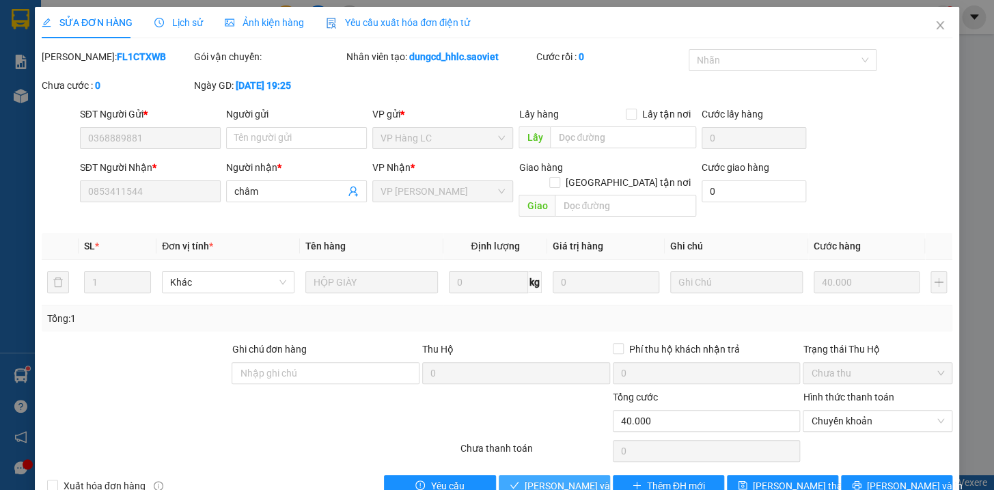
click at [524, 478] on span "[PERSON_NAME] và Giao hàng" at bounding box center [589, 485] width 131 height 15
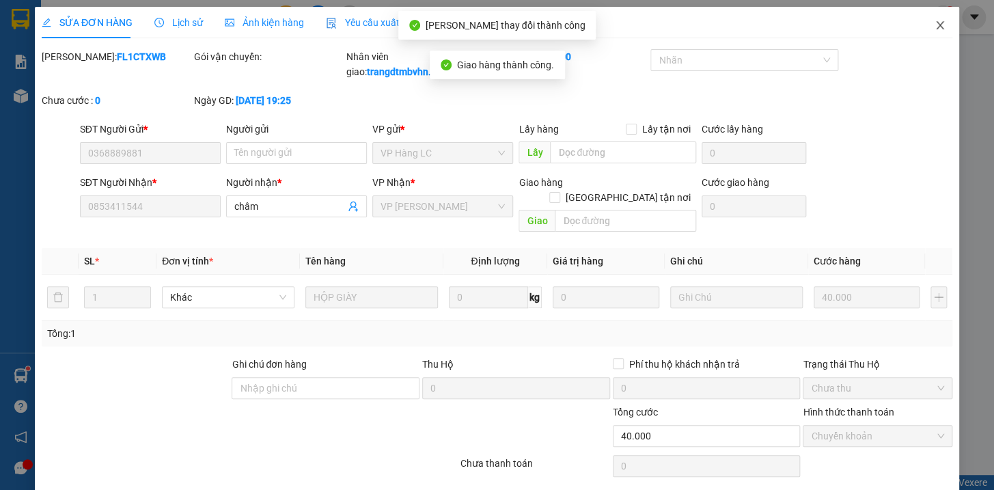
click at [936, 23] on icon "close" at bounding box center [940, 25] width 8 height 8
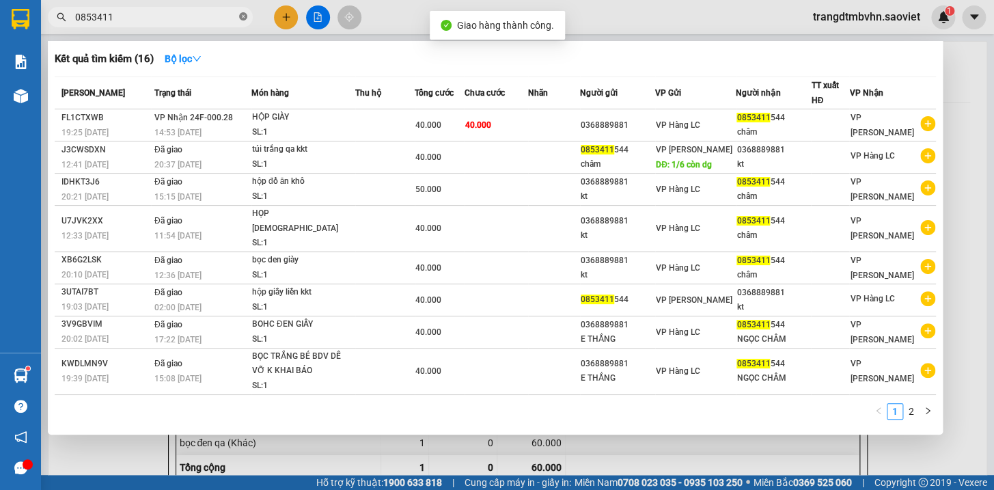
click at [245, 16] on icon "close-circle" at bounding box center [243, 16] width 8 height 8
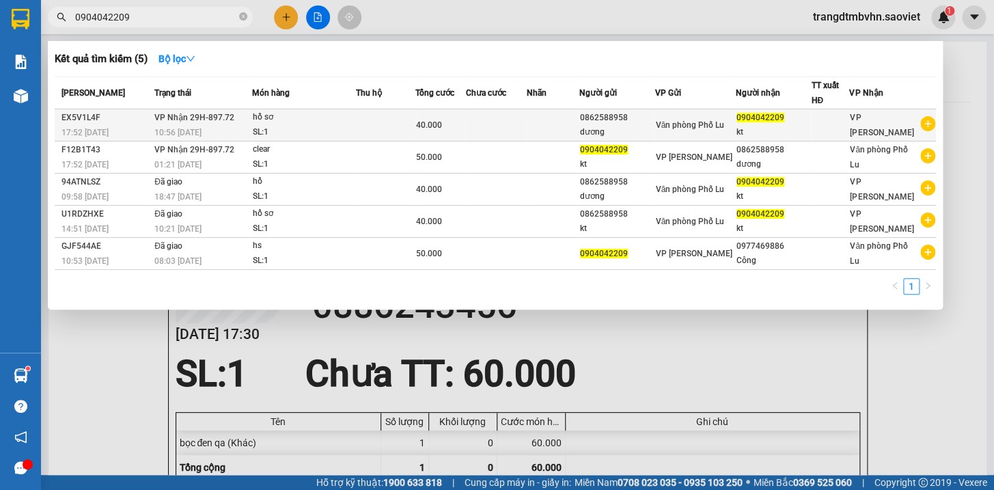
type input "0904042209"
click at [777, 129] on div "kt" at bounding box center [773, 132] width 74 height 14
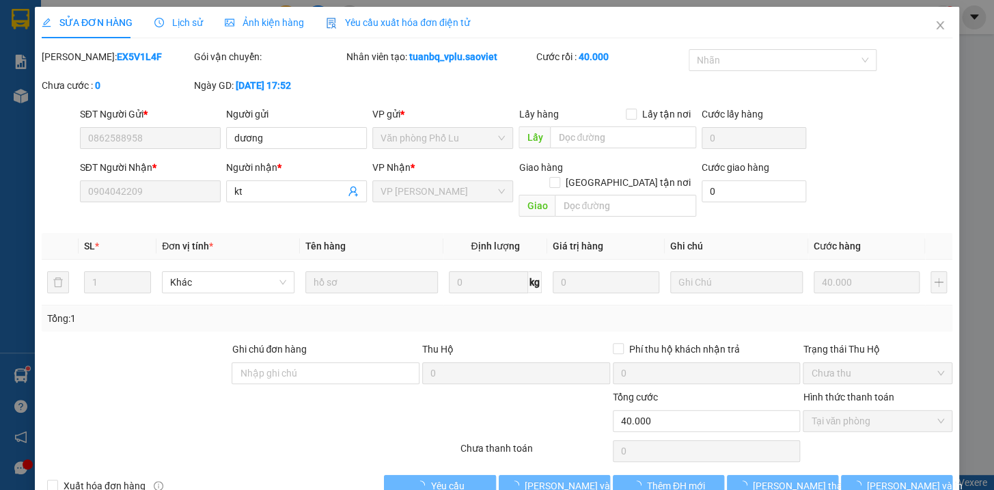
type input "0862588958"
type input "dương"
type input "0904042209"
type input "kt"
type input "0"
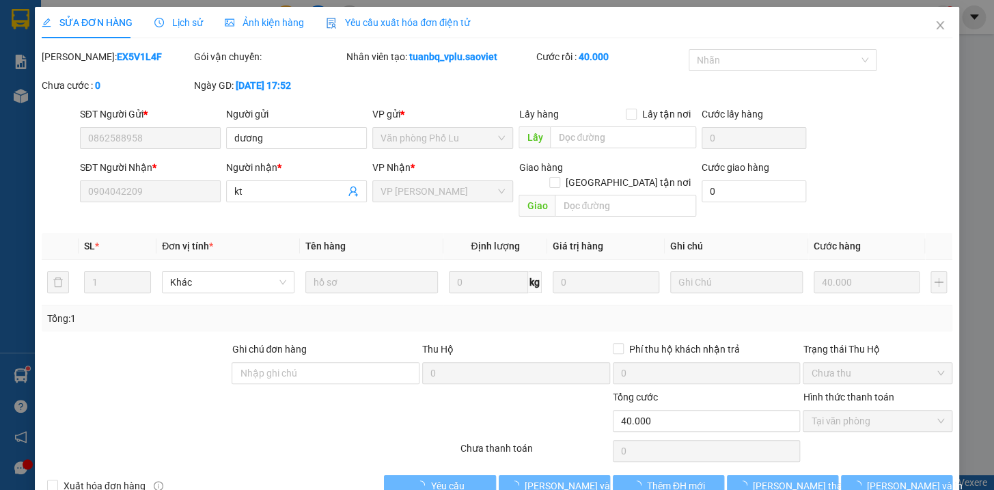
type input "40.000"
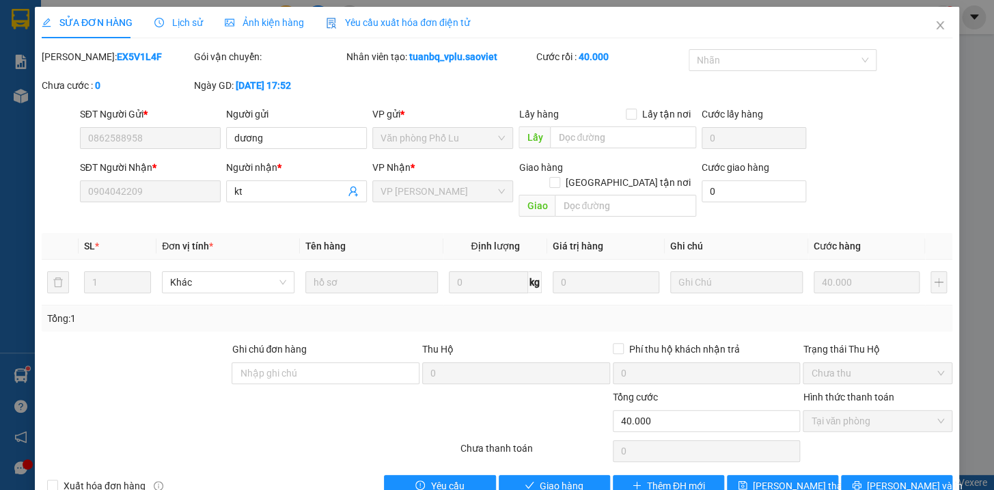
scroll to position [18, 0]
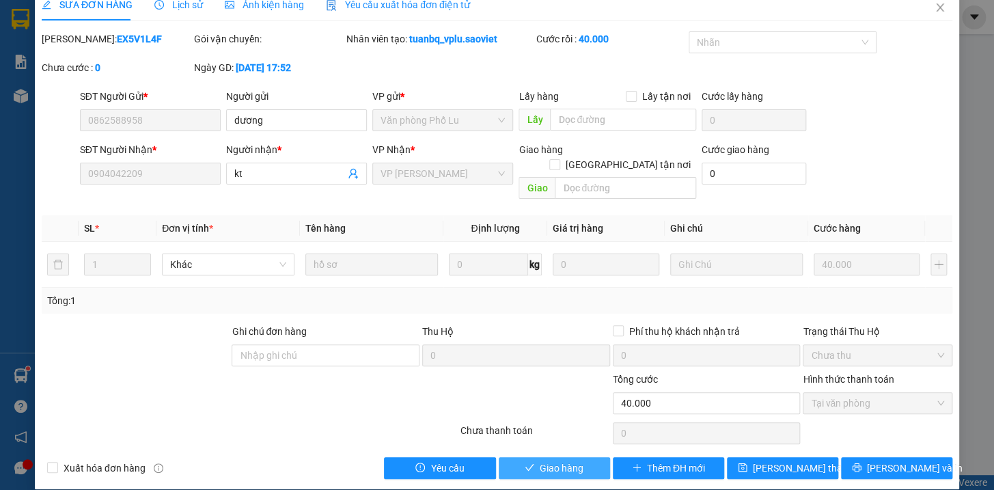
click at [563, 460] on span "Giao hàng" at bounding box center [562, 467] width 44 height 15
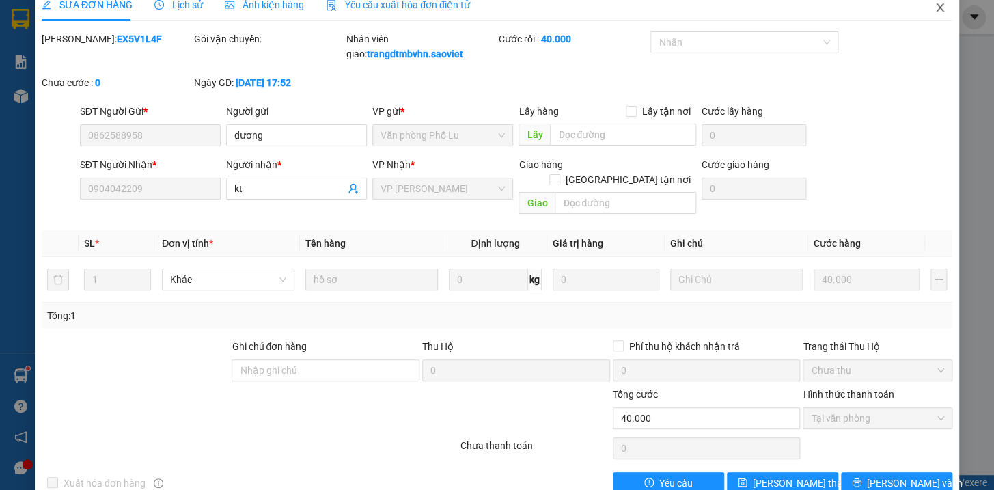
click at [934, 6] on icon "close" at bounding box center [939, 7] width 11 height 11
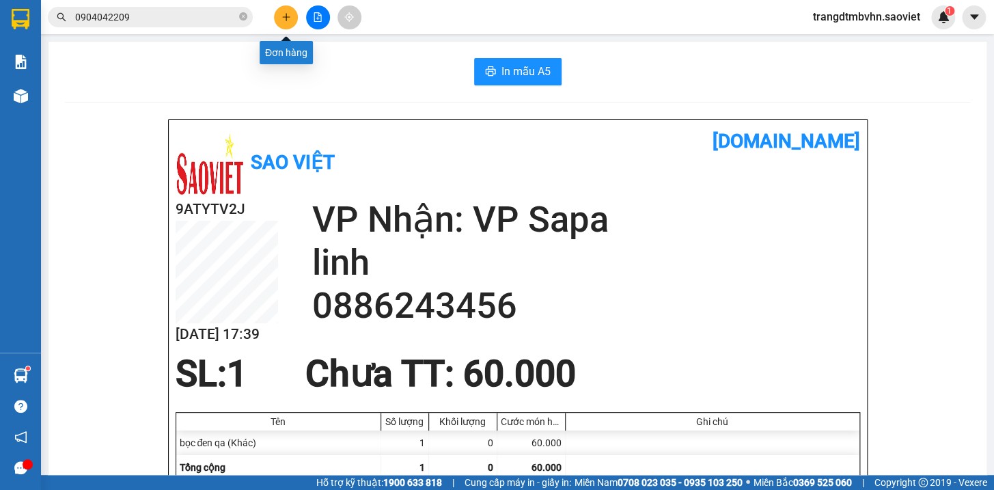
click at [285, 19] on icon "plus" at bounding box center [285, 17] width 1 height 8
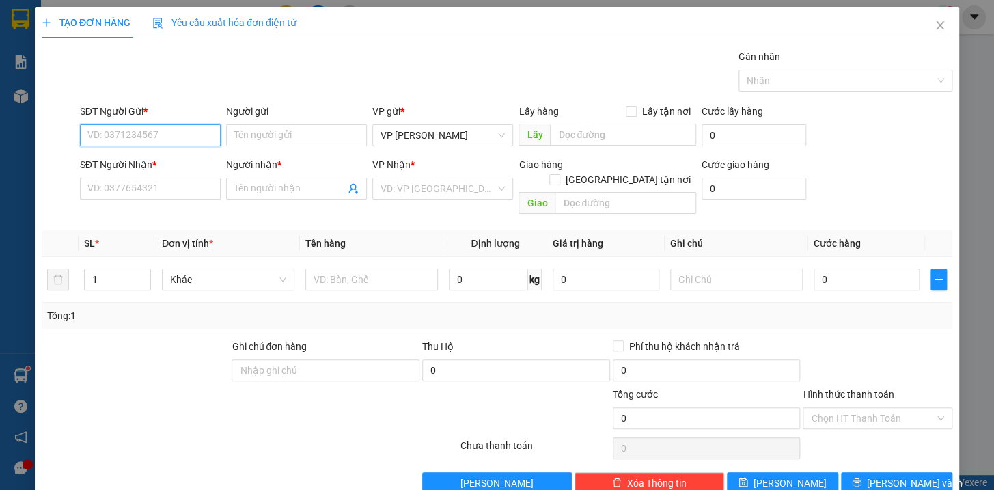
click at [109, 140] on input "SĐT Người Gửi *" at bounding box center [150, 135] width 141 height 22
type input "0973280632"
click at [104, 156] on div "0973280632 - thủy" at bounding box center [148, 162] width 123 height 15
type input "thủy"
type input "0972538189"
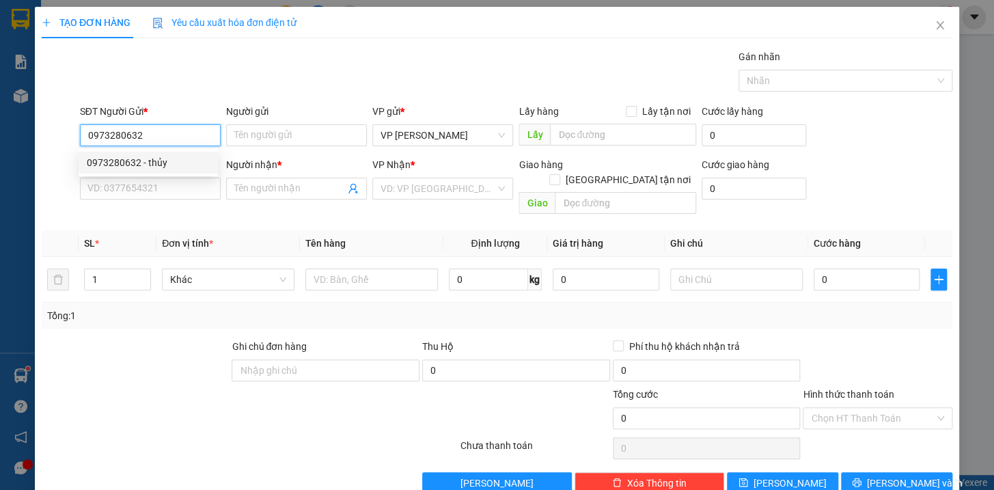
type input "Hương"
type input "0973280632"
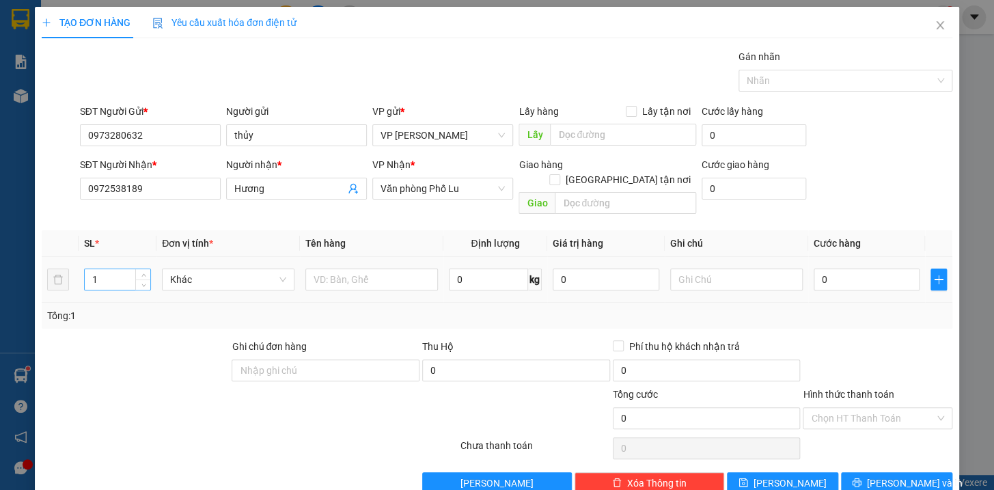
click at [116, 270] on input "1" at bounding box center [118, 279] width 66 height 20
type input "2"
click at [382, 268] on input "text" at bounding box center [371, 279] width 132 height 22
type input "kiện quả hg k chịu"
click at [869, 268] on input "0" at bounding box center [866, 279] width 107 height 22
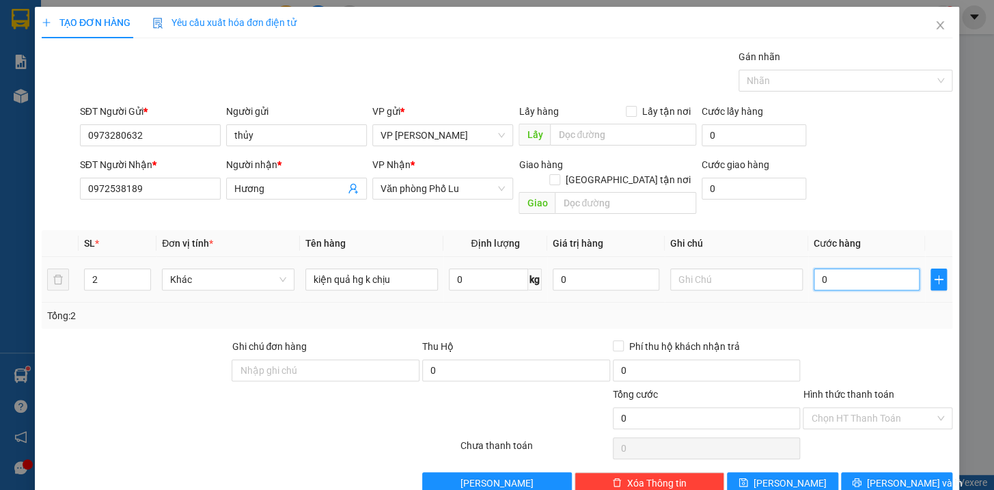
type input "1"
type input "10"
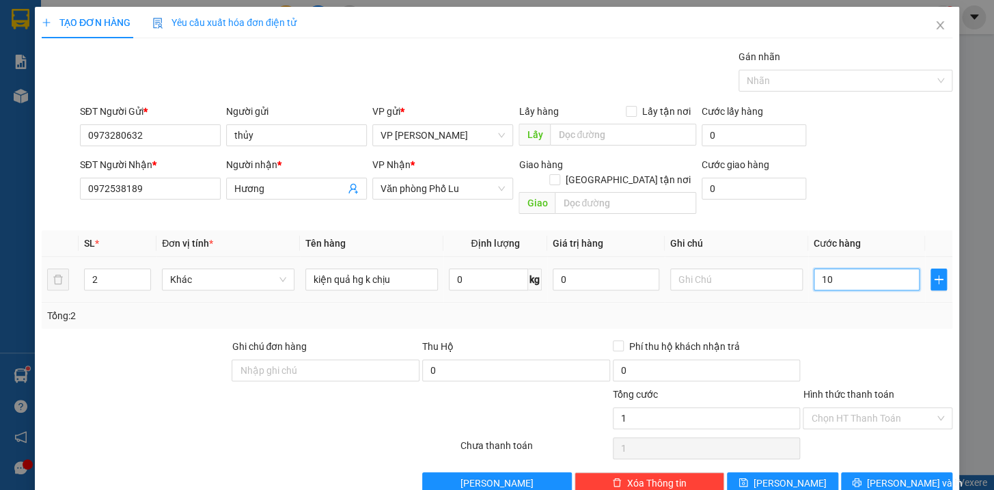
type input "10"
type input "100"
type input "1.000"
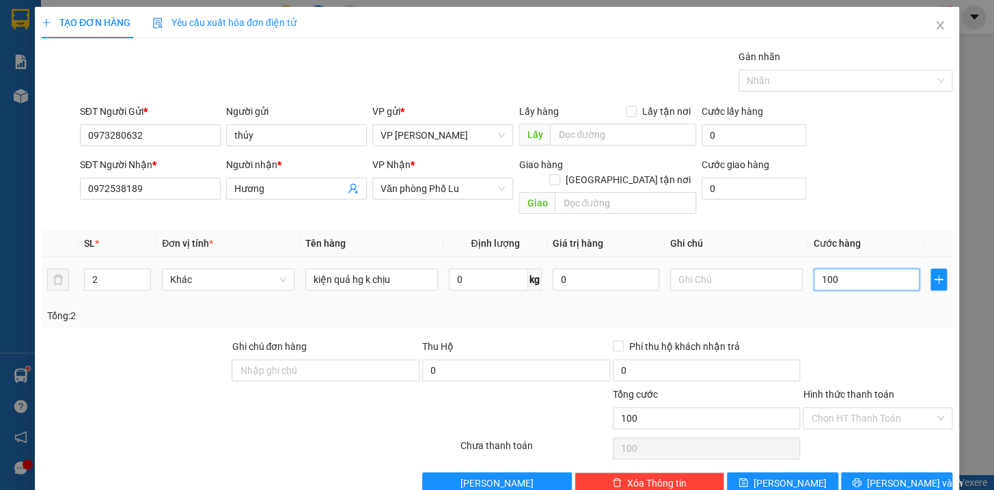
type input "1.000"
type input "10.000"
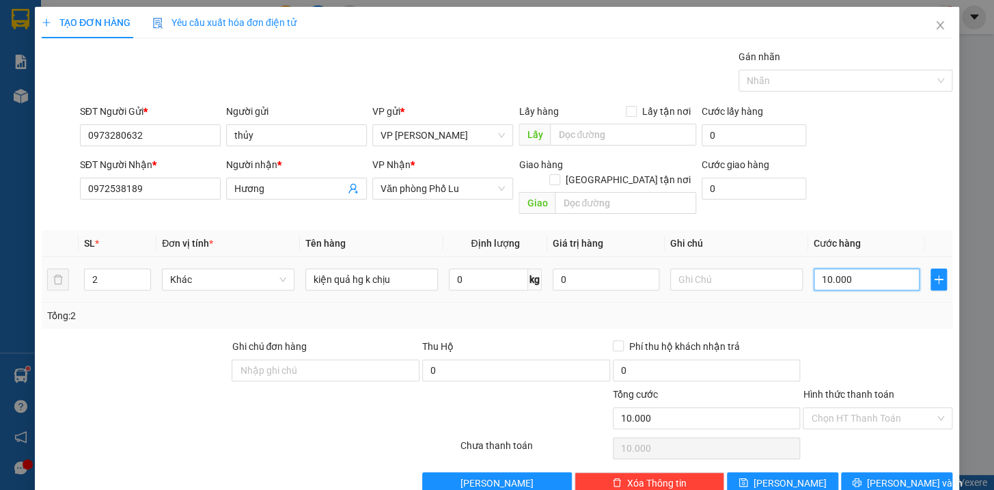
type input "100.000"
click at [882, 475] on span "[PERSON_NAME] và In" at bounding box center [915, 482] width 96 height 15
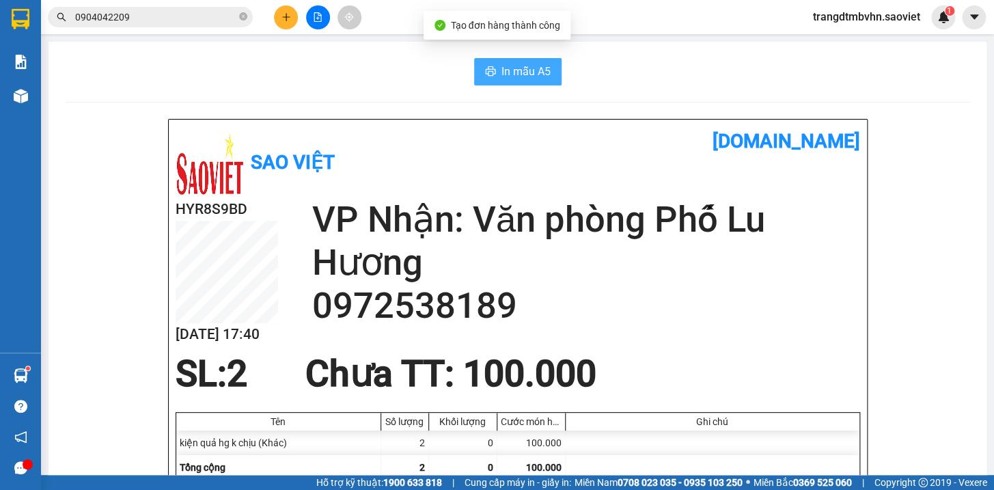
click at [514, 76] on span "In mẫu A5" at bounding box center [525, 71] width 49 height 17
click at [516, 74] on span "In mẫu A5" at bounding box center [525, 71] width 49 height 17
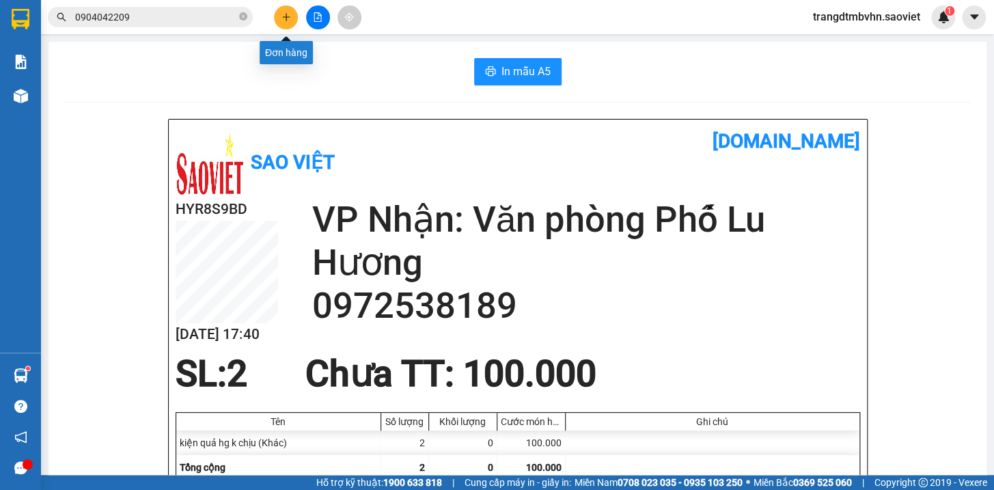
click at [285, 14] on icon "plus" at bounding box center [286, 17] width 10 height 10
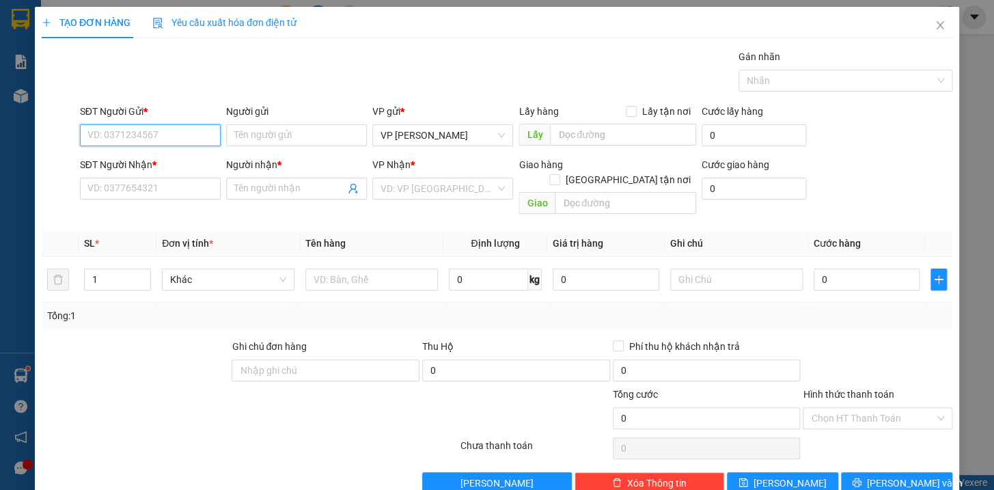
click at [209, 136] on input "SĐT Người Gửi *" at bounding box center [150, 135] width 141 height 22
type input "0363013035"
click at [147, 160] on div "0363013035 - kt" at bounding box center [148, 162] width 123 height 15
type input "kt"
type input "0984708493"
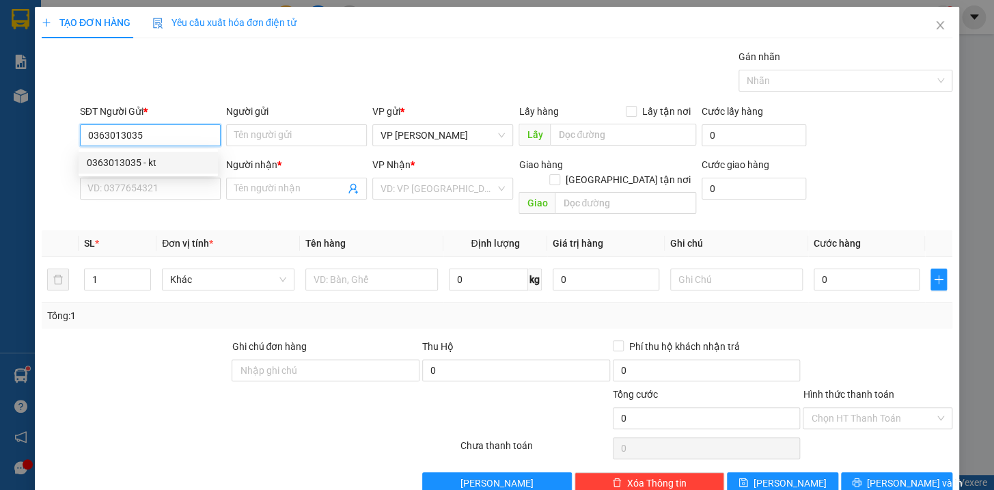
type input "Oai thêu"
type input "0363013035"
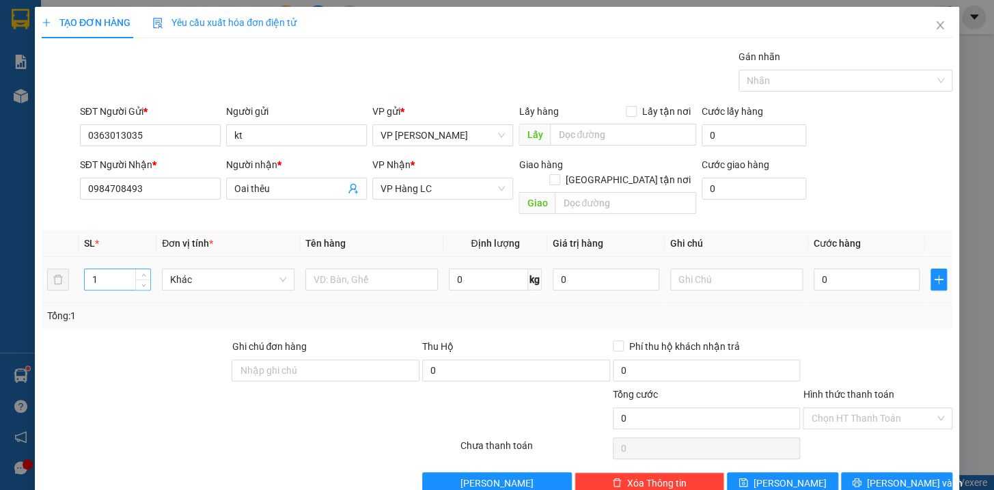
click at [118, 273] on input "1" at bounding box center [118, 279] width 66 height 20
type input "2"
click at [313, 271] on input "text" at bounding box center [371, 279] width 132 height 22
type input "hộp xanh quạt kkt"
click at [828, 268] on input "0" at bounding box center [866, 279] width 107 height 22
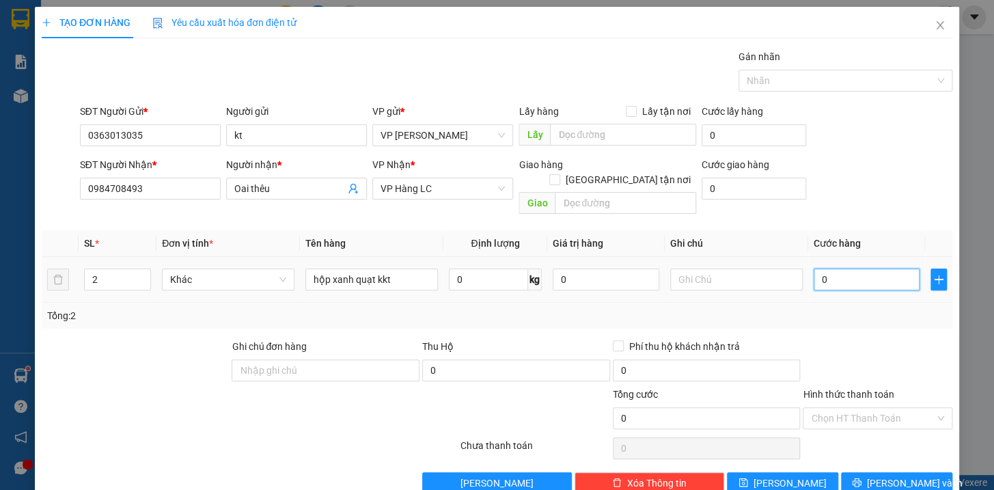
type input "8"
type input "80"
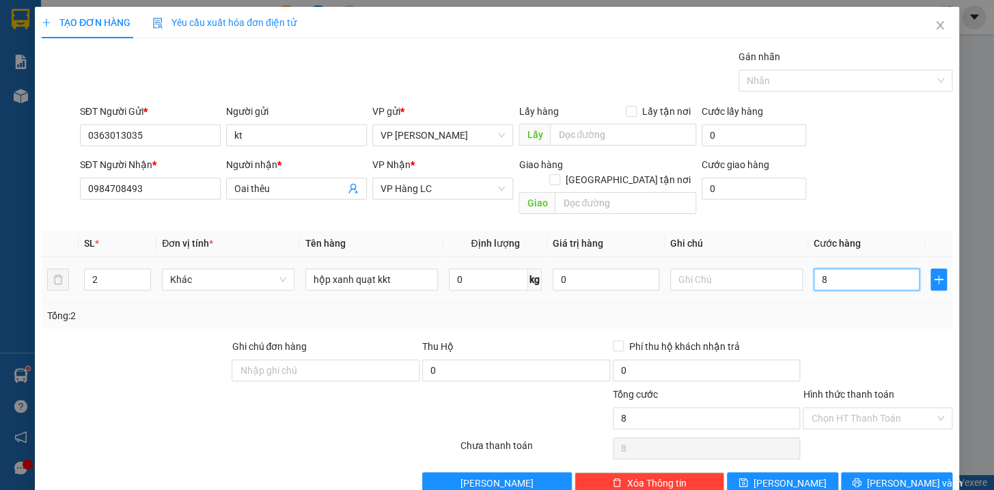
type input "80"
type input "800"
type input "8.000"
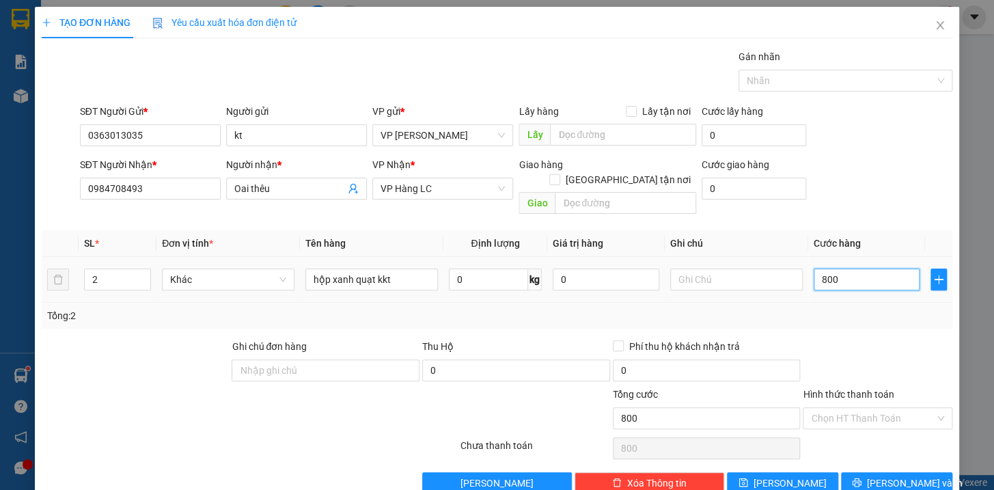
type input "8.000"
type input "80.000"
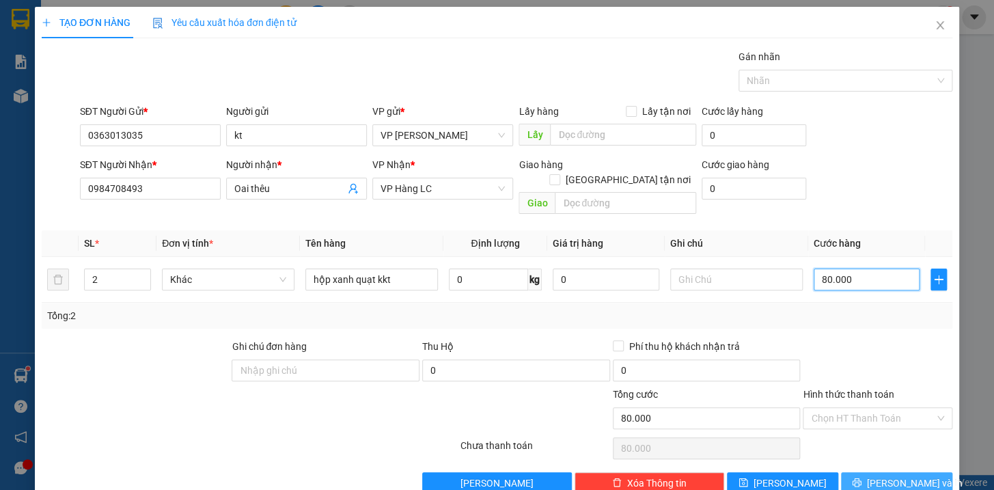
type input "80.000"
click at [906, 475] on span "[PERSON_NAME] và In" at bounding box center [915, 482] width 96 height 15
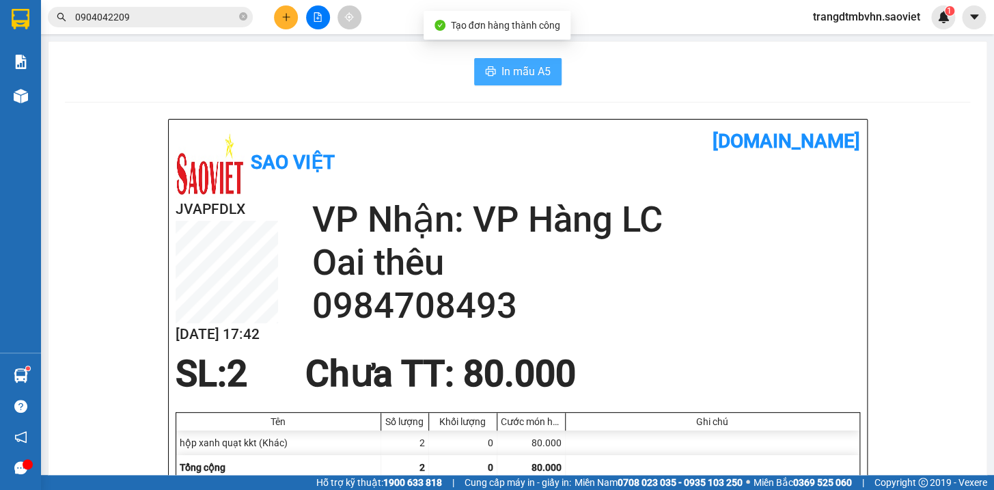
click at [529, 66] on span "In mẫu A5" at bounding box center [525, 71] width 49 height 17
click at [507, 74] on span "In mẫu A5" at bounding box center [525, 71] width 49 height 17
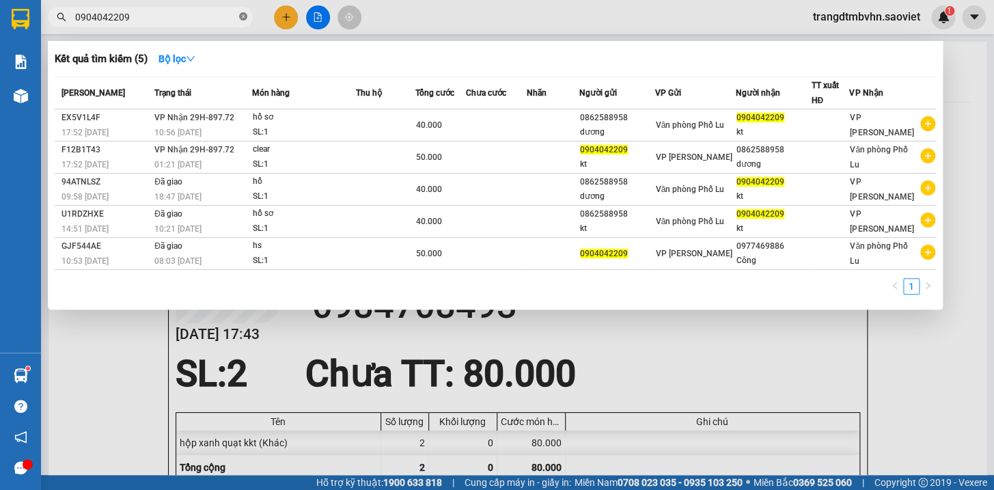
click at [241, 20] on icon "close-circle" at bounding box center [243, 16] width 8 height 8
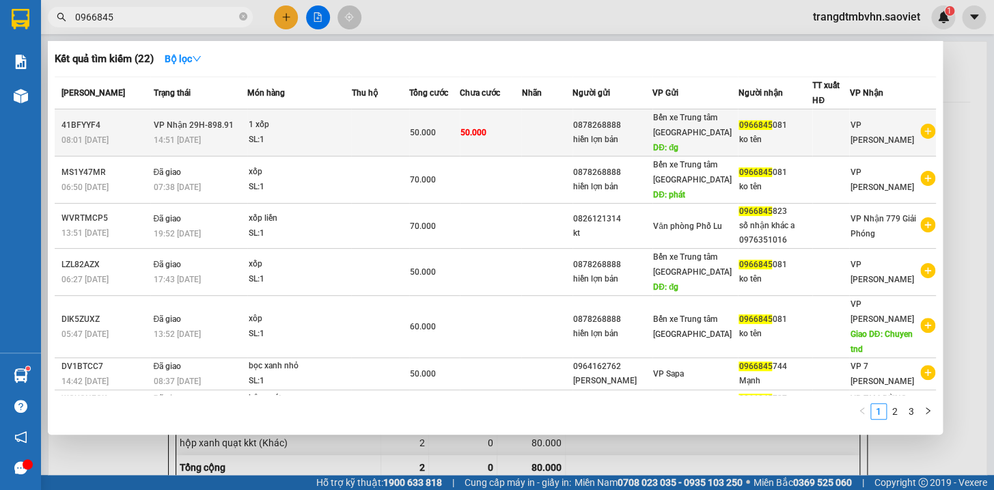
type input "0966845"
click at [710, 135] on div "Bến xe Trung tâm Lào Cai DĐ: đg" at bounding box center [695, 132] width 84 height 45
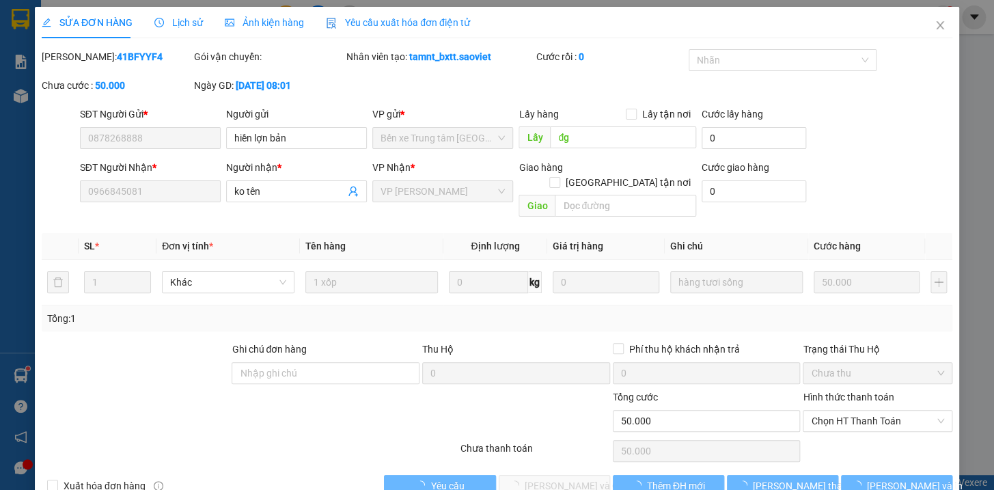
type input "0878268888"
type input "hiền lợn bản"
type input "đg"
type input "0966845081"
type input "ko tên"
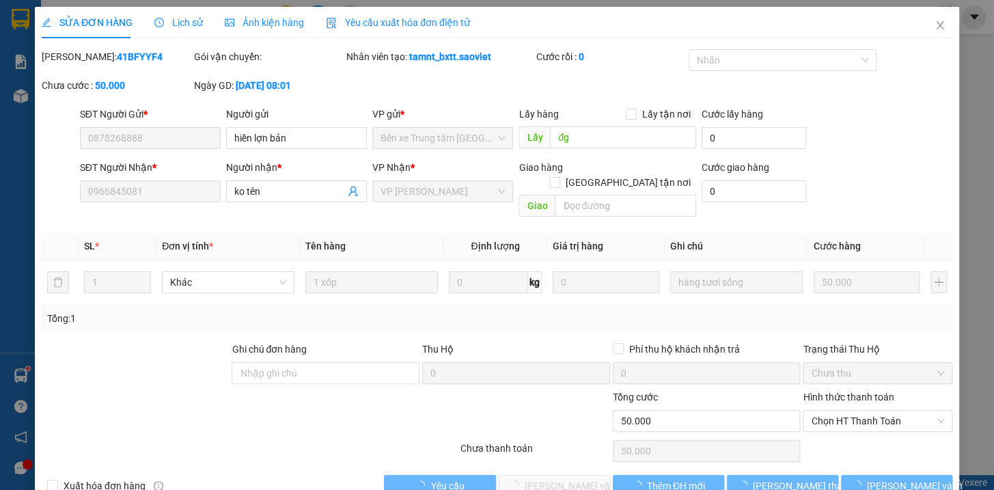
type input "0"
type input "50.000"
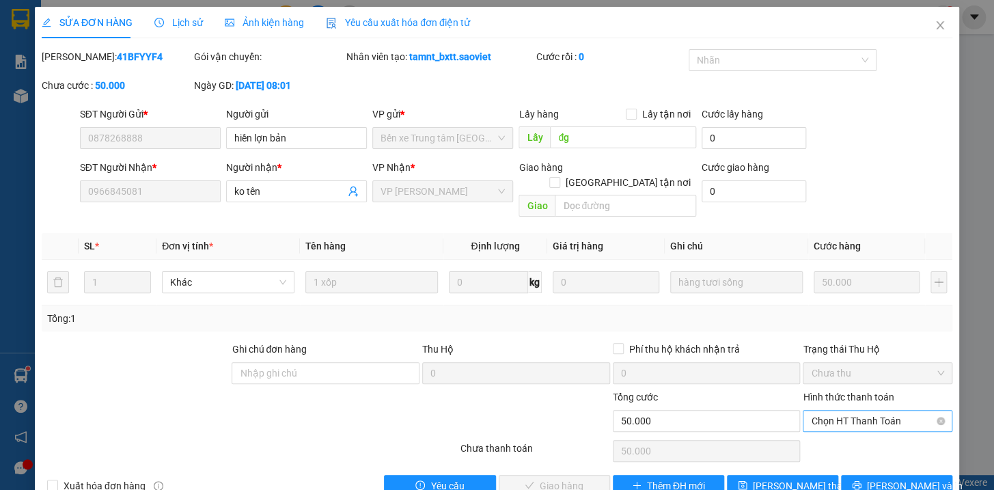
click at [873, 410] on span "Chọn HT Thanh Toán" at bounding box center [877, 420] width 133 height 20
click at [841, 434] on div "Tại văn phòng" at bounding box center [867, 432] width 131 height 15
type input "0"
click at [542, 478] on span "[PERSON_NAME] và Giao hàng" at bounding box center [589, 485] width 131 height 15
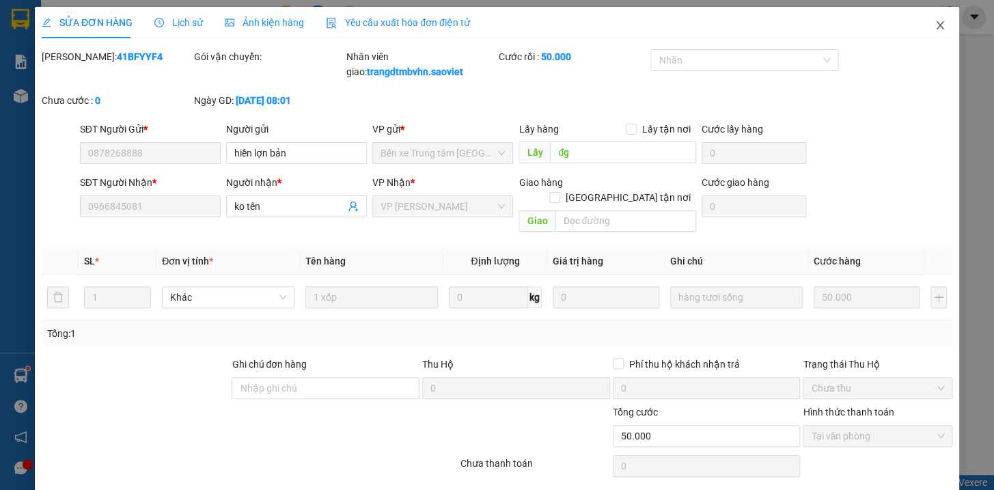
click at [934, 26] on icon "close" at bounding box center [939, 25] width 11 height 11
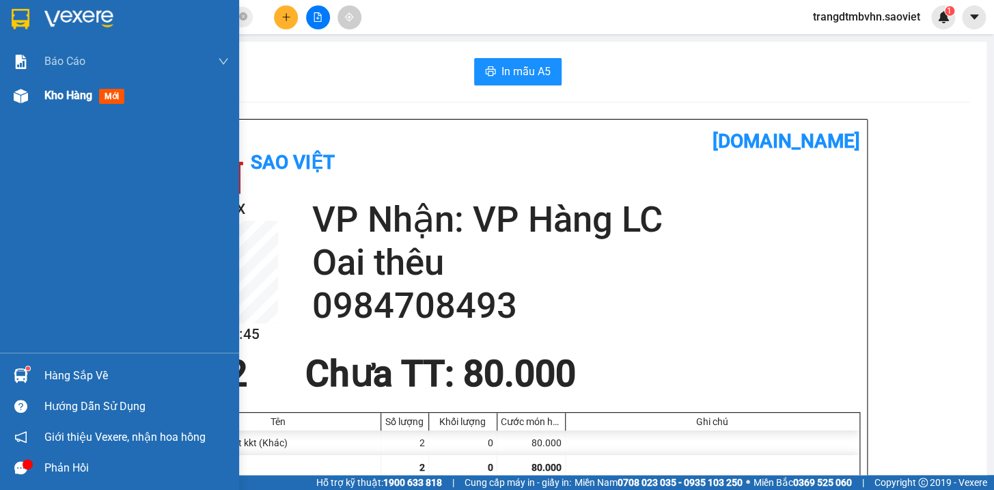
click at [64, 94] on span "Kho hàng" at bounding box center [68, 95] width 48 height 13
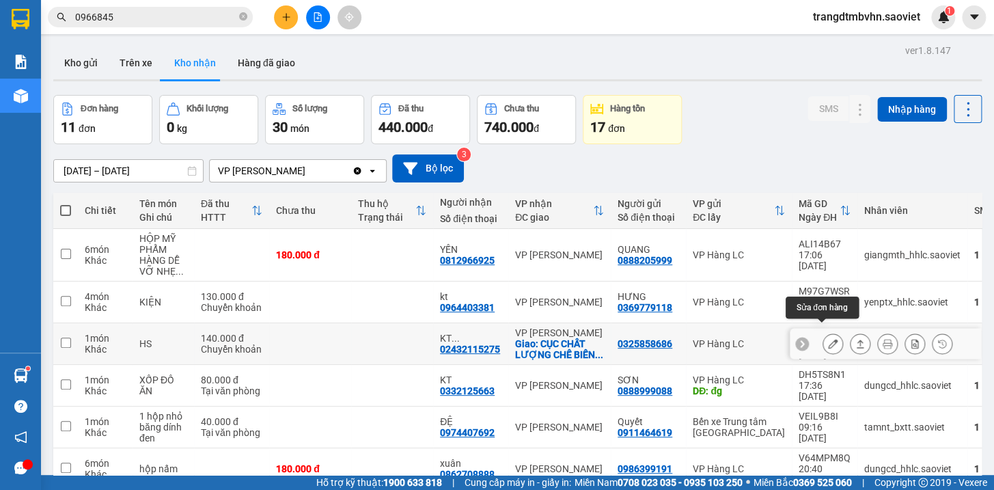
click at [828, 339] on icon at bounding box center [833, 344] width 10 height 10
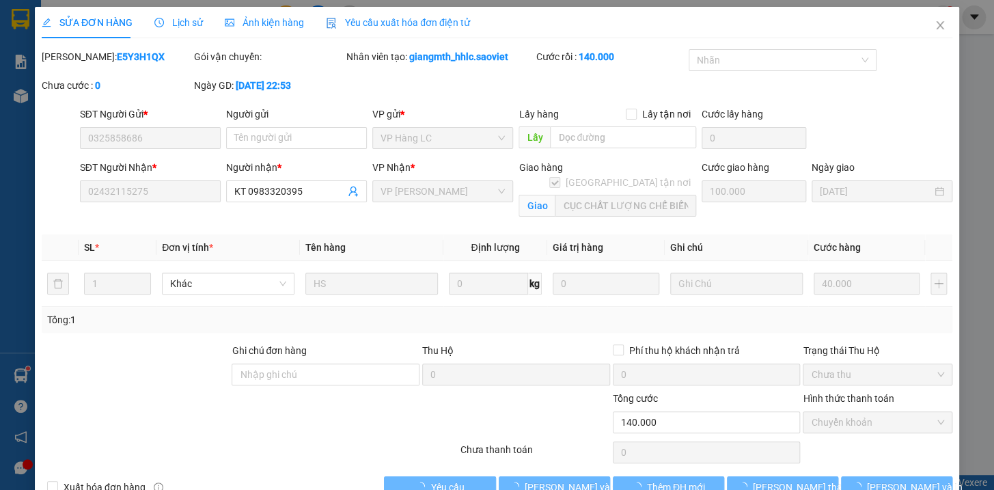
type input "0325858686"
type input "02432115275"
type input "KT 0983320395"
checkbox input "true"
type input "CỤC CHẤT LƯỢNG CHẾ BIẾN VÀ PT THỊ TRƯỜNG KM SỐ 0 CAO TỐC HN-HP XÃ [GEOGRAPHIC_D…"
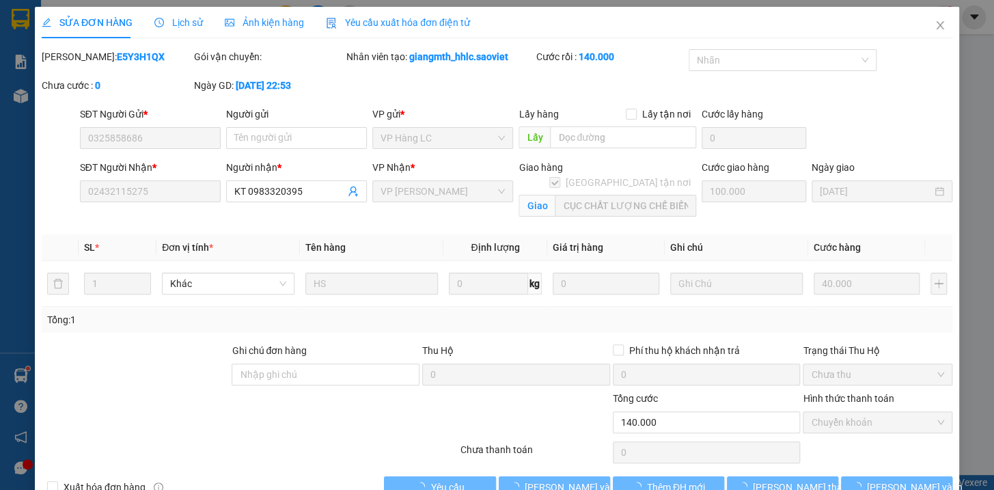
type input "0"
type input "140.000"
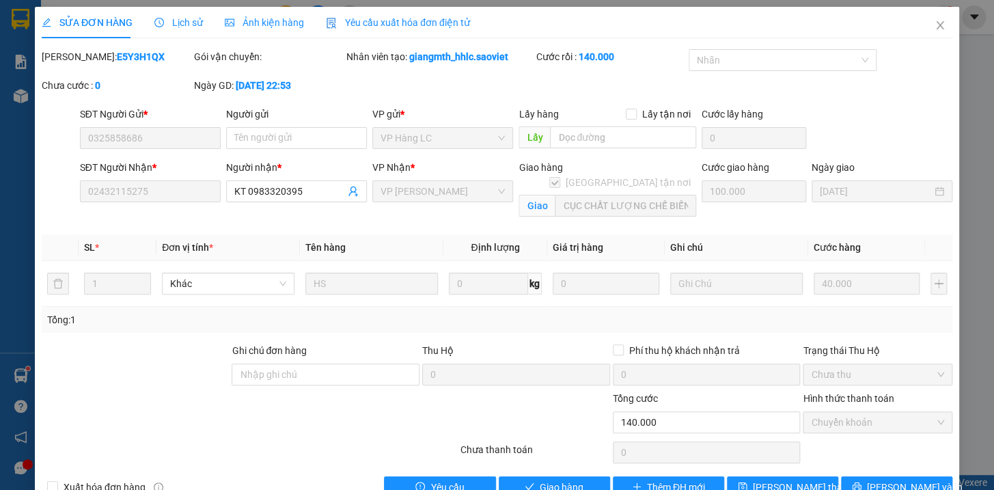
scroll to position [34, 0]
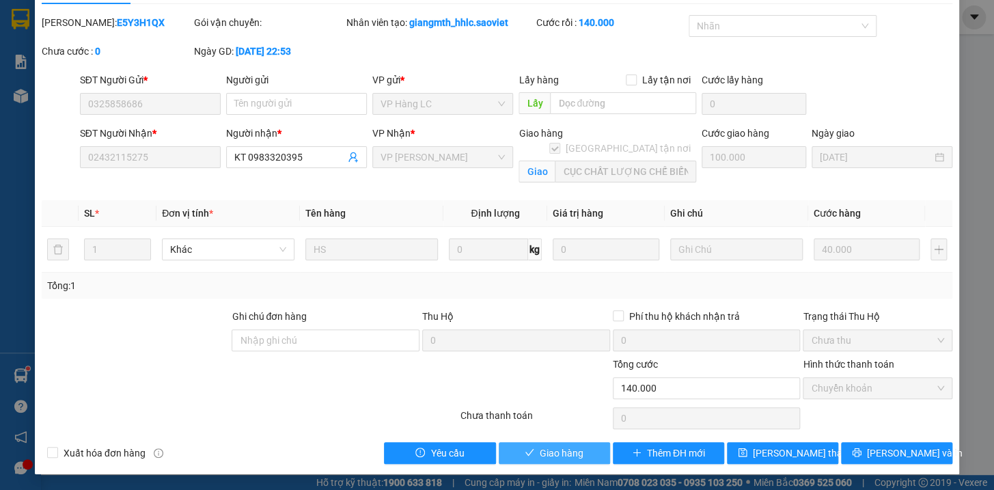
click at [540, 455] on span "Giao hàng" at bounding box center [562, 452] width 44 height 15
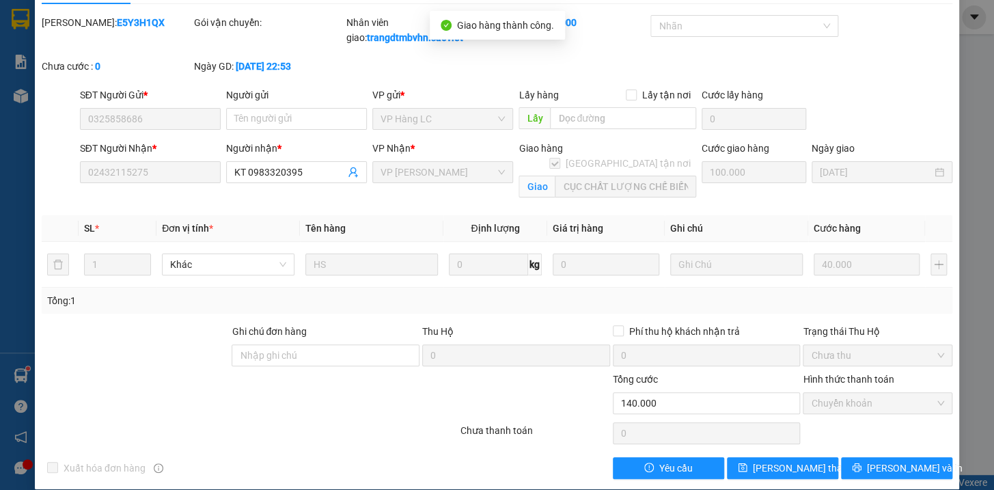
scroll to position [0, 0]
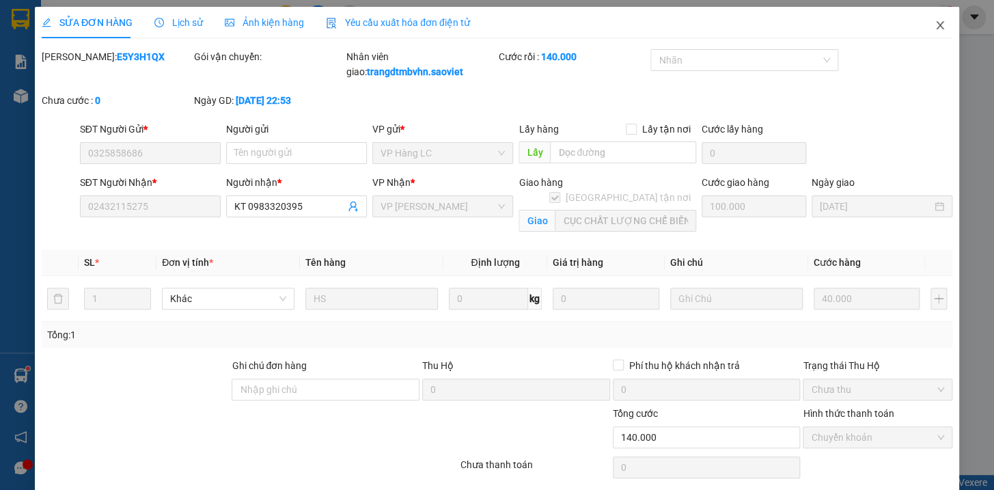
click at [934, 27] on icon "close" at bounding box center [939, 25] width 11 height 11
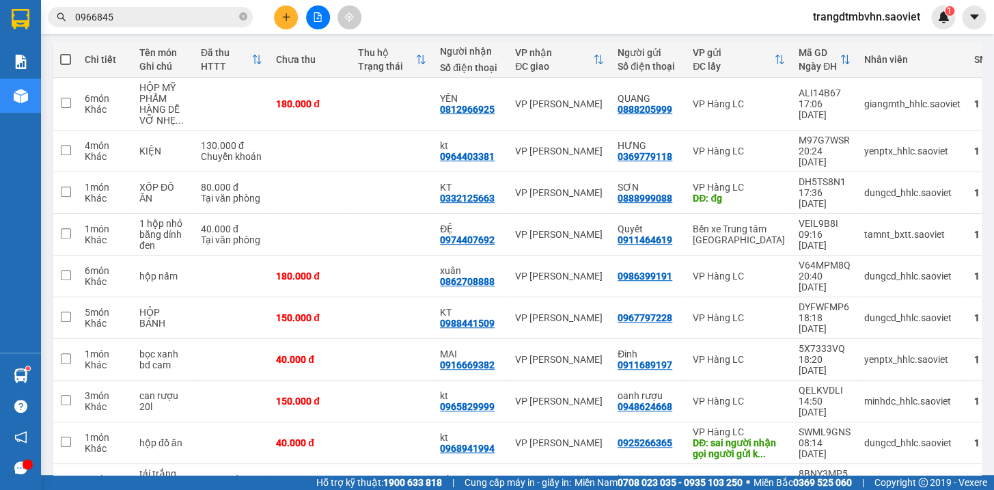
scroll to position [160, 0]
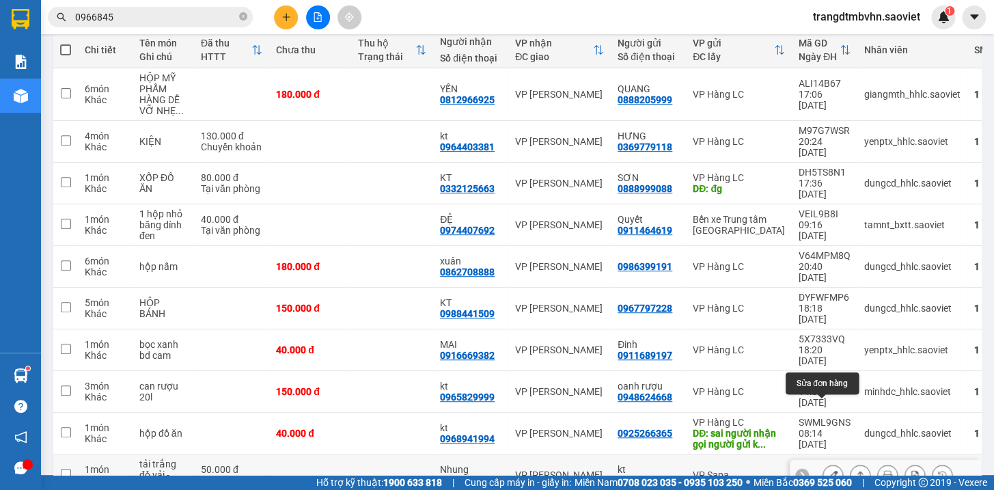
click at [828, 470] on icon at bounding box center [833, 475] width 10 height 10
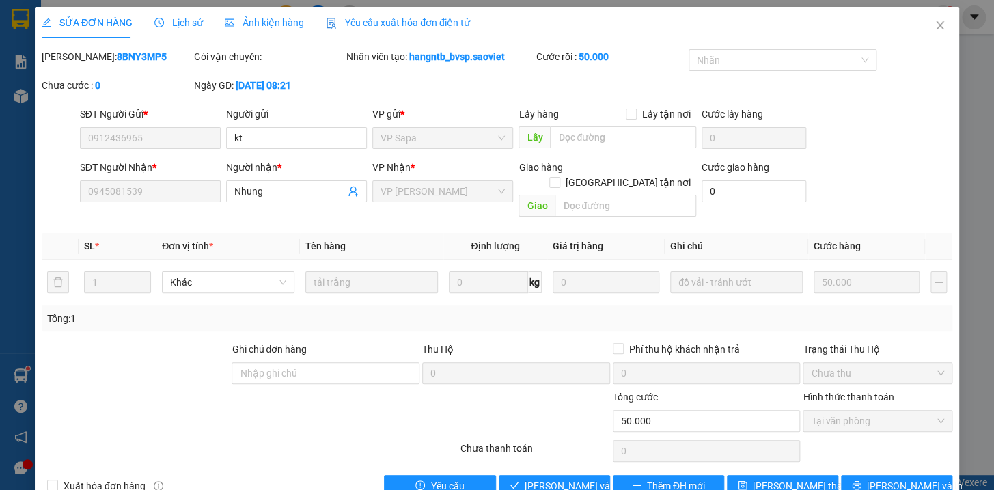
type input "0912436965"
type input "kt"
type input "0945081539"
type input "Nhung"
type input "0"
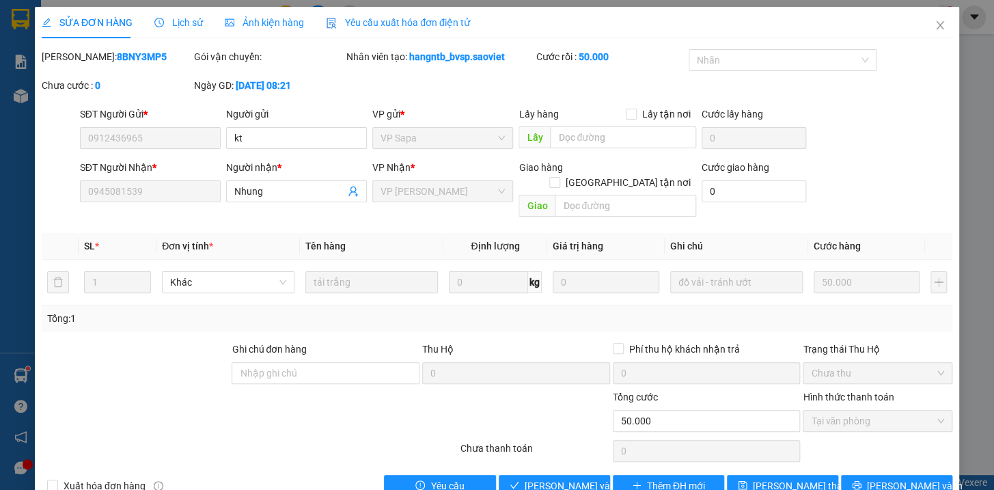
type input "50.000"
click at [936, 25] on icon "close" at bounding box center [940, 25] width 8 height 8
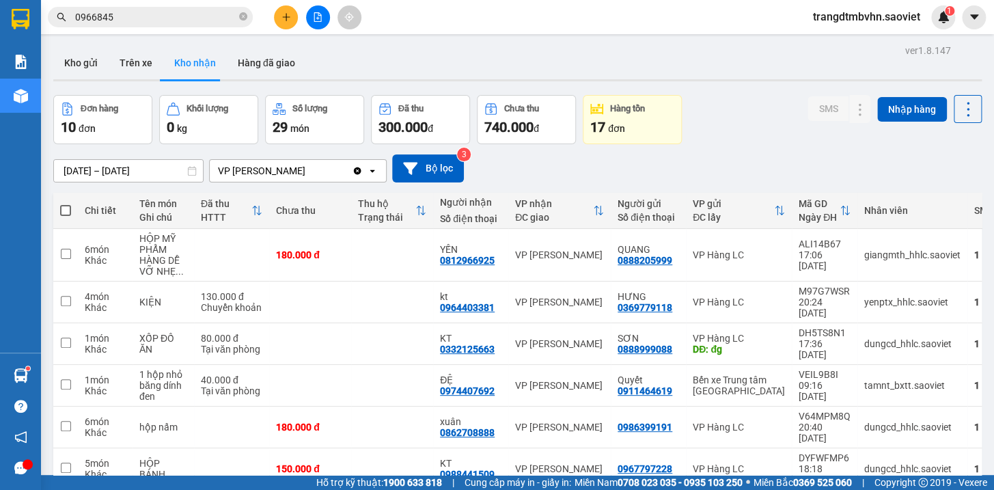
scroll to position [176, 0]
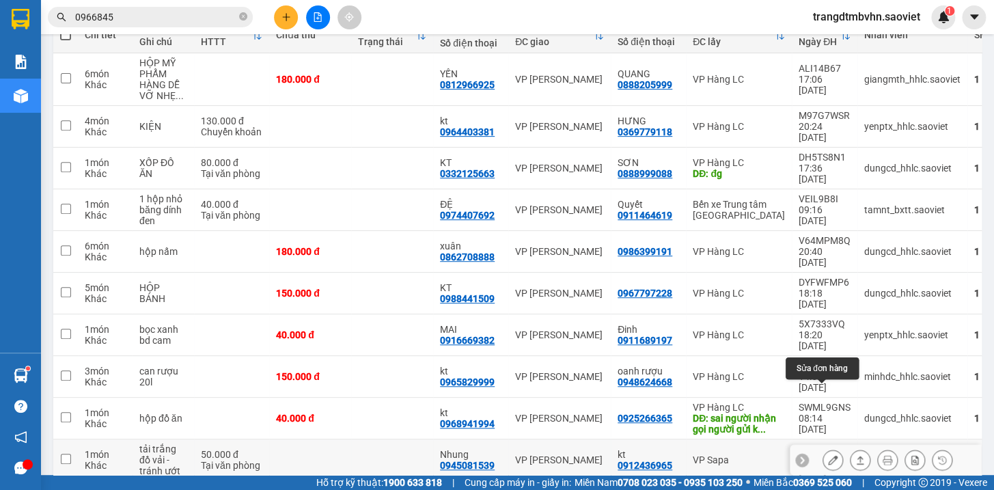
click at [828, 455] on icon at bounding box center [833, 460] width 10 height 10
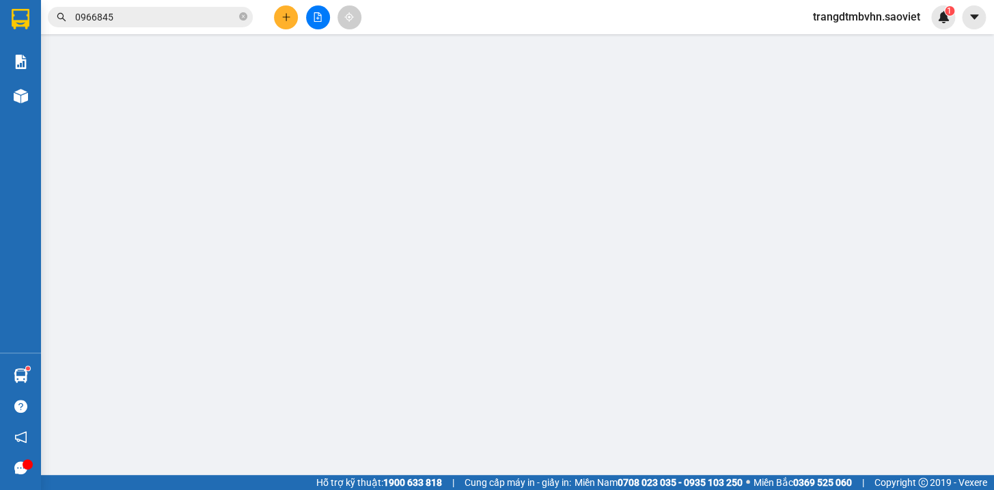
type input "0912436965"
type input "kt"
type input "0945081539"
type input "Nhung"
type input "0"
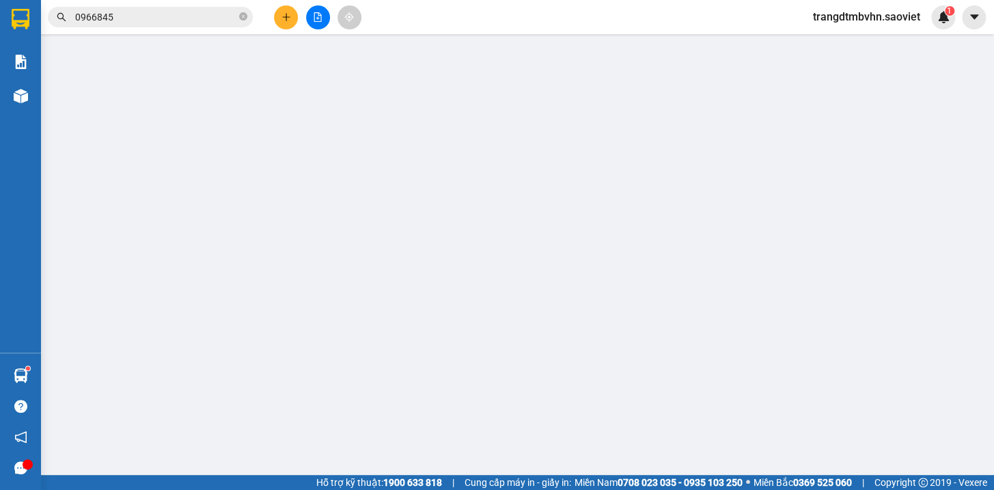
type input "50.000"
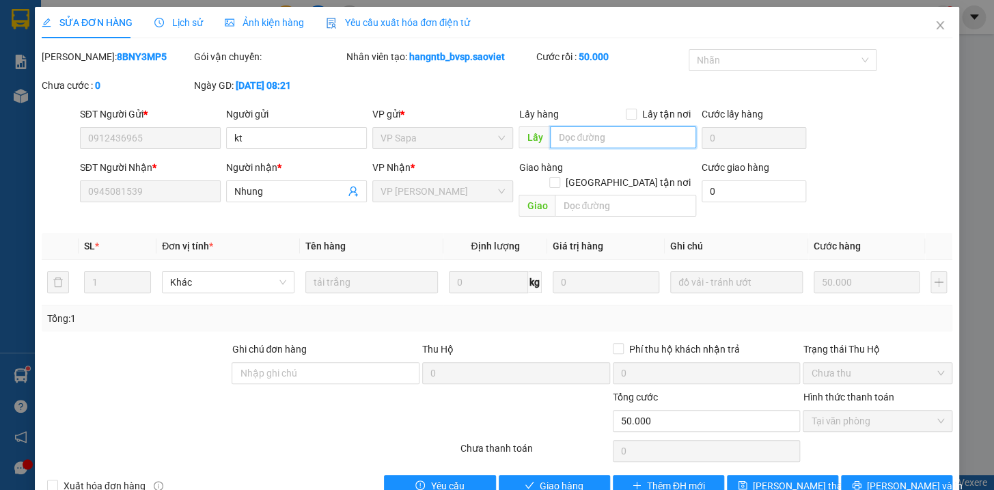
click at [609, 141] on input "text" at bounding box center [623, 137] width 146 height 22
type input "d"
type input "đg"
click at [800, 478] on span "[PERSON_NAME] thay đổi" at bounding box center [807, 485] width 109 height 15
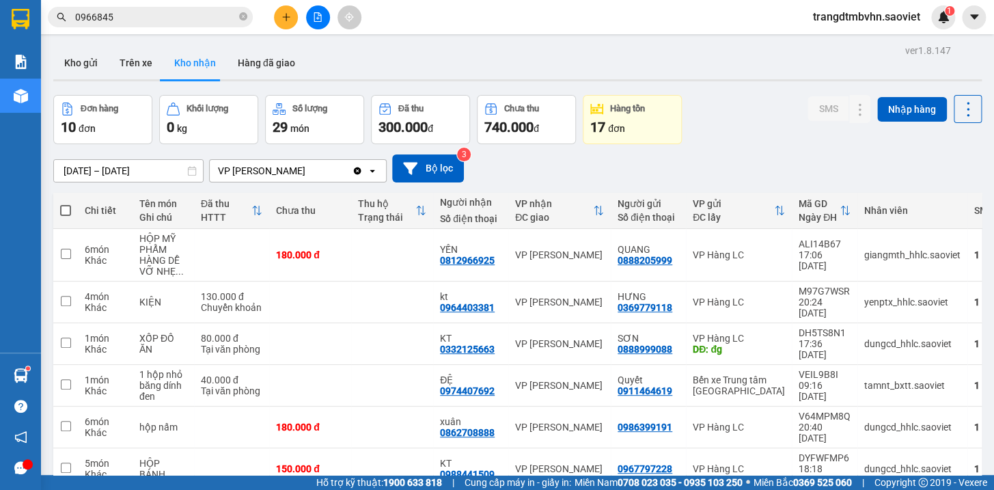
scroll to position [126, 0]
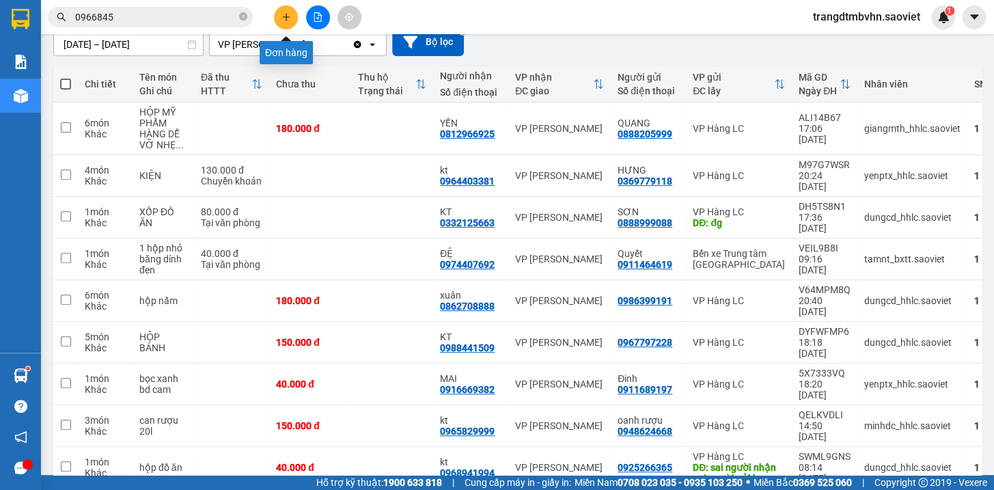
click at [287, 14] on icon "plus" at bounding box center [286, 17] width 10 height 10
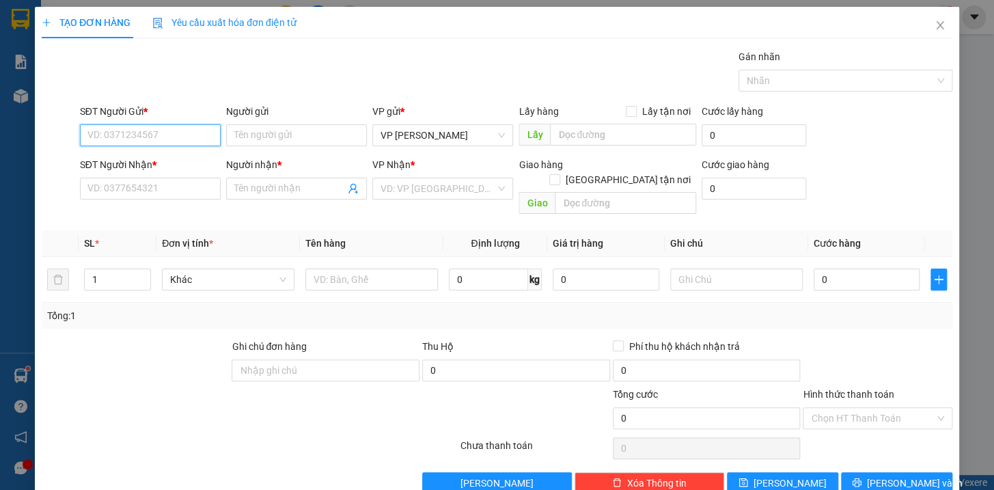
click at [153, 138] on input "SĐT Người Gửi *" at bounding box center [150, 135] width 141 height 22
click at [152, 160] on div "0906885277 - hải" at bounding box center [148, 162] width 123 height 15
type input "0906885277"
type input "hải"
type input "0374282932"
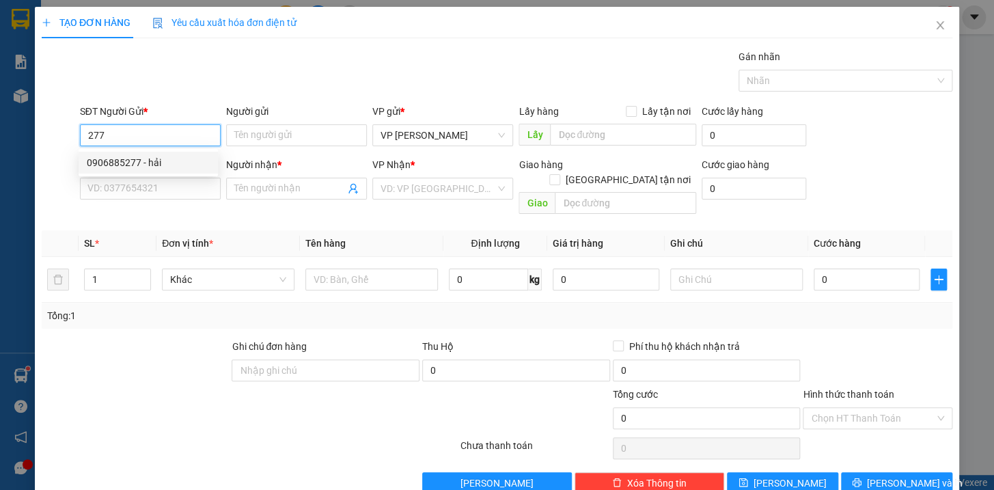
type input "Mừng"
checkbox input "true"
type input "s1 hoàng liên sơn"
type input "150.000"
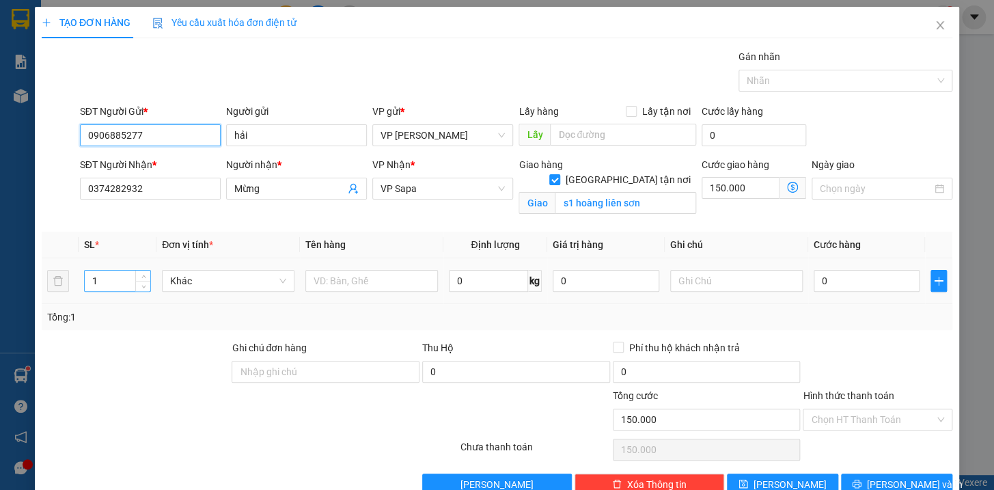
type input "0906885277"
click at [128, 275] on input "1" at bounding box center [118, 280] width 66 height 20
type input "4"
click at [420, 281] on input "text" at bounding box center [371, 281] width 132 height 22
type input "3 xốp + giấy hg k chịu"
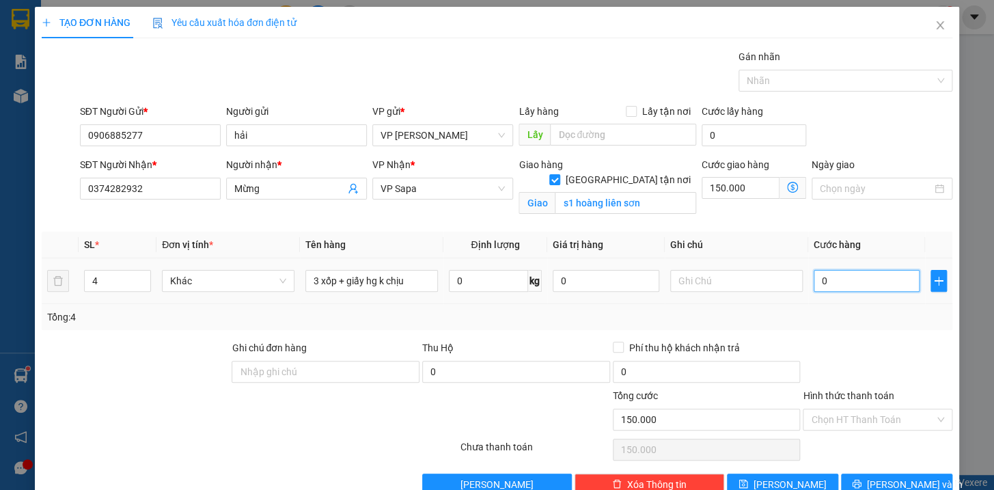
click at [856, 283] on input "0" at bounding box center [866, 281] width 107 height 22
type input "3"
type input "150.003"
type input "30"
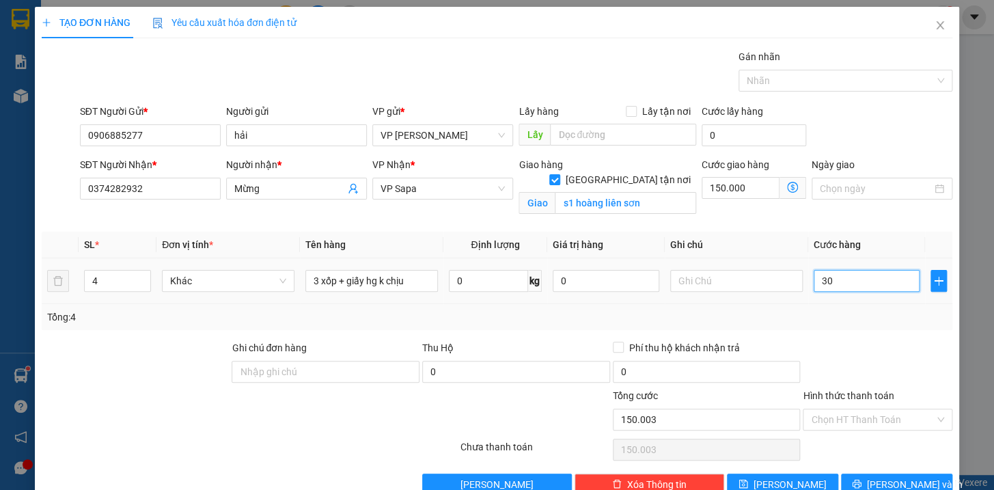
type input "150.030"
type input "300"
type input "150.300"
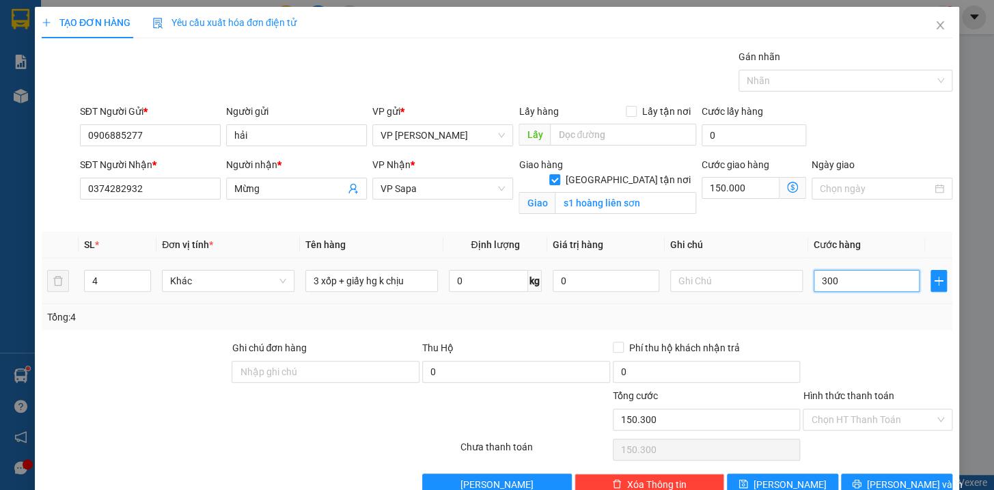
type input "3.000"
type input "153.000"
type input "30.000"
type input "180.000"
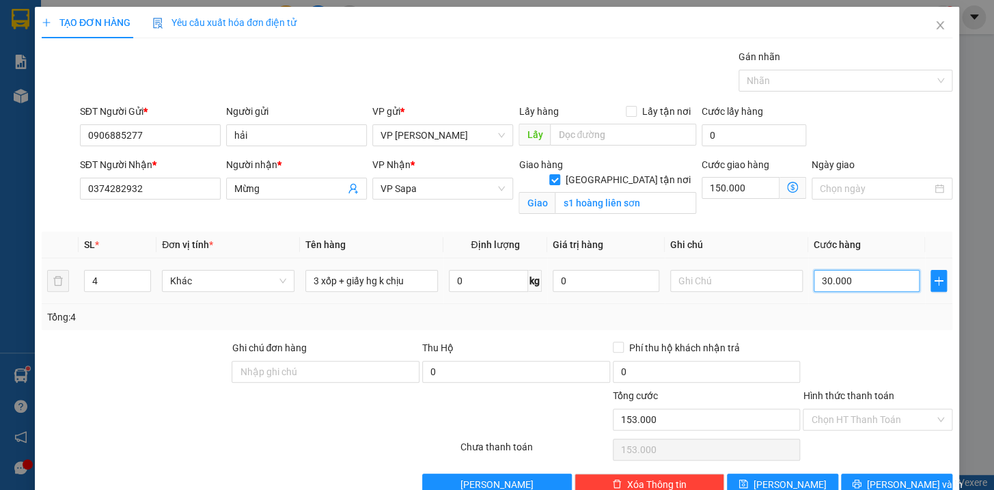
type input "180.000"
type input "300.000"
type input "450.000"
type input "300.000"
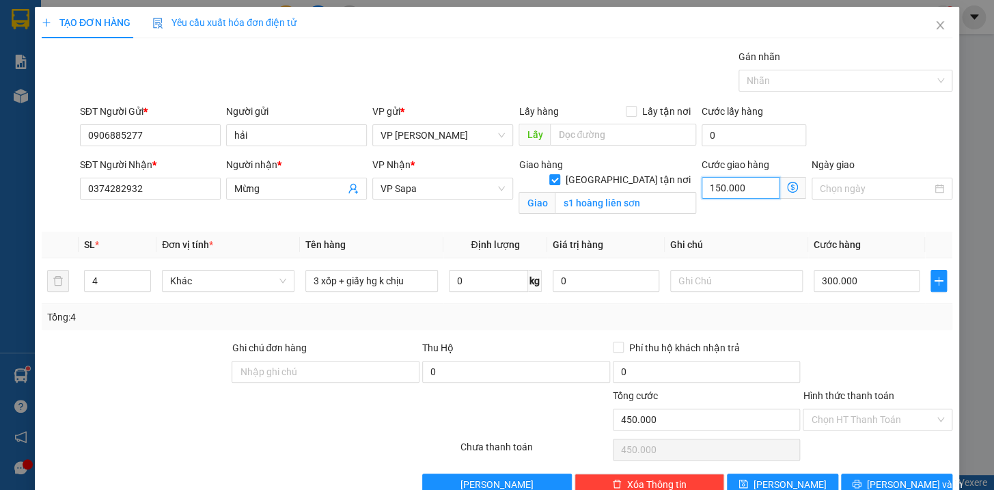
click at [746, 185] on input "150.000" at bounding box center [740, 188] width 78 height 22
type input "1"
type input "300.001"
type input "12"
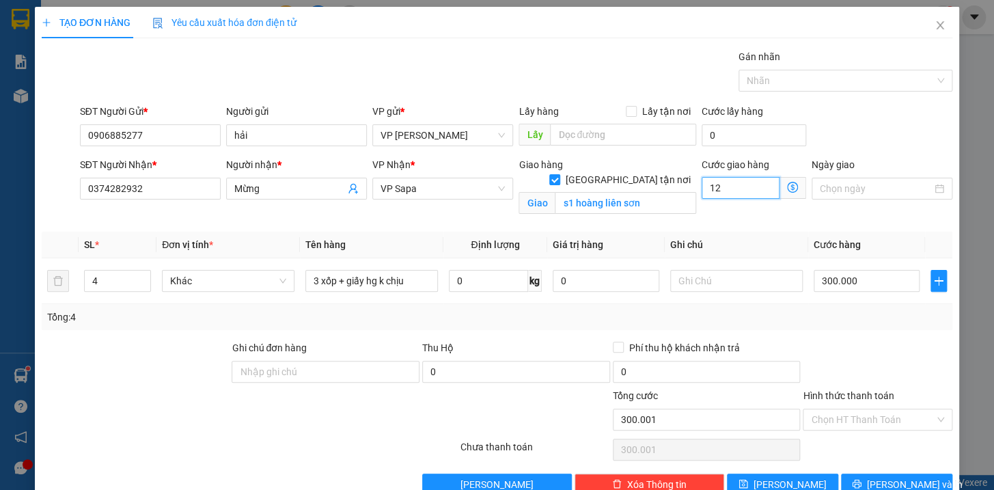
type input "300.012"
type input "120"
type input "300.120"
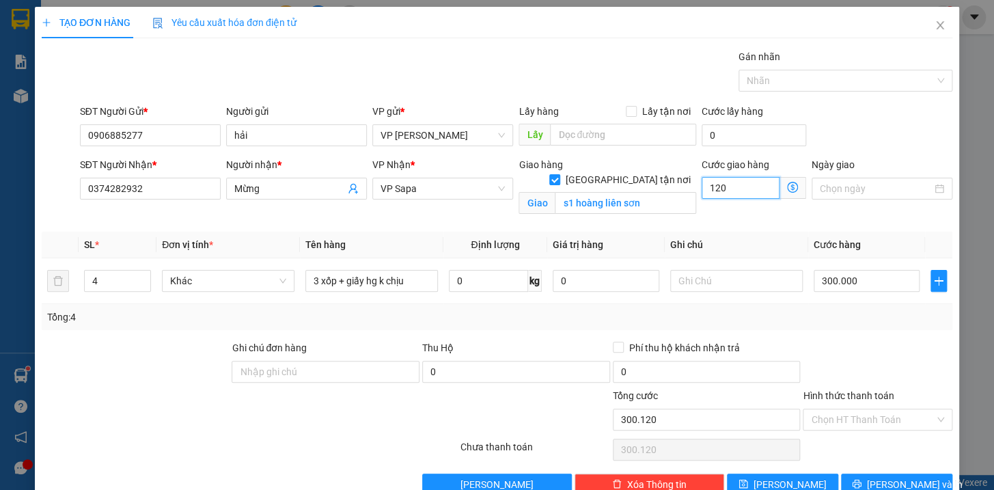
type input "1.200"
type input "301.200"
type input "312.000"
click at [850, 410] on input "Hình thức thanh toán" at bounding box center [873, 419] width 124 height 20
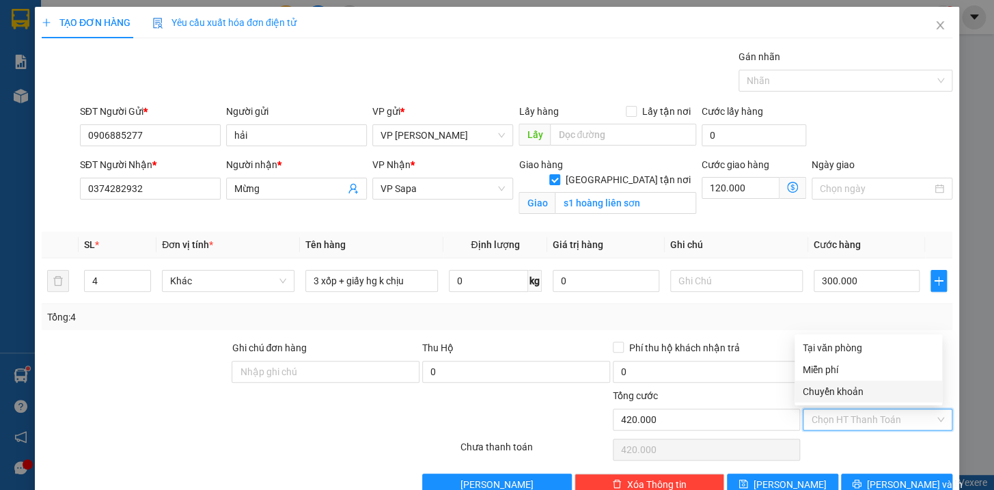
click at [850, 389] on div "Chuyển khoản" at bounding box center [867, 391] width 131 height 15
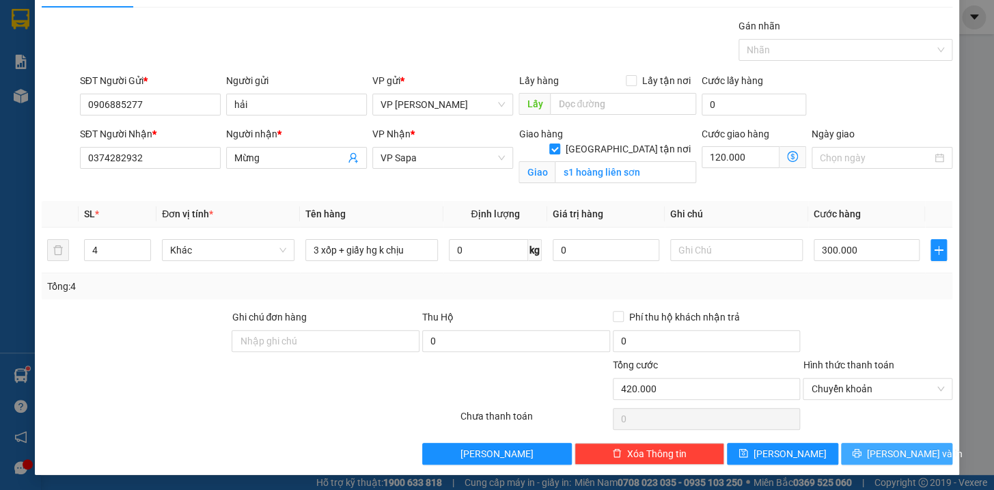
click at [888, 457] on span "[PERSON_NAME] và In" at bounding box center [915, 453] width 96 height 15
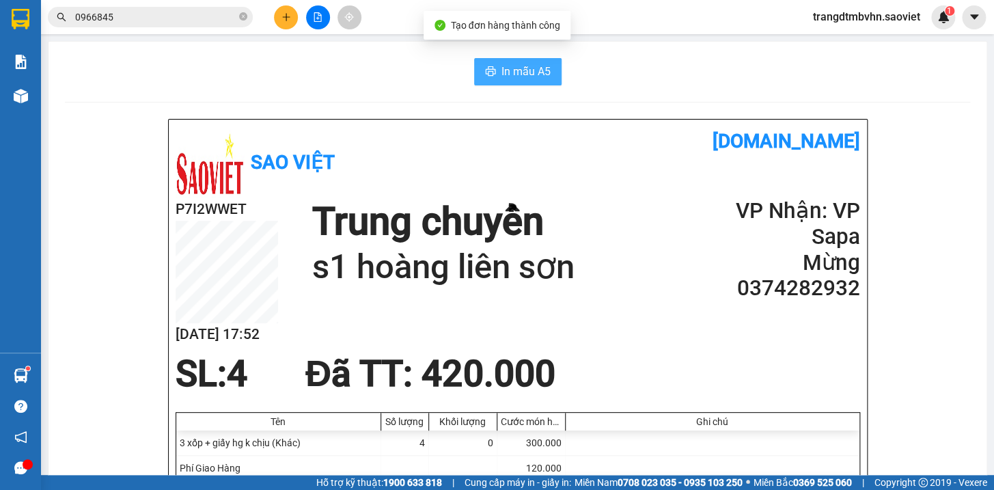
click at [523, 78] on span "In mẫu A5" at bounding box center [525, 71] width 49 height 17
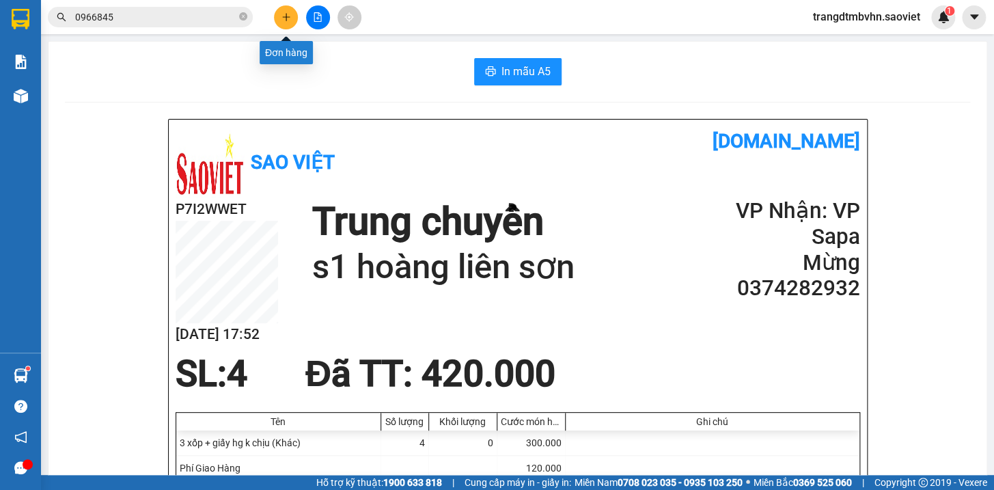
click at [281, 23] on button at bounding box center [286, 17] width 24 height 24
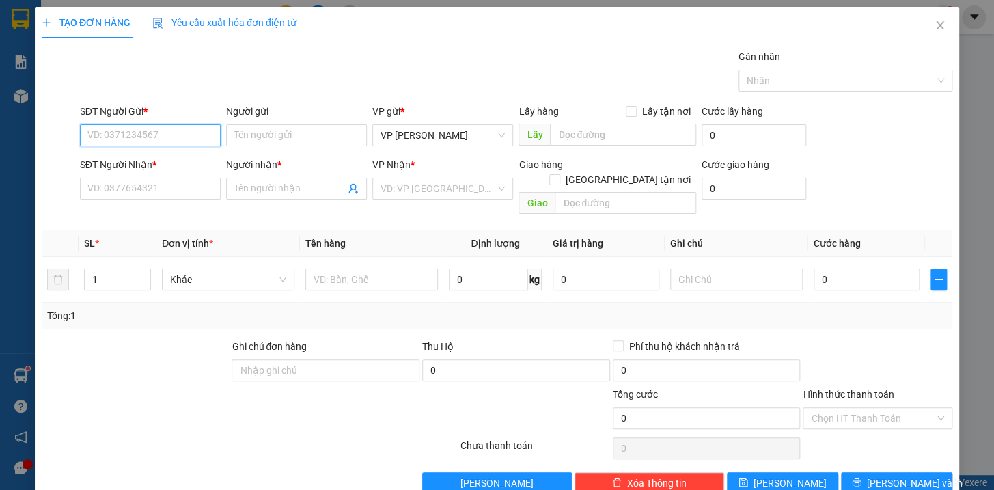
click at [159, 131] on input "SĐT Người Gửi *" at bounding box center [150, 135] width 141 height 22
click at [132, 161] on div "0906885277 - hải" at bounding box center [148, 162] width 123 height 15
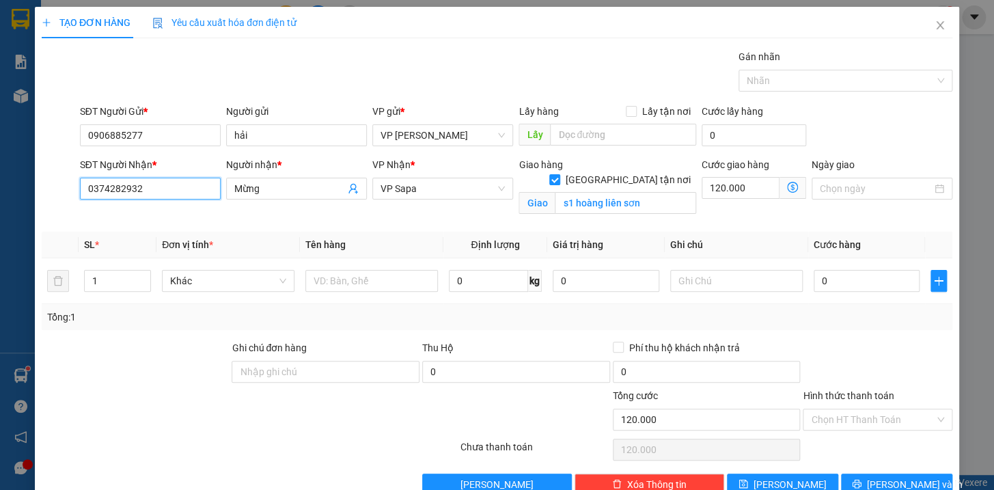
click at [161, 187] on input "0374282932" at bounding box center [150, 189] width 141 height 22
click at [119, 211] on div "0989959079 - Huyền" at bounding box center [148, 215] width 123 height 15
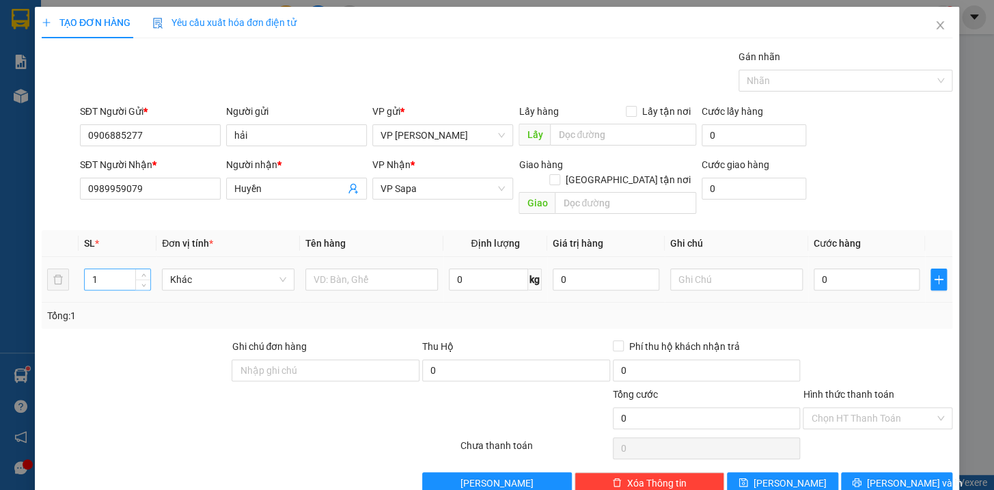
click at [128, 269] on input "1" at bounding box center [118, 279] width 66 height 20
click at [335, 266] on div at bounding box center [371, 279] width 132 height 27
click at [334, 268] on input "text" at bounding box center [371, 279] width 132 height 22
click at [831, 268] on input "0" at bounding box center [866, 279] width 107 height 22
click at [870, 408] on input "Hình thức thanh toán" at bounding box center [873, 418] width 124 height 20
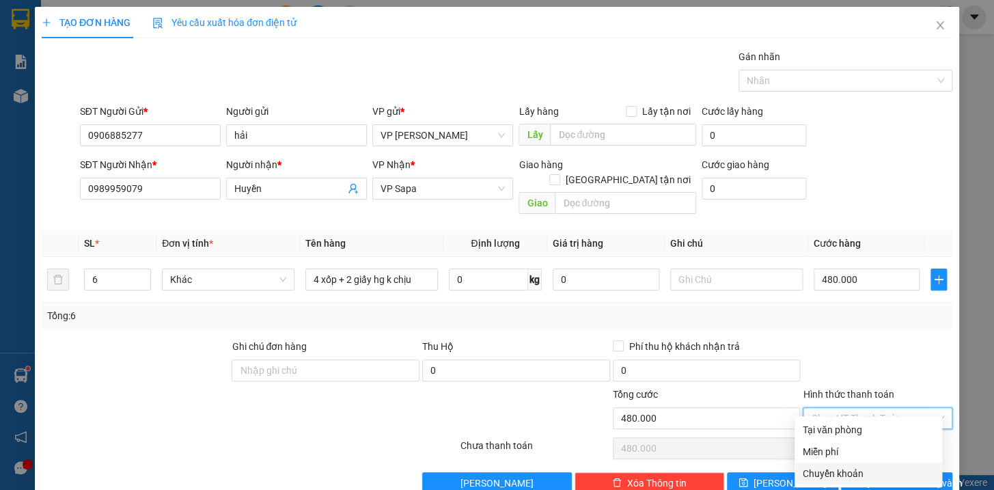
click at [853, 475] on div "Chuyển khoản" at bounding box center [867, 473] width 131 height 15
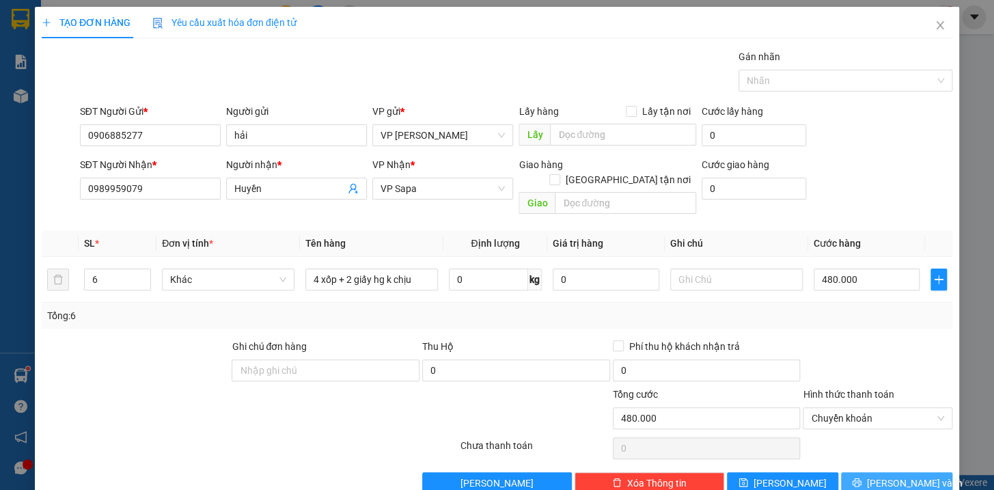
click at [879, 475] on span "[PERSON_NAME] và In" at bounding box center [915, 482] width 96 height 15
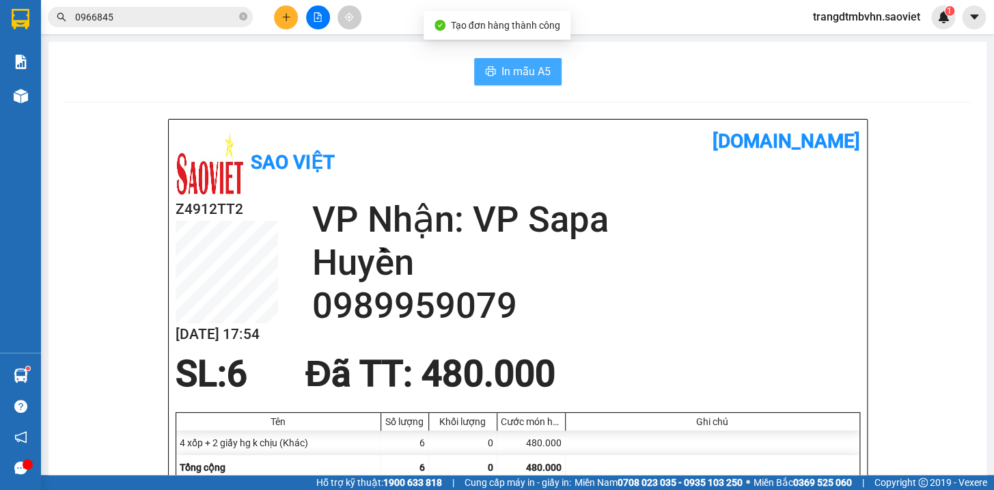
click at [531, 66] on span "In mẫu A5" at bounding box center [525, 71] width 49 height 17
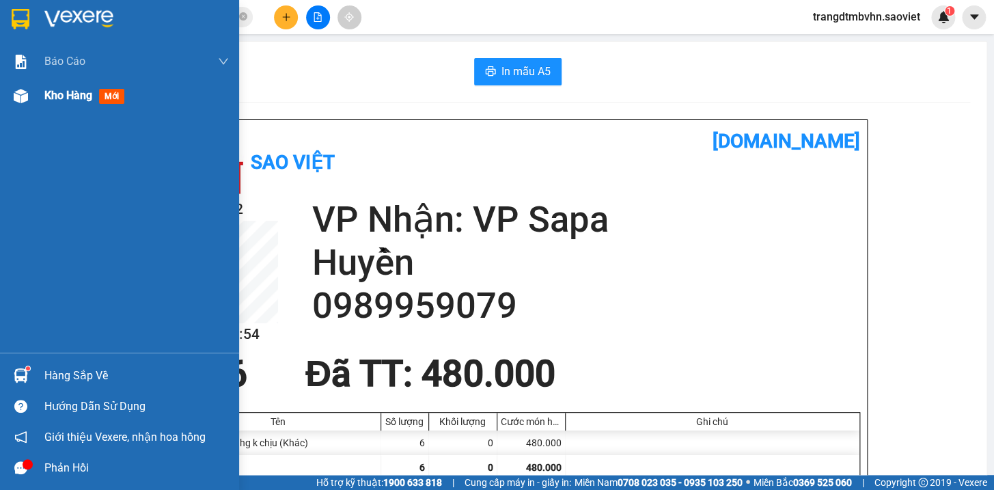
click at [70, 95] on span "Kho hàng" at bounding box center [68, 95] width 48 height 13
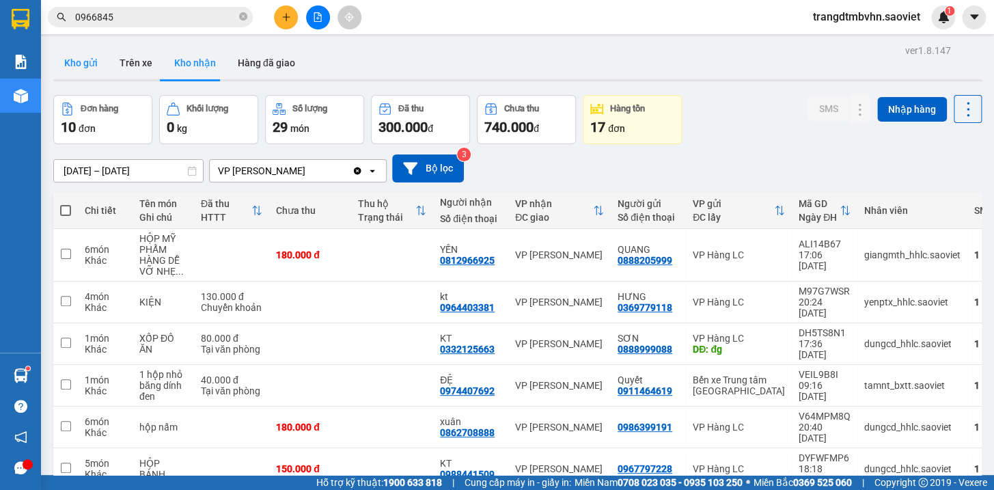
click at [74, 59] on button "Kho gửi" at bounding box center [80, 62] width 55 height 33
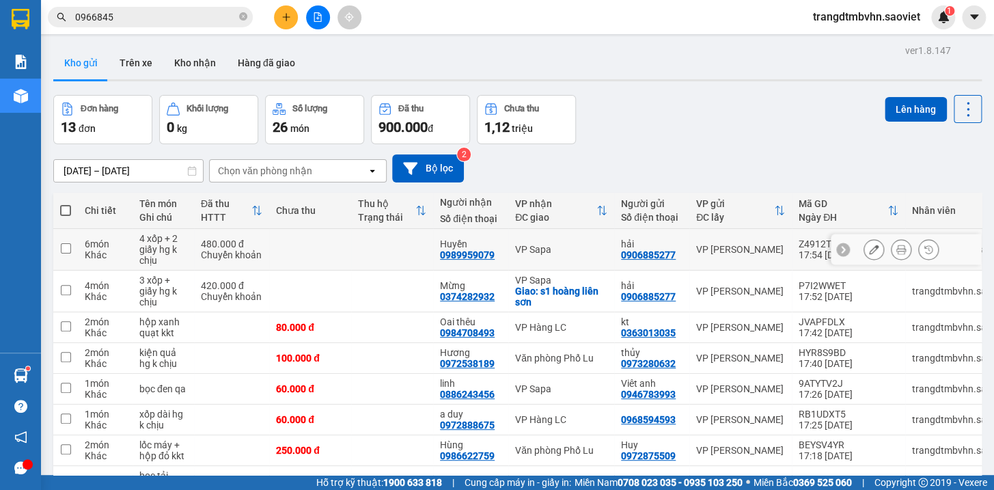
click at [896, 251] on icon at bounding box center [901, 249] width 10 height 10
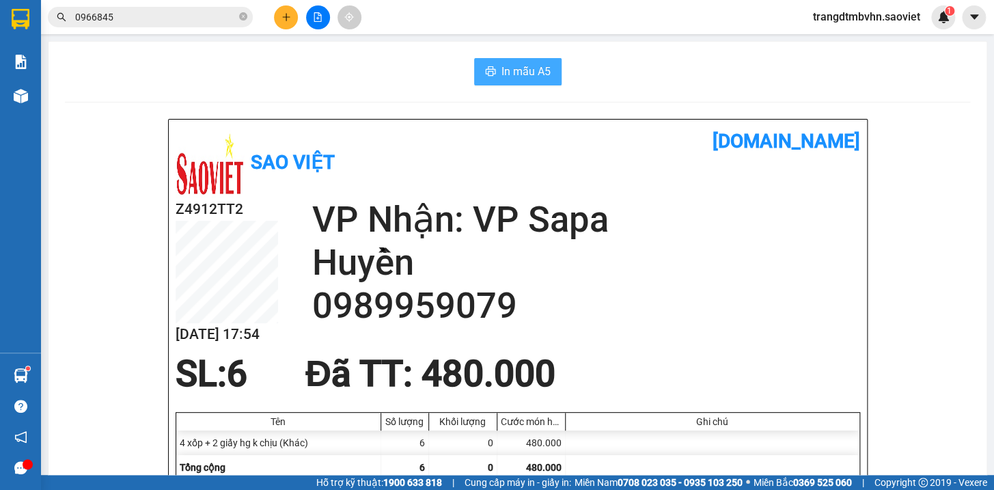
click at [526, 74] on span "In mẫu A5" at bounding box center [525, 71] width 49 height 17
click at [287, 19] on icon "plus" at bounding box center [286, 17] width 10 height 10
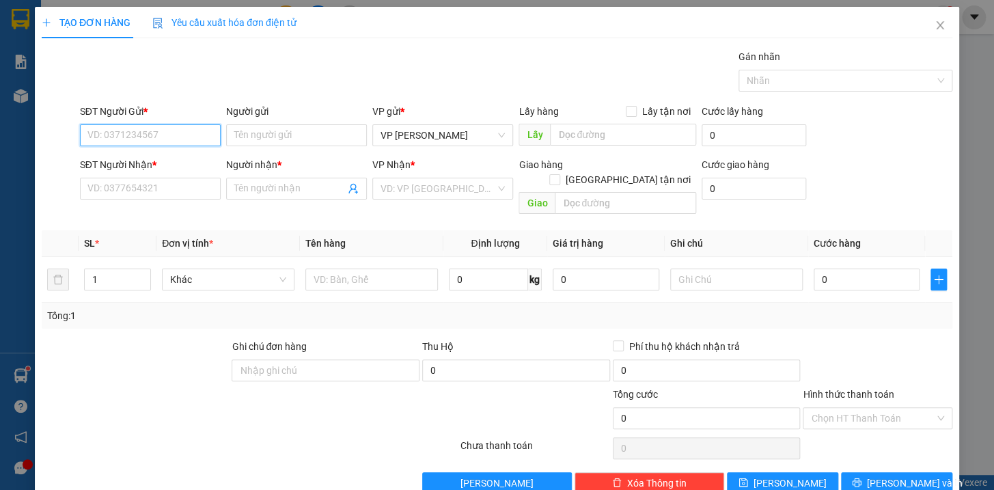
click at [152, 136] on input "SĐT Người Gửi *" at bounding box center [150, 135] width 141 height 22
click at [98, 164] on div "0985426628 - kt" at bounding box center [148, 162] width 123 height 15
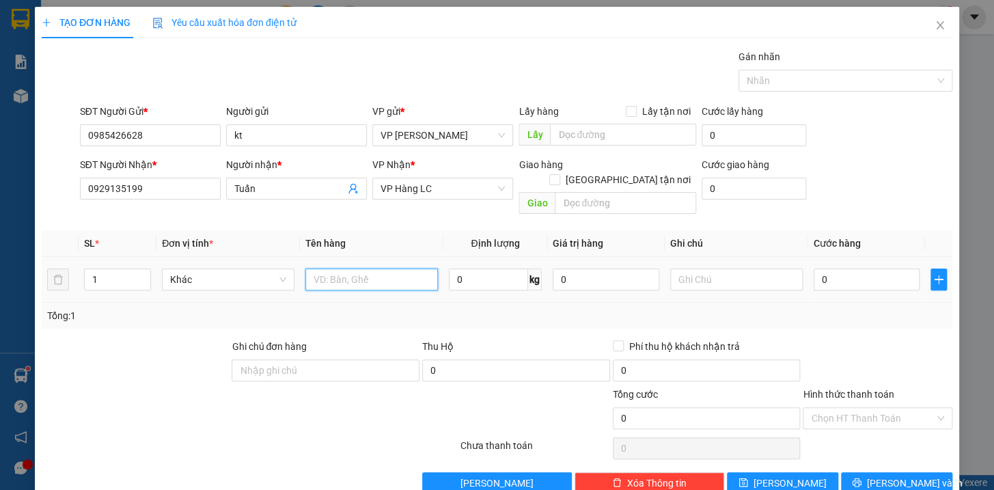
click at [344, 268] on input "text" at bounding box center [371, 279] width 132 height 22
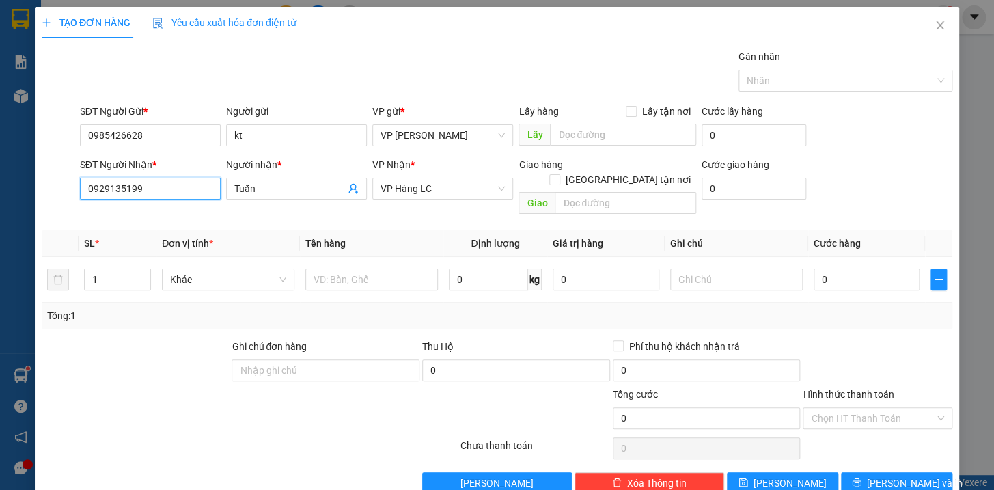
click at [151, 184] on input "0929135199" at bounding box center [150, 189] width 141 height 22
click at [142, 210] on div "0963018101 - [PERSON_NAME]" at bounding box center [154, 215] width 135 height 15
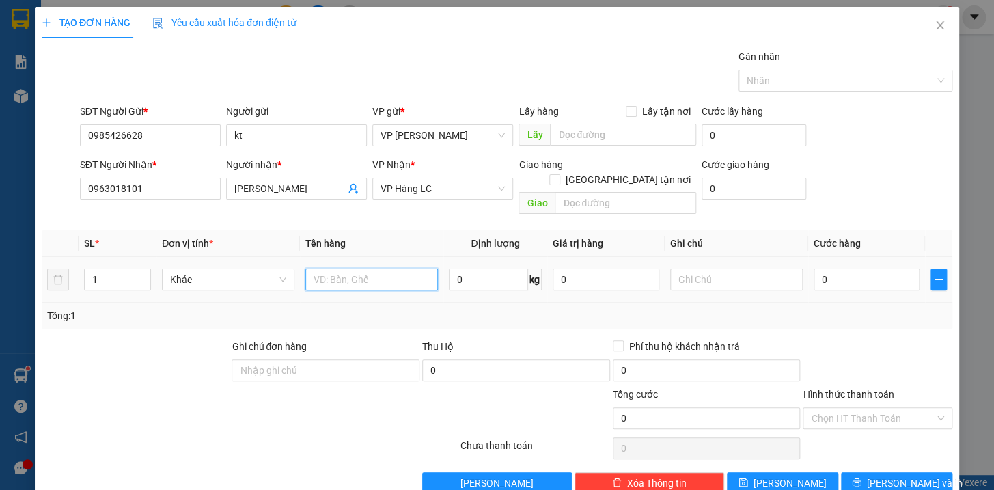
click at [344, 268] on input "text" at bounding box center [371, 279] width 132 height 22
click at [833, 268] on input "0" at bounding box center [866, 279] width 107 height 22
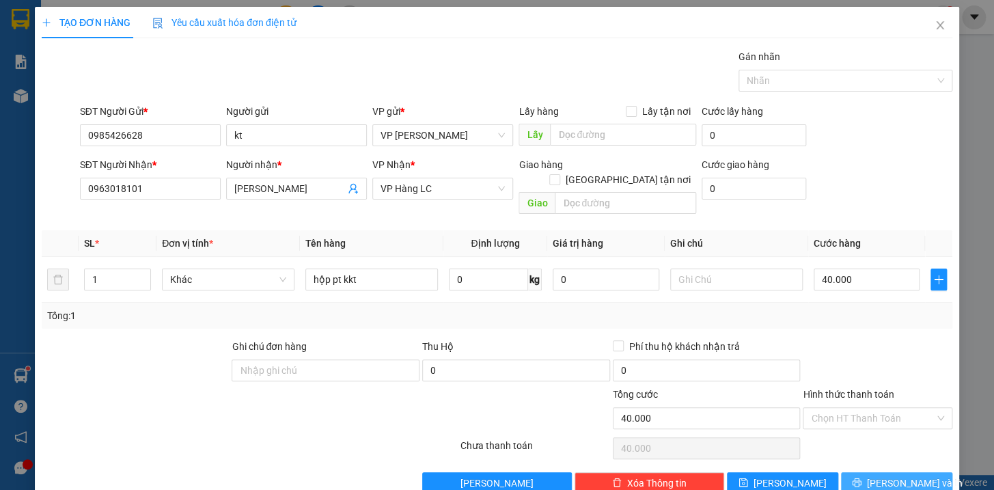
click at [897, 475] on span "[PERSON_NAME] và In" at bounding box center [915, 482] width 96 height 15
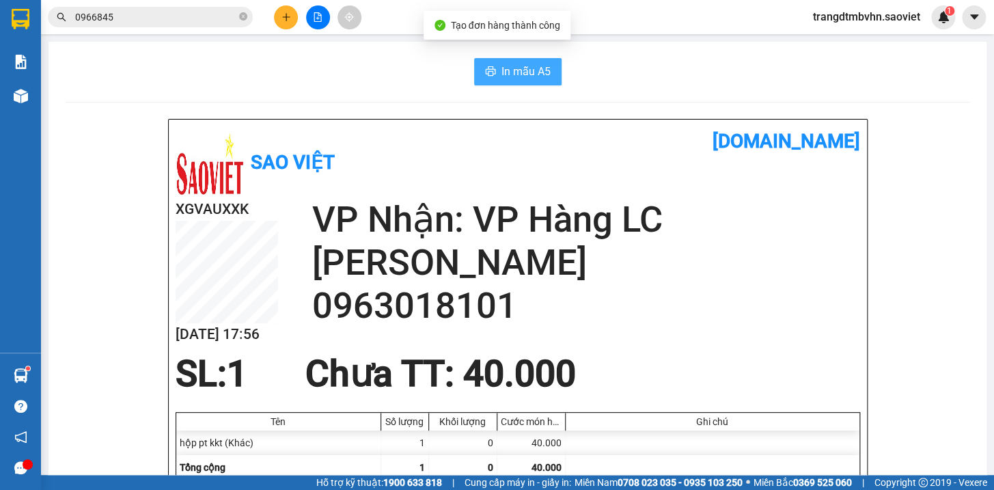
drag, startPoint x: 541, startPoint y: 68, endPoint x: 528, endPoint y: 64, distance: 13.8
click at [534, 66] on span "In mẫu A5" at bounding box center [525, 71] width 49 height 17
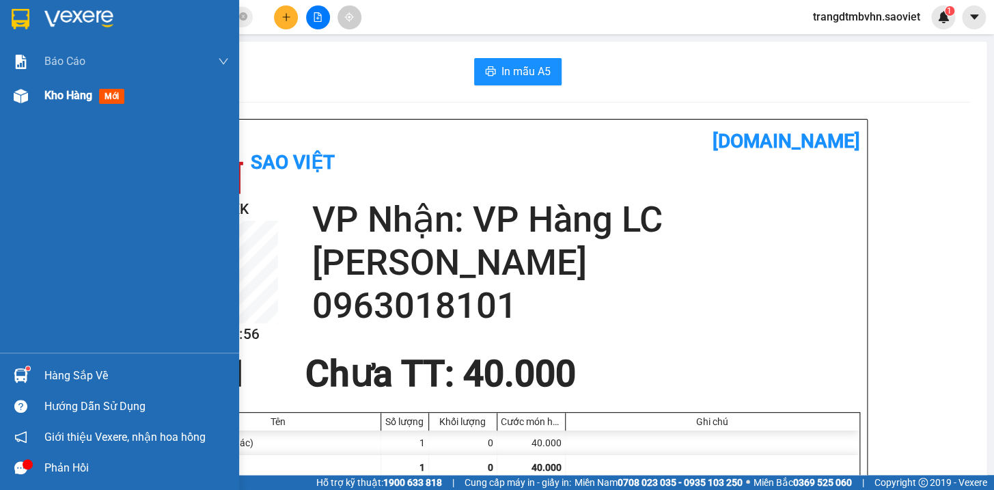
click at [57, 96] on span "Kho hàng" at bounding box center [68, 95] width 48 height 13
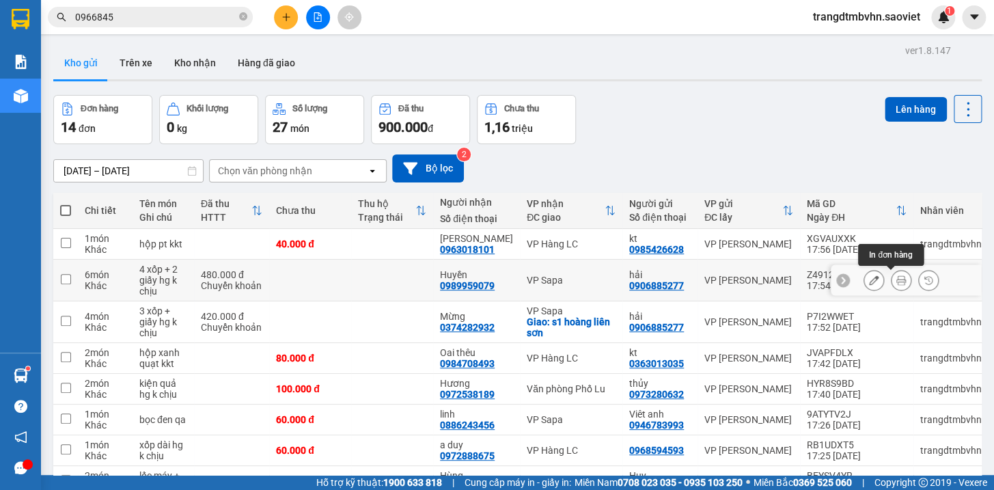
click at [896, 283] on icon at bounding box center [901, 280] width 10 height 10
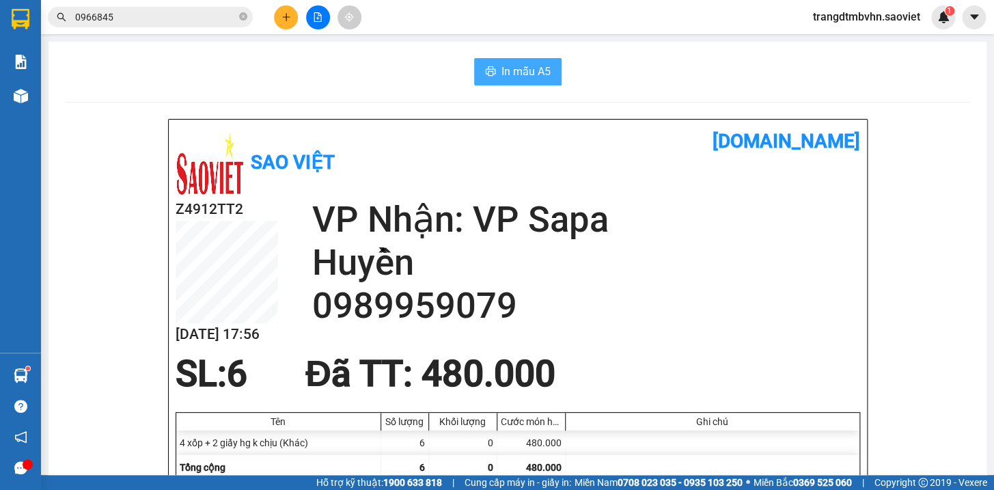
click at [516, 59] on button "In mẫu A5" at bounding box center [517, 71] width 87 height 27
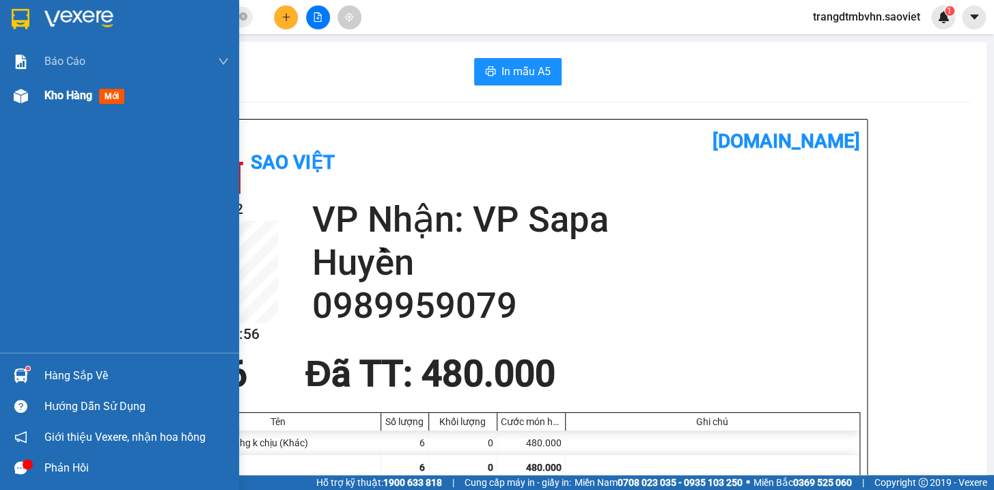
click at [55, 96] on span "Kho hàng" at bounding box center [68, 95] width 48 height 13
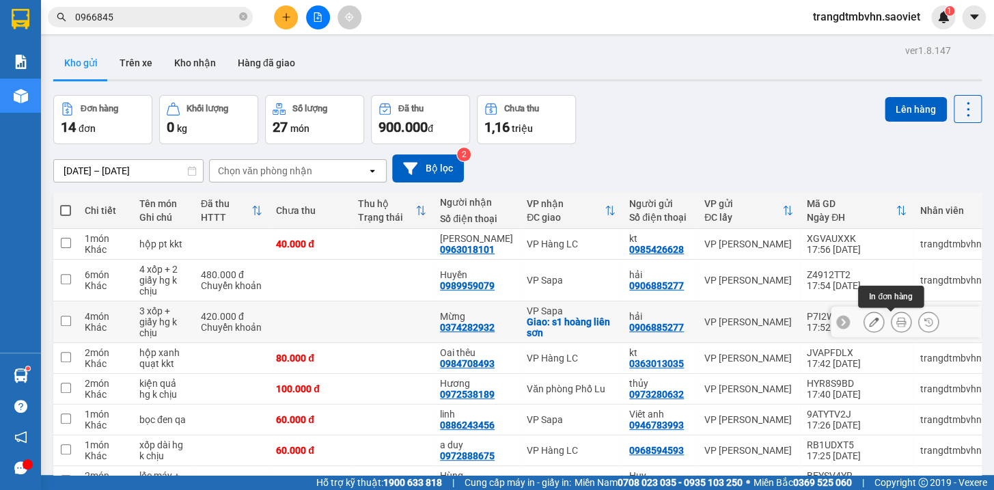
click at [896, 322] on icon at bounding box center [901, 322] width 10 height 10
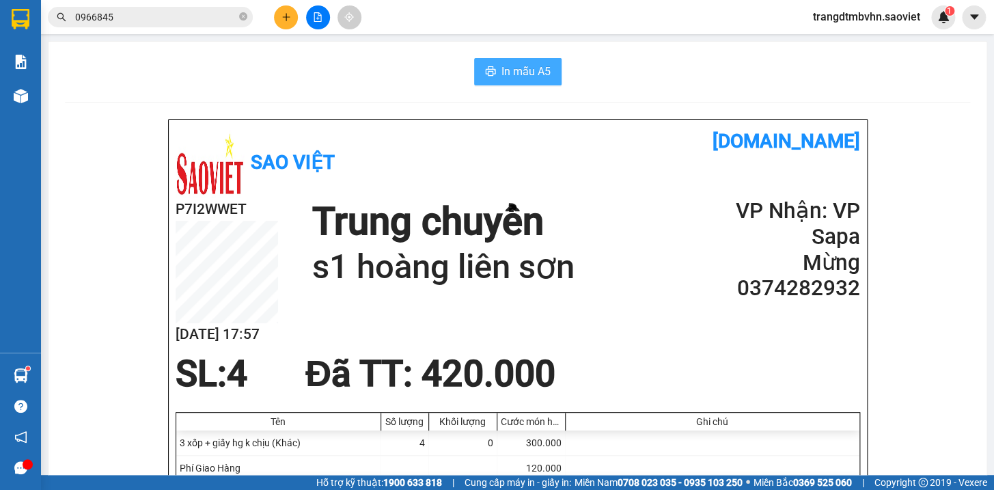
click at [527, 72] on span "In mẫu A5" at bounding box center [525, 71] width 49 height 17
click at [287, 18] on icon "plus" at bounding box center [286, 17] width 10 height 10
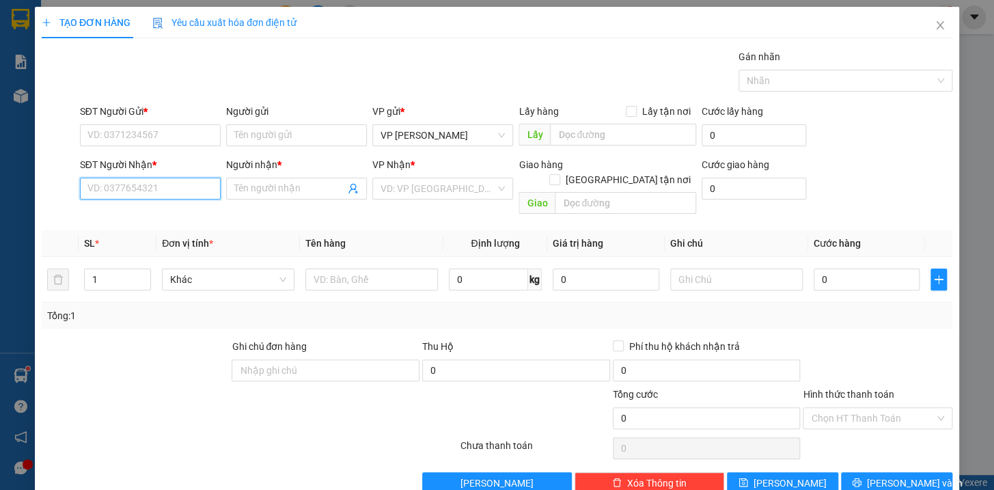
click at [150, 194] on input "SĐT Người Nhận *" at bounding box center [150, 189] width 141 height 22
click at [160, 212] on div "0367712559 - Nguyên đình" at bounding box center [148, 215] width 123 height 15
click at [161, 140] on input "SĐT Người Gửi *" at bounding box center [150, 135] width 141 height 22
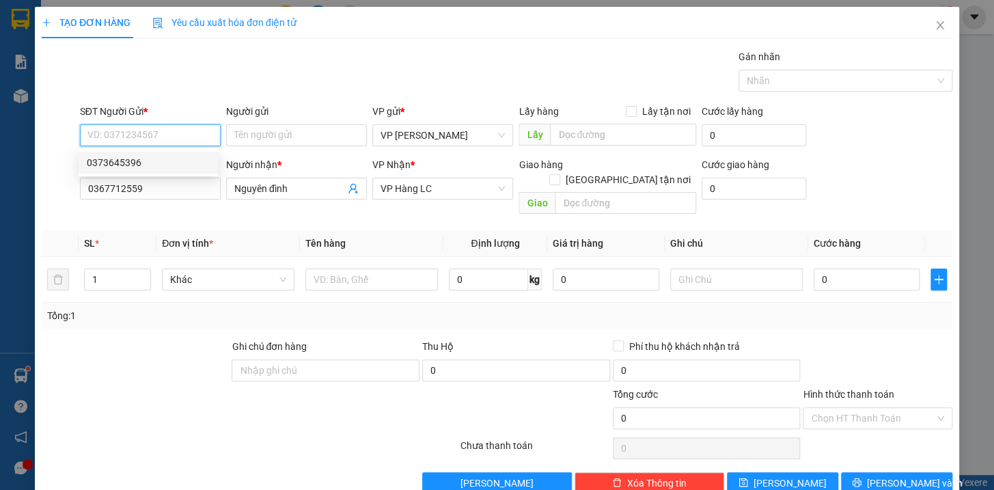
click at [137, 163] on div "0373645396" at bounding box center [148, 162] width 123 height 15
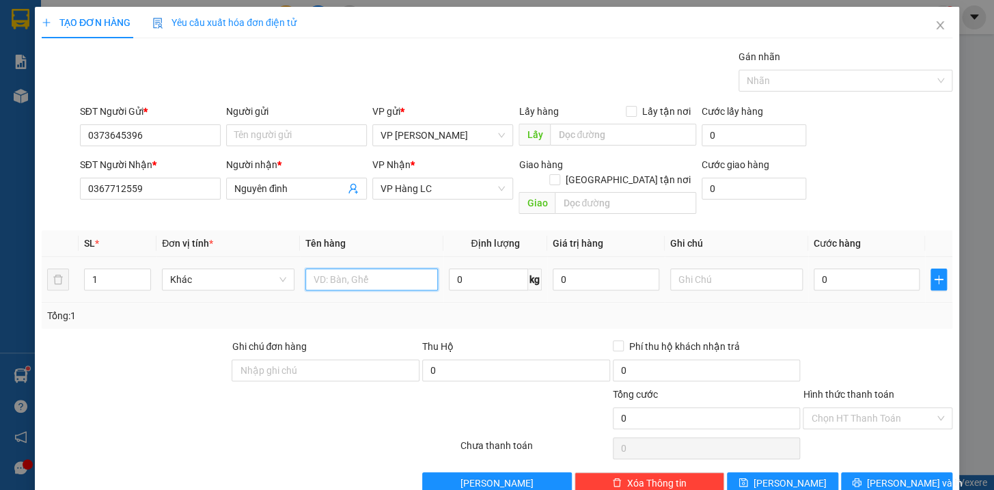
click at [404, 268] on input "text" at bounding box center [371, 279] width 132 height 22
click at [852, 270] on input "0" at bounding box center [866, 279] width 107 height 22
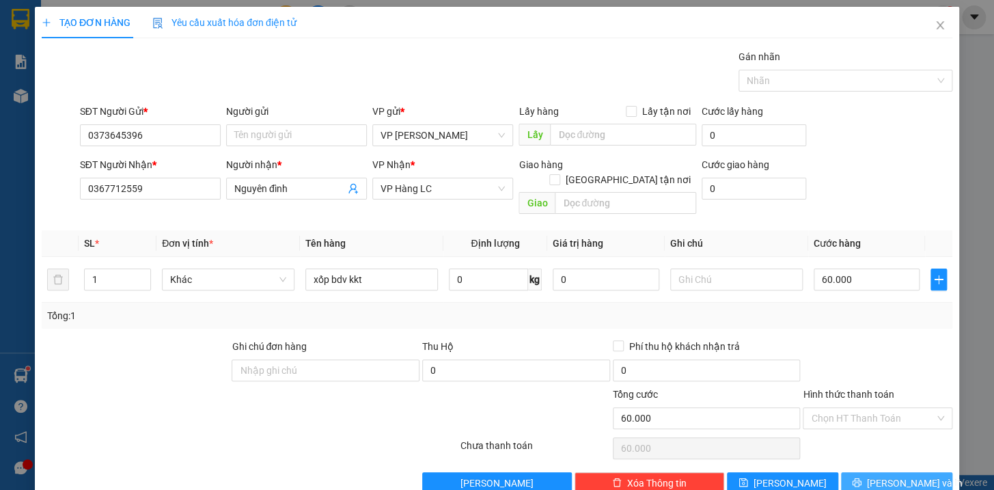
click at [888, 475] on span "[PERSON_NAME] và In" at bounding box center [915, 482] width 96 height 15
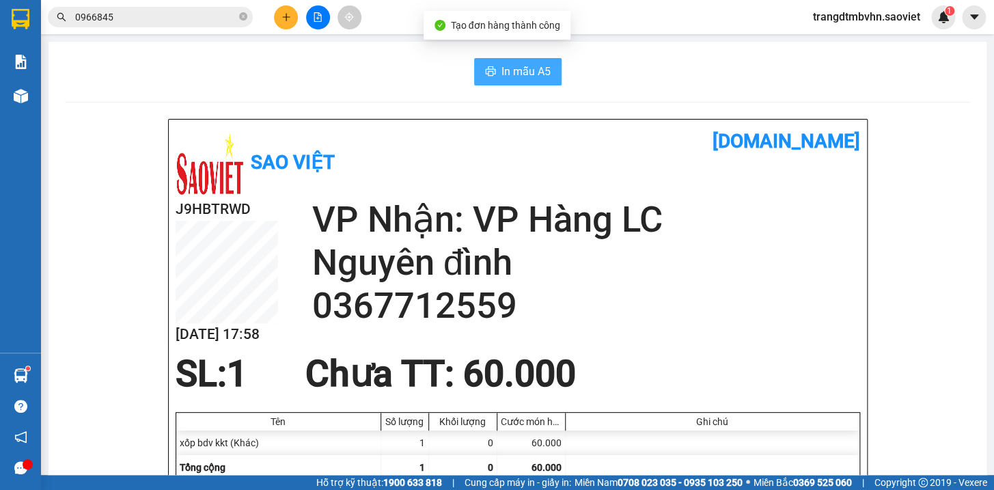
click at [546, 74] on button "In mẫu A5" at bounding box center [517, 71] width 87 height 27
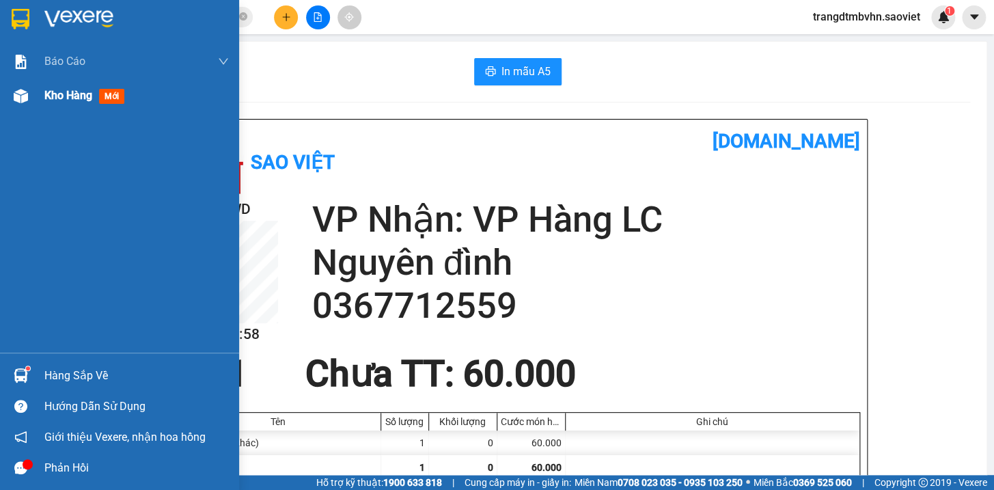
click at [74, 95] on span "Kho hàng" at bounding box center [68, 95] width 48 height 13
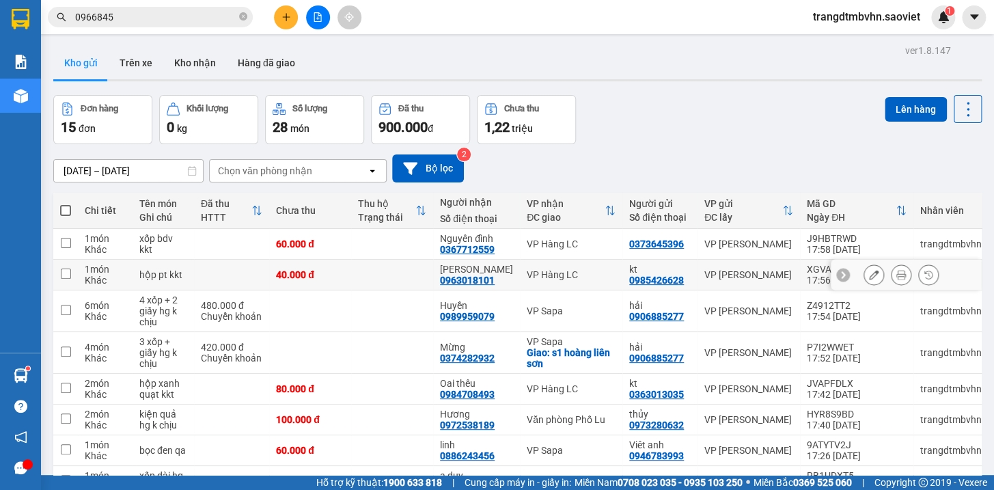
click at [896, 273] on icon at bounding box center [901, 275] width 10 height 10
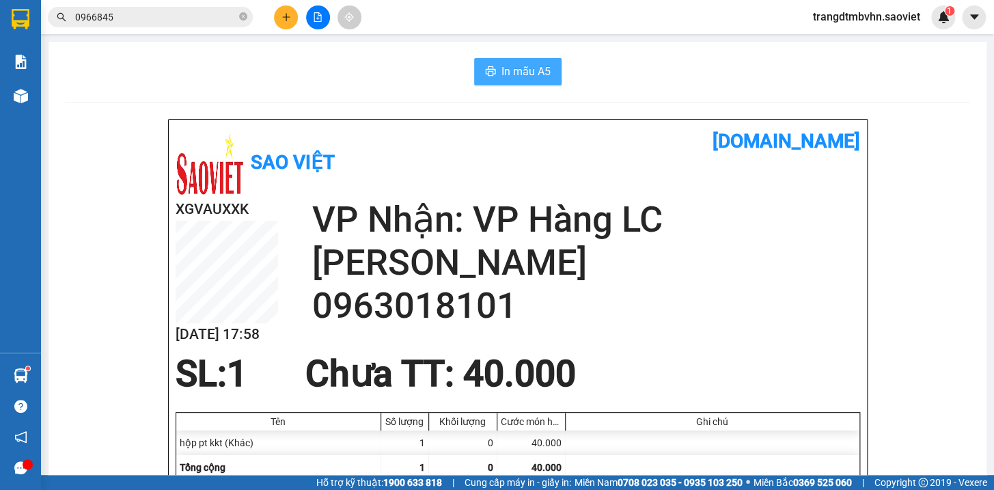
click at [527, 72] on span "In mẫu A5" at bounding box center [525, 71] width 49 height 17
click at [540, 74] on span "In mẫu A5" at bounding box center [525, 71] width 49 height 17
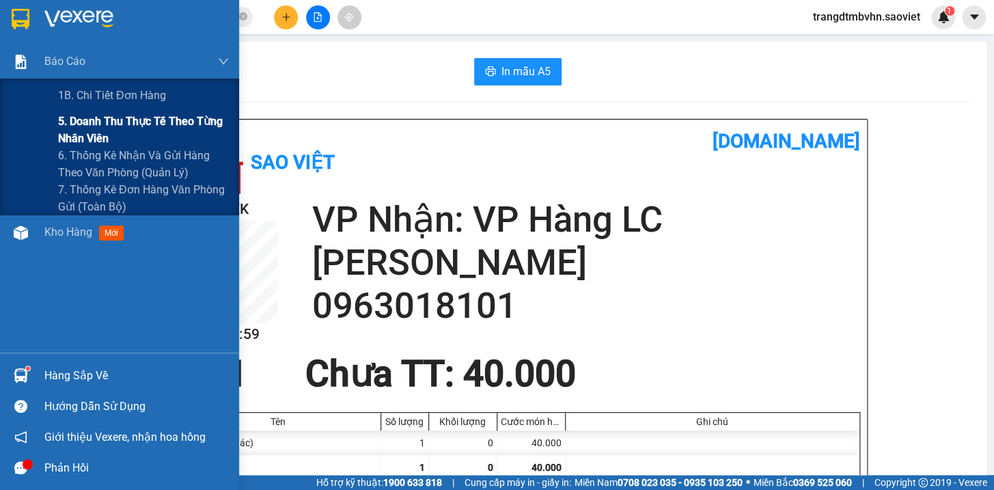
click at [140, 122] on span "5. Doanh thu thực tế theo từng nhân viên" at bounding box center [143, 130] width 171 height 34
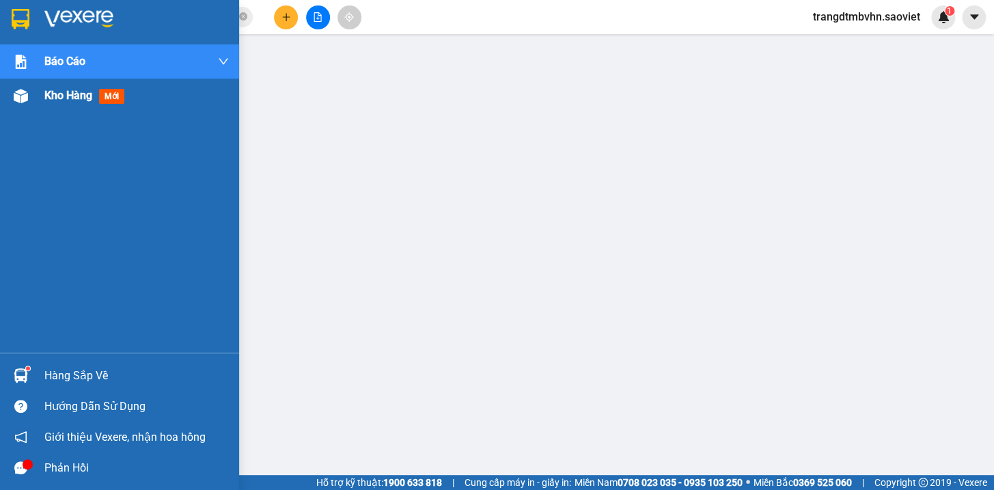
click at [61, 98] on span "Kho hàng" at bounding box center [68, 95] width 48 height 13
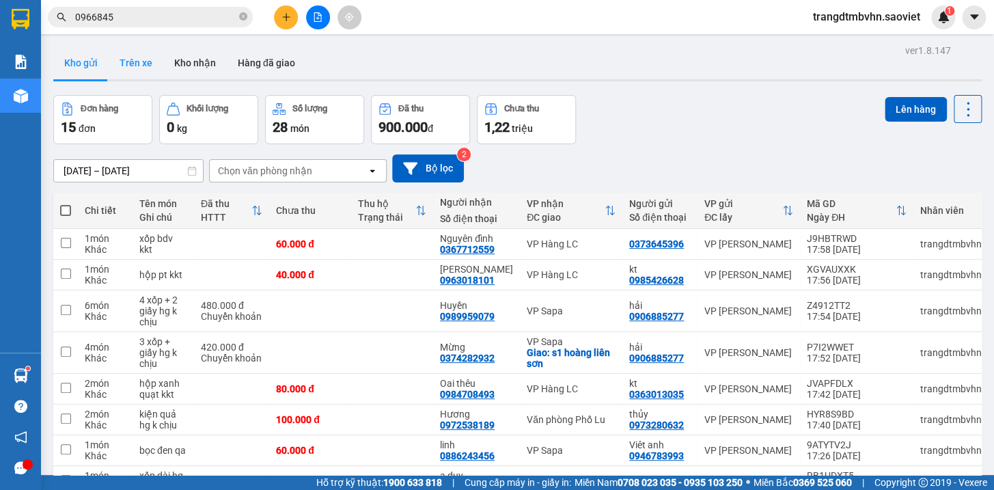
click at [134, 64] on button "Trên xe" at bounding box center [136, 62] width 55 height 33
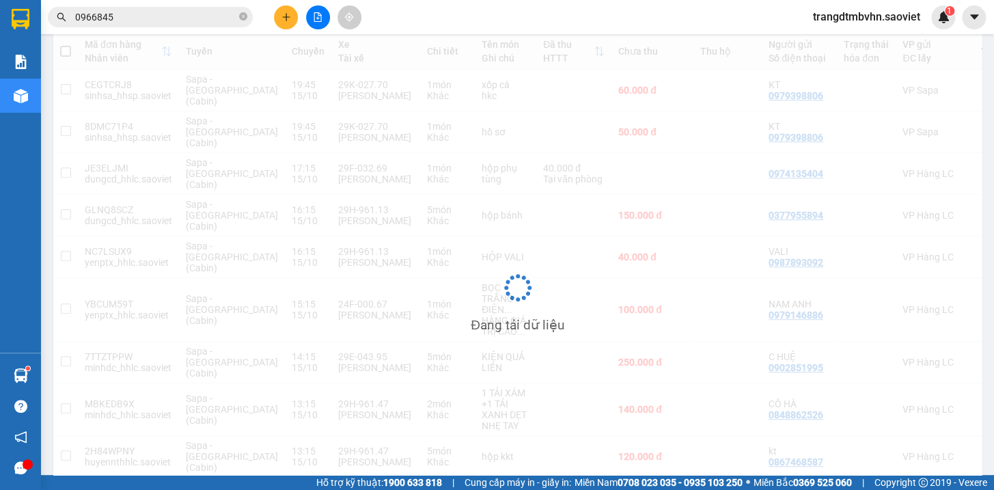
scroll to position [159, 0]
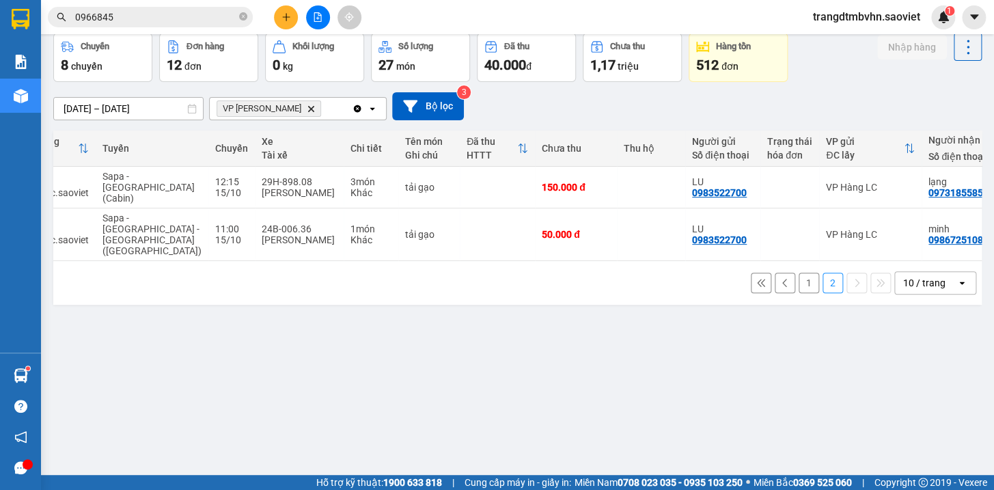
scroll to position [0, 85]
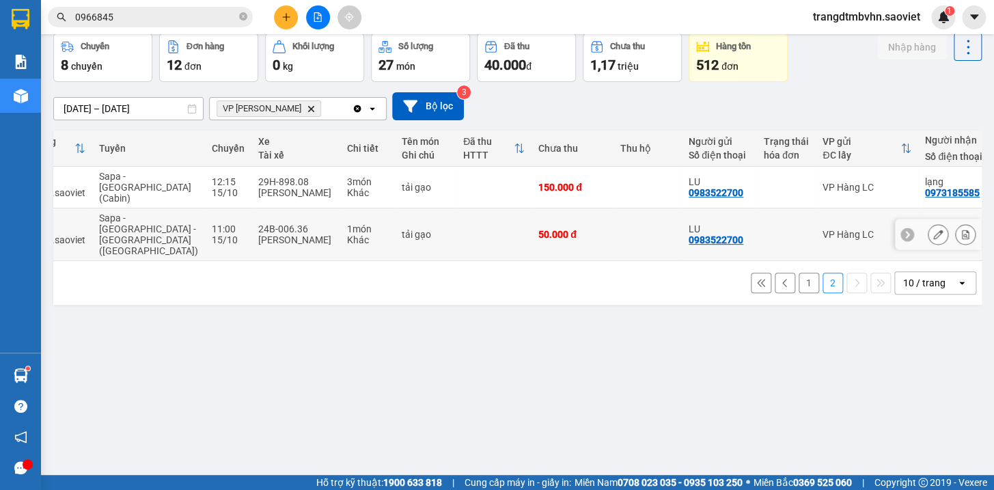
click at [613, 226] on td at bounding box center [647, 234] width 68 height 53
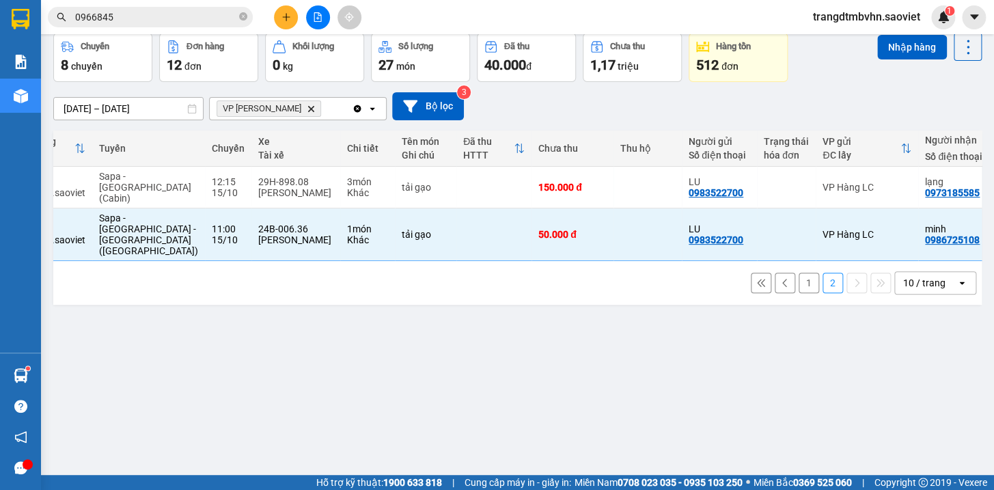
scroll to position [0, 0]
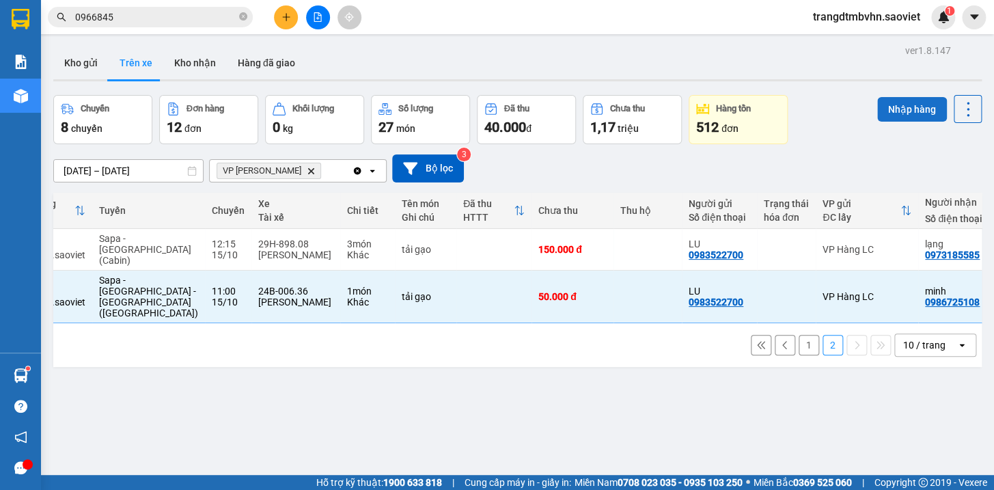
click at [915, 113] on button "Nhập hàng" at bounding box center [912, 109] width 70 height 25
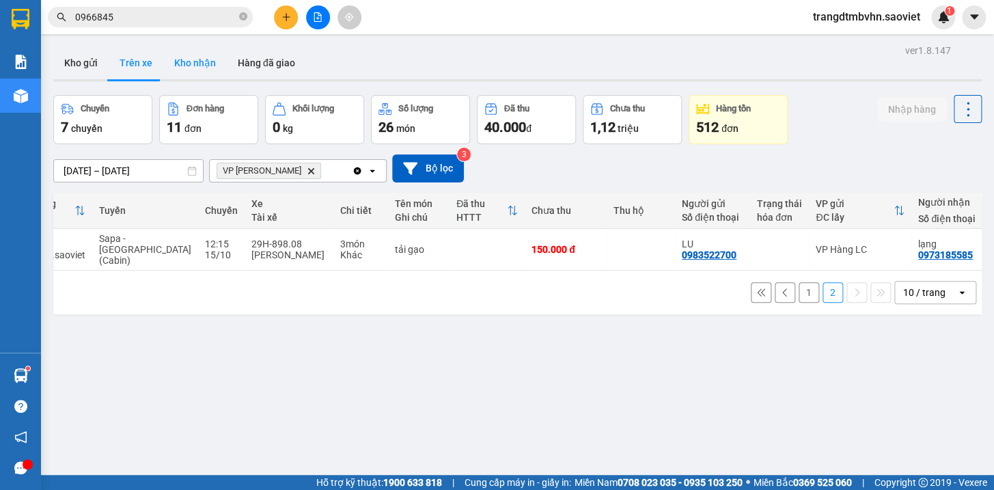
click at [199, 61] on button "Kho nhận" at bounding box center [195, 62] width 64 height 33
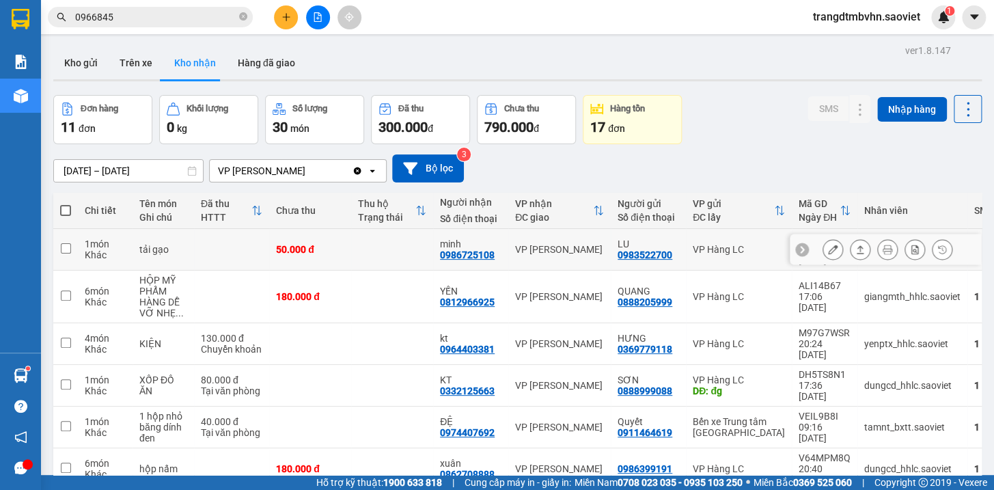
click at [354, 240] on td at bounding box center [392, 250] width 82 height 42
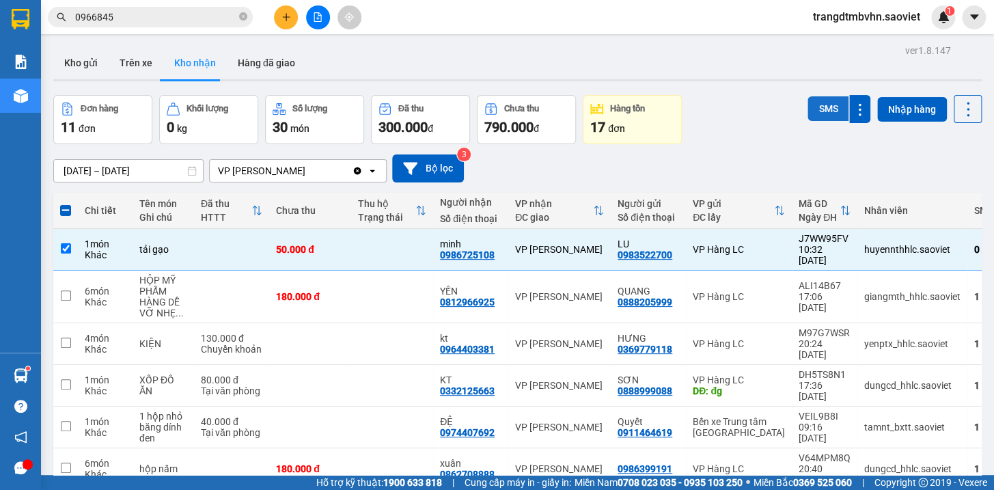
click at [819, 111] on button "SMS" at bounding box center [827, 108] width 41 height 25
click at [355, 251] on td at bounding box center [392, 250] width 82 height 42
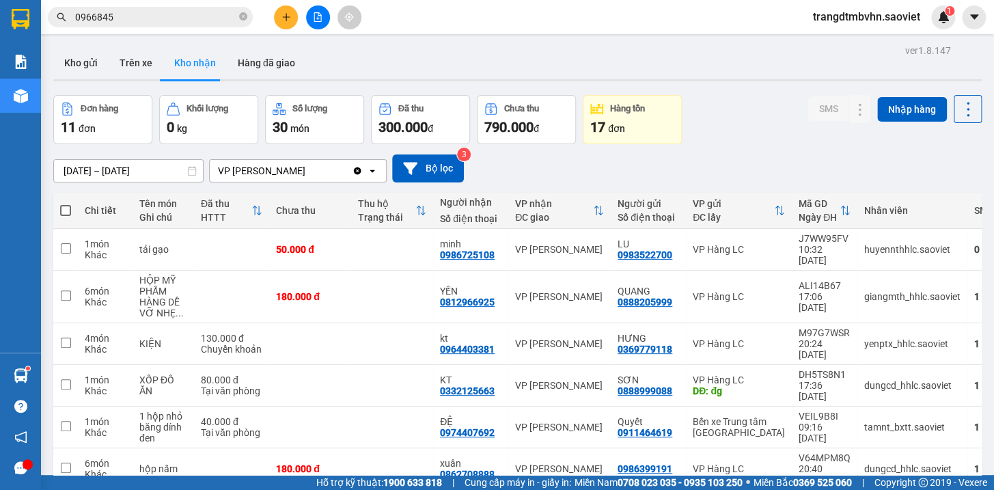
scroll to position [165, 0]
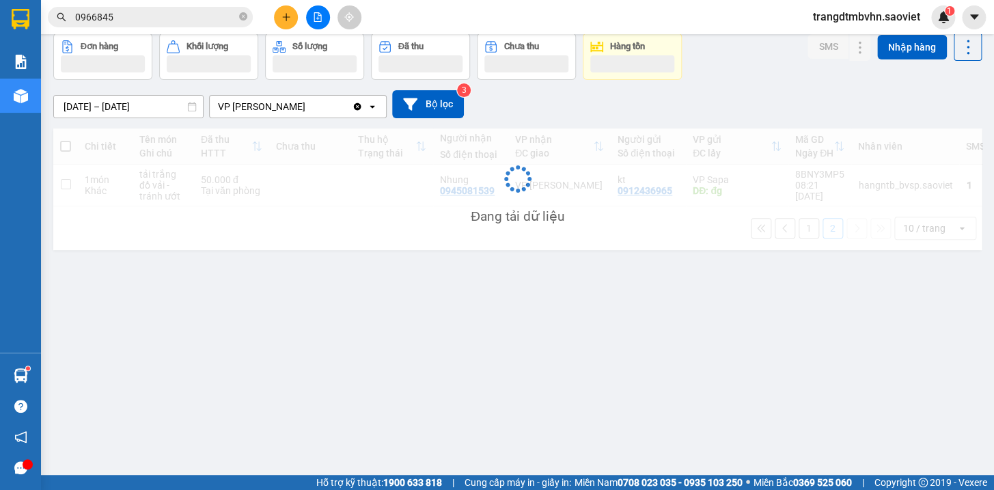
scroll to position [62, 0]
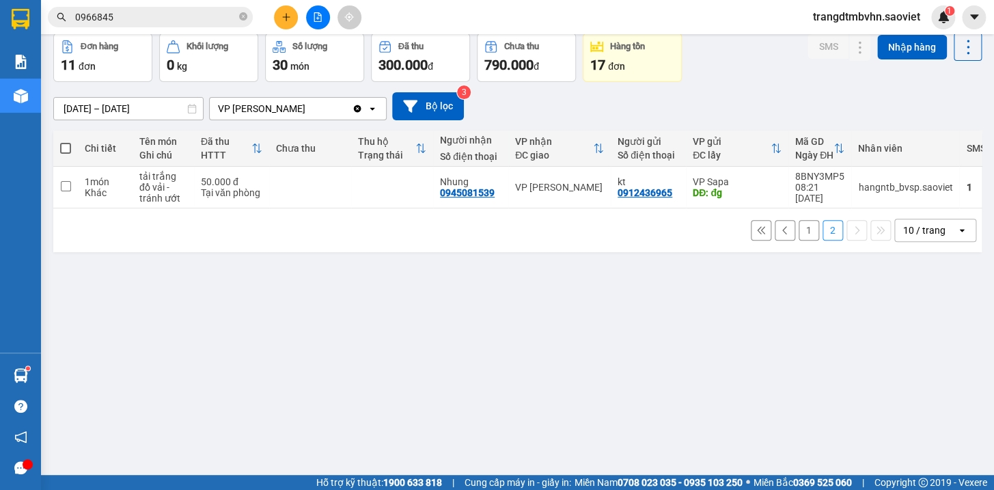
click at [798, 234] on button "1" at bounding box center [808, 230] width 20 height 20
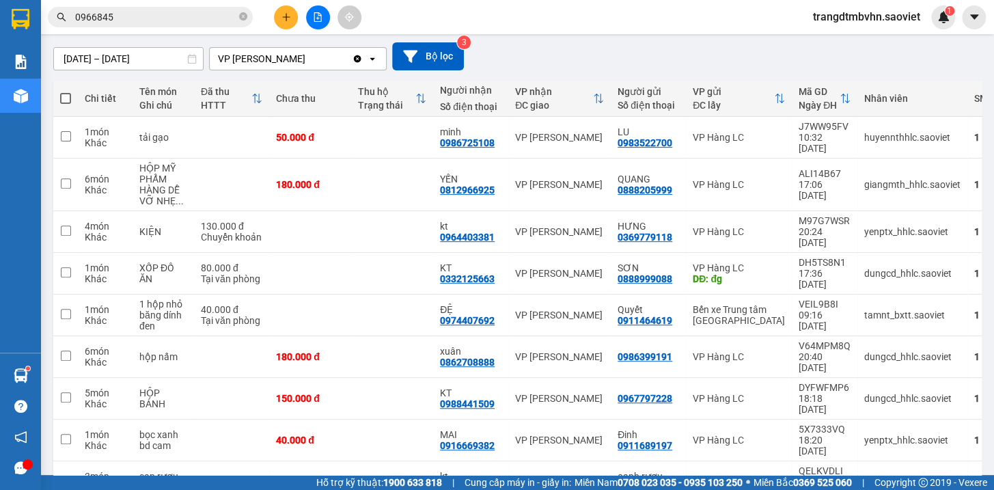
scroll to position [0, 0]
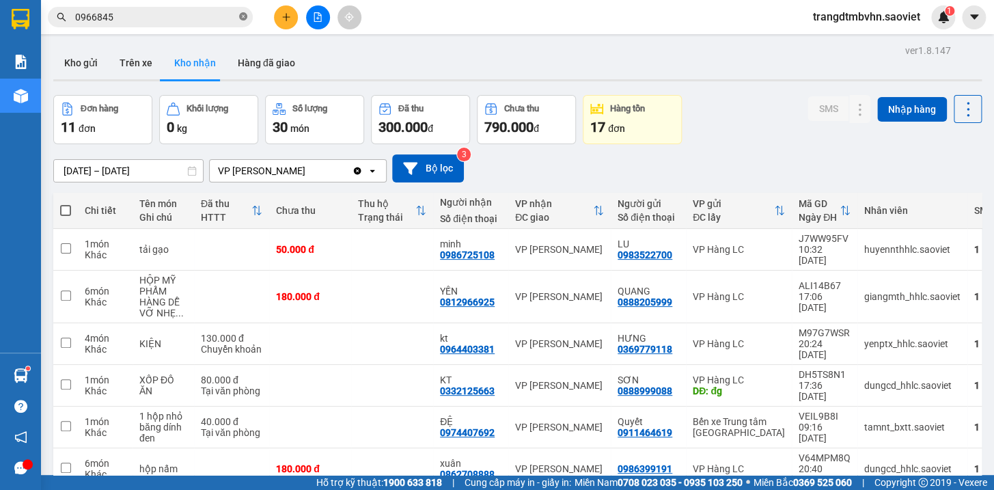
click at [242, 17] on icon "close-circle" at bounding box center [243, 16] width 8 height 8
click at [190, 22] on input "text" at bounding box center [155, 17] width 161 height 15
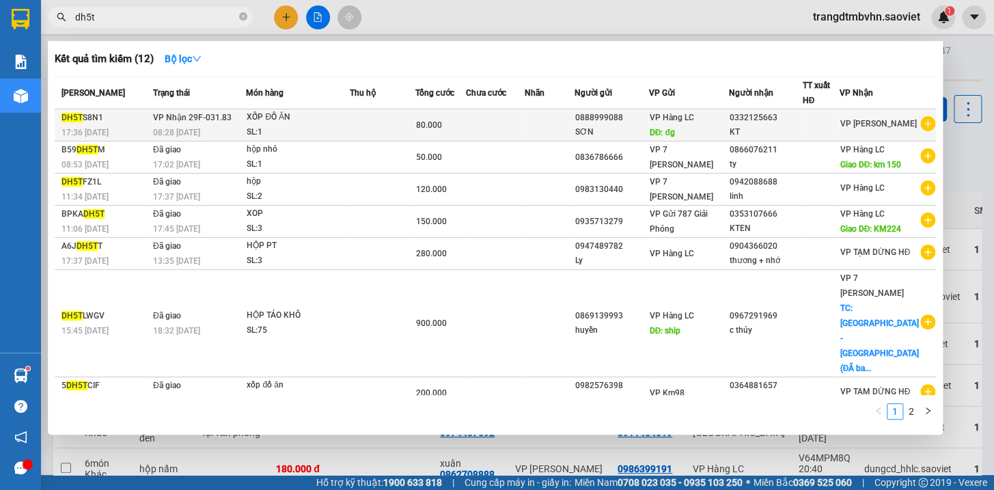
click at [727, 120] on div "VP Hàng LC DĐ: đg" at bounding box center [688, 125] width 79 height 30
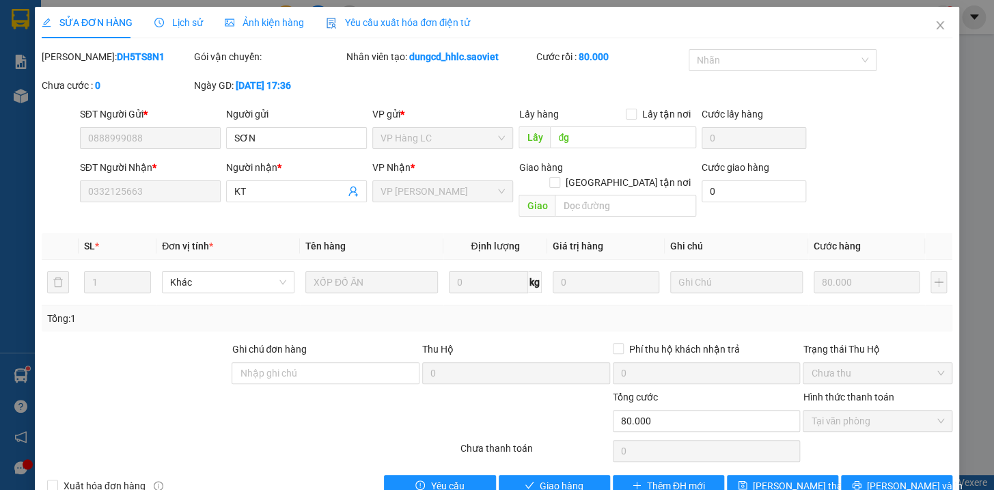
scroll to position [18, 0]
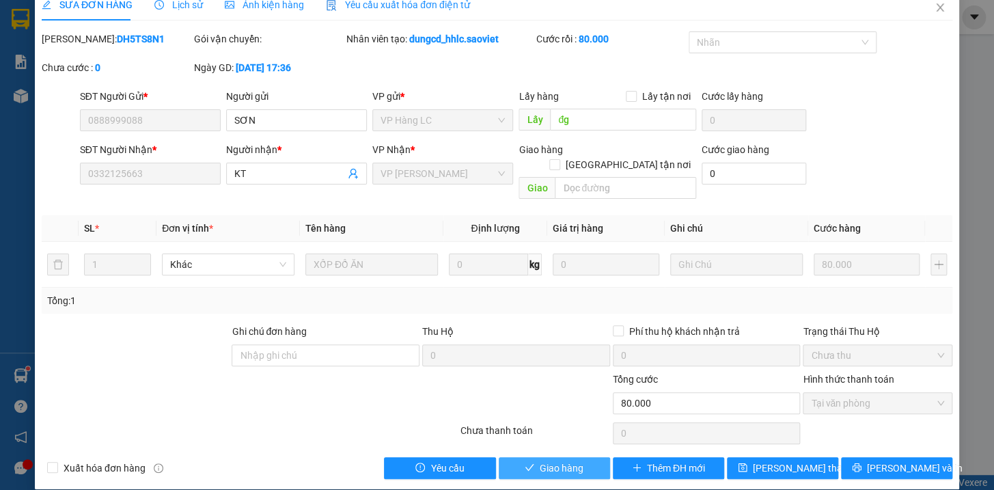
click at [558, 460] on span "Giao hàng" at bounding box center [562, 467] width 44 height 15
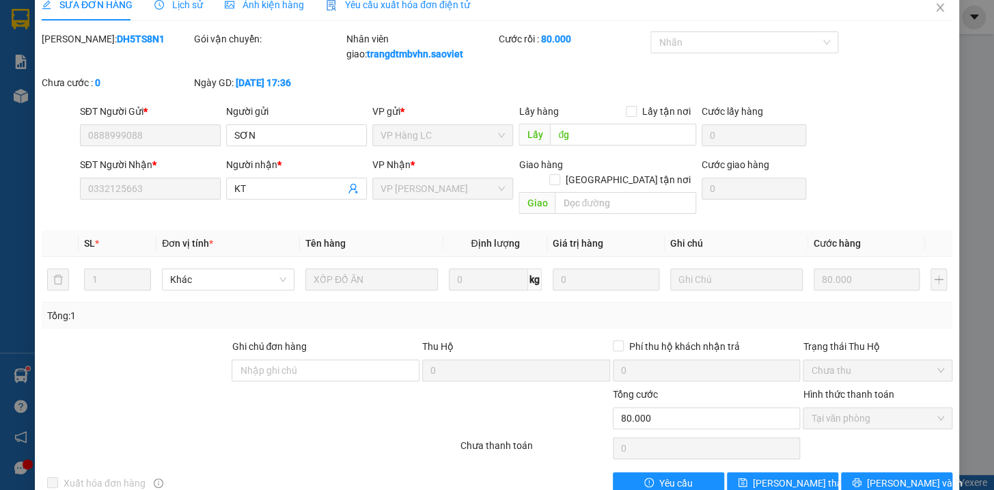
scroll to position [0, 0]
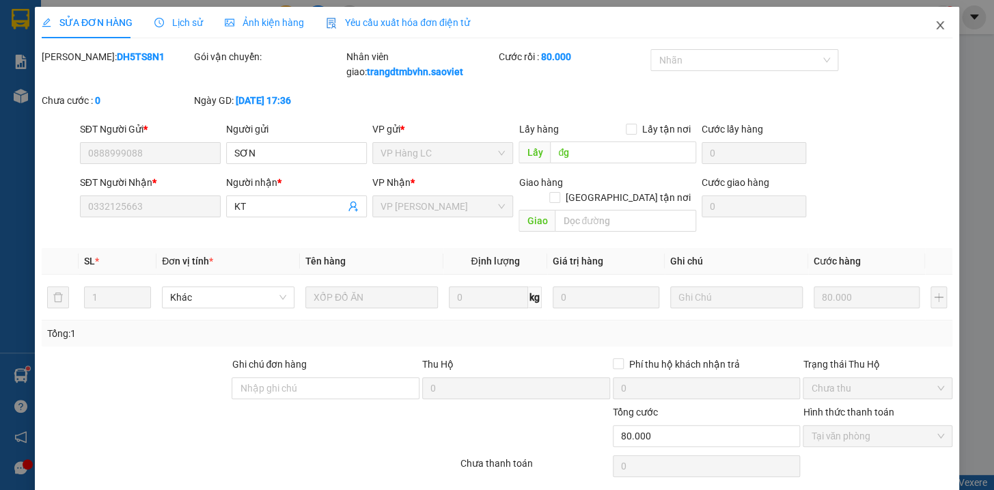
click at [934, 24] on icon "close" at bounding box center [939, 25] width 11 height 11
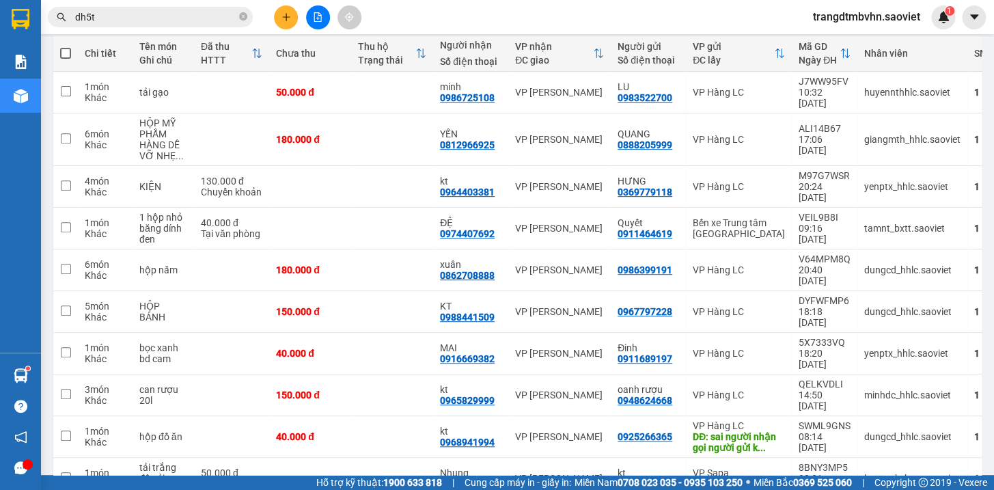
scroll to position [176, 0]
